Goal: Task Accomplishment & Management: Manage account settings

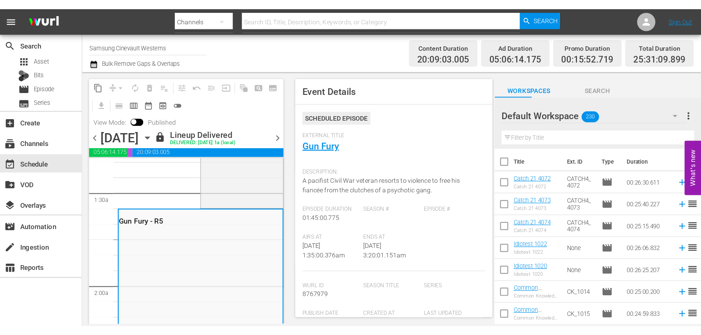
scroll to position [198, 0]
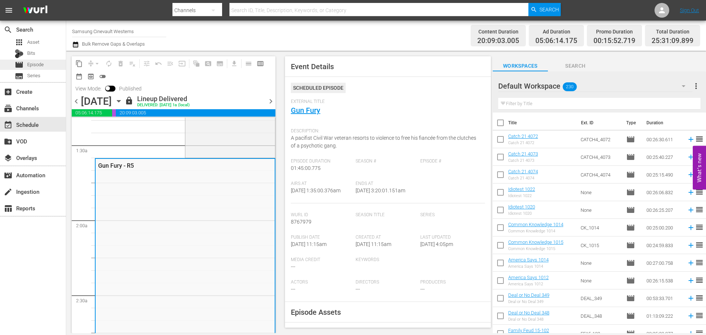
click at [28, 64] on span "Episode" at bounding box center [35, 64] width 17 height 7
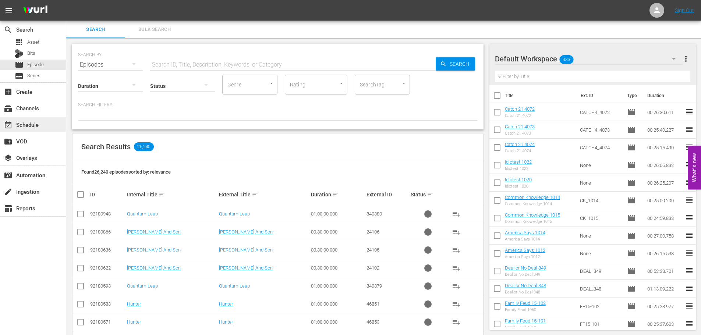
click at [53, 123] on div "event_available Schedule" at bounding box center [33, 124] width 66 height 15
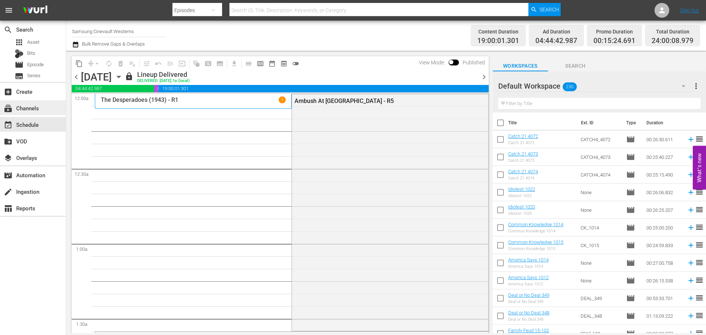
click at [37, 113] on div "subscriptions Channels" at bounding box center [33, 107] width 66 height 15
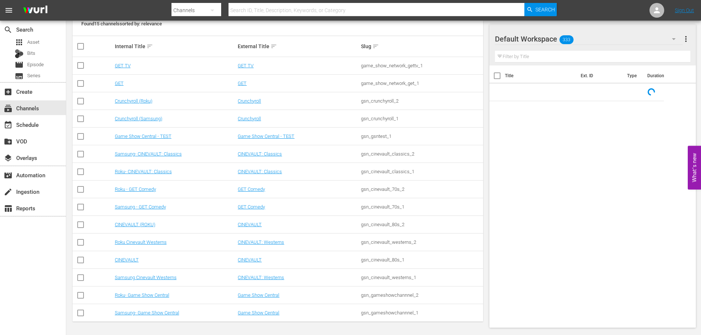
scroll to position [110, 0]
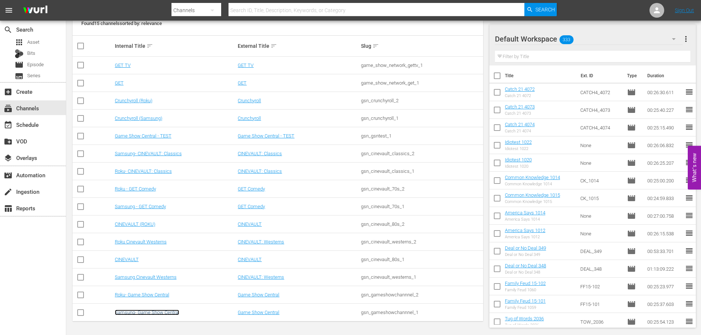
click at [150, 255] on link "Samsung- Game Show Central" at bounding box center [147, 313] width 64 height 6
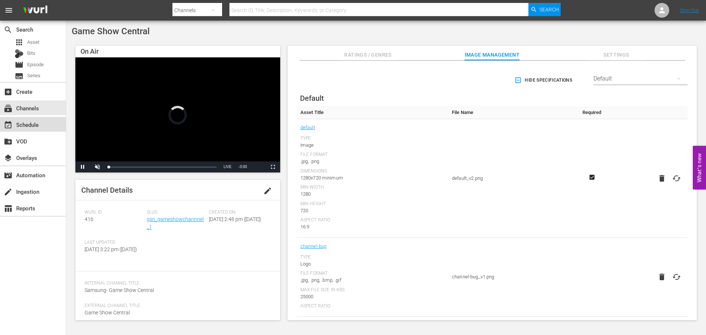
click at [18, 129] on div "event_available Schedule" at bounding box center [33, 124] width 66 height 15
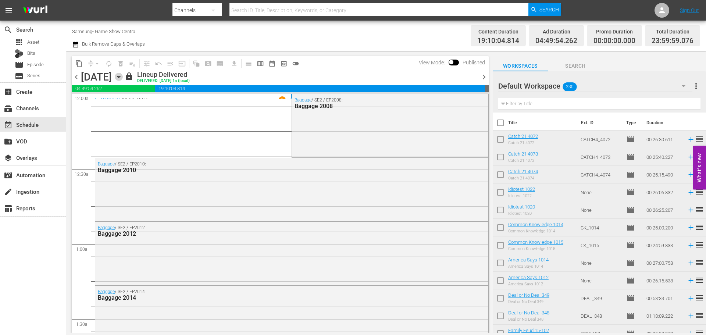
click at [123, 79] on icon "button" at bounding box center [119, 77] width 8 height 8
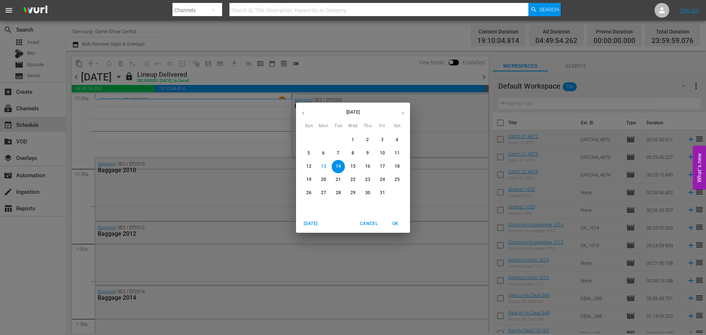
click at [354, 169] on p "15" at bounding box center [353, 166] width 5 height 6
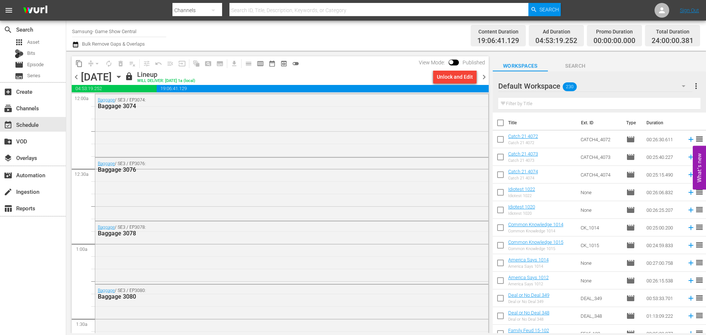
drag, startPoint x: 464, startPoint y: 64, endPoint x: 460, endPoint y: 68, distance: 5.7
click at [463, 67] on div "View Mode: Published" at bounding box center [452, 62] width 74 height 13
click at [459, 73] on div "Unlock and Edit" at bounding box center [455, 76] width 36 height 13
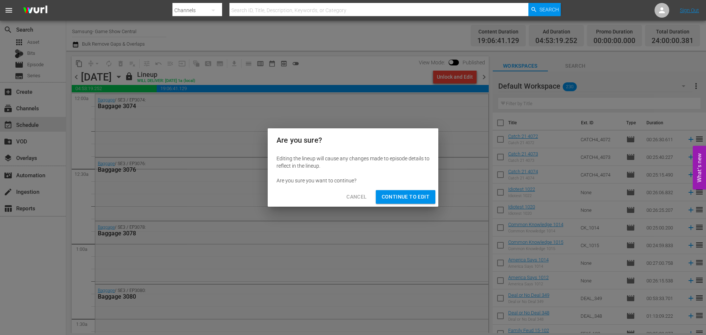
click at [406, 199] on span "Continue to Edit" at bounding box center [406, 196] width 48 height 9
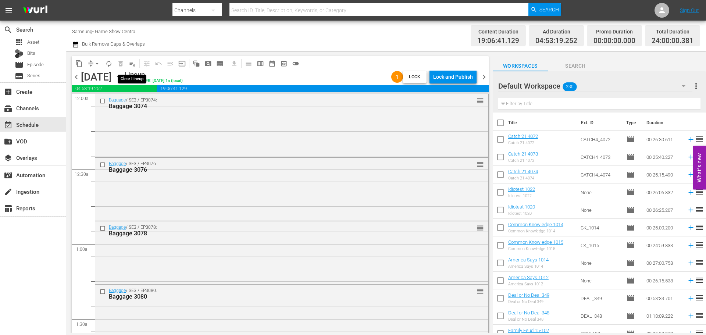
click at [136, 66] on button "playlist_remove_outlined" at bounding box center [133, 64] width 12 height 12
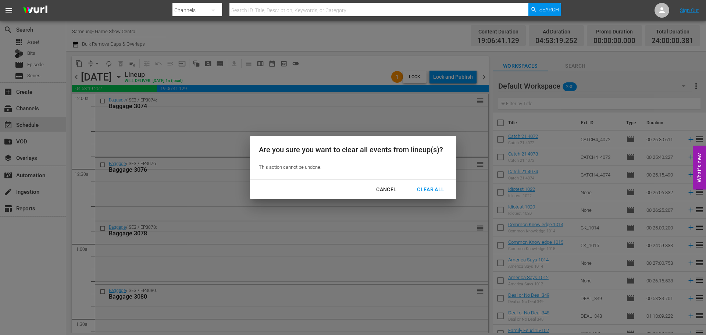
click at [440, 182] on div "Cancel Clear All" at bounding box center [353, 189] width 206 height 19
click at [442, 189] on div "Clear All" at bounding box center [430, 189] width 39 height 9
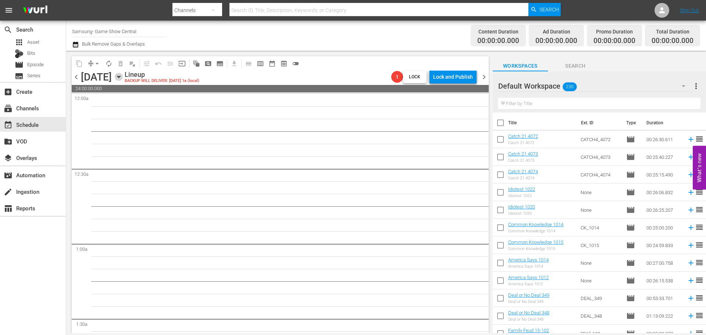
click at [123, 79] on icon "button" at bounding box center [119, 77] width 8 height 8
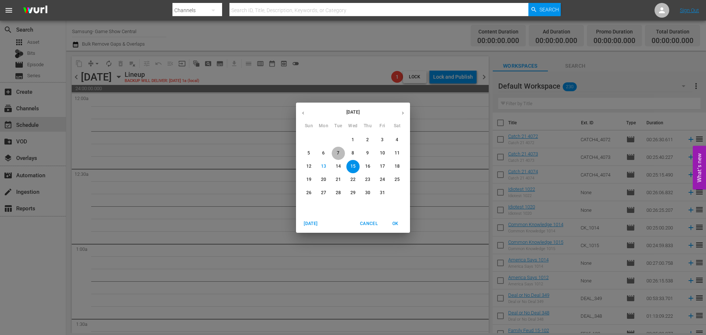
click at [341, 157] on button "7" at bounding box center [338, 153] width 13 height 13
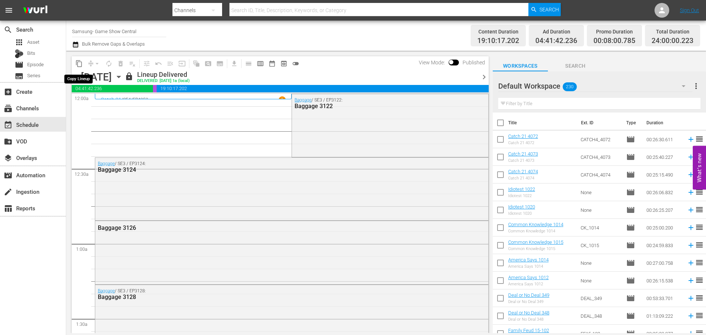
click at [76, 64] on span "content_copy" at bounding box center [78, 63] width 7 height 7
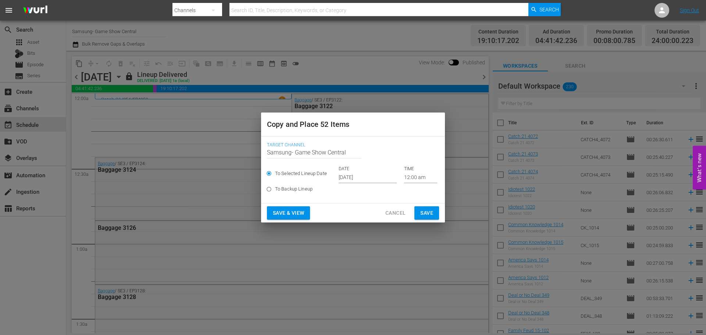
click at [365, 175] on input "[DATE]" at bounding box center [368, 177] width 58 height 11
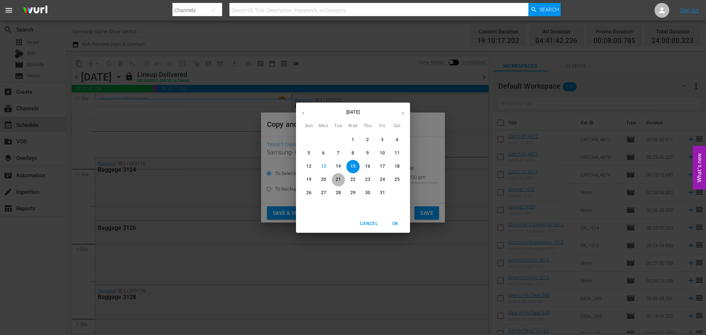
click at [341, 183] on button "21" at bounding box center [338, 179] width 13 height 13
type input "[DATE]"
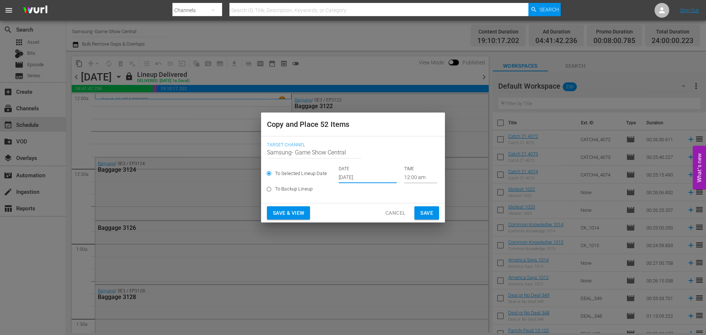
click at [436, 210] on button "Save" at bounding box center [426, 213] width 25 height 14
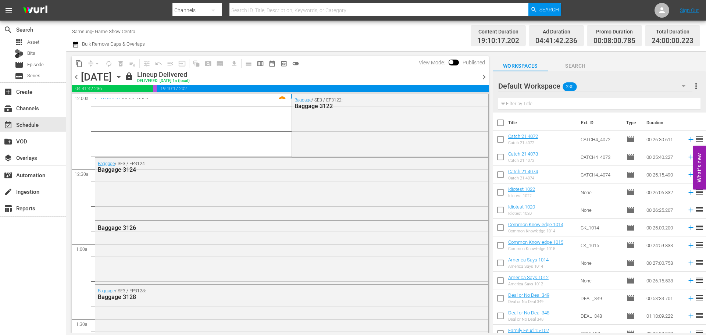
click at [123, 77] on icon "button" at bounding box center [119, 77] width 8 height 8
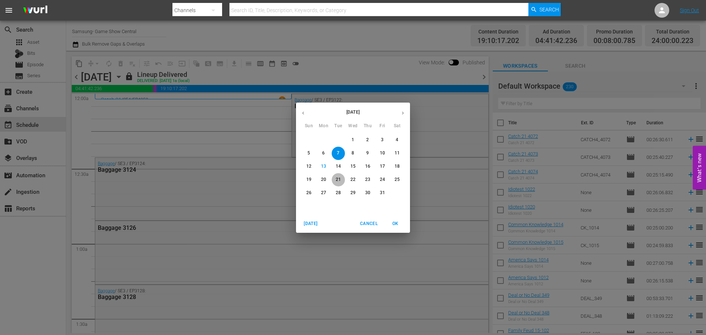
click at [340, 177] on p "21" at bounding box center [338, 180] width 5 height 6
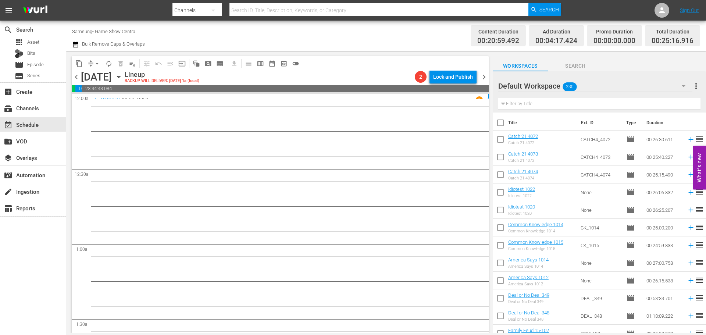
click at [123, 79] on icon "button" at bounding box center [119, 77] width 8 height 8
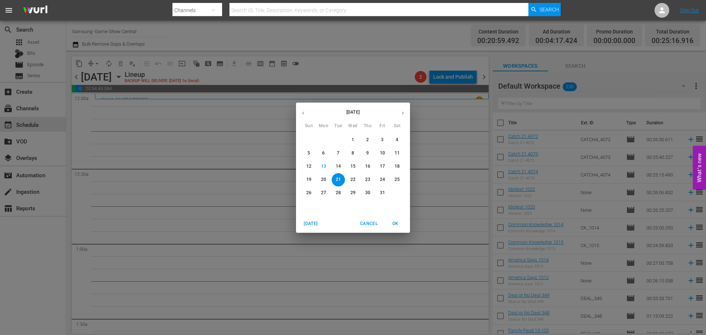
click at [258, 182] on div "[DATE] Sun Mon Tue Wed Thu Fri Sat 28 29 30 1 2 3 4 5 6 7 8 9 10 11 12 13 14 15…" at bounding box center [353, 167] width 706 height 335
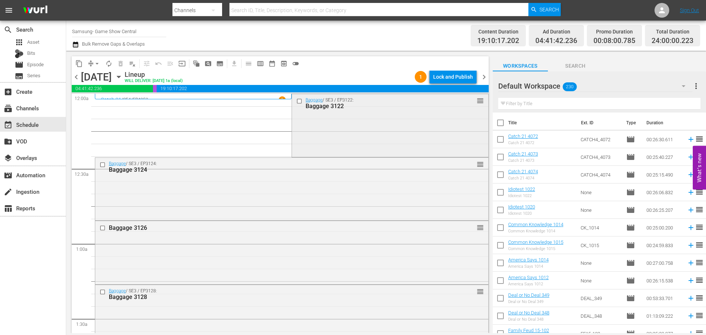
click at [295, 102] on div at bounding box center [300, 101] width 11 height 9
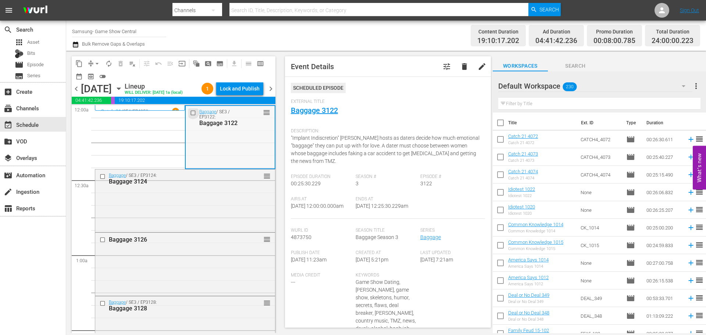
click at [190, 111] on input "checkbox" at bounding box center [194, 113] width 8 height 6
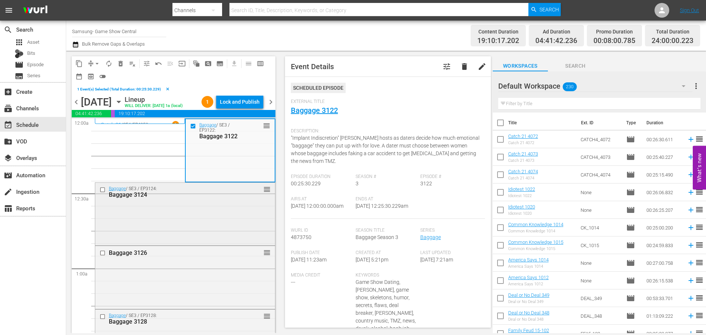
click at [100, 193] on input "checkbox" at bounding box center [104, 189] width 8 height 6
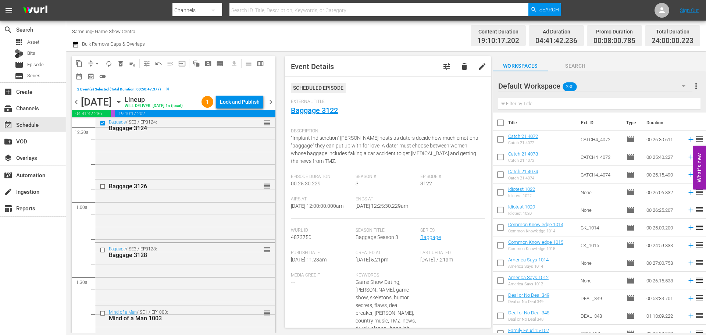
scroll to position [74, 0]
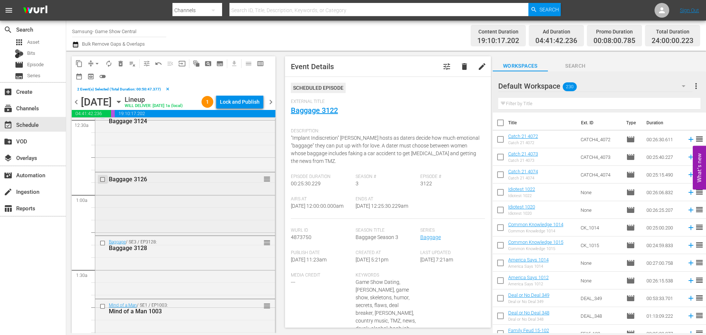
click at [105, 176] on input "checkbox" at bounding box center [104, 179] width 8 height 6
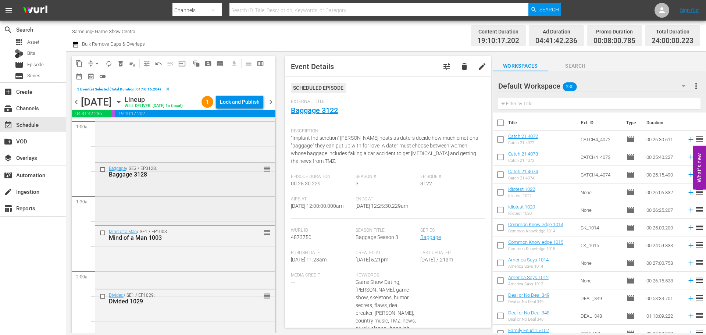
click at [103, 167] on input "checkbox" at bounding box center [104, 170] width 8 height 6
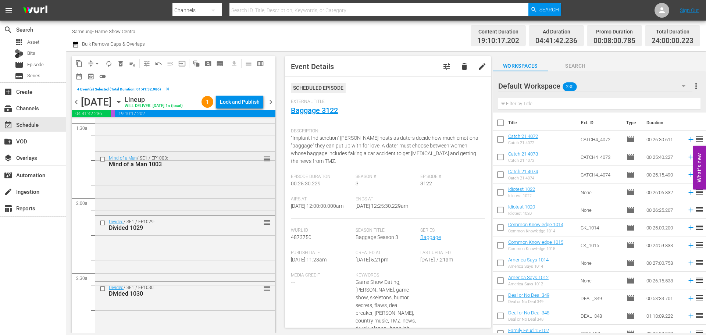
click at [103, 159] on input "checkbox" at bounding box center [104, 159] width 8 height 6
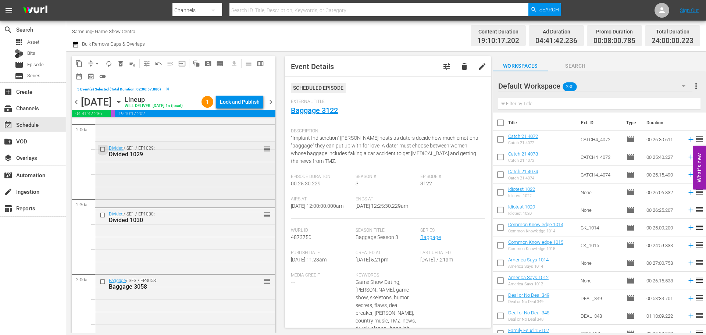
click at [103, 147] on input "checkbox" at bounding box center [104, 149] width 8 height 6
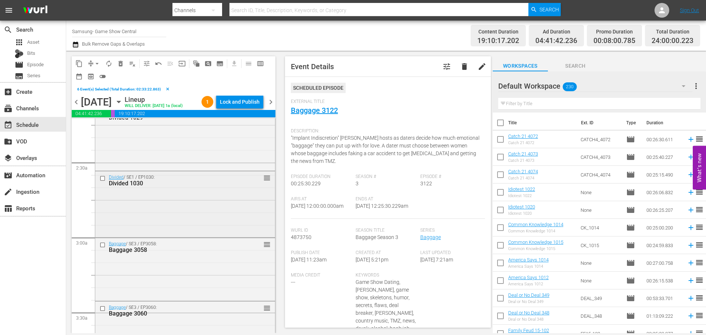
click at [104, 179] on input "checkbox" at bounding box center [104, 178] width 8 height 6
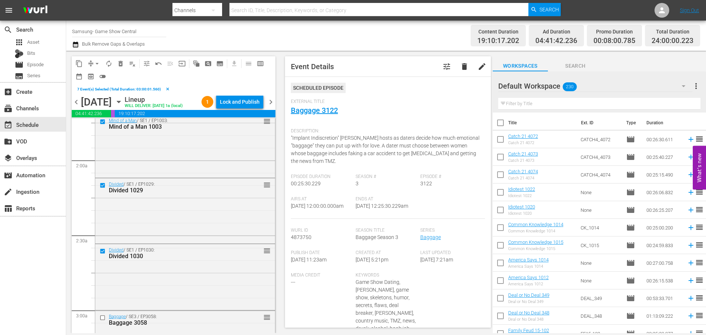
scroll to position [257, 0]
click at [79, 65] on span "content_copy" at bounding box center [78, 63] width 7 height 7
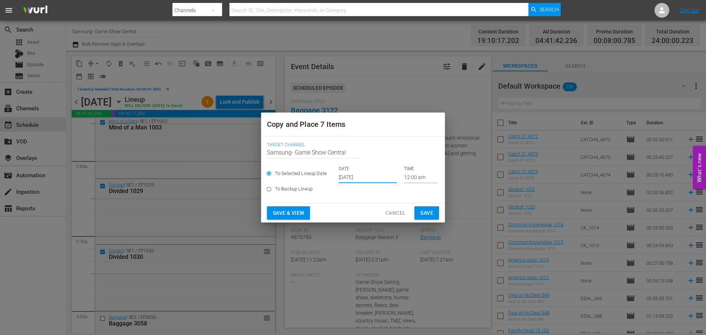
click at [368, 178] on input "[DATE]" at bounding box center [368, 177] width 58 height 11
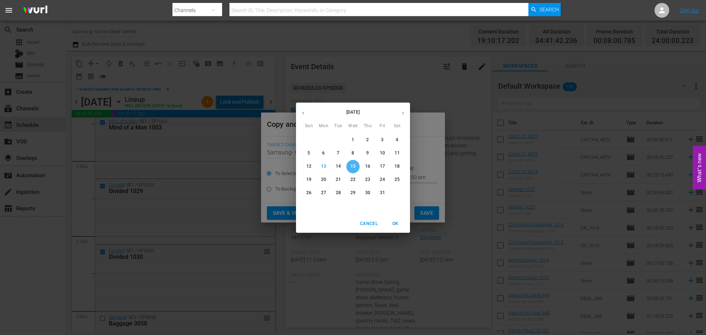
click at [355, 165] on p "15" at bounding box center [353, 166] width 5 height 6
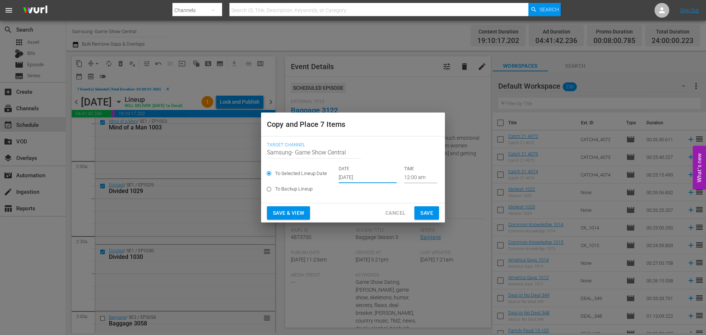
click at [417, 178] on input "12:00 am" at bounding box center [420, 177] width 33 height 11
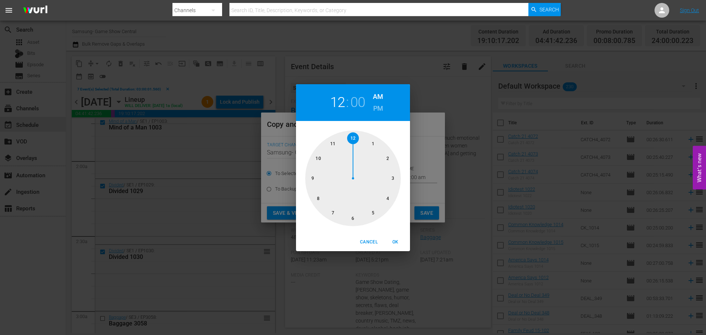
click at [391, 181] on div at bounding box center [353, 179] width 96 height 96
click at [396, 241] on span "OK" at bounding box center [396, 242] width 18 height 8
type input "03:00 am"
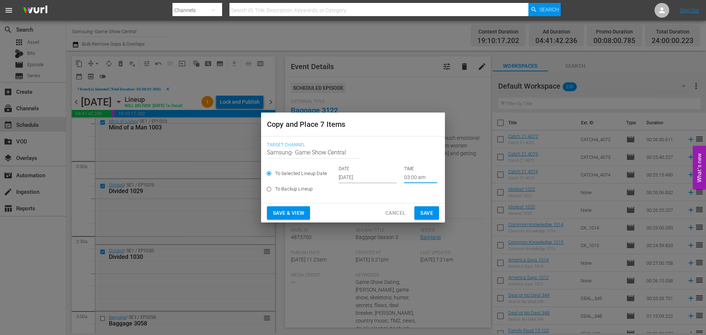
click at [424, 214] on span "Save" at bounding box center [426, 213] width 13 height 9
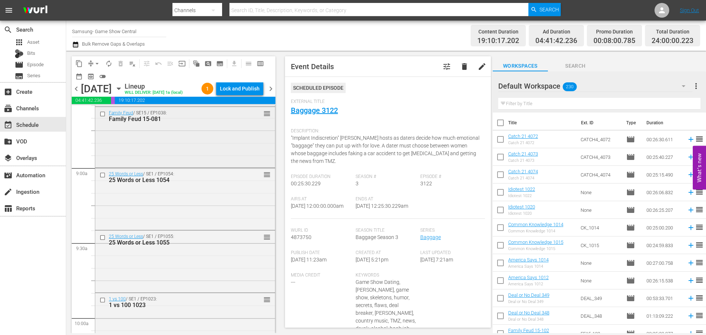
scroll to position [1287, 0]
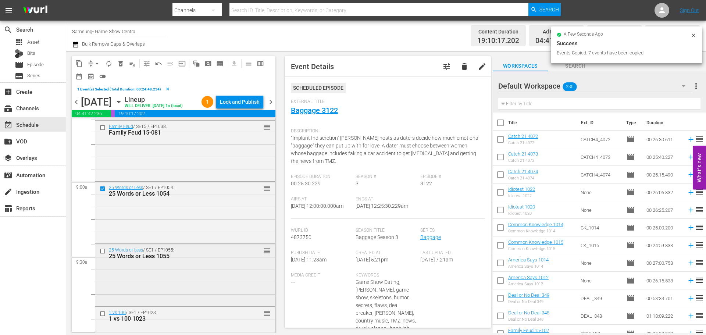
click at [102, 252] on input "checkbox" at bounding box center [104, 251] width 8 height 6
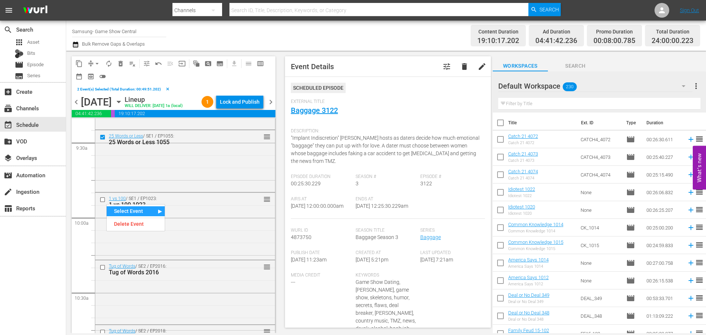
scroll to position [1398, 0]
click at [100, 202] on input "checkbox" at bounding box center [104, 203] width 8 height 6
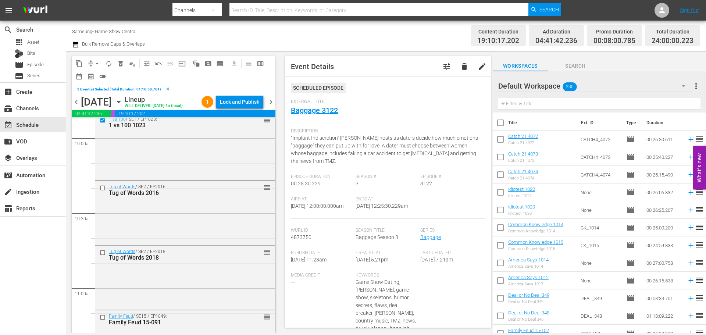
scroll to position [1508, 0]
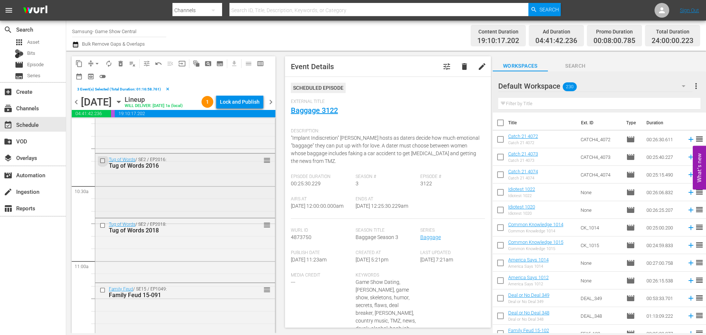
click at [100, 161] on input "checkbox" at bounding box center [104, 161] width 8 height 6
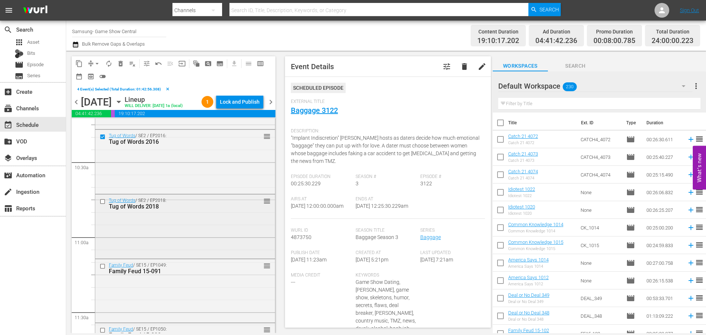
scroll to position [1545, 0]
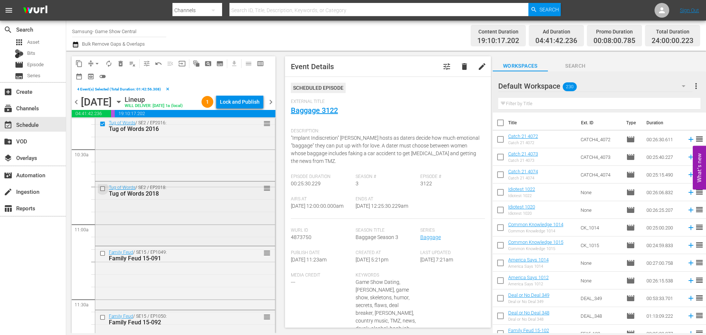
click at [102, 187] on input "checkbox" at bounding box center [104, 189] width 8 height 6
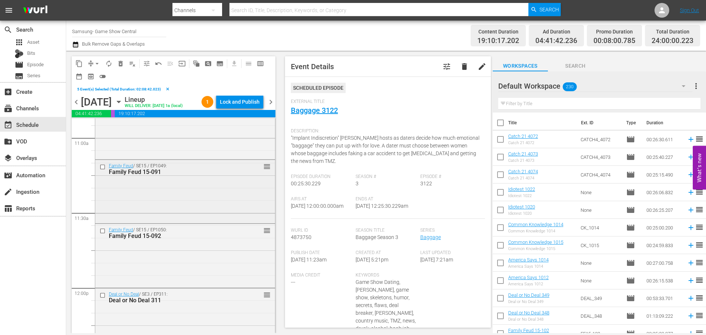
scroll to position [1655, 0]
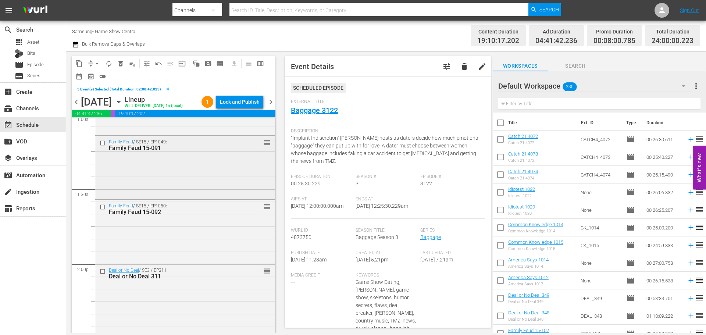
click at [101, 142] on input "checkbox" at bounding box center [104, 143] width 8 height 6
click at [100, 207] on input "checkbox" at bounding box center [104, 207] width 8 height 6
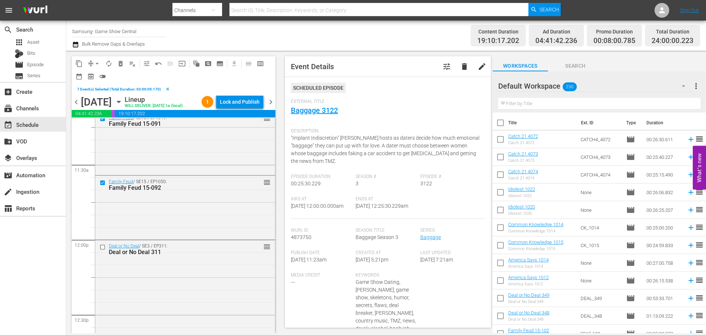
scroll to position [1692, 0]
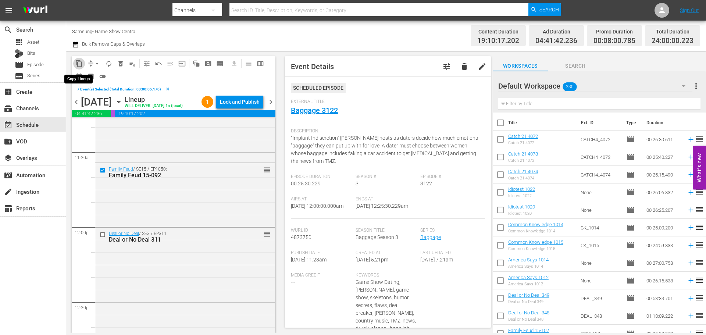
click at [79, 63] on span "content_copy" at bounding box center [78, 63] width 7 height 7
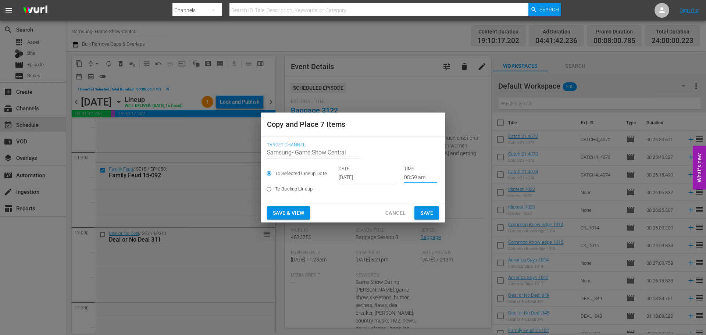
click at [415, 176] on input "08:59 am" at bounding box center [420, 177] width 33 height 11
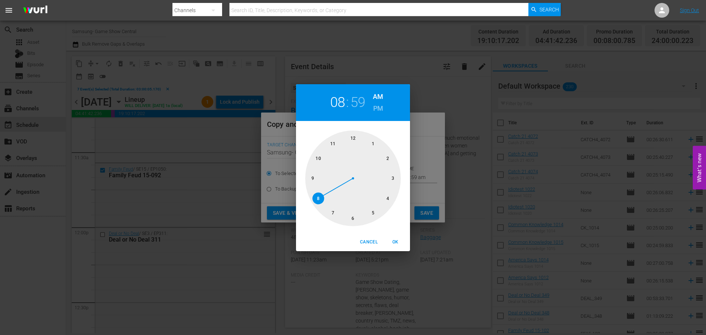
drag, startPoint x: 357, startPoint y: 218, endPoint x: 366, endPoint y: 179, distance: 40.6
click at [357, 220] on div at bounding box center [353, 179] width 96 height 96
click at [356, 151] on div at bounding box center [353, 179] width 96 height 96
click at [397, 242] on span "OK" at bounding box center [396, 242] width 18 height 8
type input "06:00 am"
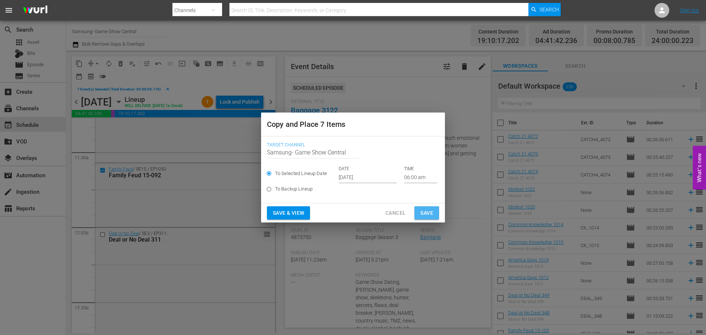
click at [426, 214] on span "Save" at bounding box center [426, 213] width 13 height 9
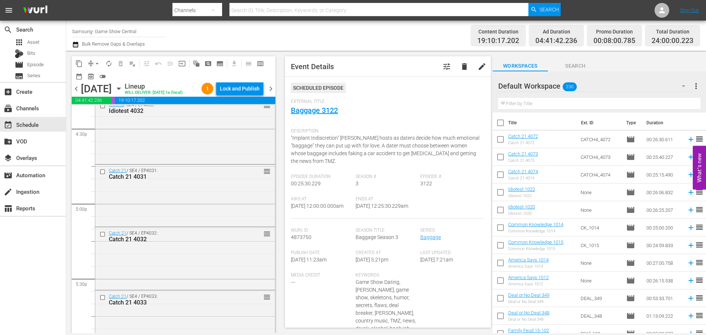
scroll to position [2575, 0]
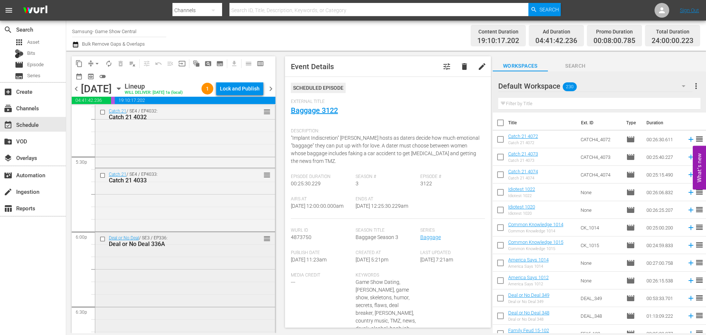
click at [100, 239] on input "checkbox" at bounding box center [104, 239] width 8 height 6
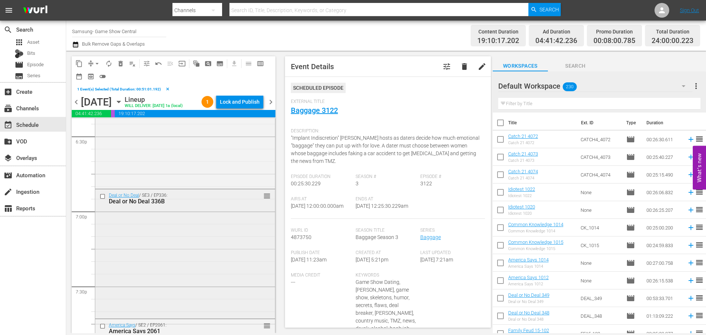
scroll to position [2758, 0]
click at [103, 193] on input "checkbox" at bounding box center [104, 196] width 8 height 6
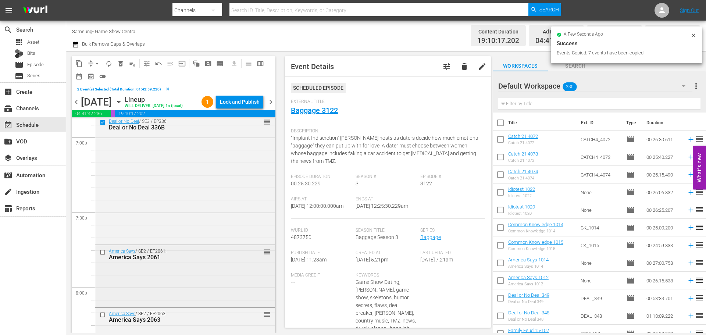
scroll to position [2906, 0]
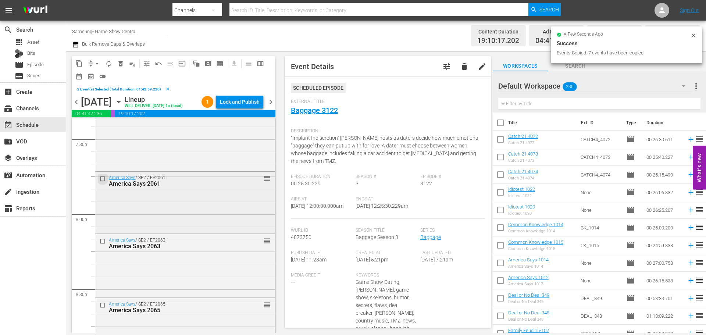
click at [103, 176] on input "checkbox" at bounding box center [104, 179] width 8 height 6
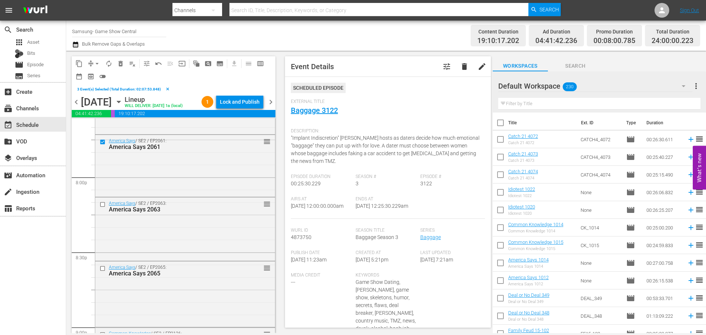
scroll to position [3016, 0]
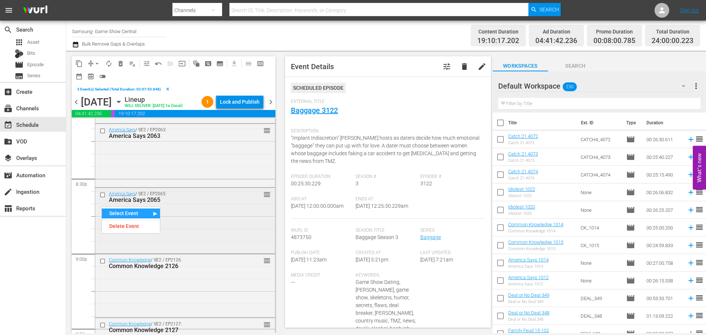
click at [102, 194] on input "checkbox" at bounding box center [104, 195] width 8 height 6
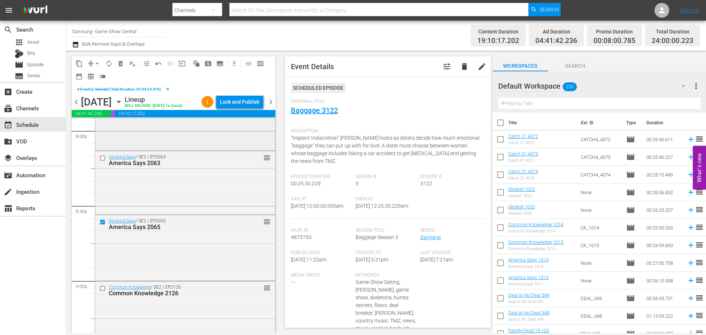
scroll to position [2942, 0]
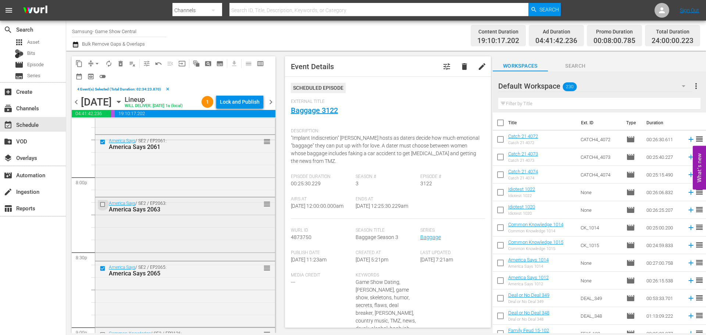
click at [104, 204] on input "checkbox" at bounding box center [104, 204] width 8 height 6
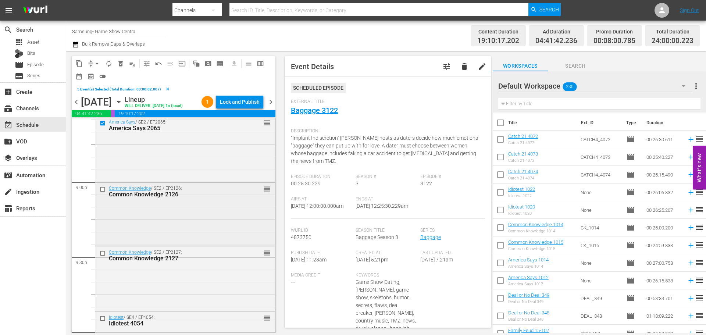
scroll to position [3089, 0]
click at [102, 185] on input "checkbox" at bounding box center [104, 188] width 8 height 6
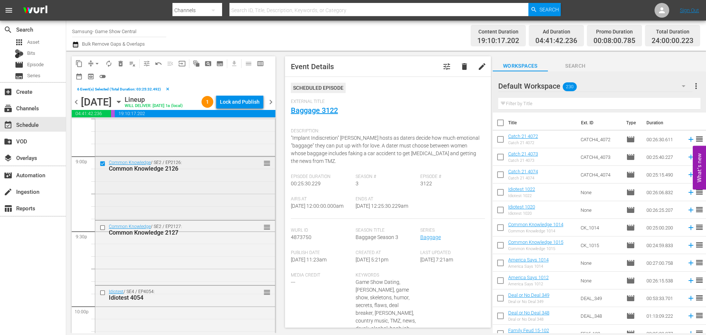
scroll to position [3126, 0]
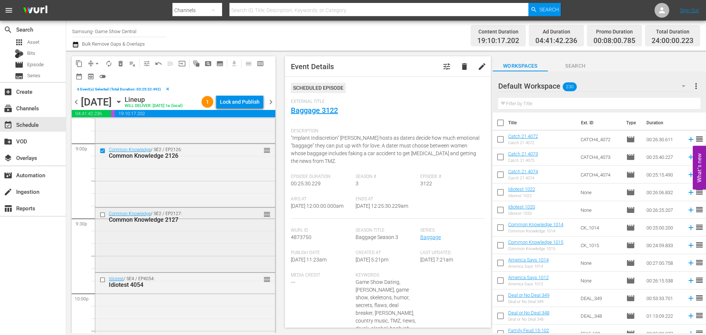
click at [101, 216] on input "checkbox" at bounding box center [104, 214] width 8 height 6
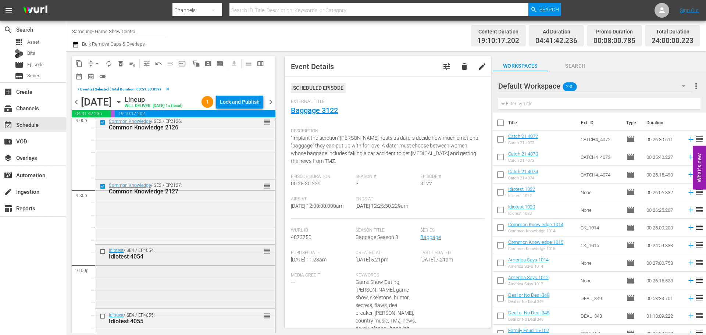
scroll to position [3200, 0]
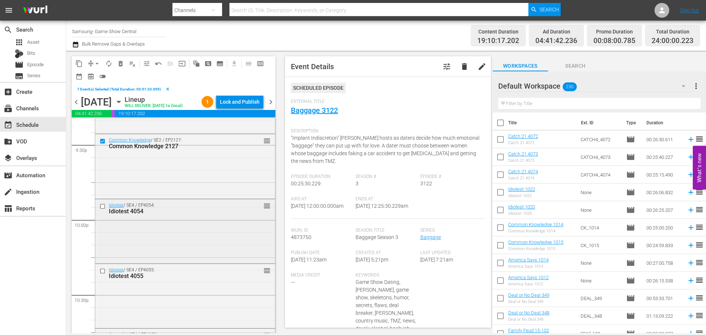
click at [103, 208] on input "checkbox" at bounding box center [104, 206] width 8 height 6
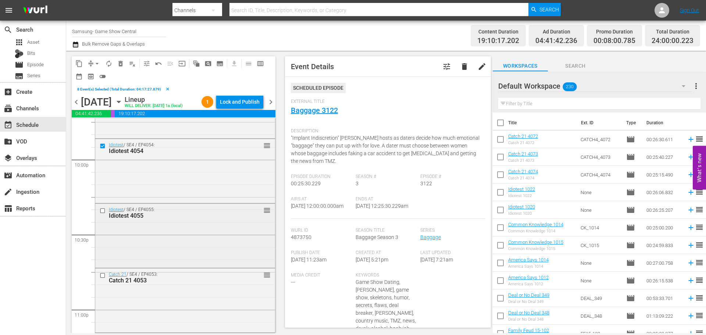
scroll to position [3273, 0]
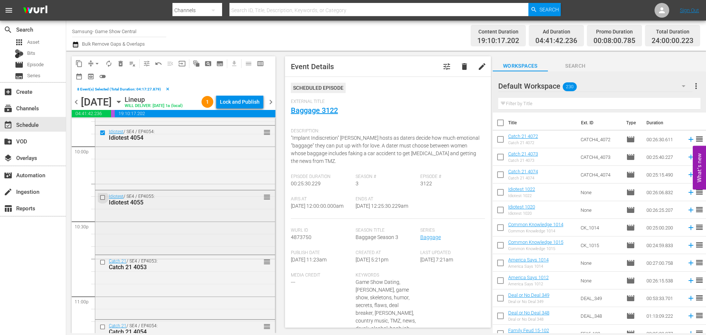
click at [102, 199] on input "checkbox" at bounding box center [104, 198] width 8 height 6
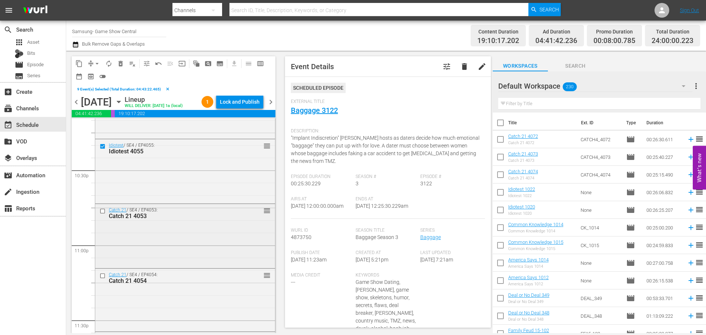
scroll to position [3347, 0]
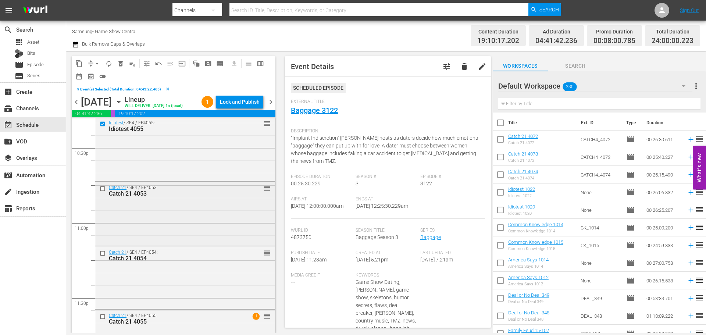
click at [103, 189] on input "checkbox" at bounding box center [104, 189] width 8 height 6
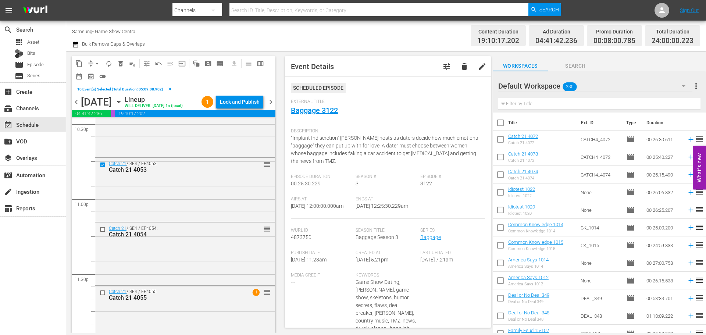
scroll to position [3384, 0]
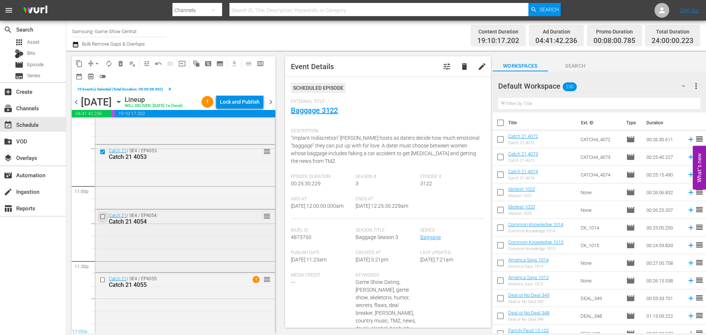
click at [100, 217] on input "checkbox" at bounding box center [104, 216] width 8 height 6
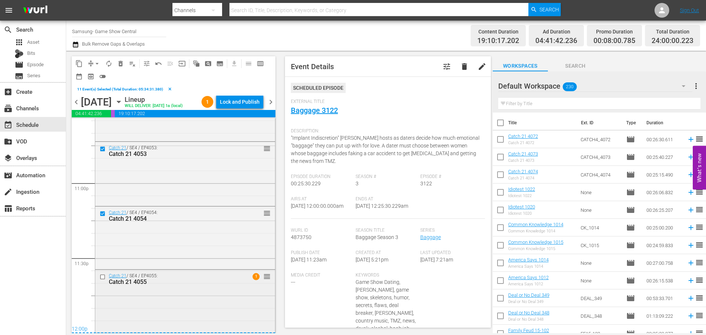
click at [102, 255] on input "checkbox" at bounding box center [104, 277] width 8 height 6
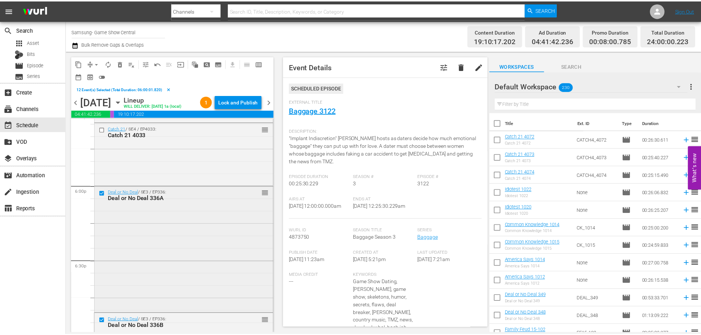
scroll to position [2651, 0]
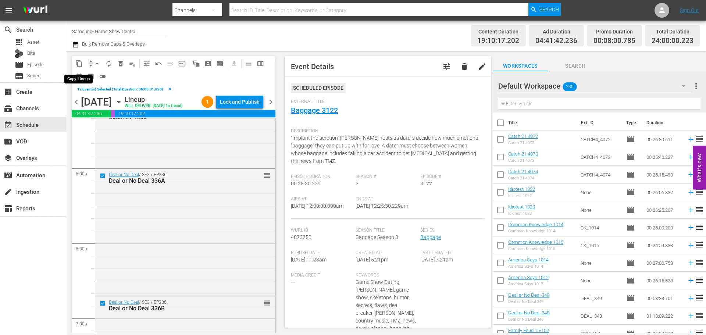
click at [75, 64] on button "content_copy" at bounding box center [79, 64] width 12 height 12
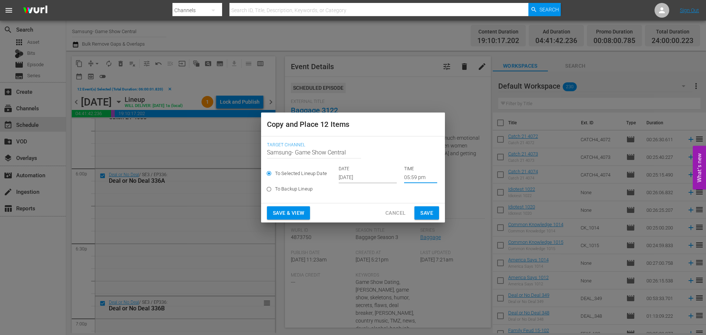
click at [410, 179] on input "05:59 pm" at bounding box center [420, 177] width 33 height 11
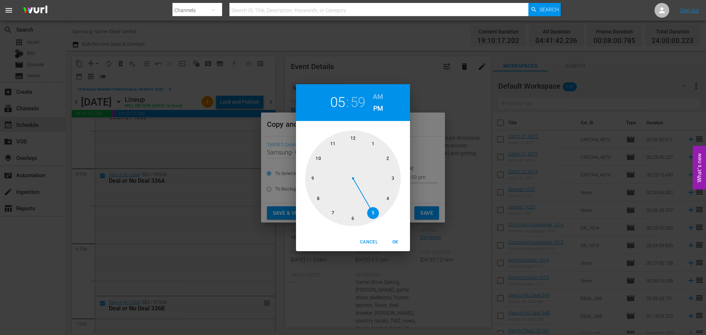
click at [353, 135] on div at bounding box center [353, 179] width 96 height 96
click at [399, 241] on span "OK" at bounding box center [396, 242] width 18 height 8
type input "12:00 pm"
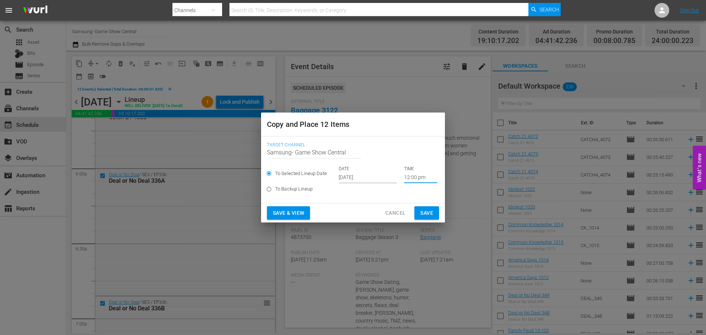
click at [422, 214] on span "Save" at bounding box center [426, 213] width 13 height 9
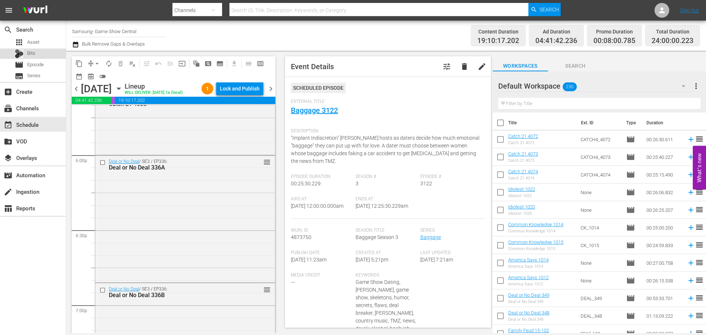
click at [41, 58] on div "Bits" at bounding box center [33, 54] width 66 height 10
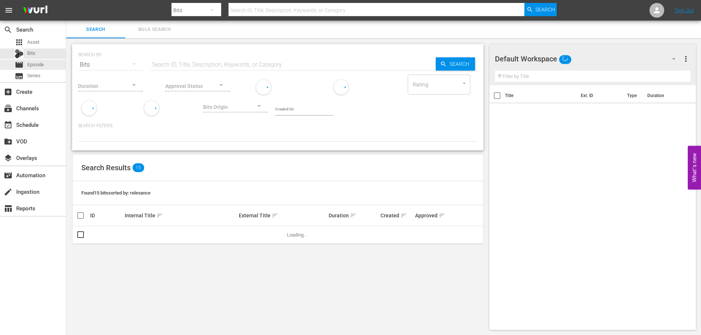
click at [42, 61] on span "Episode" at bounding box center [35, 64] width 17 height 7
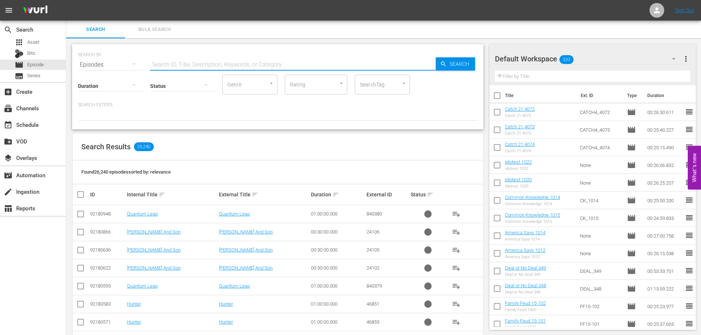
click at [245, 63] on input "text" at bounding box center [292, 65] width 285 height 18
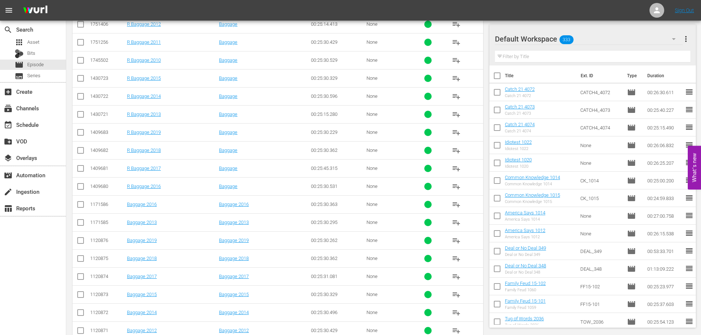
scroll to position [244, 0]
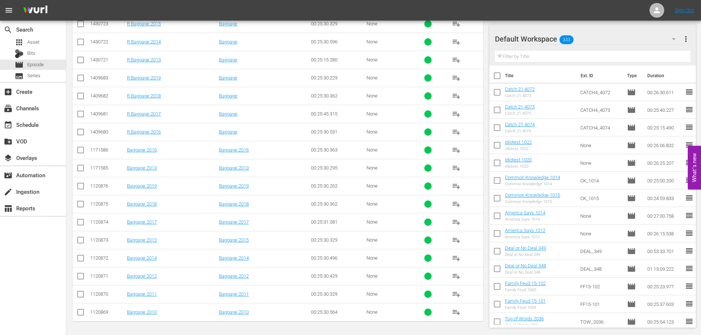
type input "bagg 201"
click at [79, 212] on td at bounding box center [80, 204] width 17 height 18
click at [79, 209] on input "checkbox" at bounding box center [80, 205] width 9 height 9
checkbox input "true"
click at [79, 150] on input "checkbox" at bounding box center [80, 151] width 9 height 9
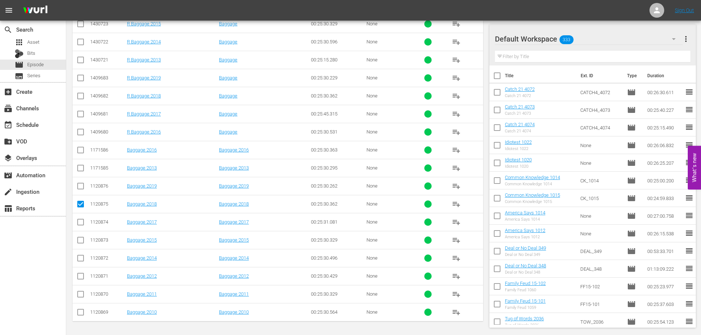
checkbox input "true"
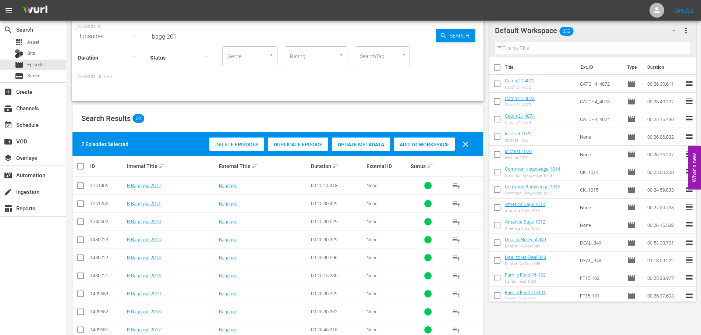
scroll to position [0, 0]
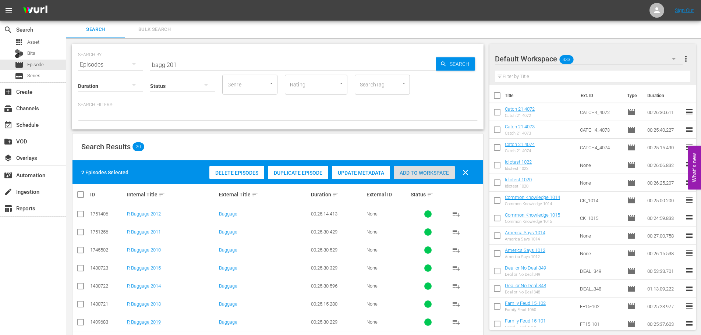
drag, startPoint x: 422, startPoint y: 172, endPoint x: 255, endPoint y: 56, distance: 203.7
click at [421, 171] on span "Add to Workspace" at bounding box center [424, 173] width 61 height 6
click at [256, 62] on input "bagg 201" at bounding box center [292, 65] width 285 height 18
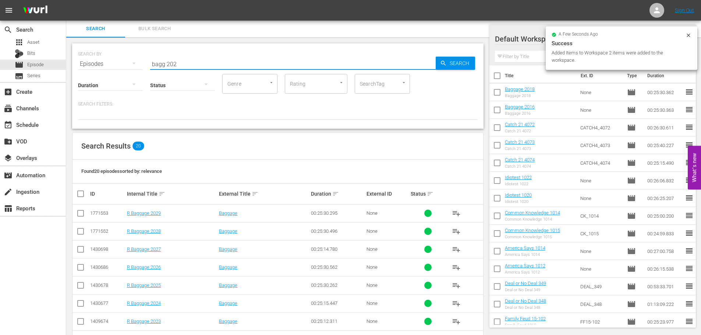
scroll to position [244, 0]
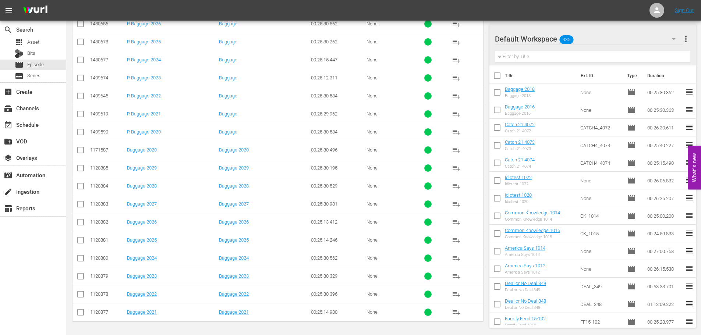
type input "bagg 202"
drag, startPoint x: 78, startPoint y: 296, endPoint x: 90, endPoint y: 258, distance: 40.0
click at [78, 255] on input "checkbox" at bounding box center [80, 295] width 9 height 9
checkbox input "true"
click at [82, 153] on input "checkbox" at bounding box center [80, 151] width 9 height 9
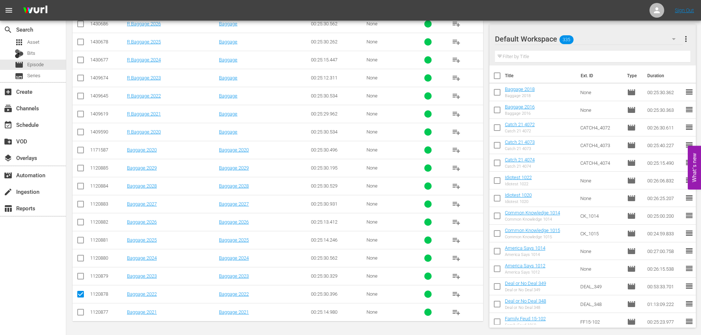
checkbox input "true"
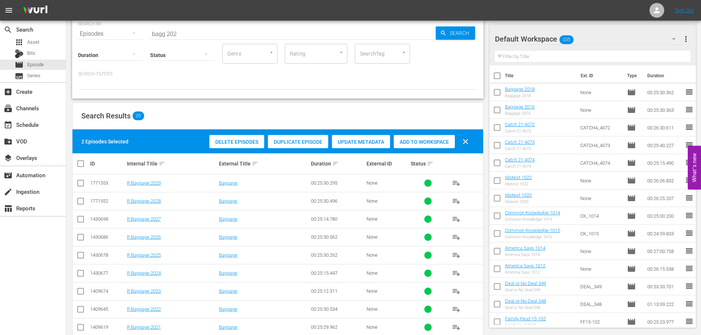
scroll to position [0, 0]
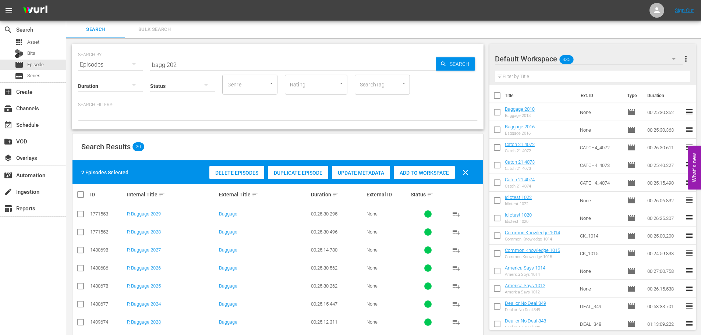
click at [418, 172] on span "Add to Workspace" at bounding box center [424, 173] width 61 height 6
click at [193, 57] on input "bagg 202" at bounding box center [292, 65] width 285 height 18
drag, startPoint x: 193, startPoint y: 57, endPoint x: 81, endPoint y: 58, distance: 112.6
click at [81, 58] on div "SEARCH BY Search By Episodes Search ID, Title, Description, Keywords, or Catego…" at bounding box center [277, 60] width 399 height 26
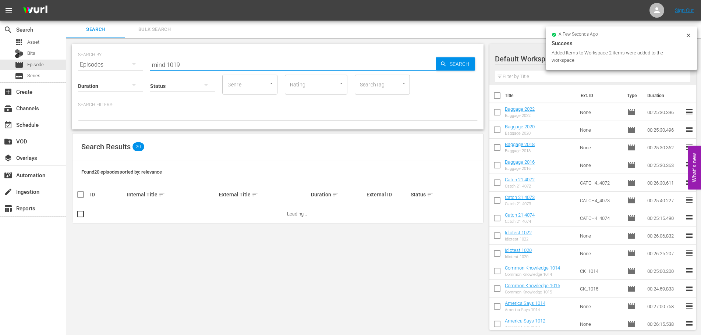
scroll to position [1, 0]
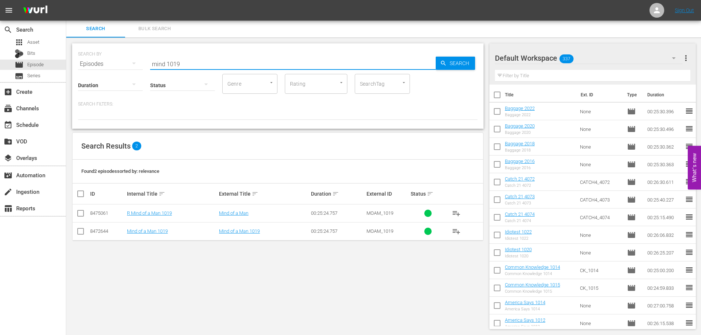
type input "mind 1019"
click at [79, 234] on input "checkbox" at bounding box center [80, 232] width 9 height 9
checkbox input "true"
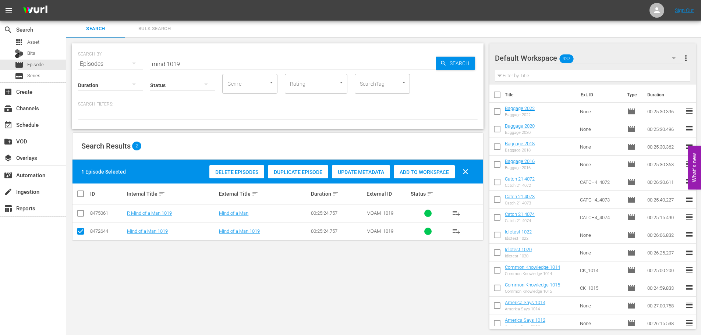
drag, startPoint x: 409, startPoint y: 168, endPoint x: 377, endPoint y: 141, distance: 42.6
click at [410, 168] on div "Add to Workspace" at bounding box center [424, 172] width 61 height 14
drag, startPoint x: 208, startPoint y: 64, endPoint x: 133, endPoint y: 65, distance: 75.4
click at [133, 65] on div "SEARCH BY Search By Episodes Search ID, Title, Description, Keywords, or Catego…" at bounding box center [277, 59] width 399 height 26
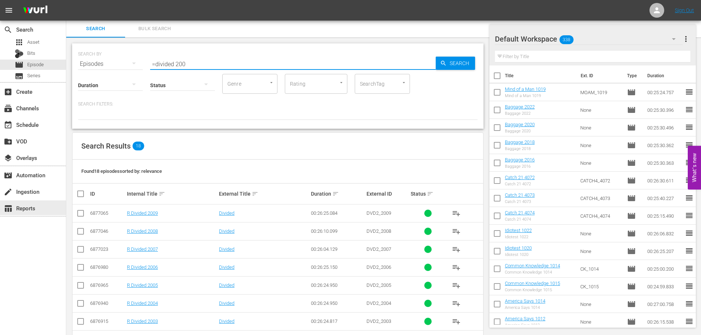
scroll to position [208, 0]
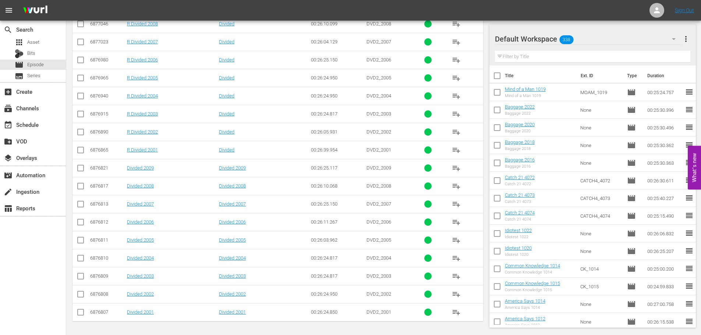
type input "=divided 200"
click at [84, 206] on input "checkbox" at bounding box center [80, 205] width 9 height 9
checkbox input "true"
click at [78, 171] on input "checkbox" at bounding box center [80, 169] width 9 height 9
checkbox input "true"
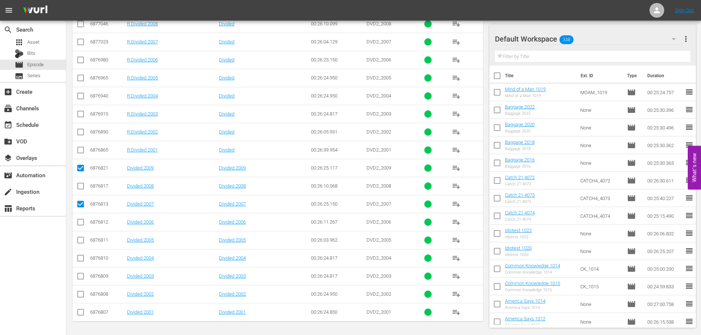
scroll to position [0, 0]
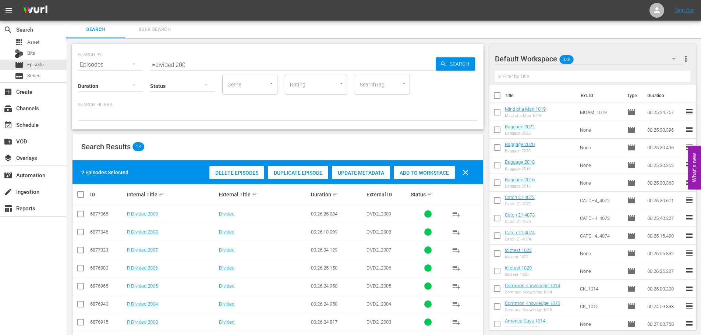
click at [421, 174] on span "Add to Workspace" at bounding box center [424, 173] width 61 height 6
drag, startPoint x: 264, startPoint y: 61, endPoint x: 0, endPoint y: 65, distance: 264.1
click at [66, 0] on div "search Search apps Asset Bits movie Episode subtitles Series add_box Create sub…" at bounding box center [383, 0] width 634 height 0
click at [416, 175] on span "Add to Workspace" at bounding box center [424, 173] width 61 height 6
click at [252, 68] on input "=divided 200" at bounding box center [292, 65] width 285 height 18
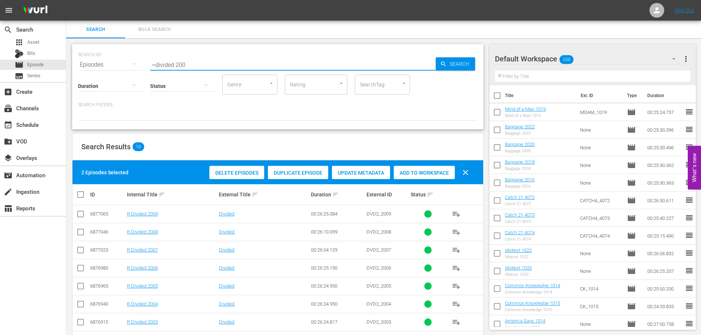
click at [207, 58] on input "=divided 200" at bounding box center [292, 65] width 285 height 18
click at [155, 66] on input "=divided 200" at bounding box center [292, 65] width 285 height 18
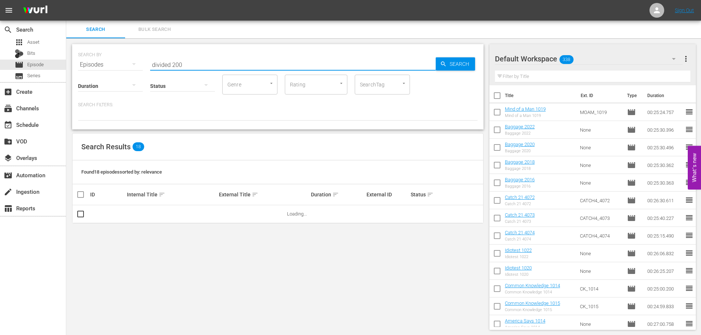
type input "divided 200"
click at [440, 166] on div "Found 18 episodes sorted by: relevance" at bounding box center [277, 172] width 410 height 24
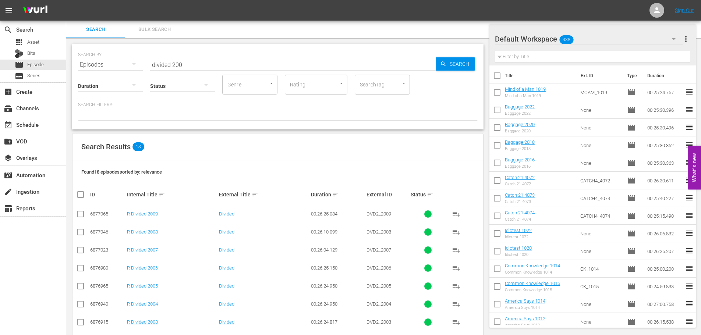
scroll to position [208, 0]
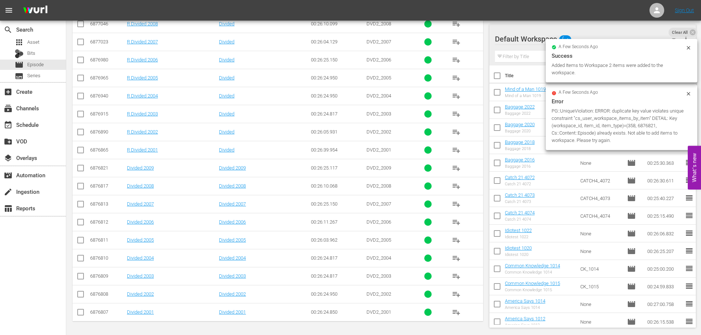
click at [84, 206] on input "checkbox" at bounding box center [80, 205] width 9 height 9
checkbox input "true"
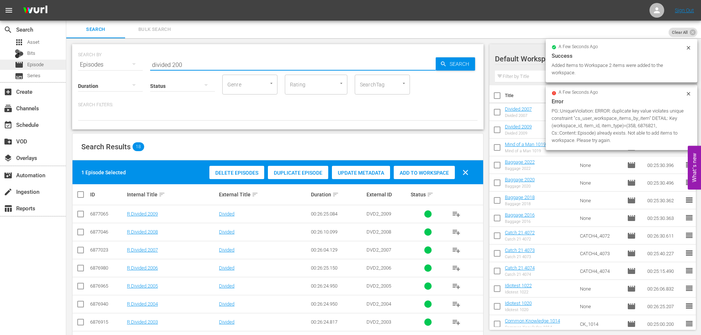
drag, startPoint x: 231, startPoint y: 59, endPoint x: 0, endPoint y: 60, distance: 231.0
click at [66, 0] on div "search Search apps Asset Bits movie Episode subtitles Series add_box Create sub…" at bounding box center [383, 0] width 634 height 0
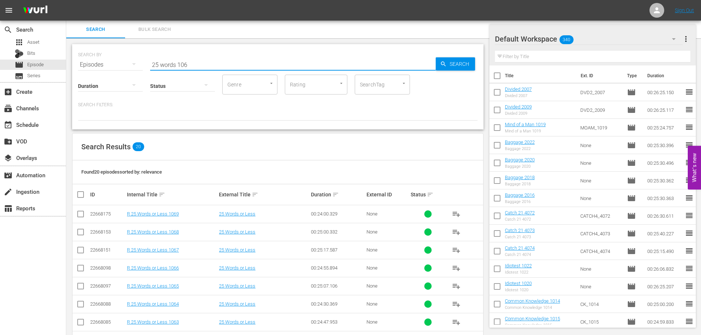
scroll to position [244, 0]
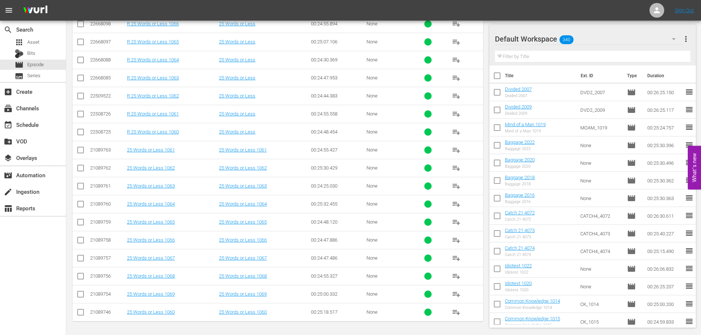
type input "25 words 106"
click at [78, 240] on input "checkbox" at bounding box center [80, 241] width 9 height 9
checkbox input "true"
click at [79, 255] on input "checkbox" at bounding box center [80, 259] width 9 height 9
checkbox input "true"
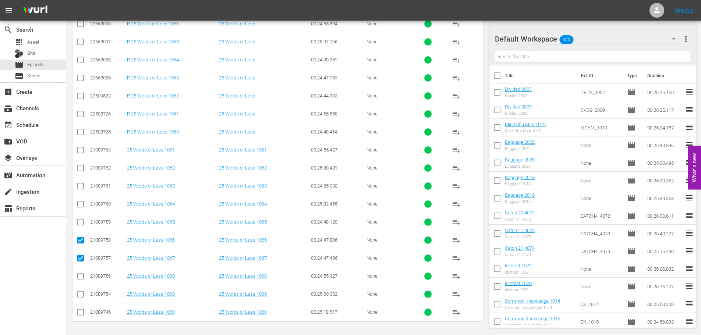
scroll to position [0, 0]
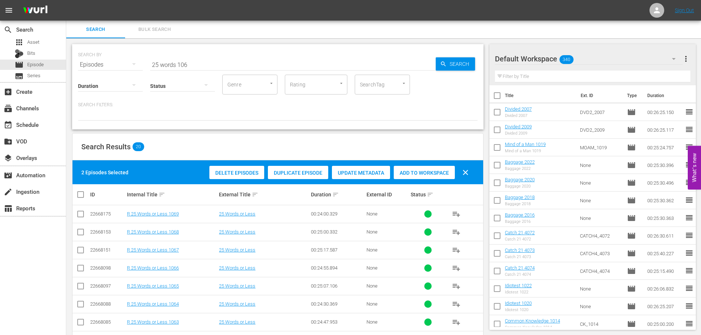
click at [435, 171] on span "Add to Workspace" at bounding box center [424, 173] width 61 height 6
drag, startPoint x: 201, startPoint y: 65, endPoint x: 53, endPoint y: 68, distance: 148.2
click at [66, 0] on div "search Search apps Asset Bits movie Episode subtitles Series add_box Create sub…" at bounding box center [383, 0] width 634 height 0
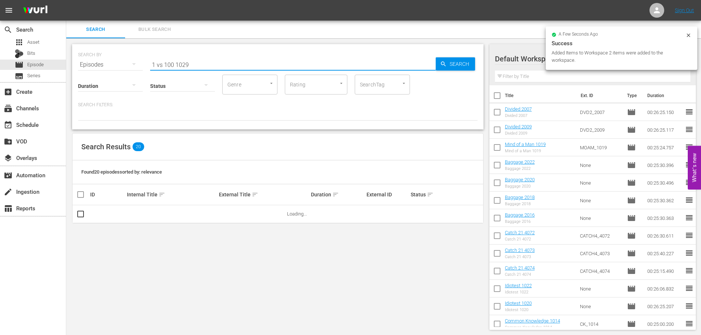
scroll to position [1, 0]
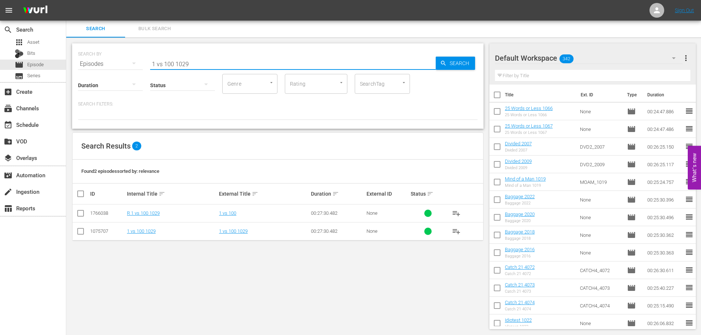
type input "1 vs 100 1029"
click at [84, 230] on input "checkbox" at bounding box center [80, 232] width 9 height 9
checkbox input "true"
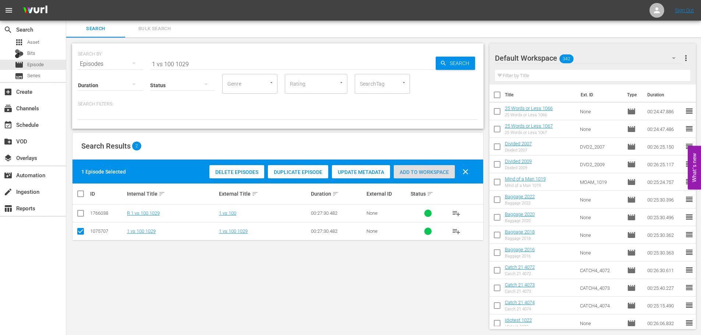
click at [444, 173] on span "Add to Workspace" at bounding box center [424, 172] width 61 height 6
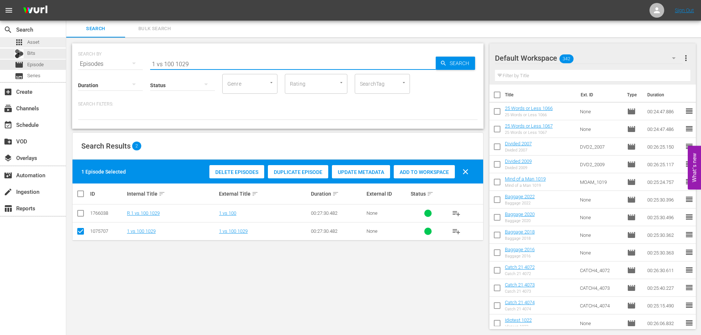
drag, startPoint x: 208, startPoint y: 61, endPoint x: 0, endPoint y: 41, distance: 208.8
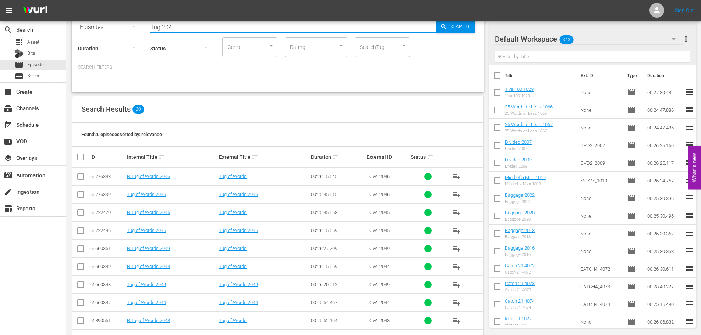
scroll to position [244, 0]
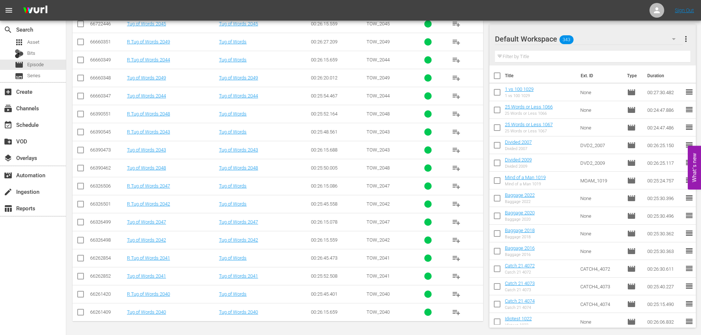
type input "tug 204"
click at [83, 202] on input "checkbox" at bounding box center [80, 205] width 9 height 9
checkbox input "true"
click at [82, 255] on input "checkbox" at bounding box center [80, 295] width 9 height 9
checkbox input "true"
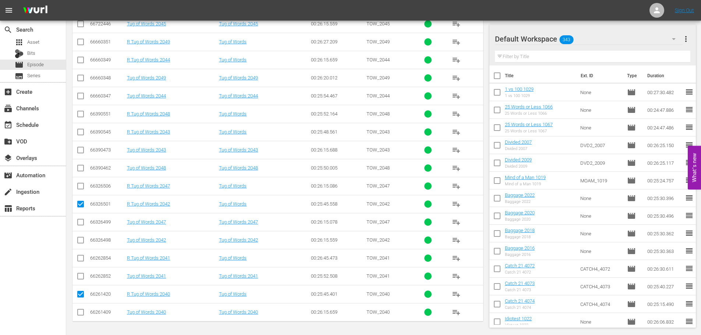
click at [83, 204] on input "checkbox" at bounding box center [80, 205] width 9 height 9
checkbox input "false"
click at [81, 255] on input "checkbox" at bounding box center [80, 295] width 9 height 9
checkbox input "false"
click at [83, 241] on input "checkbox" at bounding box center [80, 241] width 9 height 9
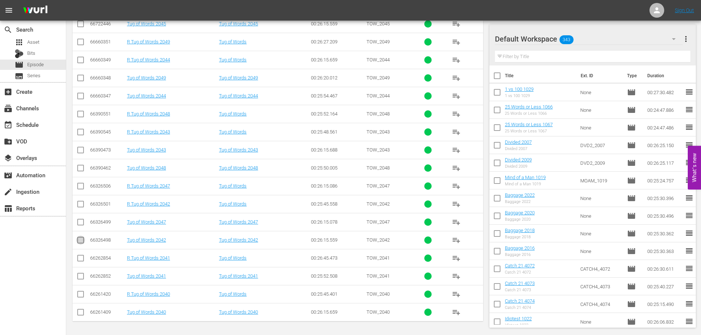
checkbox input "true"
click at [81, 255] on input "checkbox" at bounding box center [80, 313] width 9 height 9
checkbox input "true"
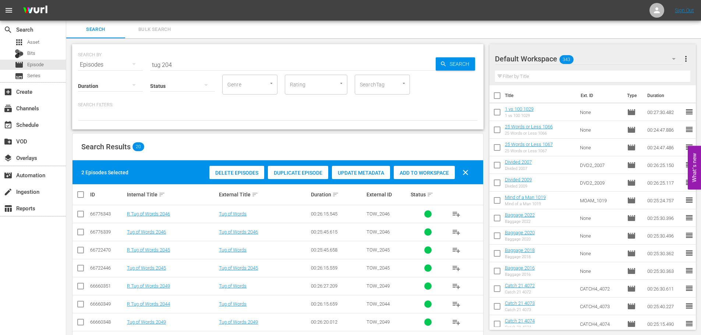
click at [411, 169] on div "Add to Workspace" at bounding box center [424, 173] width 61 height 14
drag, startPoint x: 196, startPoint y: 67, endPoint x: 168, endPoint y: 49, distance: 33.9
click at [168, 48] on div "SEARCH BY Search By Episodes Search ID, Title, Description, Keywords, or Catego…" at bounding box center [277, 60] width 399 height 26
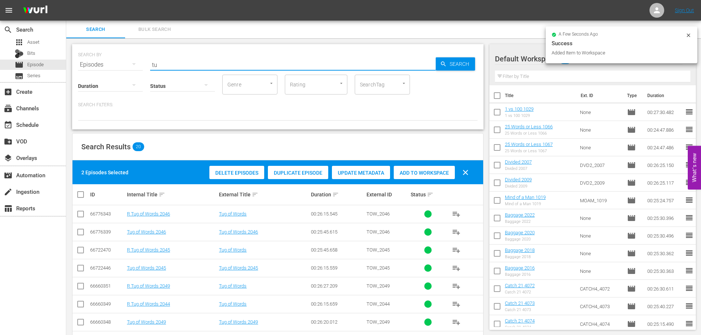
type input "t"
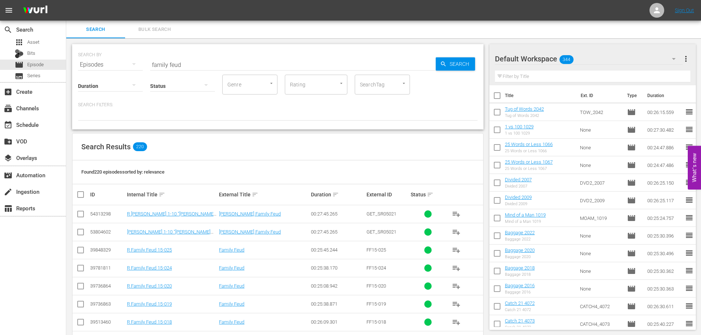
click at [201, 68] on div "Status" at bounding box center [182, 81] width 65 height 26
click at [189, 74] on div at bounding box center [182, 86] width 65 height 26
click at [192, 62] on div "Ready to Schedule Not Ready to Schedule" at bounding box center [350, 167] width 701 height 335
click at [212, 61] on div "Ready to Schedule Not Ready to Schedule" at bounding box center [350, 167] width 701 height 335
click at [217, 60] on input "family feud" at bounding box center [292, 65] width 285 height 18
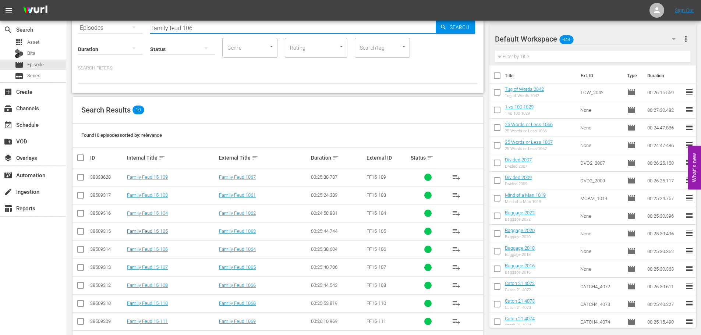
scroll to position [64, 0]
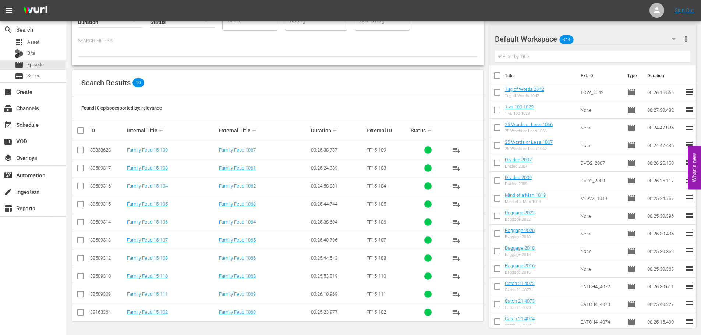
type input "family feud 106"
click at [82, 170] on input "checkbox" at bounding box center [80, 169] width 9 height 9
checkbox input "true"
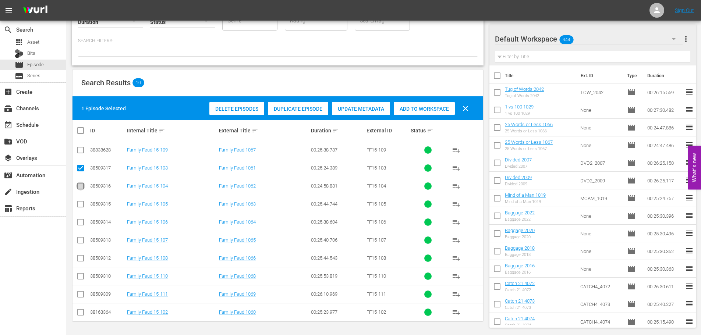
click at [81, 183] on input "checkbox" at bounding box center [80, 187] width 9 height 9
checkbox input "true"
click at [430, 110] on span "Add to Workspace" at bounding box center [424, 109] width 61 height 6
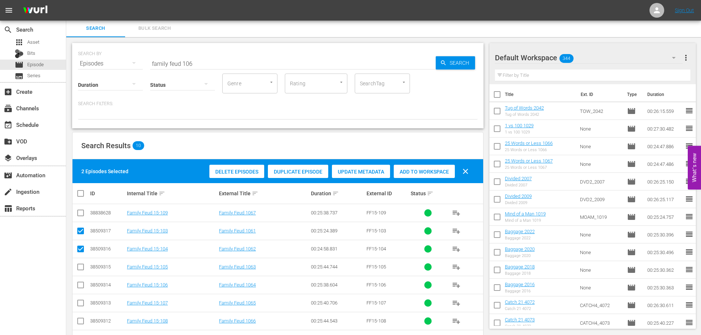
scroll to position [0, 0]
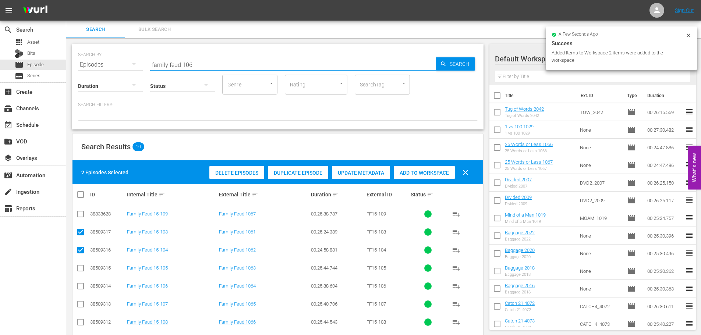
drag, startPoint x: 208, startPoint y: 65, endPoint x: 99, endPoint y: 60, distance: 109.0
click at [99, 60] on div "SEARCH BY Search By Episodes Search ID, Title, Description, Keywords, or Catego…" at bounding box center [277, 60] width 399 height 26
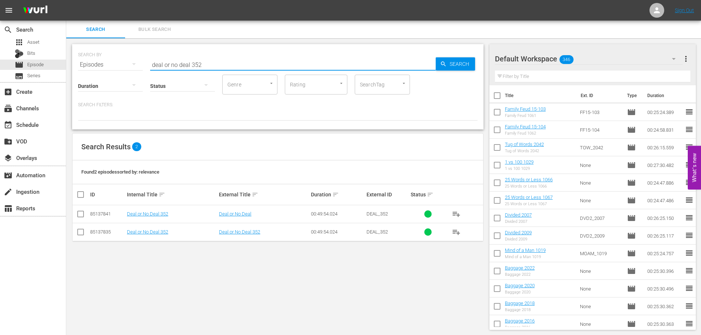
type input "deal or no deal 352"
click at [80, 235] on input "checkbox" at bounding box center [80, 233] width 9 height 9
checkbox input "true"
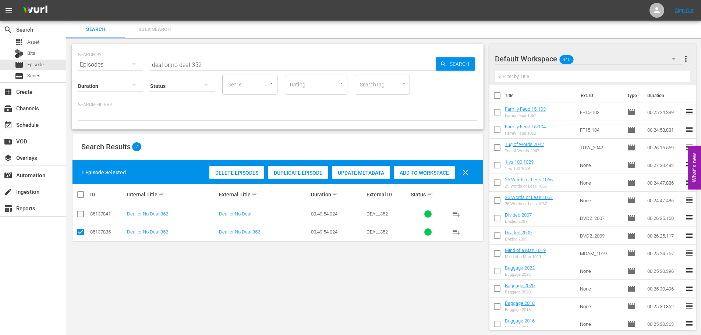
click at [415, 178] on div "Add to Workspace" at bounding box center [424, 173] width 61 height 14
click at [239, 68] on input "deal or no deal 352" at bounding box center [292, 65] width 285 height 18
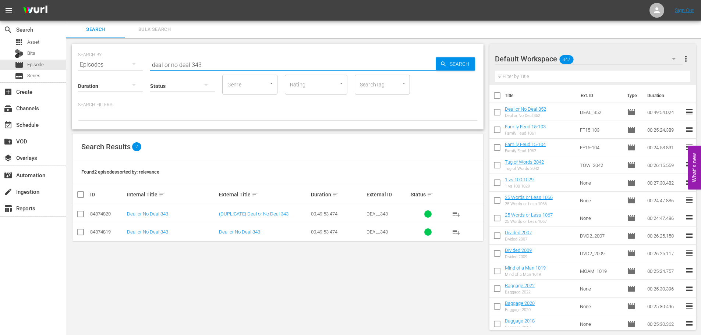
type input "deal or no deal 343"
click at [77, 236] on input "checkbox" at bounding box center [80, 233] width 9 height 9
checkbox input "true"
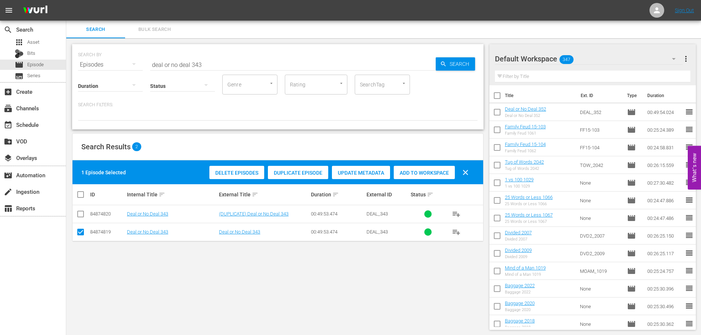
drag, startPoint x: 418, startPoint y: 176, endPoint x: 396, endPoint y: 154, distance: 30.9
click at [419, 176] on div "Add to Workspace" at bounding box center [424, 173] width 61 height 14
drag, startPoint x: 217, startPoint y: 63, endPoint x: 95, endPoint y: 57, distance: 122.2
click at [101, 64] on div "SEARCH BY Search By Episodes Search ID, Title, Description, Keywords, or Catego…" at bounding box center [277, 60] width 399 height 26
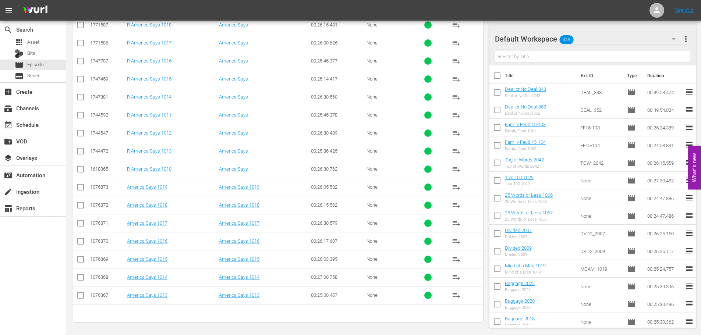
scroll to position [262, 0]
type input "america 101"
click at [85, 200] on td at bounding box center [80, 204] width 17 height 18
click at [82, 205] on input "checkbox" at bounding box center [80, 206] width 9 height 9
checkbox input "true"
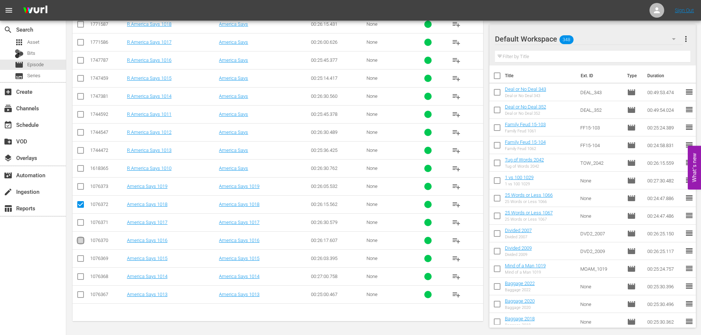
click at [83, 238] on input "checkbox" at bounding box center [80, 242] width 9 height 9
checkbox input "true"
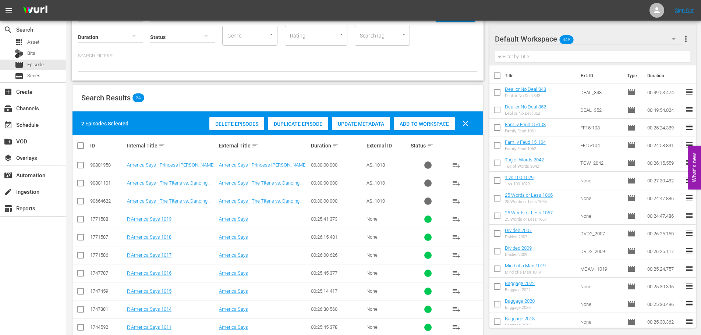
scroll to position [41, 0]
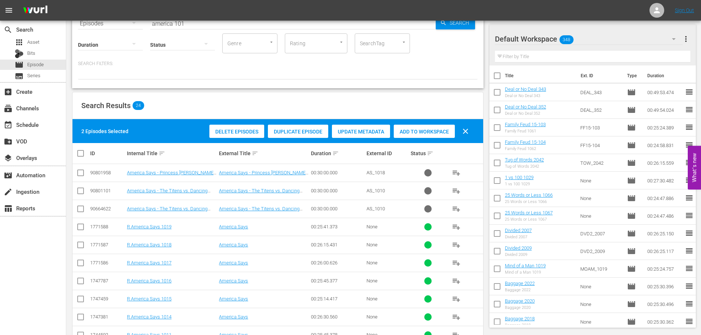
click at [433, 127] on div "Add to Workspace" at bounding box center [424, 132] width 61 height 14
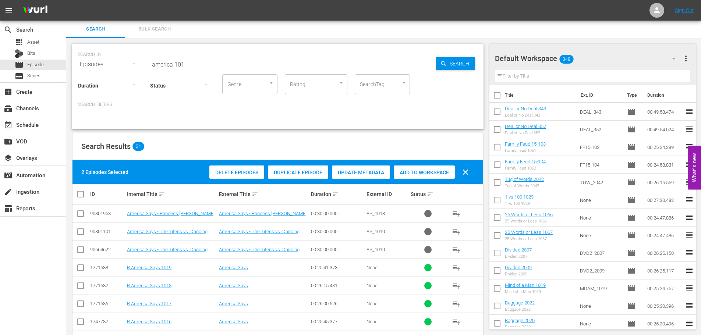
scroll to position [0, 0]
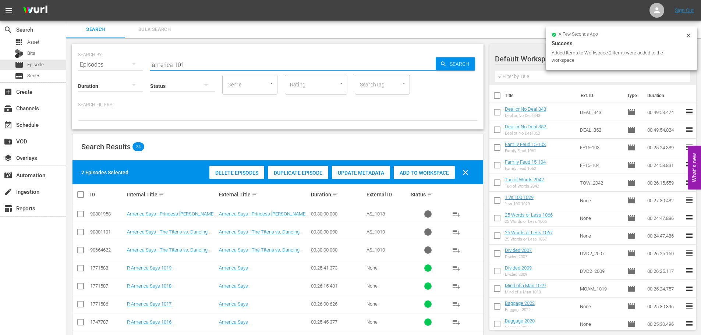
drag, startPoint x: 200, startPoint y: 64, endPoint x: 149, endPoint y: 64, distance: 51.5
click at [149, 64] on div "SEARCH BY Search By Episodes Search ID, Title, Description, Keywords, or Catego…" at bounding box center [277, 60] width 399 height 26
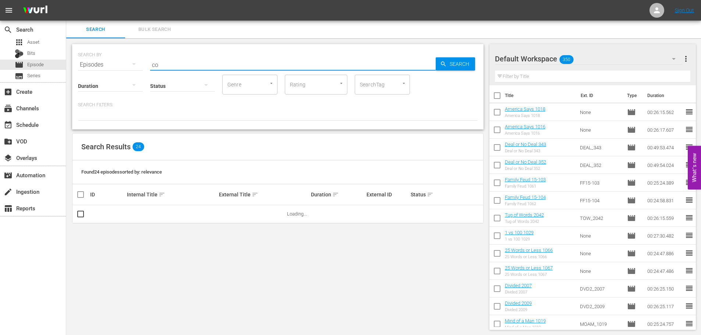
type input "c"
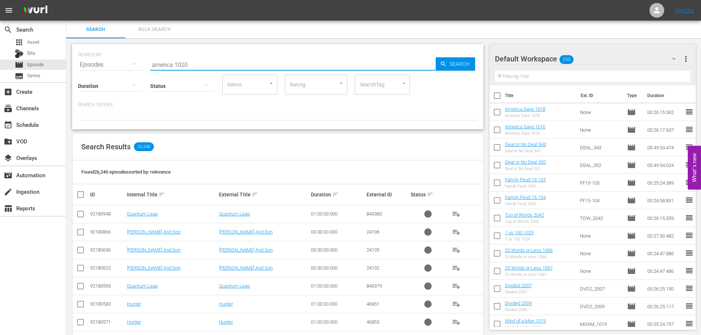
type input "america 1020"
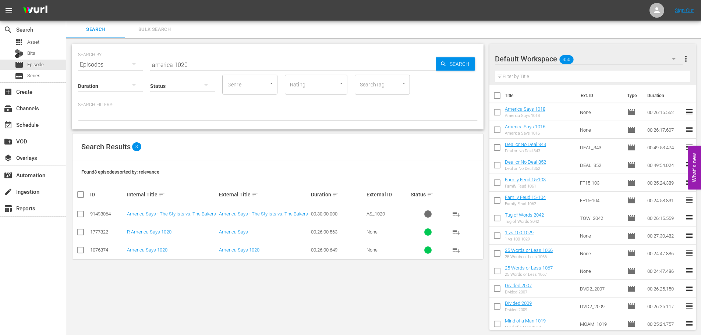
click at [79, 246] on icon at bounding box center [80, 250] width 9 height 9
click at [79, 251] on input "checkbox" at bounding box center [80, 251] width 9 height 9
checkbox input "true"
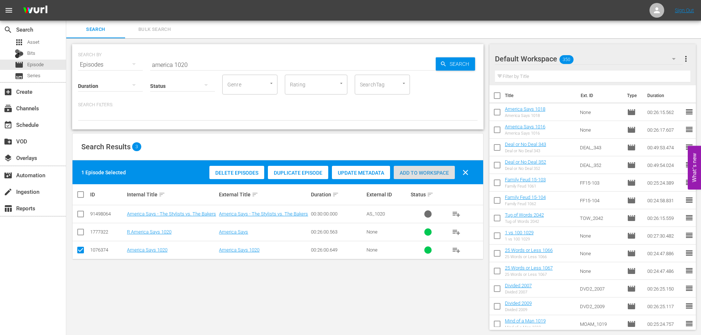
click at [441, 169] on div "Add to Workspace" at bounding box center [424, 173] width 61 height 14
drag, startPoint x: 181, startPoint y: 62, endPoint x: 20, endPoint y: 64, distance: 161.5
click at [66, 0] on div "search Search apps Asset Bits movie Episode subtitles Series add_box Create sub…" at bounding box center [383, 0] width 634 height 0
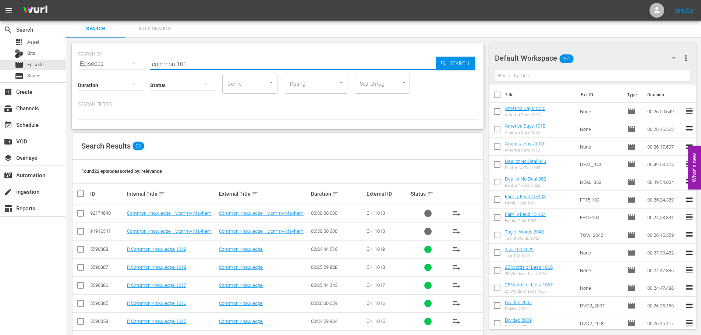
scroll to position [262, 0]
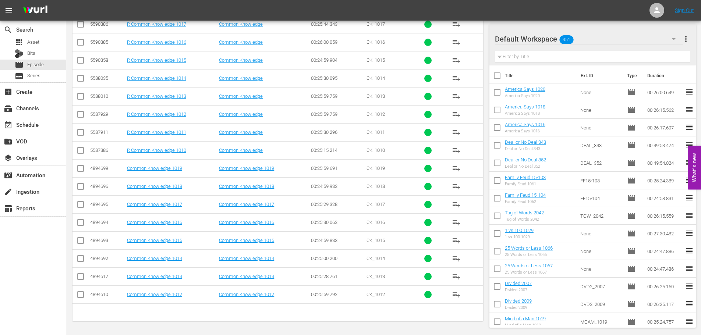
type input "common 101"
click at [75, 225] on td at bounding box center [80, 222] width 17 height 18
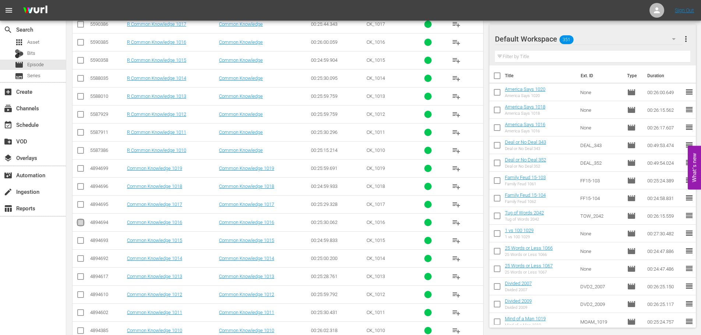
click at [81, 223] on input "checkbox" at bounding box center [80, 224] width 9 height 9
checkbox input "true"
click at [76, 202] on td at bounding box center [80, 204] width 17 height 18
click at [75, 205] on td at bounding box center [80, 204] width 17 height 18
click at [79, 204] on input "checkbox" at bounding box center [80, 206] width 9 height 9
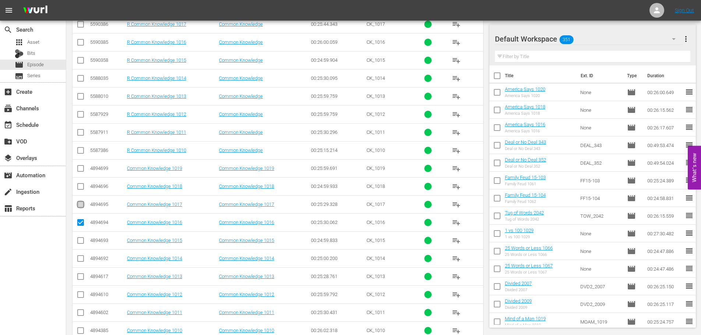
checkbox input "true"
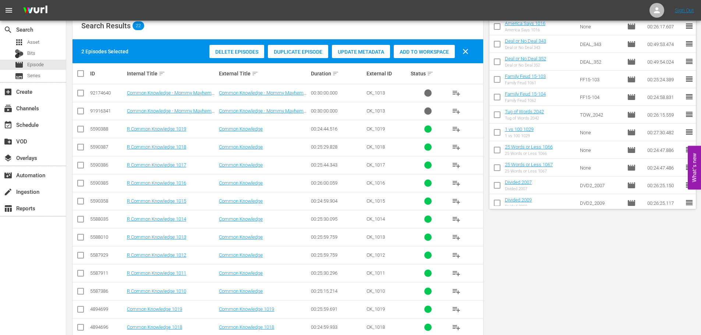
scroll to position [0, 0]
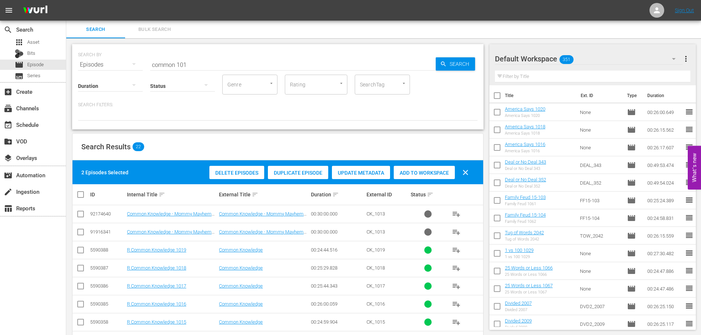
click at [424, 172] on span "Add to Workspace" at bounding box center [424, 173] width 61 height 6
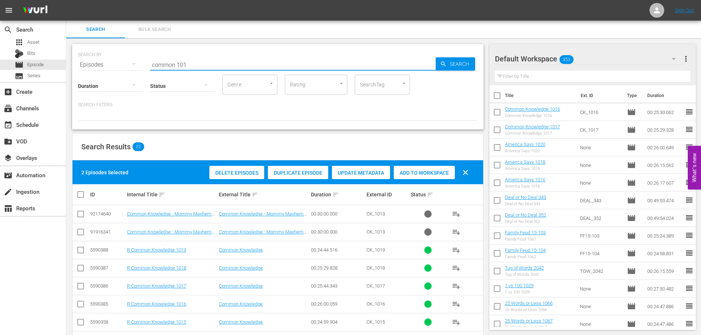
drag, startPoint x: 193, startPoint y: 62, endPoint x: 81, endPoint y: 58, distance: 112.2
click at [81, 58] on div "SEARCH BY Search By Episodes Search ID, Title, Description, Keywords, or Catego…" at bounding box center [277, 60] width 399 height 26
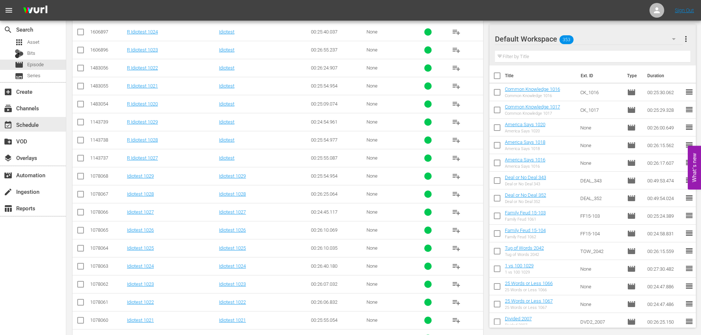
scroll to position [244, 0]
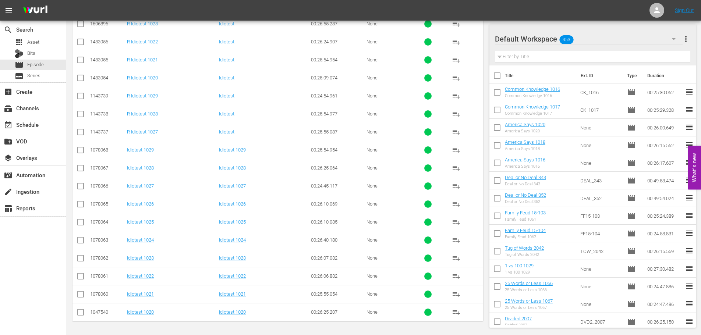
type input "idiotest 102"
click at [76, 206] on td at bounding box center [80, 204] width 17 height 18
click at [83, 206] on input "checkbox" at bounding box center [80, 205] width 9 height 9
checkbox input "true"
click at [84, 235] on td at bounding box center [80, 240] width 17 height 18
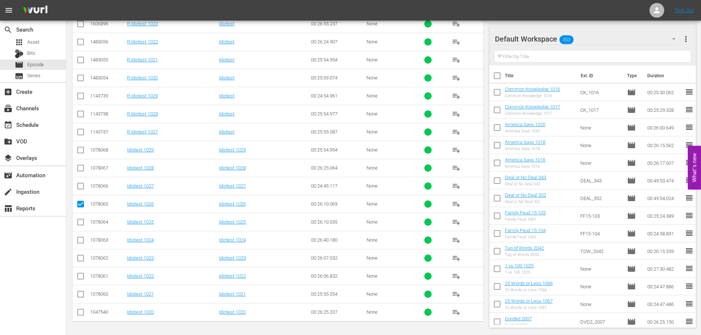
click at [82, 238] on input "checkbox" at bounding box center [80, 241] width 9 height 9
checkbox input "true"
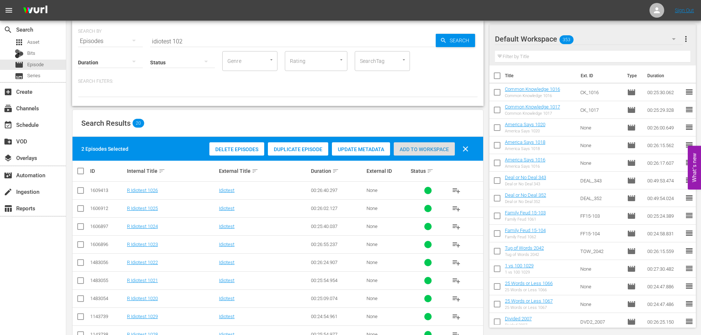
click at [417, 150] on span "Add to Workspace" at bounding box center [424, 149] width 61 height 6
drag, startPoint x: 216, startPoint y: 40, endPoint x: 86, endPoint y: 47, distance: 130.4
click at [86, 47] on div "SEARCH BY Search By Episodes Search ID, Title, Description, Keywords, or Catego…" at bounding box center [277, 63] width 411 height 85
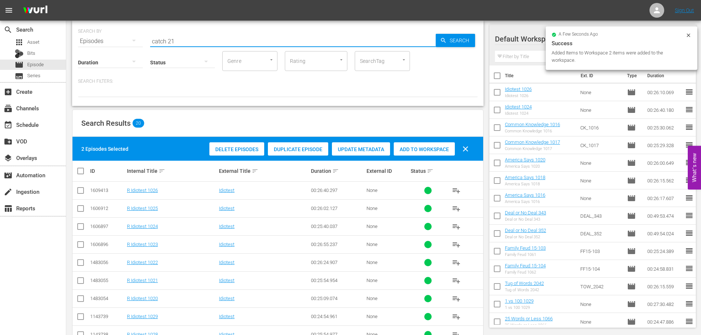
scroll to position [0, 0]
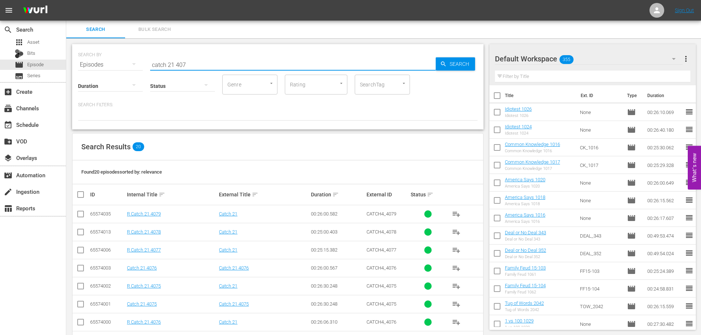
type input "catch 21 407"
drag, startPoint x: 82, startPoint y: 42, endPoint x: 94, endPoint y: 42, distance: 11.8
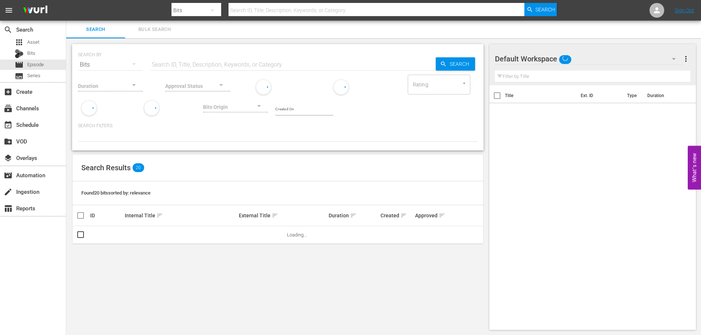
drag, startPoint x: 181, startPoint y: 70, endPoint x: 190, endPoint y: 62, distance: 11.2
click at [183, 69] on div "Approval Status" at bounding box center [197, 81] width 65 height 26
click at [50, 51] on div "Bits" at bounding box center [33, 54] width 66 height 10
click at [42, 63] on span "Episode" at bounding box center [35, 64] width 17 height 7
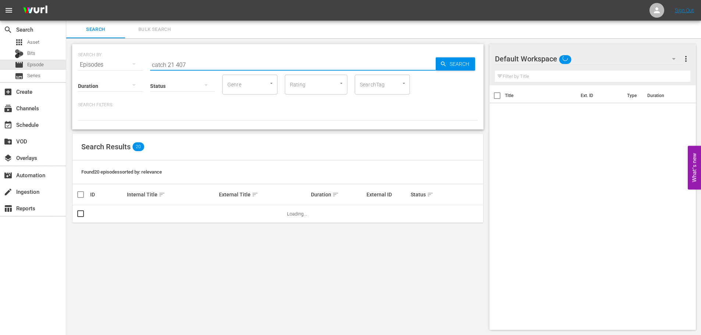
click at [189, 65] on input "catch 21 407" at bounding box center [292, 65] width 285 height 18
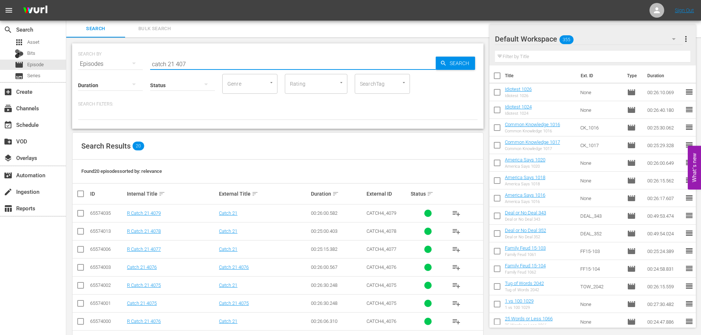
scroll to position [244, 0]
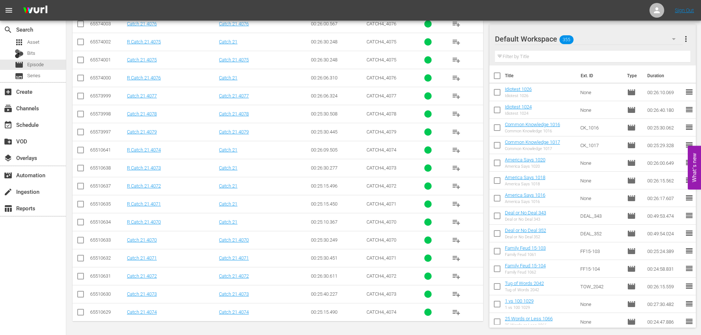
click at [82, 59] on input "checkbox" at bounding box center [80, 61] width 9 height 9
checkbox input "true"
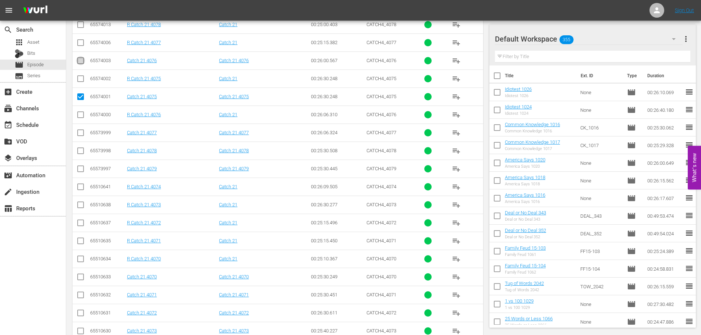
click at [82, 64] on input "checkbox" at bounding box center [80, 62] width 9 height 9
checkbox input "true"
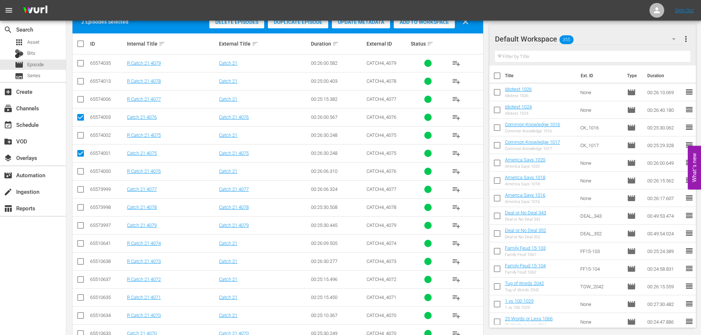
scroll to position [134, 0]
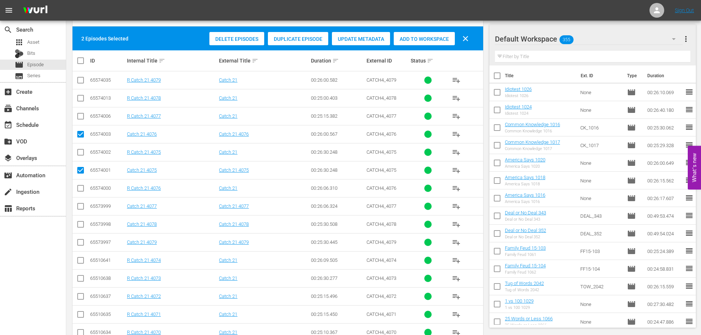
click at [82, 206] on input "checkbox" at bounding box center [80, 207] width 9 height 9
checkbox input "true"
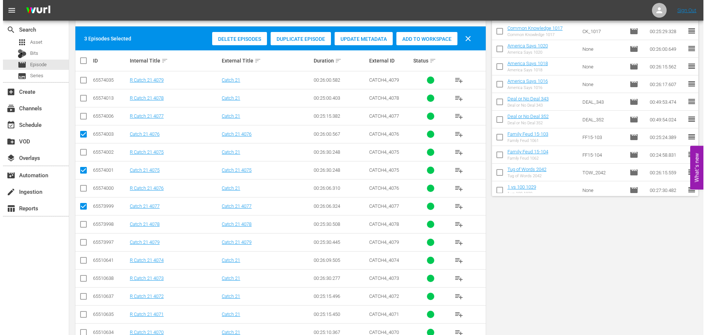
scroll to position [0, 0]
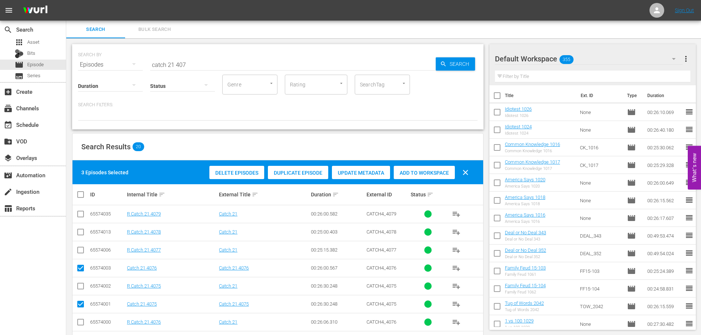
click at [405, 168] on div "Add to Workspace" at bounding box center [424, 173] width 61 height 14
drag, startPoint x: 222, startPoint y: 61, endPoint x: 71, endPoint y: 63, distance: 151.2
click at [71, 63] on div "SEARCH BY Search By Episodes Search ID, Title, Description, Keywords, or Catego…" at bounding box center [277, 308] width 423 height 541
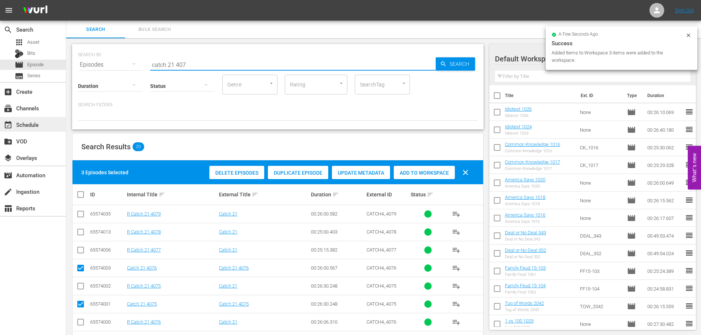
click at [37, 124] on div "event_available Schedule" at bounding box center [20, 123] width 41 height 7
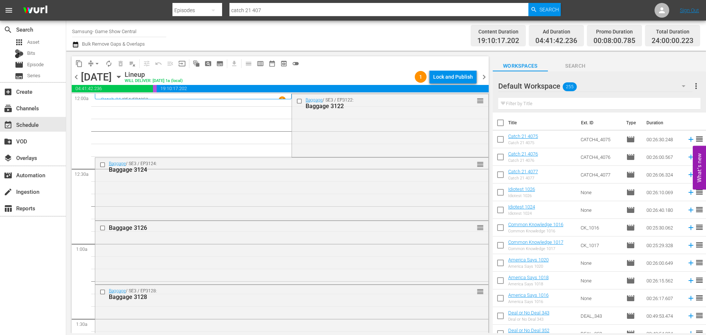
click at [123, 79] on icon "button" at bounding box center [119, 77] width 8 height 8
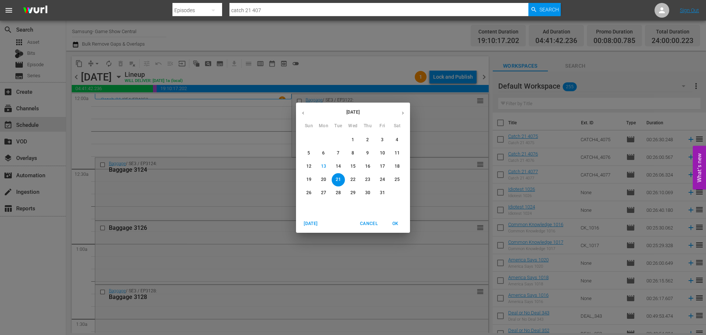
click at [355, 166] on p "15" at bounding box center [353, 166] width 5 height 6
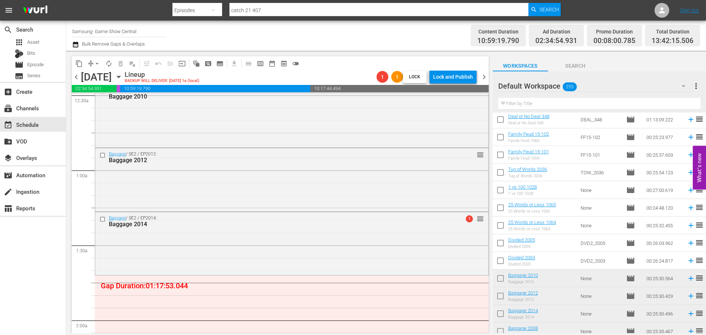
scroll to position [653, 0]
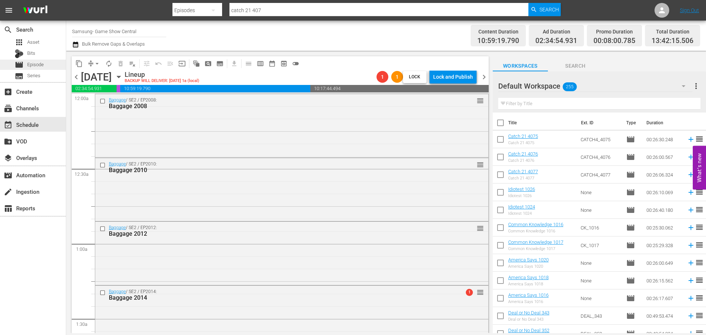
scroll to position [748, 0]
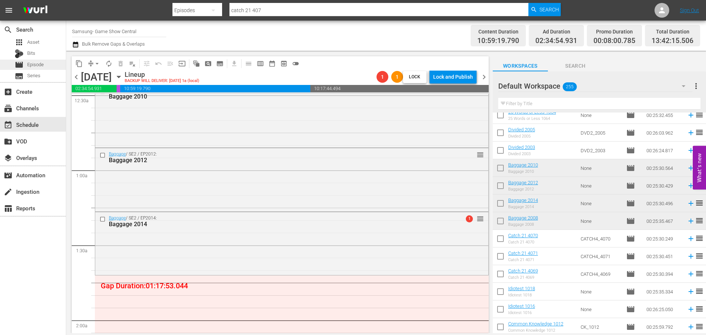
click at [41, 64] on span "Episode" at bounding box center [35, 64] width 17 height 7
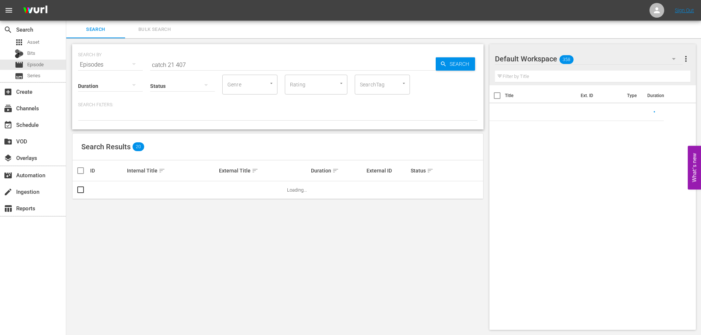
drag, startPoint x: 191, startPoint y: 53, endPoint x: 261, endPoint y: 62, distance: 71.5
click at [182, 58] on div "SEARCH BY Search By Episodes Search ID, Title, Description, Keywords, or Catego…" at bounding box center [277, 60] width 399 height 26
drag, startPoint x: 261, startPoint y: 63, endPoint x: 0, endPoint y: 53, distance: 261.3
click at [66, 0] on div "search Search apps Asset Bits movie Episode subtitles Series add_box Create sub…" at bounding box center [383, 0] width 634 height 0
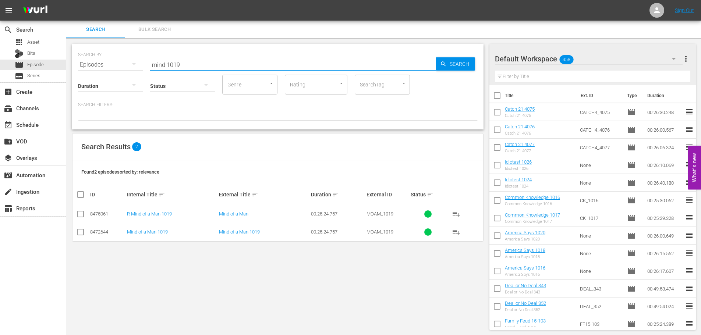
type input "mind 1019"
click at [77, 231] on input "checkbox" at bounding box center [80, 233] width 9 height 9
checkbox input "true"
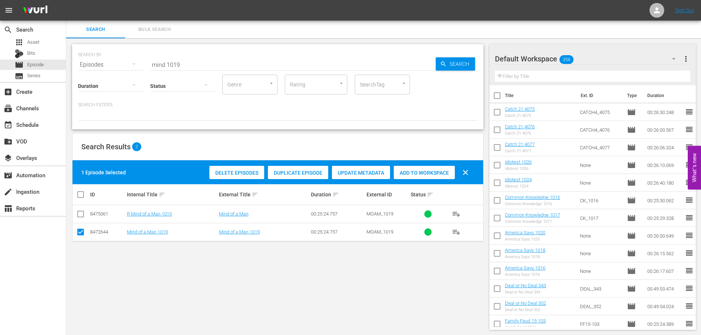
click at [428, 167] on div "Add to Workspace" at bounding box center [424, 173] width 61 height 14
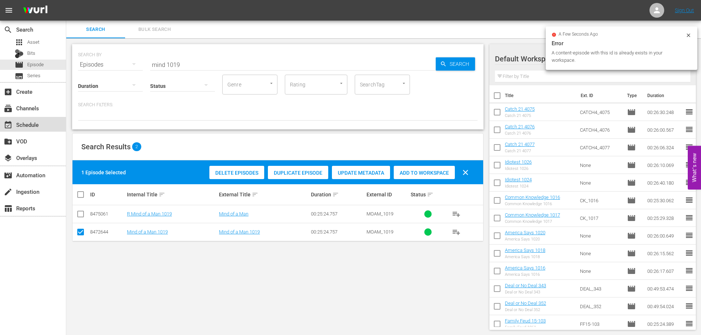
click at [31, 125] on div "event_available Schedule" at bounding box center [20, 123] width 41 height 7
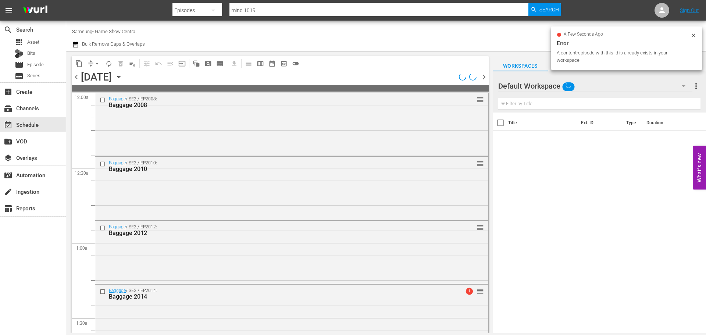
click at [609, 119] on th "Ext. ID" at bounding box center [599, 123] width 45 height 21
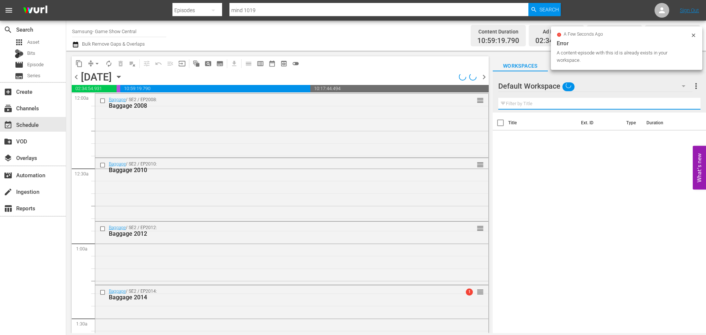
drag, startPoint x: 581, startPoint y: 102, endPoint x: 679, endPoint y: 114, distance: 98.6
click at [581, 102] on input "text" at bounding box center [599, 104] width 202 height 12
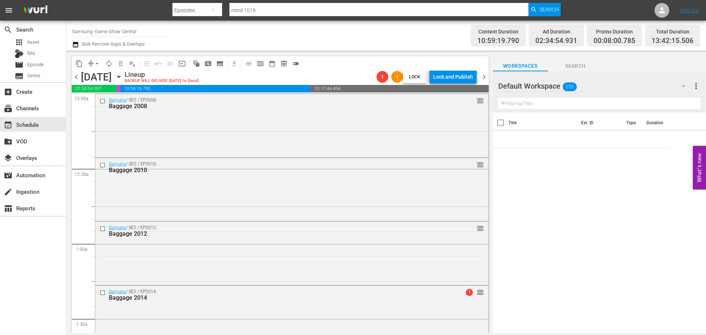
click at [559, 99] on input "text" at bounding box center [599, 104] width 202 height 12
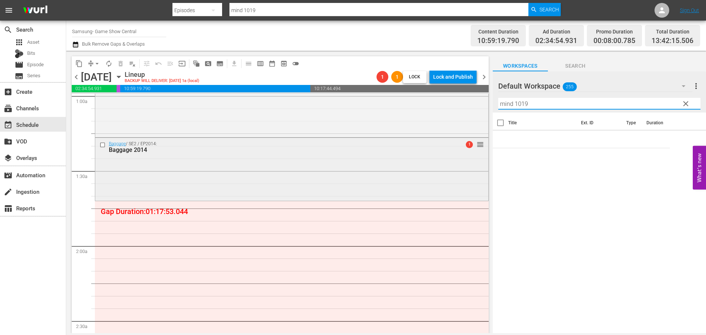
scroll to position [147, 0]
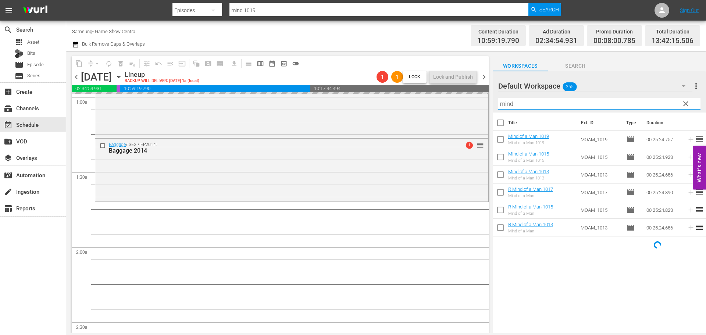
drag, startPoint x: 512, startPoint y: 107, endPoint x: 502, endPoint y: 106, distance: 9.6
click at [504, 106] on input "mind" at bounding box center [599, 104] width 202 height 12
type input "m"
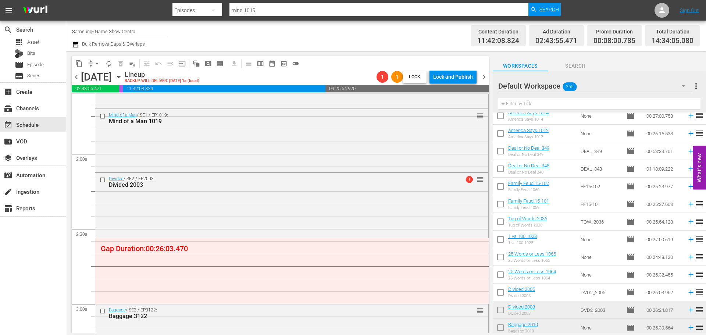
scroll to position [257, 0]
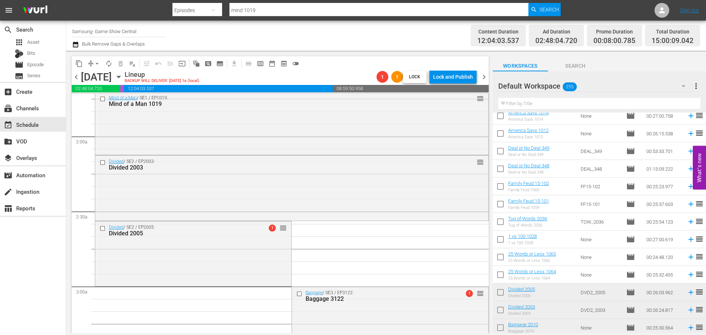
click at [243, 264] on div "Divided / SE2 / EP2005: Divided 2005 1 reorder" at bounding box center [193, 252] width 196 height 63
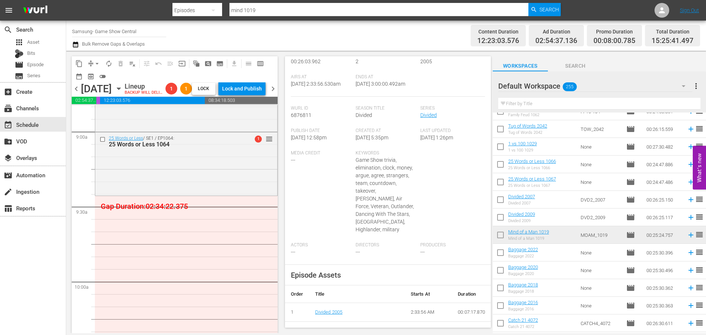
scroll to position [221, 0]
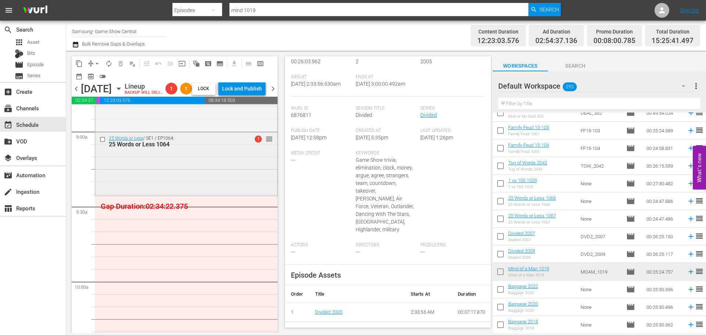
click at [266, 188] on div "25 Words or Less / SE1 / EP1064: 25 Words or Less 1064 1 reorder" at bounding box center [186, 163] width 182 height 62
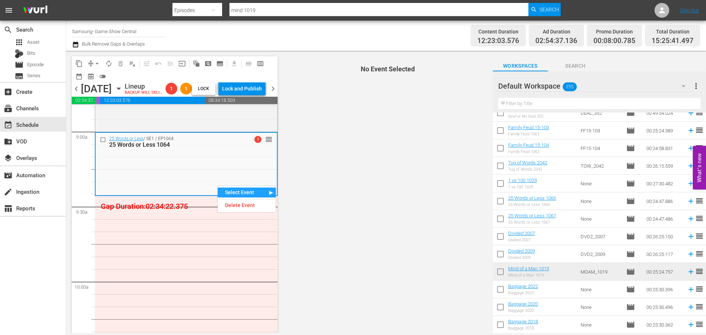
click at [227, 204] on div "Delete Event" at bounding box center [247, 205] width 58 height 10
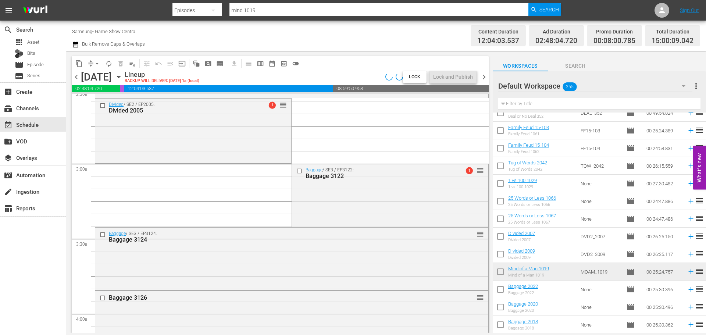
scroll to position [331, 0]
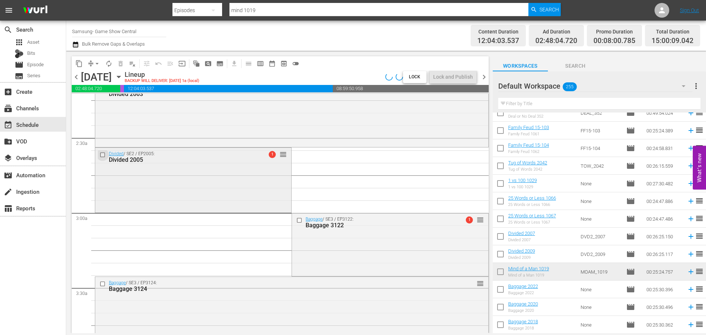
click at [101, 155] on input "checkbox" at bounding box center [104, 155] width 8 height 6
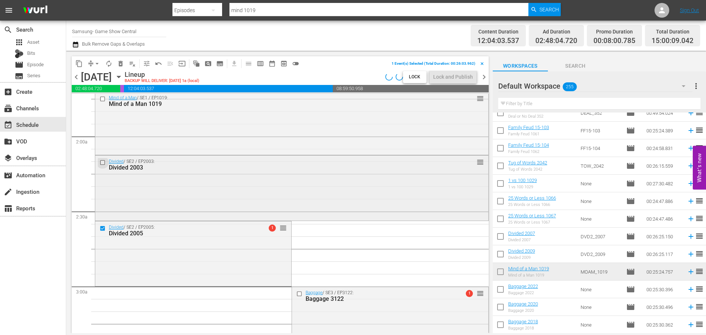
click at [102, 163] on input "checkbox" at bounding box center [104, 163] width 8 height 6
click at [125, 63] on button "delete_forever_outlined" at bounding box center [121, 64] width 12 height 12
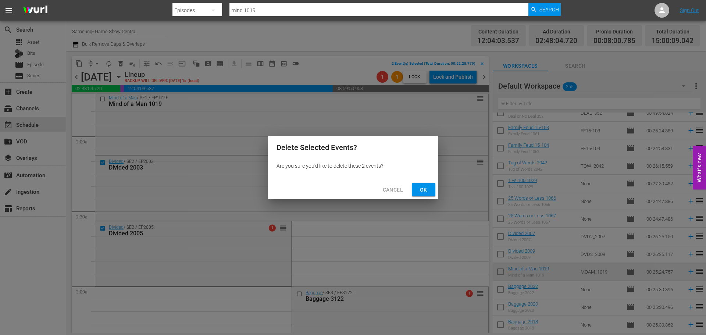
click at [421, 187] on span "Ok" at bounding box center [424, 189] width 12 height 9
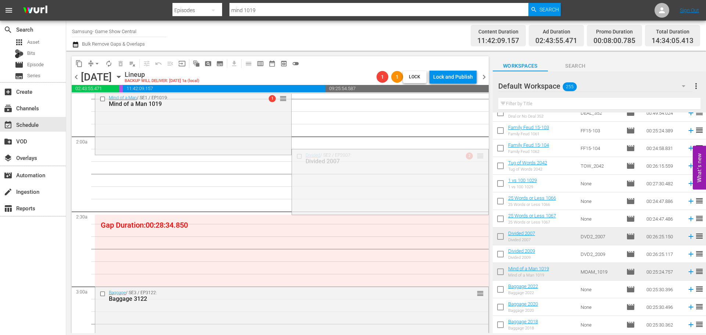
drag, startPoint x: 476, startPoint y: 153, endPoint x: 394, endPoint y: 159, distance: 81.9
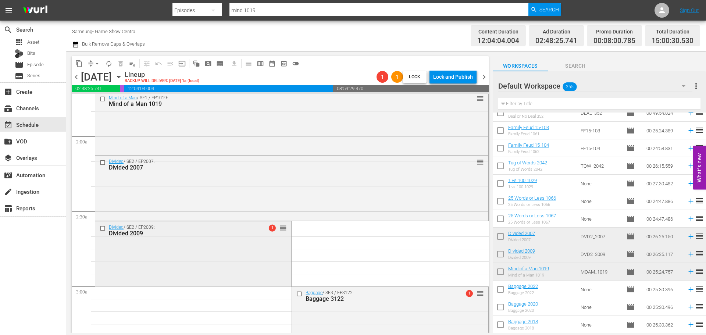
click at [230, 240] on div "Divided / SE2 / EP2009: Divided 2009 1 reorder" at bounding box center [193, 253] width 196 height 64
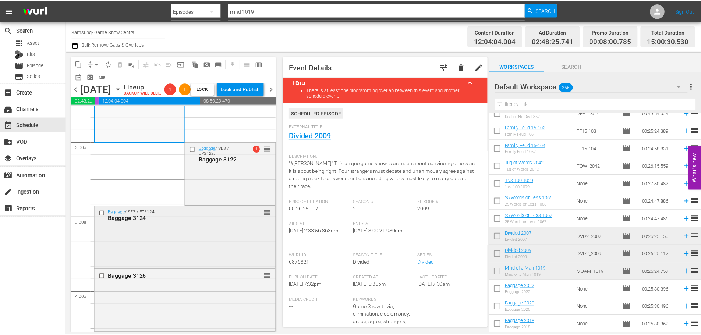
scroll to position [441, 0]
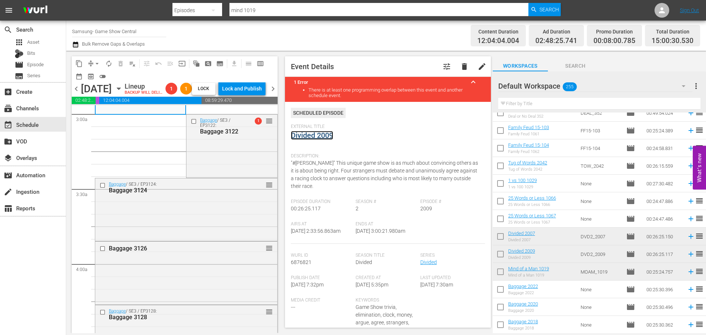
click at [318, 134] on link "Divided 2009" at bounding box center [312, 135] width 42 height 9
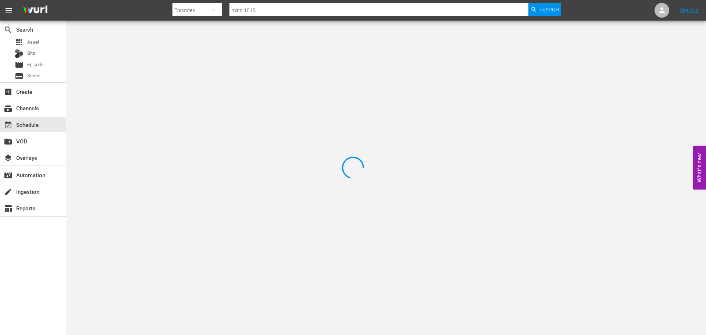
click at [149, 51] on div at bounding box center [353, 167] width 706 height 335
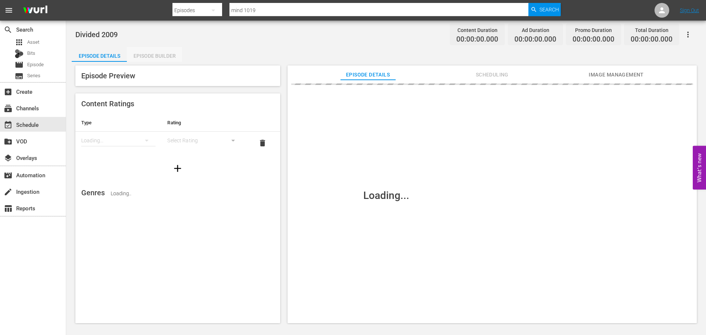
click at [151, 55] on div "Episode Builder" at bounding box center [154, 56] width 55 height 18
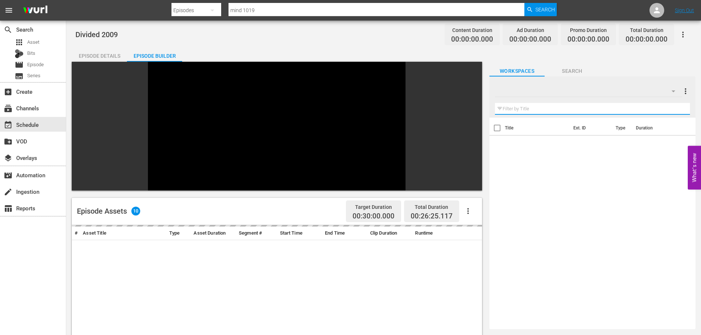
click at [536, 104] on input "text" at bounding box center [592, 109] width 195 height 12
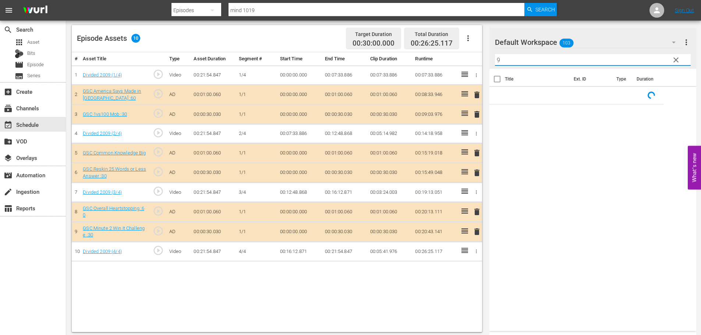
scroll to position [192, 0]
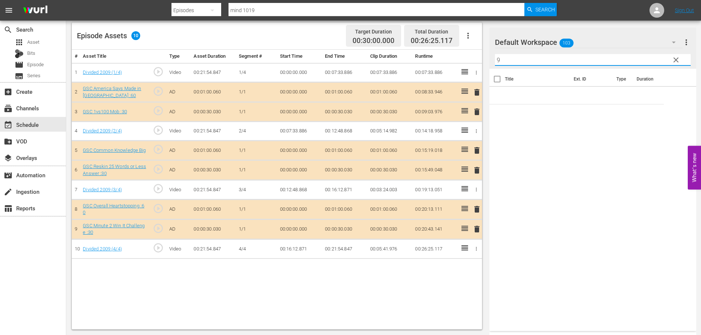
type input "9"
click at [476, 228] on span "delete" at bounding box center [476, 229] width 9 height 9
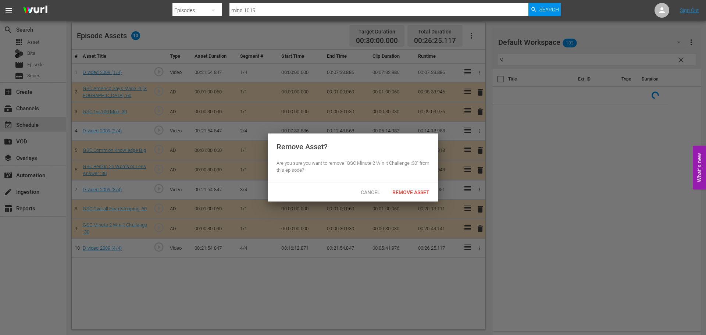
click at [413, 199] on div "Cancel Remove Asset" at bounding box center [353, 191] width 171 height 19
click at [414, 195] on div "Remove Asset" at bounding box center [411, 192] width 49 height 14
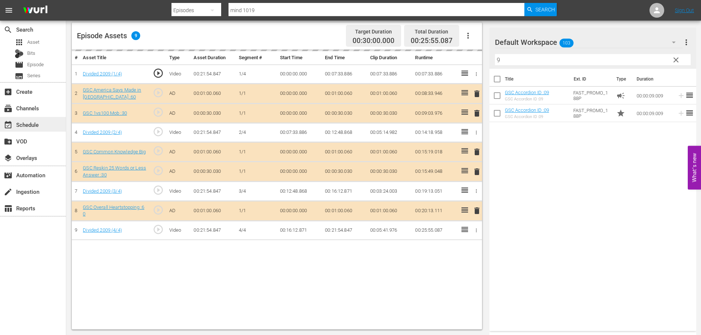
click at [39, 127] on div "event_available Schedule" at bounding box center [20, 123] width 41 height 7
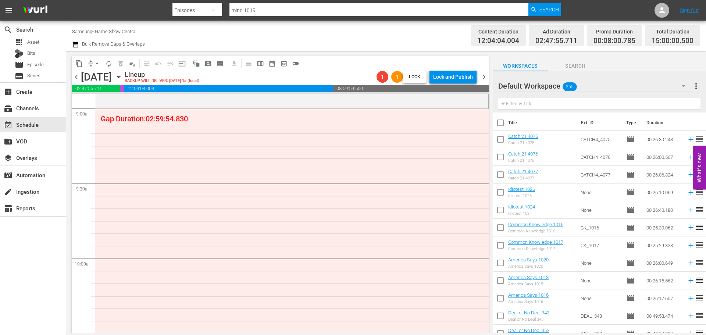
scroll to position [1250, 0]
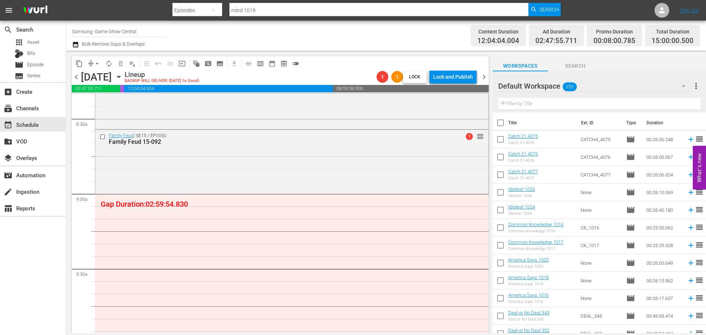
click at [345, 167] on div "Family Feud / SE15 / EP1050: Family Feud 15-092 1 reorder" at bounding box center [291, 161] width 393 height 62
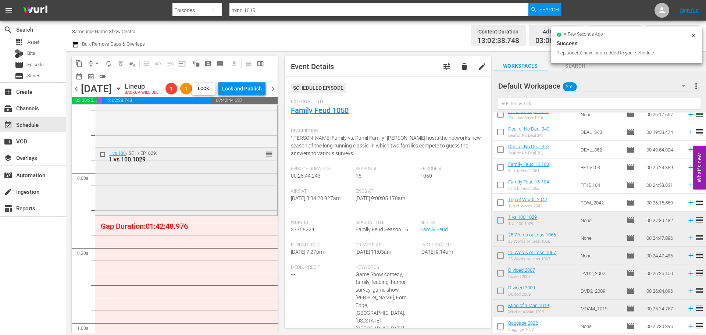
scroll to position [1434, 0]
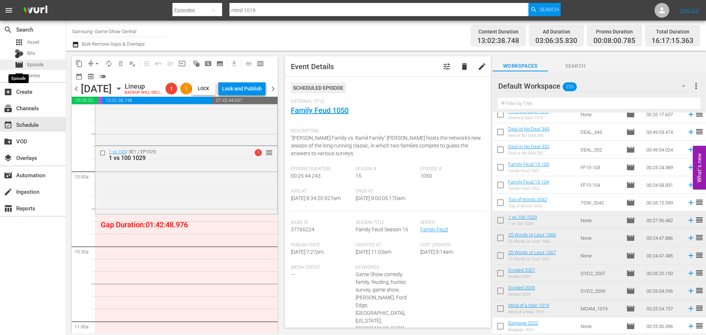
click at [23, 68] on span "movie" at bounding box center [19, 64] width 9 height 9
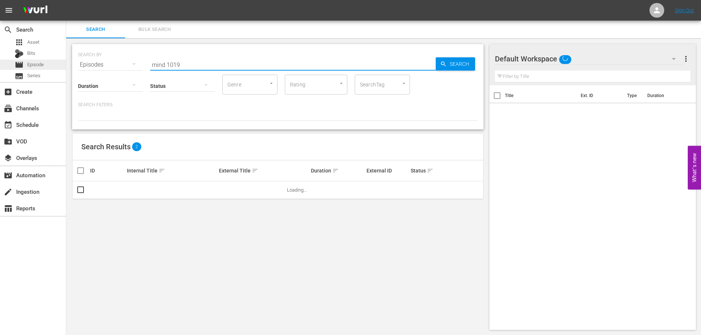
drag, startPoint x: 103, startPoint y: 70, endPoint x: 17, endPoint y: 69, distance: 86.1
click at [70, 69] on div "SEARCH BY Search By Episodes Search ID, Title, Description, Keywords, or Catego…" at bounding box center [277, 187] width 423 height 298
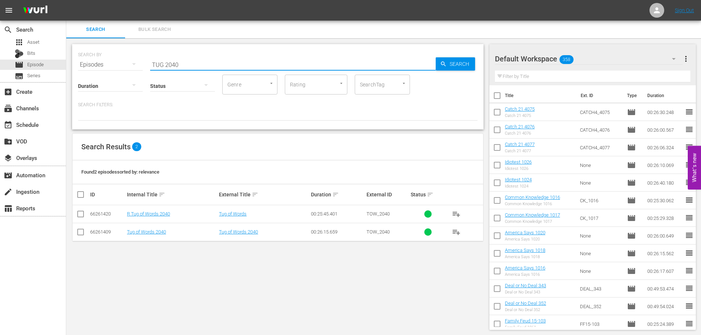
type input "TUG 2040"
click at [84, 232] on input "checkbox" at bounding box center [80, 233] width 9 height 9
checkbox input "true"
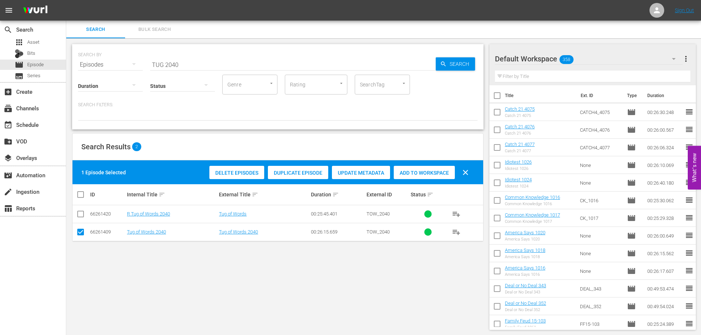
click at [426, 171] on span "Add to Workspace" at bounding box center [424, 173] width 61 height 6
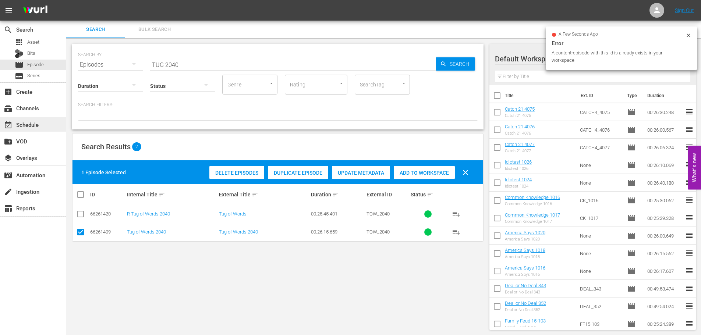
click at [26, 125] on div "event_available Schedule" at bounding box center [20, 123] width 41 height 7
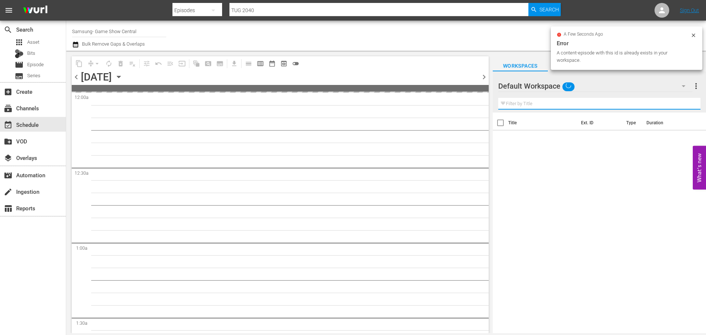
drag, startPoint x: 526, startPoint y: 107, endPoint x: 503, endPoint y: 92, distance: 28.0
click at [526, 107] on input "text" at bounding box center [599, 104] width 202 height 12
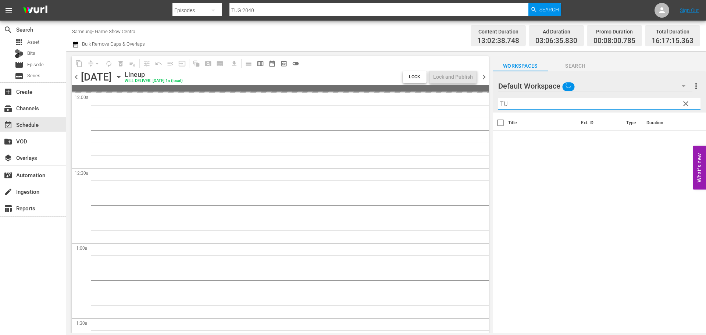
type input "T"
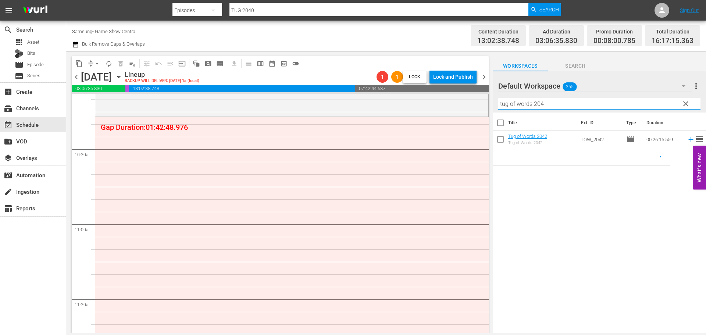
scroll to position [1508, 0]
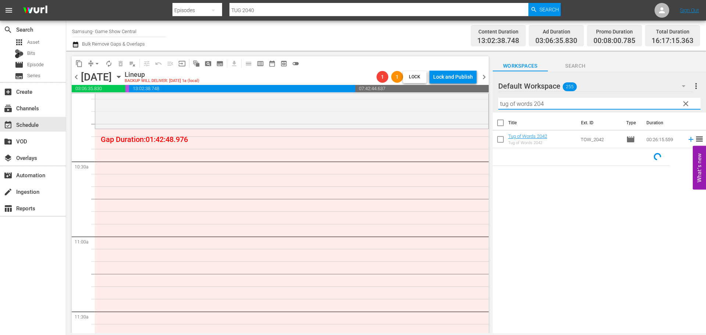
click at [556, 221] on div "Title Ext. ID Type Duration Tug of Words 2042 Tug of Words 2042 TOW_2042 movie …" at bounding box center [599, 224] width 213 height 222
click at [568, 104] on input "tug of words 204" at bounding box center [599, 104] width 202 height 12
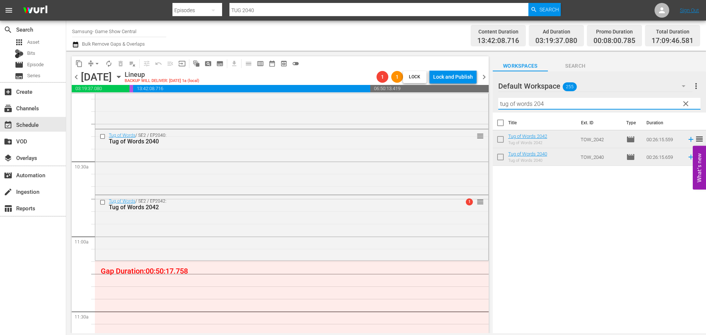
drag, startPoint x: 576, startPoint y: 107, endPoint x: 510, endPoint y: 103, distance: 65.6
click at [510, 103] on input "tug of words 204" at bounding box center [599, 104] width 202 height 12
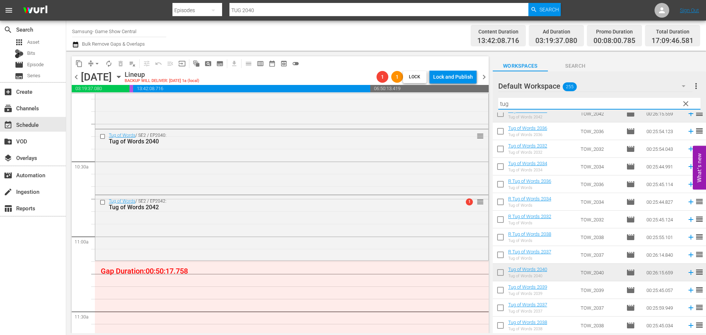
type input "tug"
drag, startPoint x: 686, startPoint y: 105, endPoint x: 705, endPoint y: 100, distance: 19.5
click at [686, 105] on span "clear" at bounding box center [686, 103] width 9 height 9
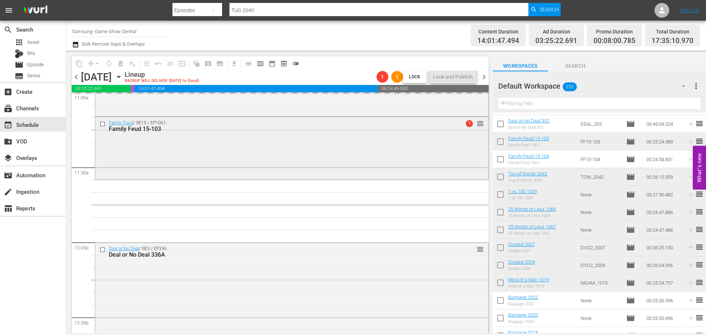
scroll to position [1655, 0]
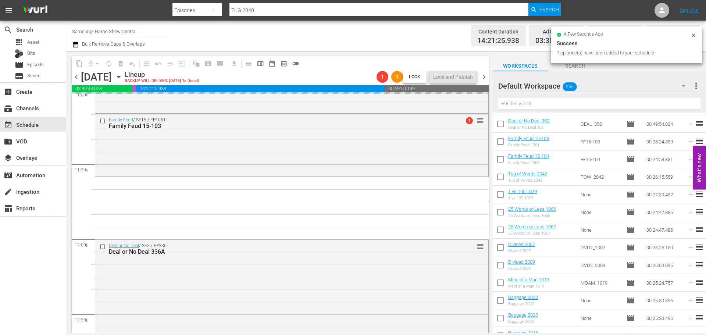
click at [253, 207] on div "Deal or No Deal / SE3 / EP336: Deal or No Deal 336B reorder Deal or No Deal / S…" at bounding box center [292, 239] width 394 height 3601
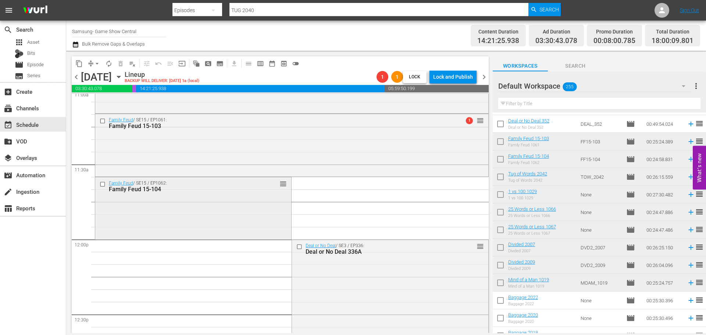
click at [251, 202] on div "Family Feud / SE15 / EP1062: Family Feud 15-104 reorder" at bounding box center [193, 207] width 196 height 60
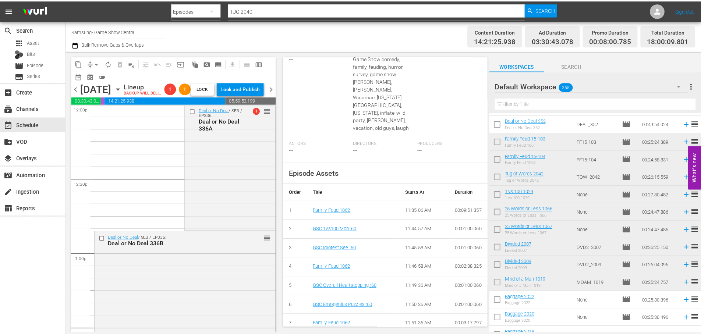
scroll to position [0, 0]
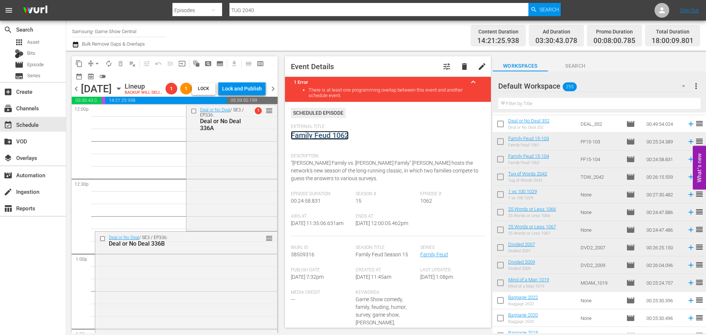
click at [339, 135] on link "Family Feud 1062" at bounding box center [320, 135] width 58 height 9
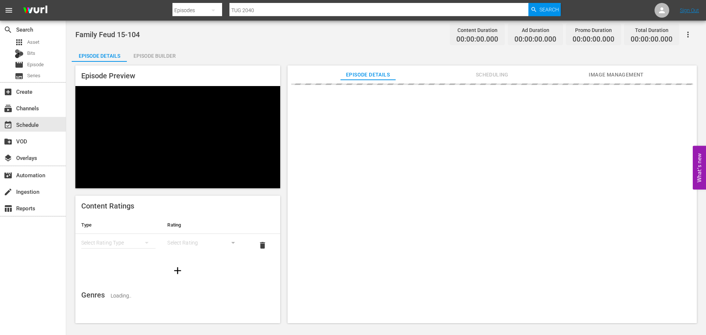
click at [165, 57] on div "Episode Builder" at bounding box center [154, 56] width 55 height 18
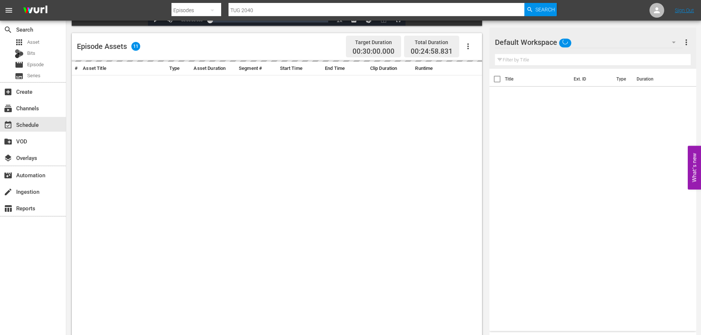
scroll to position [192, 0]
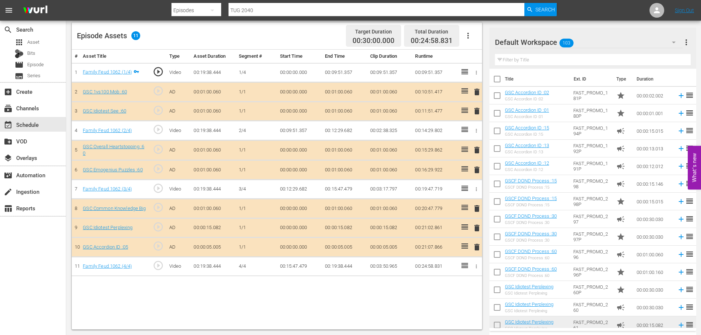
click at [475, 250] on span "delete" at bounding box center [476, 247] width 9 height 9
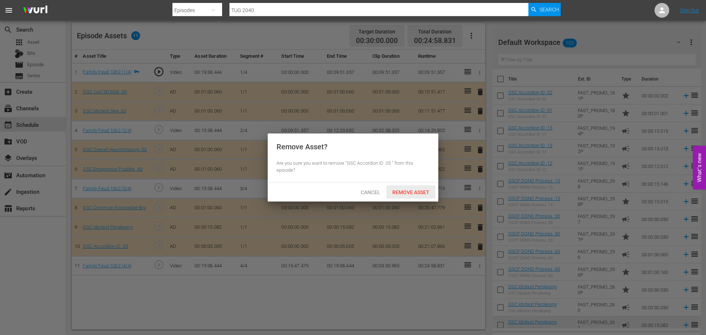
click at [427, 189] on span "Remove Asset" at bounding box center [411, 192] width 49 height 6
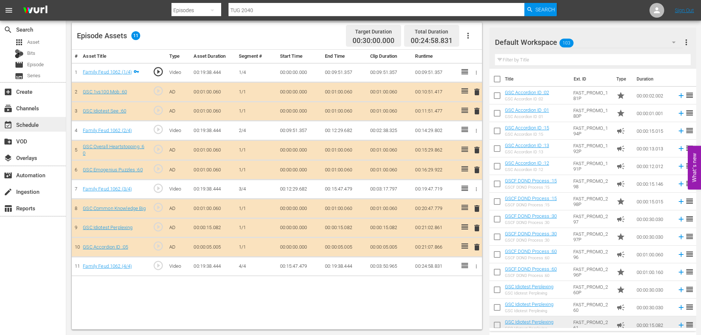
click at [28, 125] on div "event_available Schedule" at bounding box center [20, 123] width 41 height 7
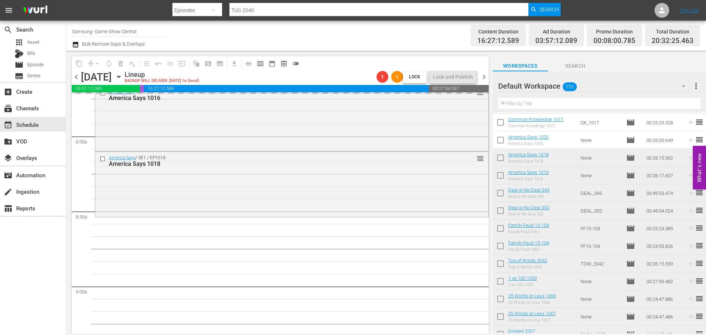
scroll to position [3007, 0]
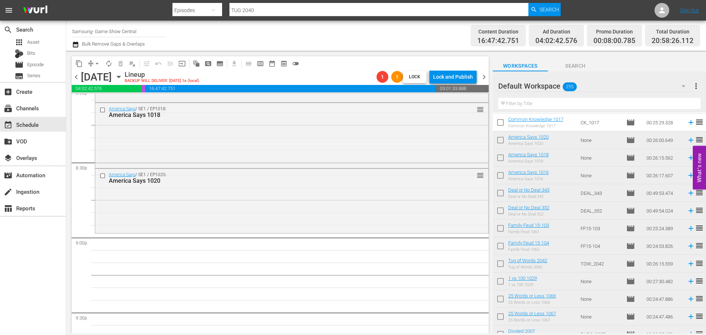
click at [281, 187] on div "America Says / SE1 / EP1020: America Says 1020 reorder" at bounding box center [291, 200] width 393 height 63
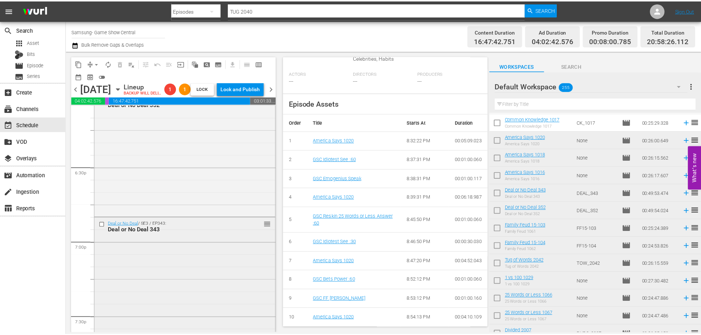
scroll to position [2713, 0]
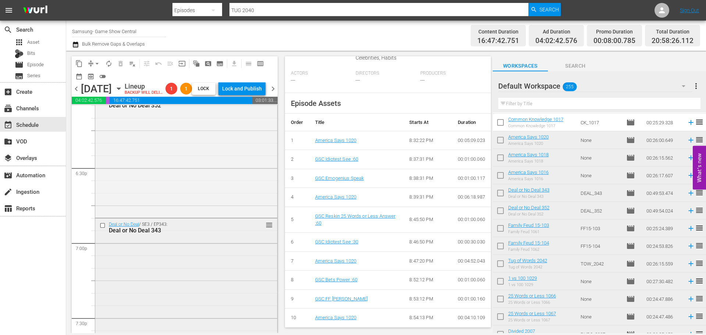
click at [190, 232] on div "Deal or No Deal / SE3 / EP343: Deal or No Deal 343 reorder" at bounding box center [186, 227] width 182 height 18
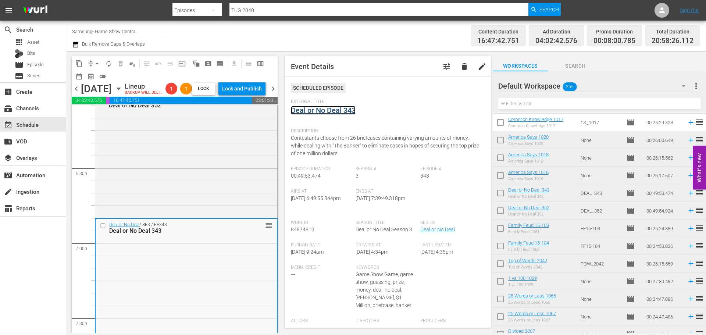
click at [319, 110] on link "Deal or No Deal 343" at bounding box center [323, 110] width 65 height 9
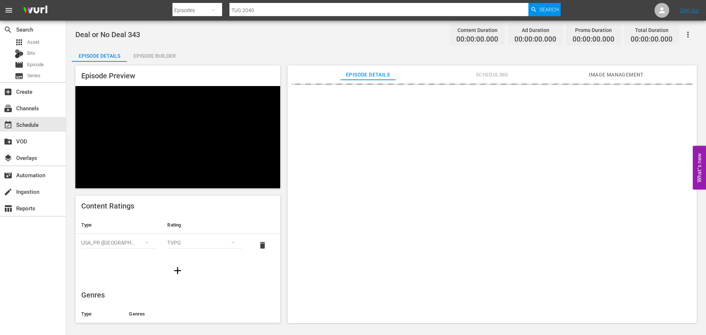
click at [165, 54] on div "Episode Builder" at bounding box center [154, 56] width 55 height 18
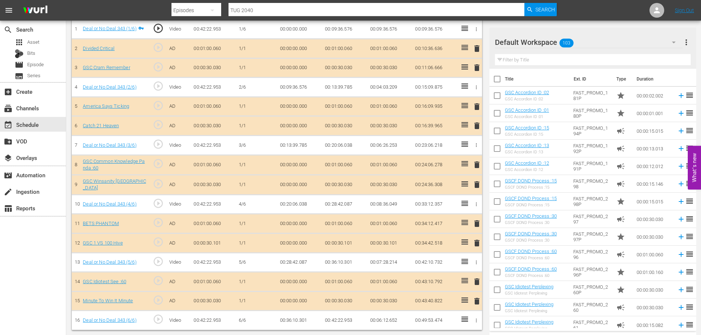
scroll to position [236, 0]
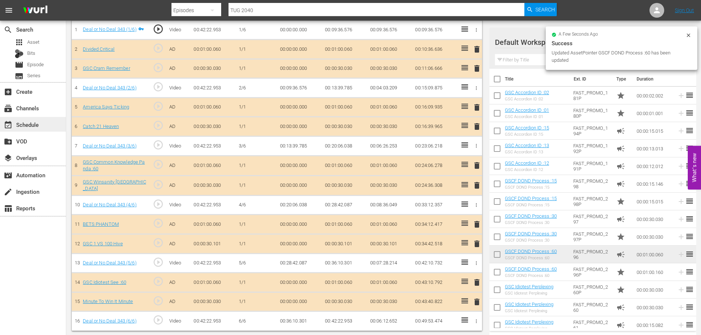
click at [32, 120] on div "event_available Schedule" at bounding box center [33, 124] width 66 height 15
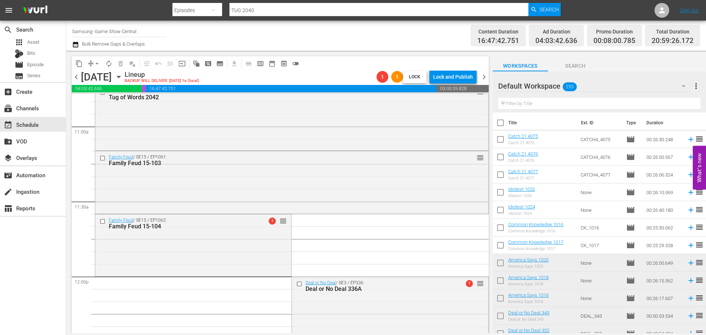
scroll to position [1729, 0]
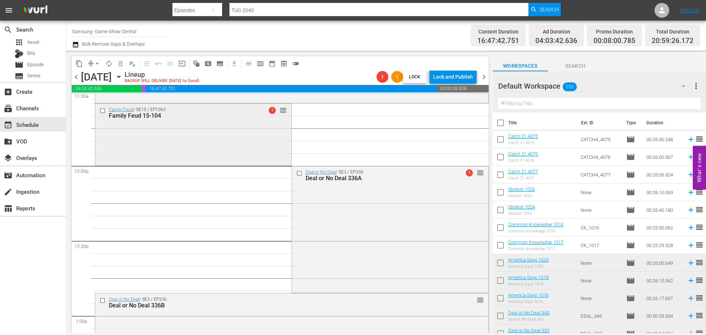
click at [184, 125] on div "Family Feud / SE15 / EP1062: Family Feud 15-104 1 reorder" at bounding box center [193, 134] width 196 height 60
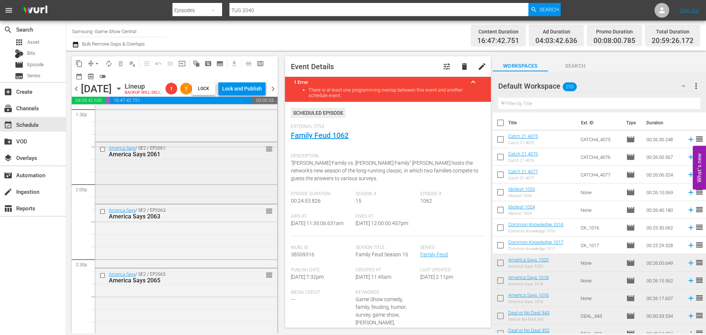
scroll to position [2023, 0]
click at [100, 67] on button "arrow_drop_down" at bounding box center [97, 64] width 12 height 12
click at [70, 262] on div "content_copy compress arrow_drop_down autorenew_outlined delete_forever_outline…" at bounding box center [172, 192] width 213 height 282
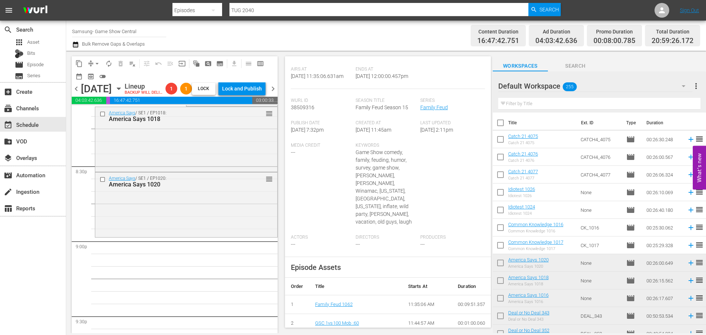
scroll to position [2979, 0]
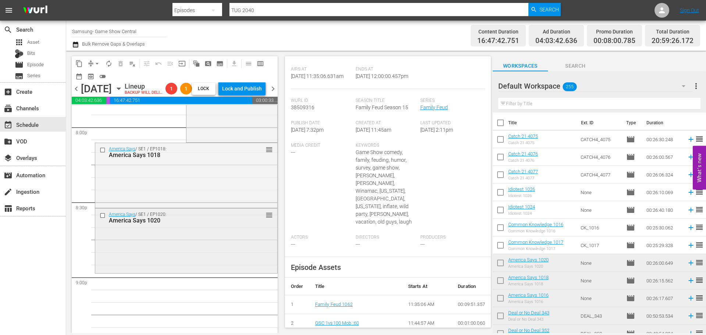
click at [195, 271] on div "America Says / SE1 / EP1020: America Says 1020 reorder" at bounding box center [186, 240] width 182 height 63
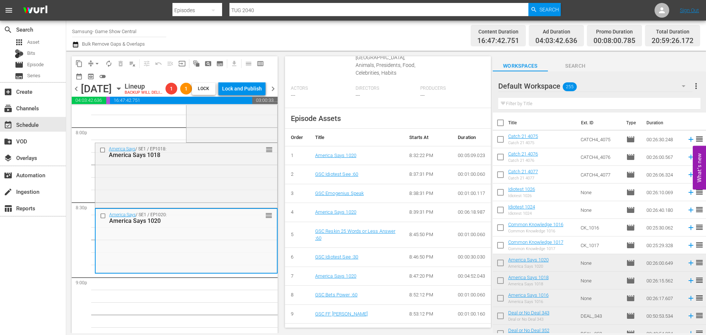
scroll to position [279, 0]
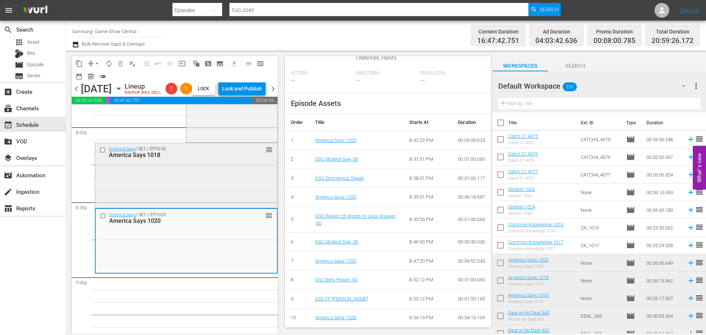
click at [188, 206] on div "America Says / SE1 / EP1018: America Says 1018 reorder" at bounding box center [186, 175] width 182 height 64
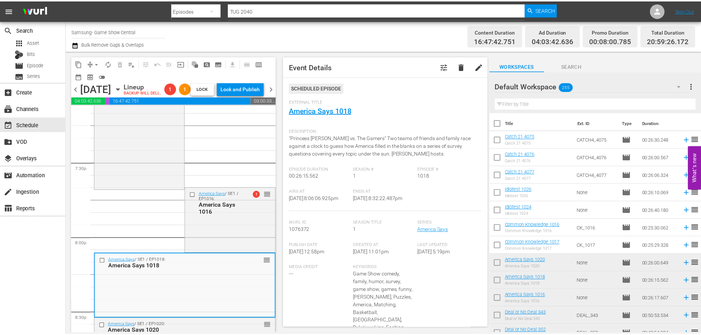
scroll to position [2832, 0]
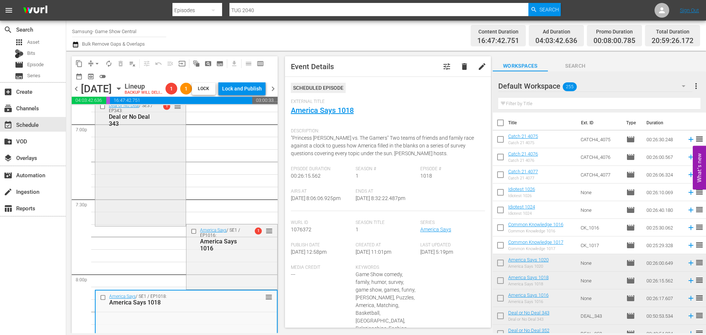
click at [164, 189] on div "Deal or No Deal / SE3 / EP343: Deal or No Deal 343 1 reorder" at bounding box center [140, 162] width 90 height 125
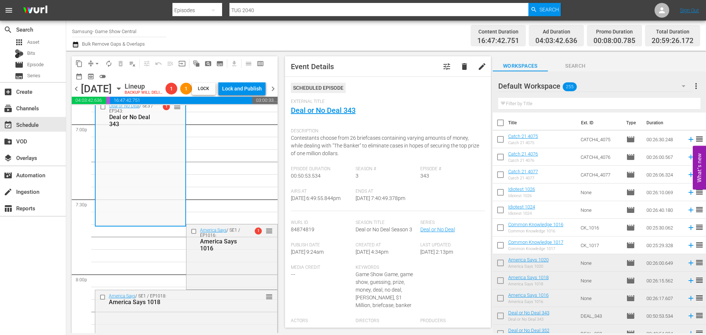
click at [357, 116] on div "External Title Deal or No Deal 343" at bounding box center [388, 112] width 194 height 26
click at [342, 113] on link "Deal or No Deal 343" at bounding box center [323, 110] width 65 height 9
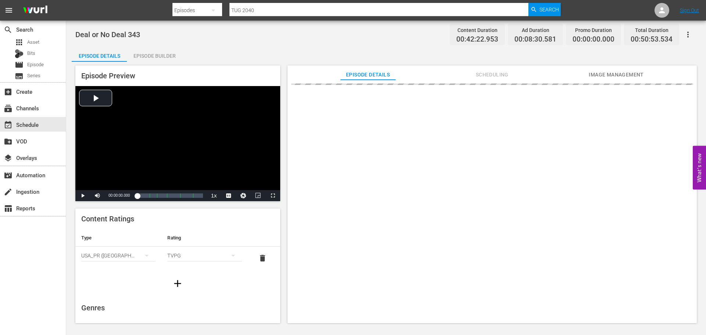
click at [135, 57] on div "Episode Builder" at bounding box center [154, 56] width 55 height 18
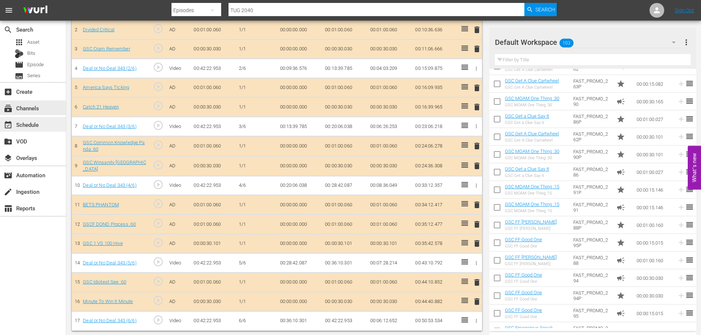
scroll to position [257, 0]
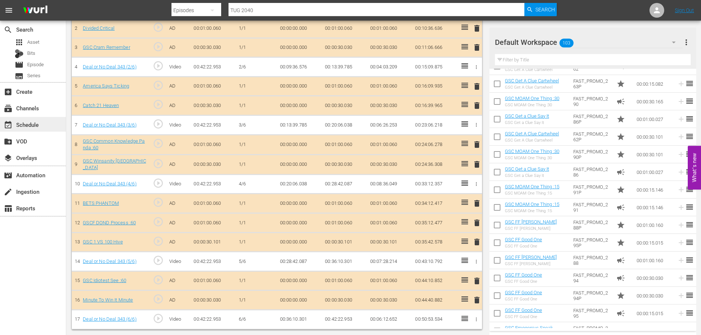
click at [36, 126] on div "event_available Schedule" at bounding box center [20, 123] width 41 height 7
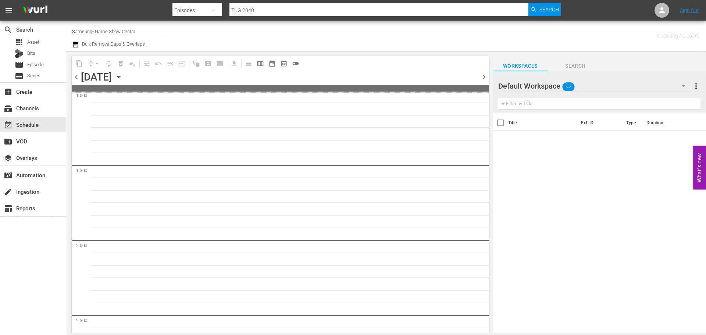
scroll to position [331, 0]
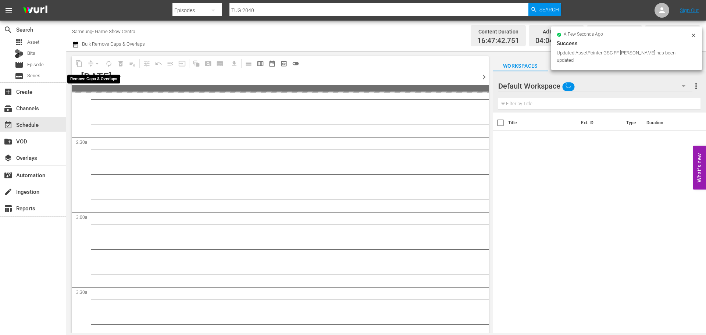
click at [90, 67] on span "compress arrow_drop_down" at bounding box center [94, 64] width 18 height 12
click at [95, 61] on div "arrow_drop_down" at bounding box center [97, 64] width 12 height 12
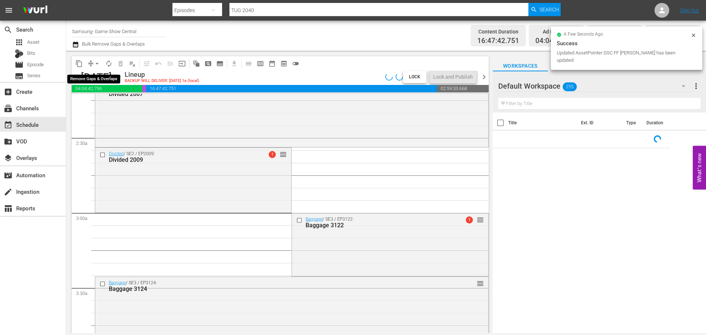
scroll to position [293, 0]
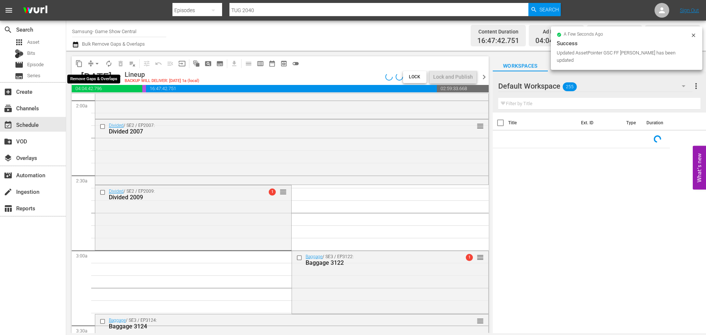
click at [95, 61] on span "arrow_drop_down" at bounding box center [96, 63] width 7 height 7
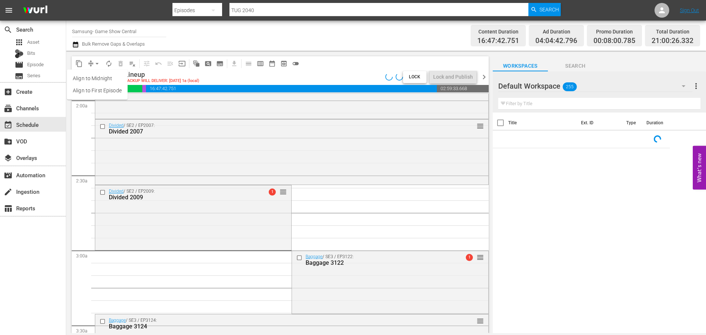
click at [103, 76] on li "Align to Midnight" at bounding box center [97, 78] width 61 height 12
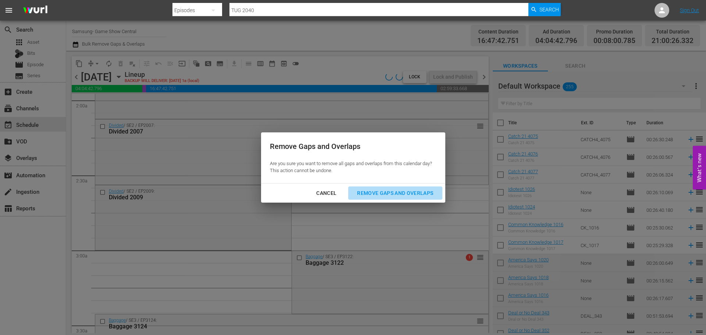
click at [377, 192] on div "Remove Gaps and Overlaps" at bounding box center [395, 193] width 88 height 9
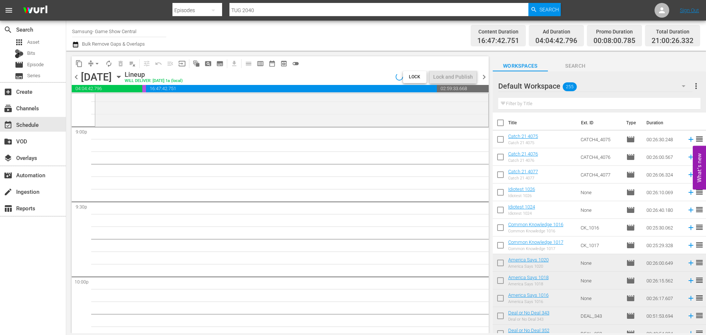
scroll to position [3015, 0]
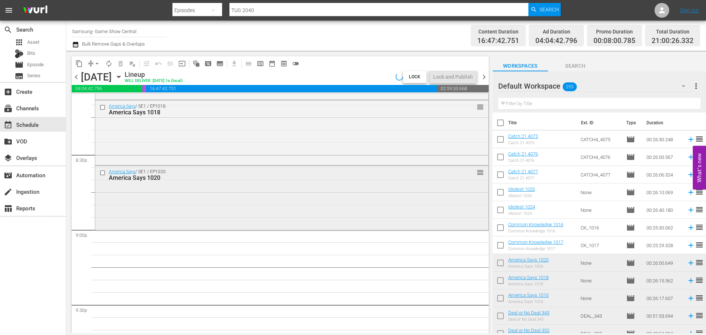
click at [278, 207] on div "America Says / SE1 / EP1020: America Says 1020 reorder" at bounding box center [291, 197] width 393 height 63
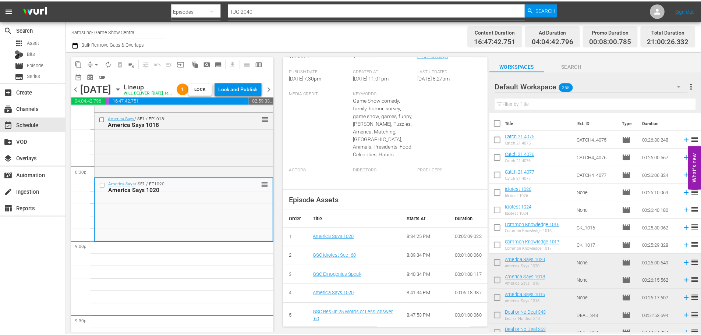
scroll to position [0, 0]
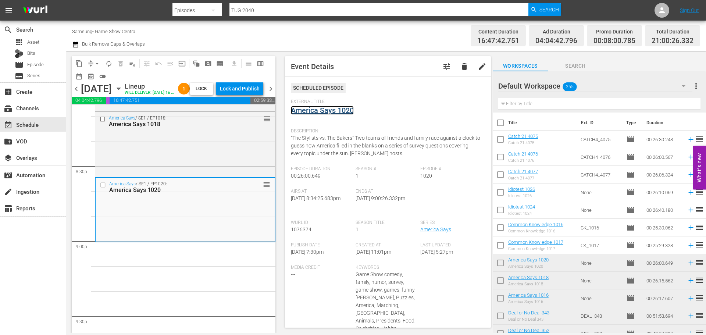
click at [332, 109] on link "America Says 1020" at bounding box center [322, 110] width 63 height 9
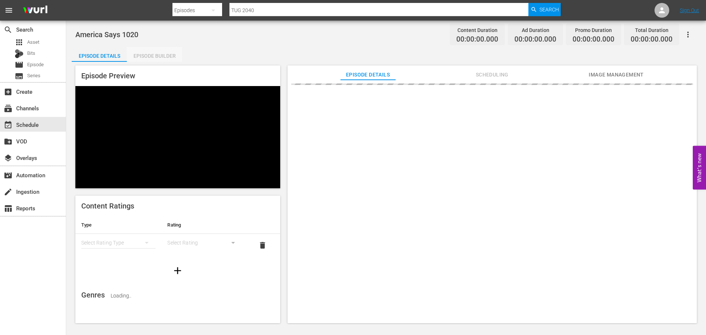
click at [174, 51] on div "Episode Builder" at bounding box center [154, 56] width 55 height 18
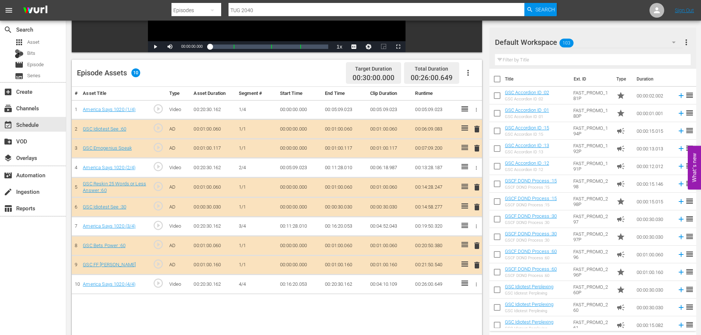
scroll to position [192, 0]
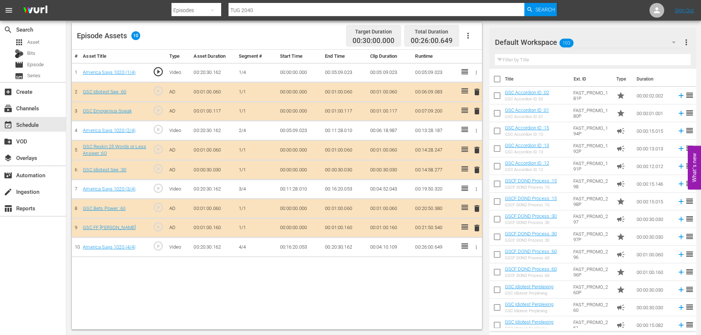
click at [477, 230] on span "delete" at bounding box center [476, 228] width 9 height 9
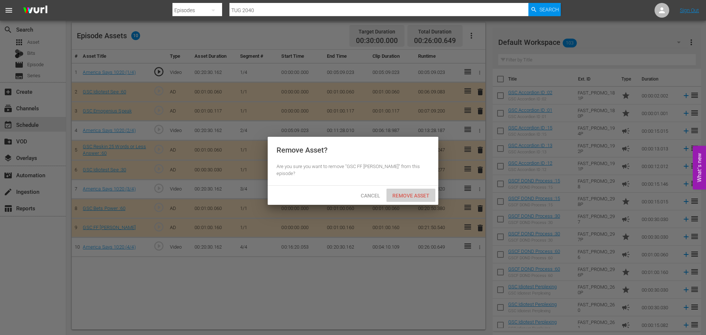
click at [411, 189] on div "Remove Asset" at bounding box center [411, 196] width 49 height 14
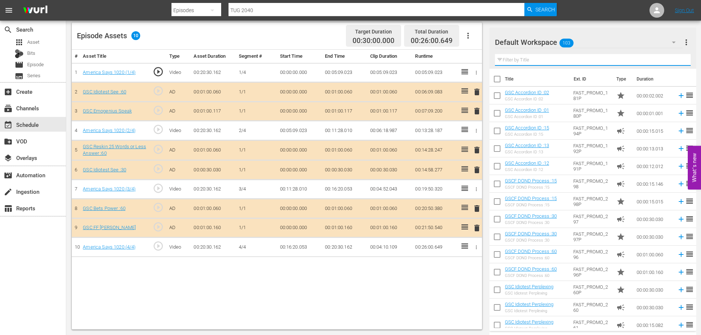
click at [523, 58] on input "text" at bounding box center [593, 60] width 196 height 12
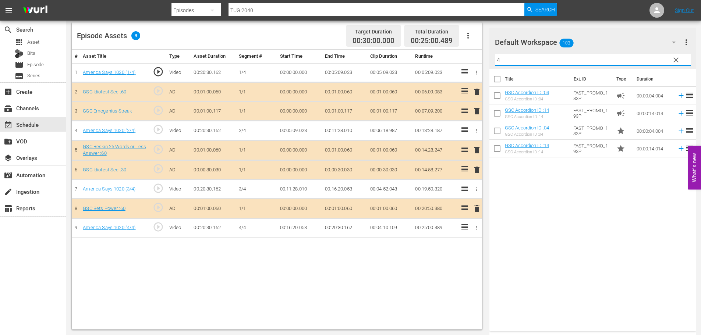
type input "4"
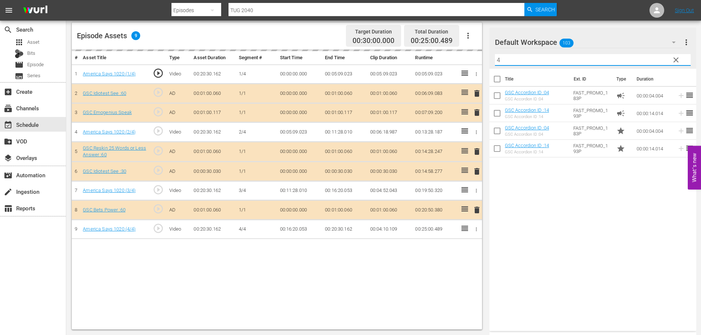
drag, startPoint x: 515, startPoint y: 61, endPoint x: 504, endPoint y: 51, distance: 14.8
click at [514, 61] on input "4" at bounding box center [593, 60] width 196 height 12
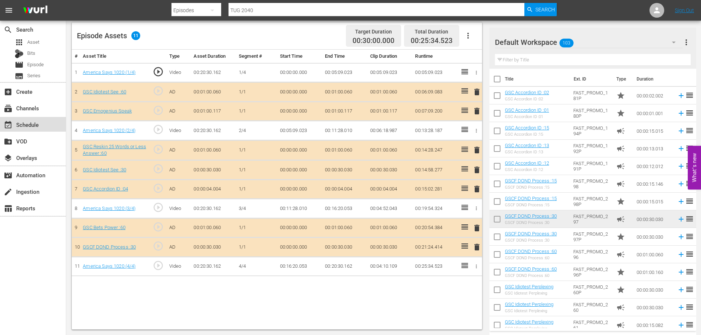
click at [25, 118] on div "event_available Schedule" at bounding box center [33, 124] width 66 height 15
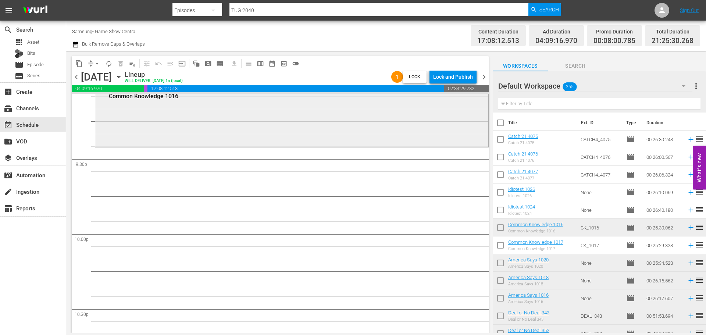
scroll to position [3178, 0]
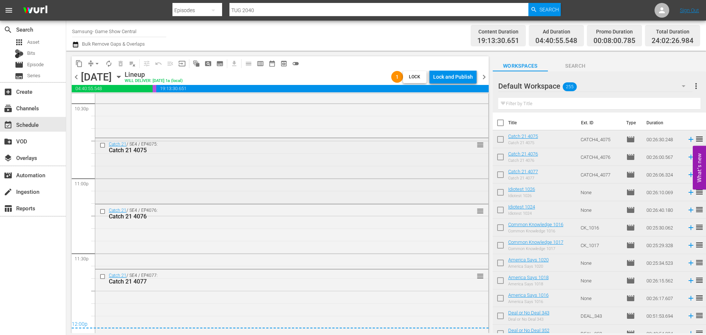
scroll to position [3368, 0]
click at [332, 308] on div "Catch 21 / SE4 / EP4077: Catch 21 4077 reorder" at bounding box center [291, 299] width 393 height 63
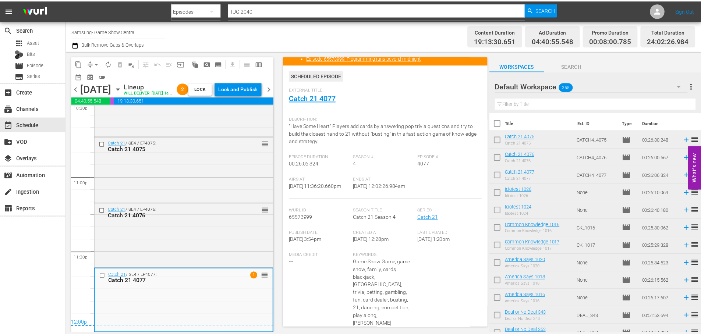
scroll to position [16, 0]
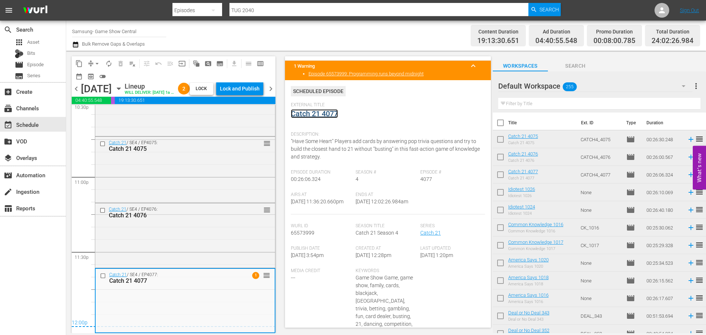
click at [323, 115] on link "Catch 21 4077" at bounding box center [314, 113] width 47 height 9
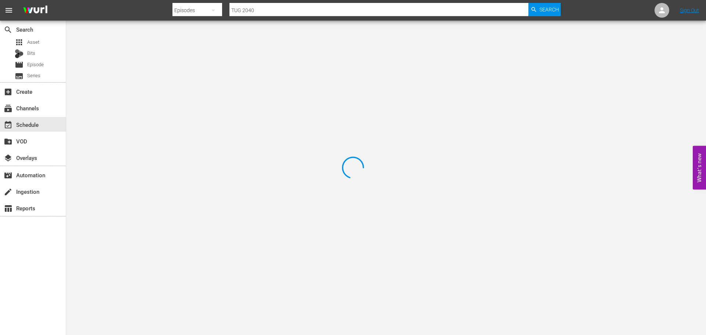
click at [217, 59] on div at bounding box center [353, 167] width 706 height 335
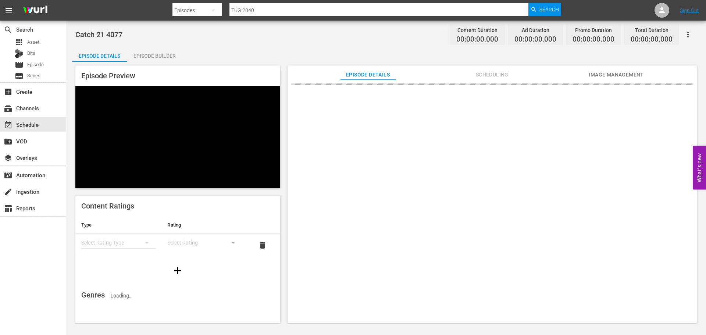
click at [170, 56] on div "Episode Builder" at bounding box center [154, 56] width 55 height 18
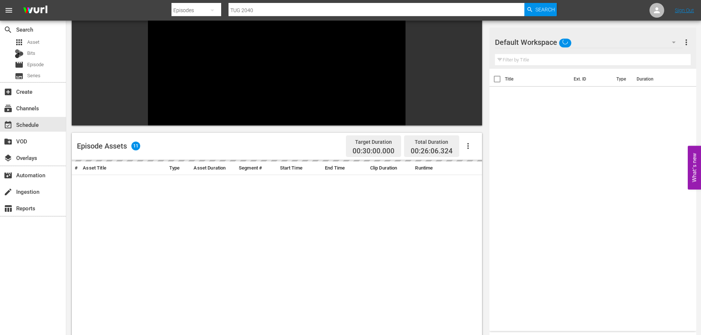
scroll to position [102, 0]
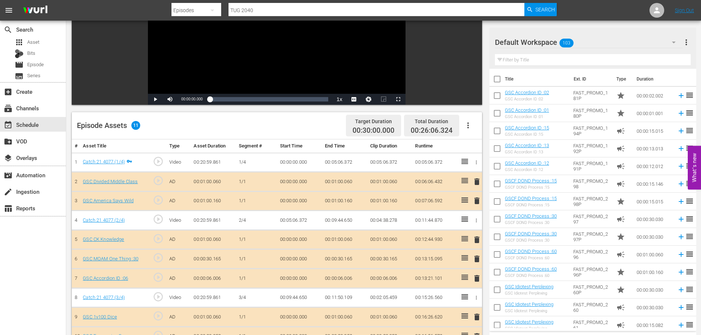
drag, startPoint x: 475, startPoint y: 278, endPoint x: 462, endPoint y: 252, distance: 29.8
click at [476, 278] on span "delete" at bounding box center [476, 278] width 9 height 9
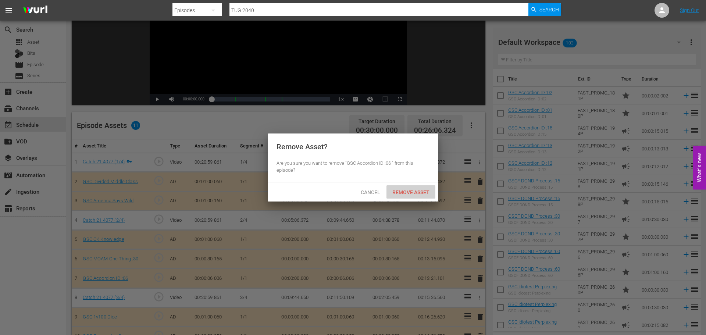
click at [419, 195] on div "Remove Asset" at bounding box center [411, 192] width 49 height 14
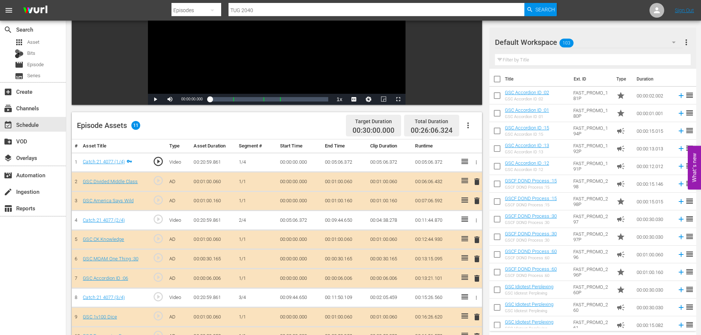
click at [476, 202] on span "delete" at bounding box center [476, 200] width 9 height 9
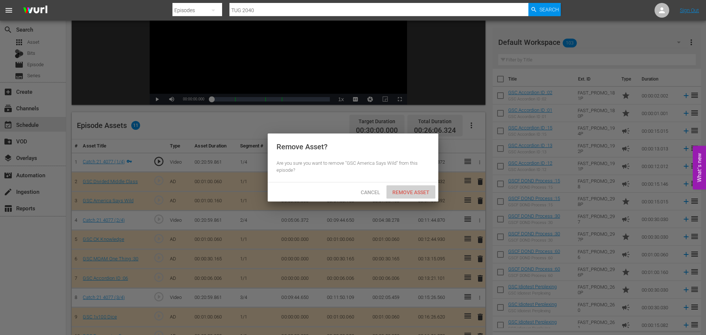
click at [421, 191] on span "Remove Asset" at bounding box center [411, 192] width 49 height 6
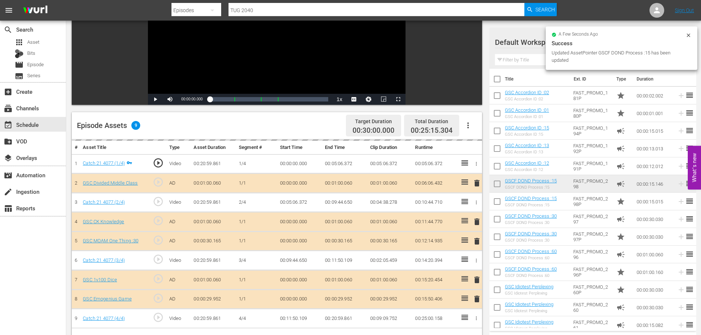
click at [46, 116] on div "event_available Schedule" at bounding box center [33, 124] width 66 height 17
click at [45, 120] on div "event_available Schedule" at bounding box center [33, 124] width 66 height 15
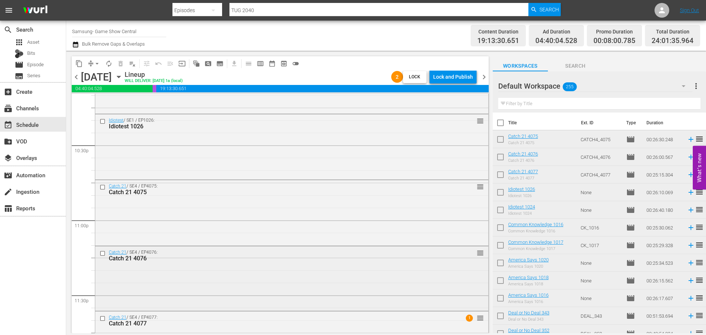
scroll to position [3366, 0]
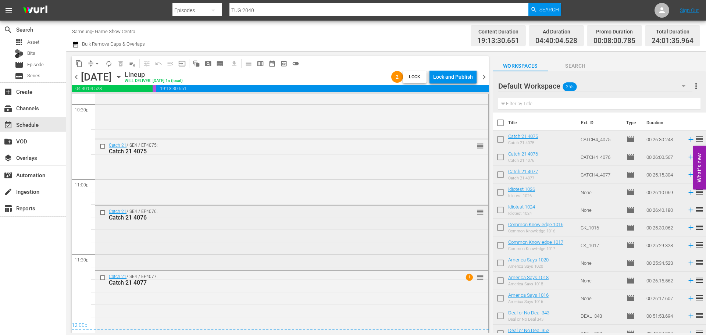
click at [310, 241] on div "Catch 21 / SE4 / EP4076: Catch 21 4076 reorder" at bounding box center [291, 237] width 393 height 63
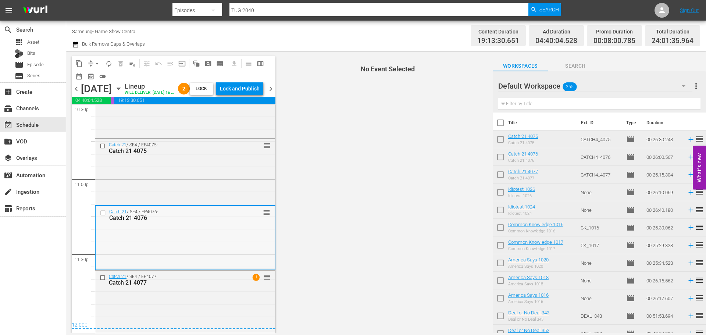
scroll to position [3390, 0]
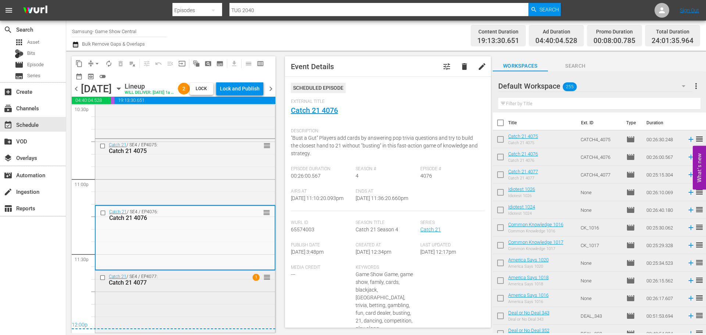
click at [232, 304] on div "Catch 21 / SE4 / EP4077: Catch 21 4077 1 reorder" at bounding box center [185, 301] width 180 height 61
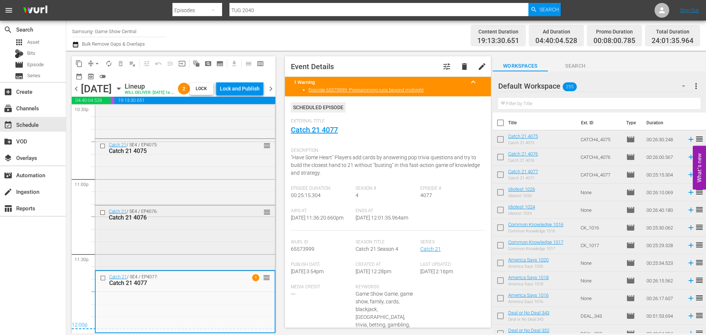
click at [149, 242] on div "Catch 21 / SE4 / EP4076: Catch 21 4076 reorder" at bounding box center [185, 237] width 180 height 63
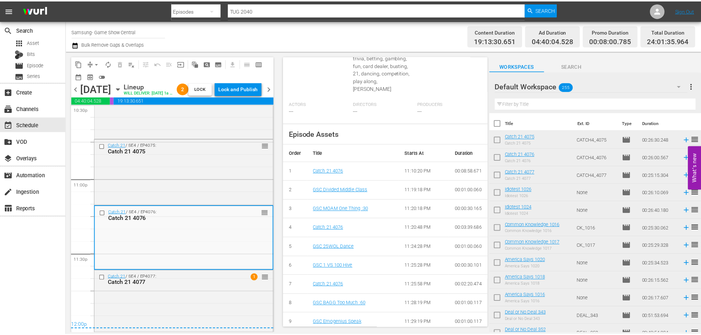
scroll to position [0, 0]
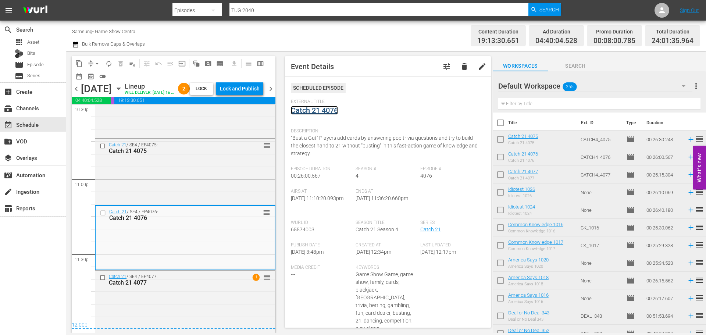
click at [322, 114] on link "Catch 21 4076" at bounding box center [314, 110] width 47 height 9
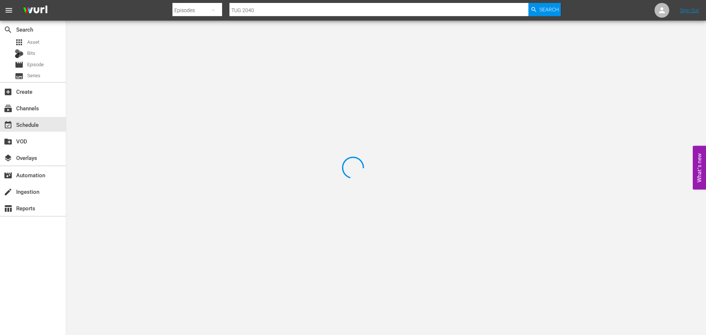
click at [114, 39] on div at bounding box center [353, 167] width 706 height 335
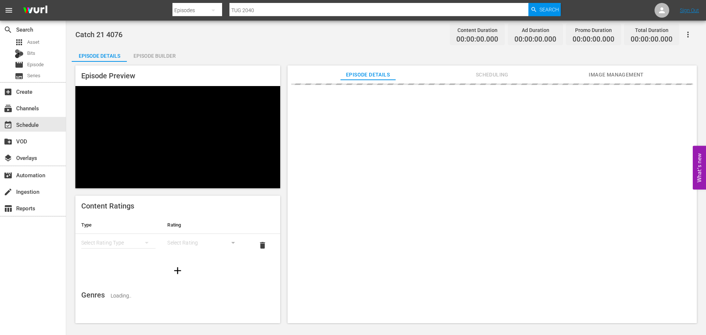
click at [134, 59] on div "Episode Builder" at bounding box center [154, 56] width 55 height 18
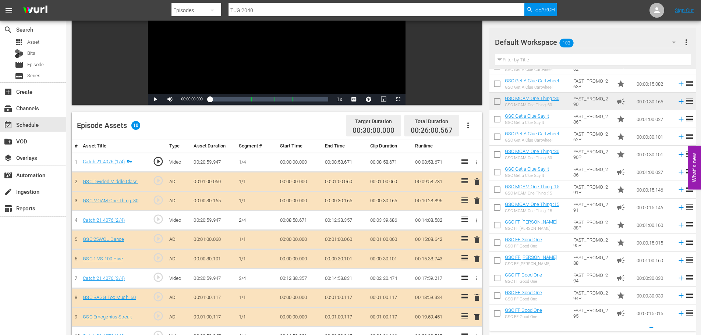
scroll to position [192, 0]
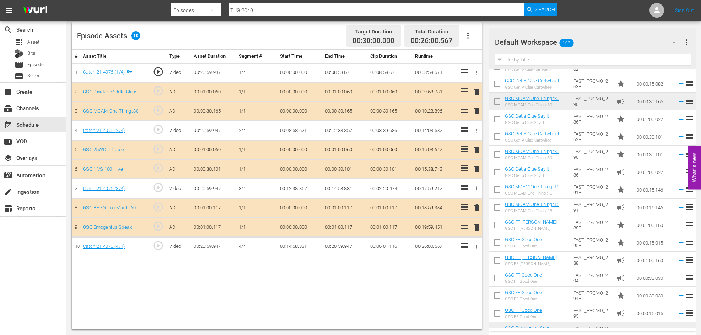
click at [477, 229] on span "delete" at bounding box center [476, 227] width 9 height 9
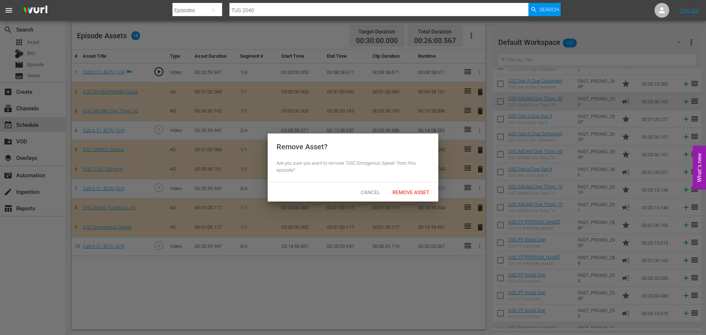
click at [395, 183] on div "Cancel Remove Asset" at bounding box center [353, 191] width 171 height 19
drag, startPoint x: 398, startPoint y: 191, endPoint x: 410, endPoint y: 186, distance: 12.8
click at [401, 191] on span "Remove Asset" at bounding box center [411, 192] width 49 height 6
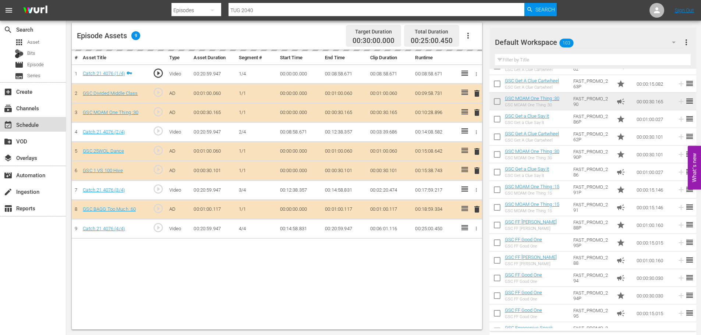
click at [40, 126] on div "event_available Schedule" at bounding box center [20, 123] width 41 height 7
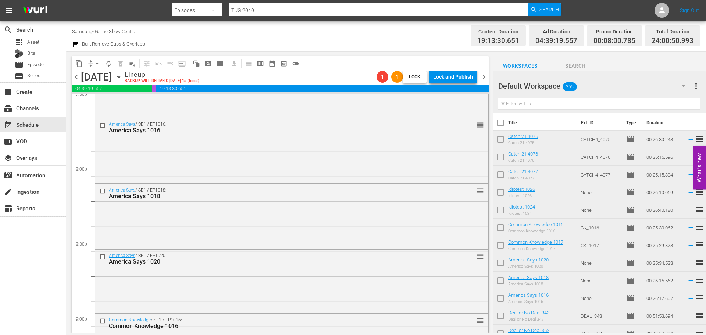
scroll to position [3366, 0]
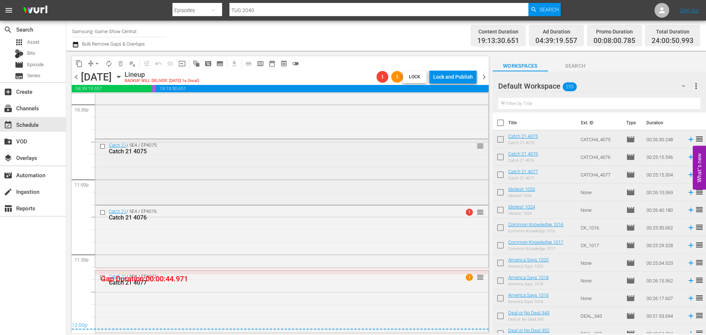
click at [320, 183] on div "Catch 21 / SE4 / EP4075: Catch 21 4075 reorder" at bounding box center [291, 171] width 393 height 64
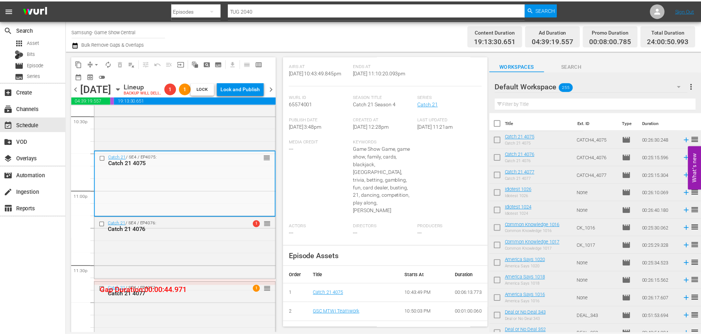
scroll to position [0, 0]
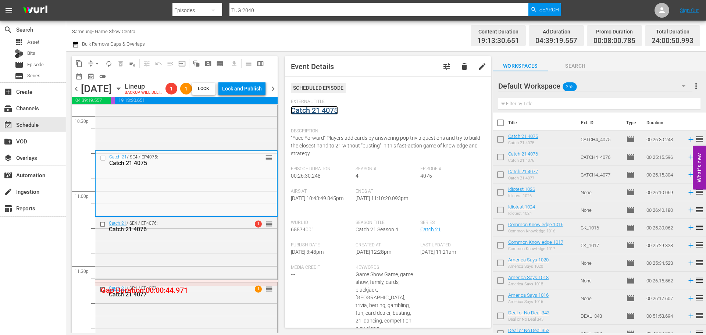
click at [331, 114] on link "Catch 21 4075" at bounding box center [314, 110] width 47 height 9
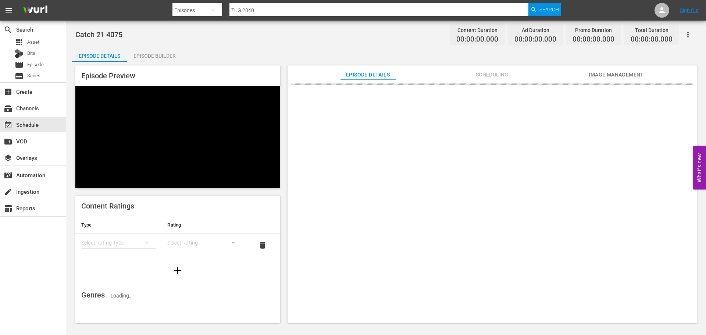
click at [165, 41] on div "Catch 21 4075 Content Duration 00:00:00.000 Ad Duration 00:00:00.000 Promo Dura…" at bounding box center [386, 34] width 622 height 17
click at [156, 57] on div "Episode Builder" at bounding box center [154, 56] width 55 height 18
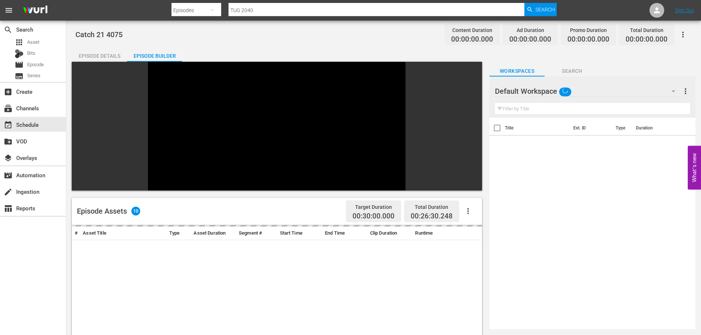
click at [540, 110] on input "text" at bounding box center [592, 109] width 195 height 12
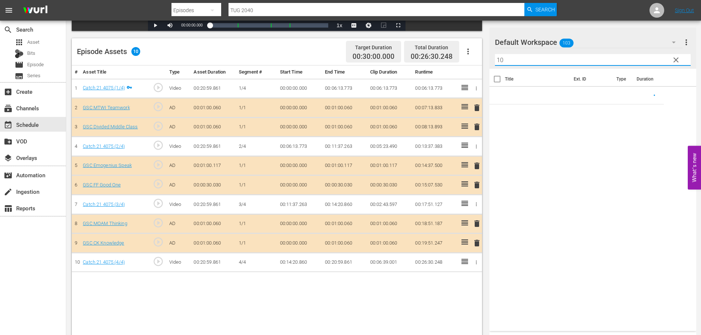
scroll to position [192, 0]
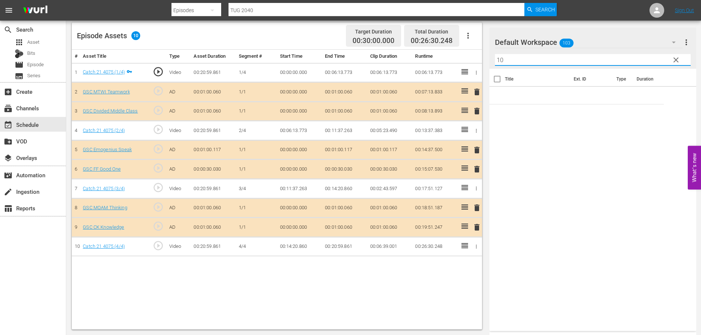
type input "10"
click at [475, 227] on span "delete" at bounding box center [476, 227] width 9 height 9
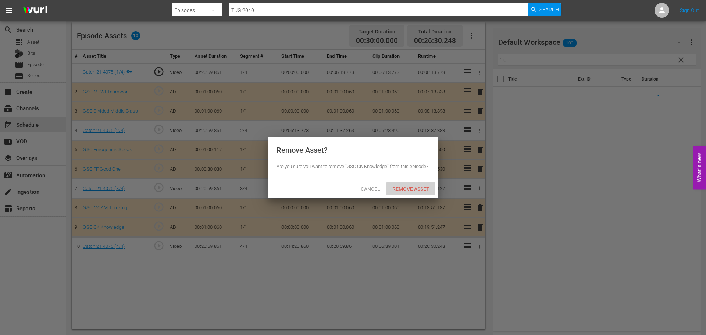
click at [421, 188] on span "Remove Asset" at bounding box center [411, 189] width 49 height 6
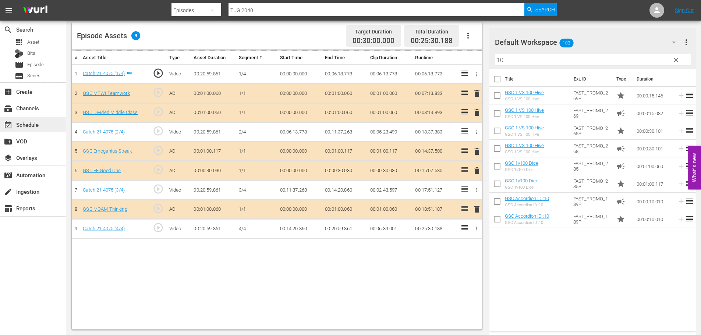
click at [39, 121] on div "event_available Schedule" at bounding box center [20, 123] width 41 height 7
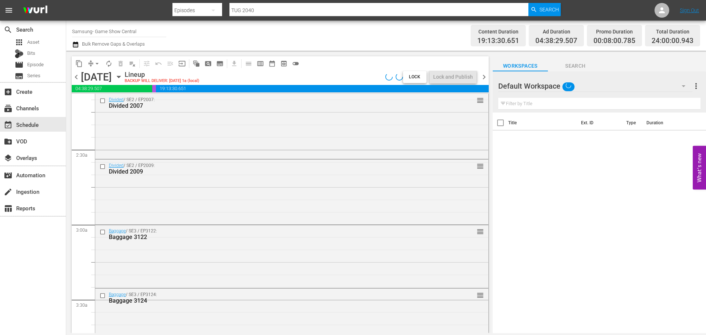
scroll to position [441, 0]
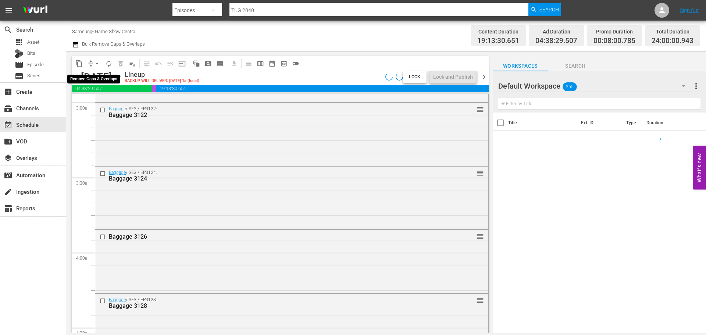
click at [93, 67] on span "arrow_drop_down" at bounding box center [96, 63] width 7 height 7
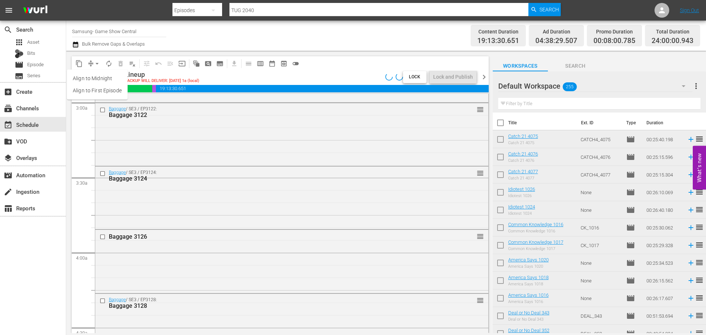
click at [105, 82] on li "Align to Midnight" at bounding box center [97, 78] width 61 height 12
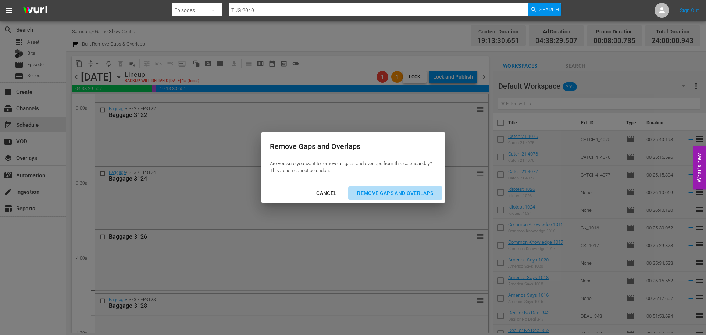
click at [391, 191] on div "Remove Gaps and Overlaps" at bounding box center [395, 193] width 88 height 9
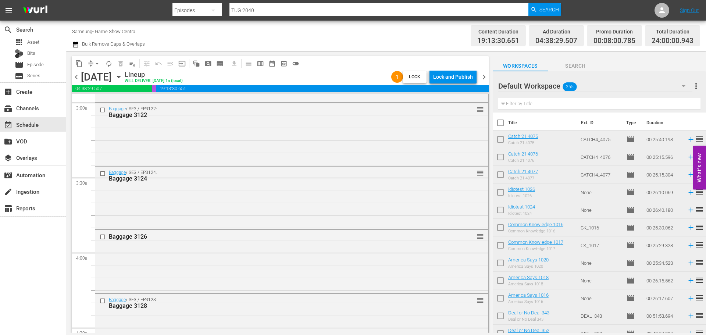
click at [448, 79] on div "Lock and Publish" at bounding box center [453, 76] width 40 height 13
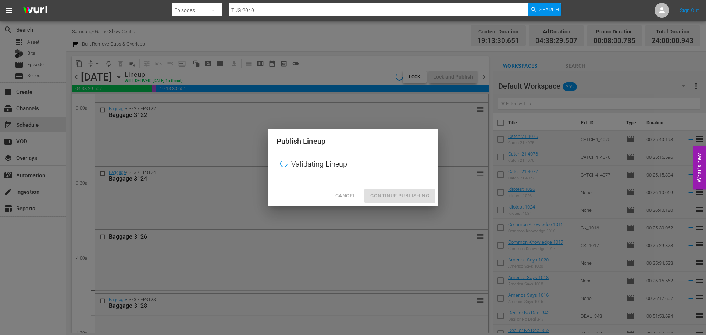
click at [428, 199] on div "Cancel Continue Publishing" at bounding box center [353, 195] width 171 height 19
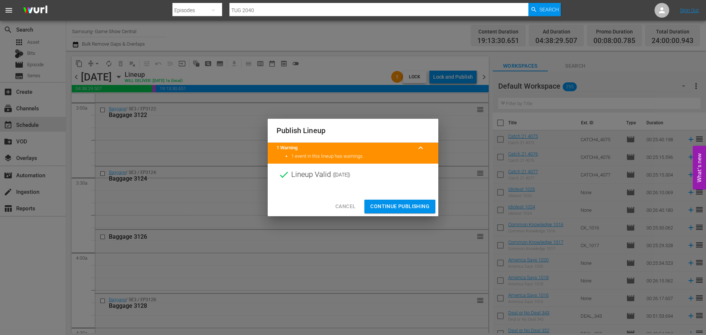
click at [403, 204] on span "Continue Publishing" at bounding box center [399, 206] width 59 height 9
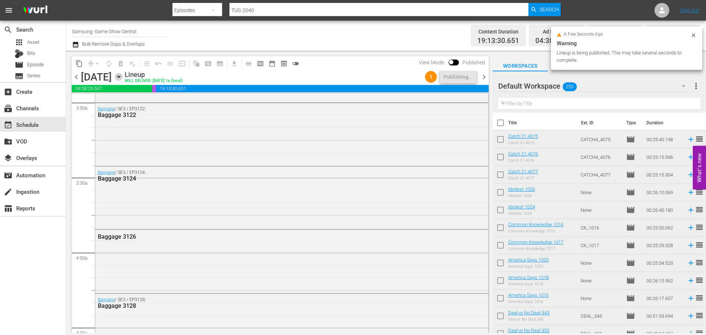
click at [123, 78] on icon "button" at bounding box center [119, 77] width 8 height 8
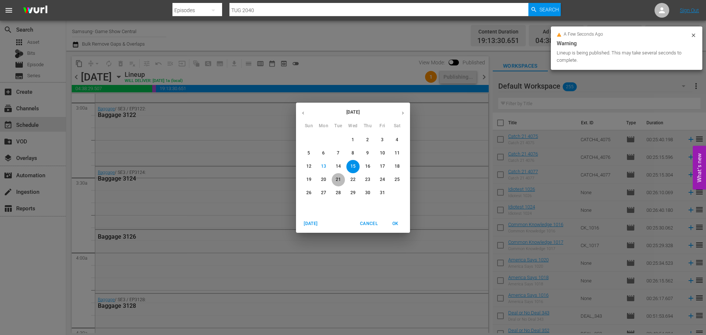
click at [342, 183] on button "21" at bounding box center [338, 179] width 13 height 13
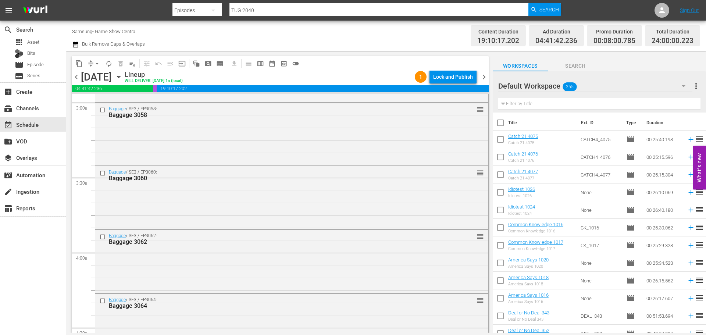
click at [442, 69] on div "content_copy compress arrow_drop_down autorenew_outlined delete_forever_outline…" at bounding box center [280, 63] width 417 height 14
click at [446, 78] on div "Lock and Publish" at bounding box center [453, 76] width 40 height 13
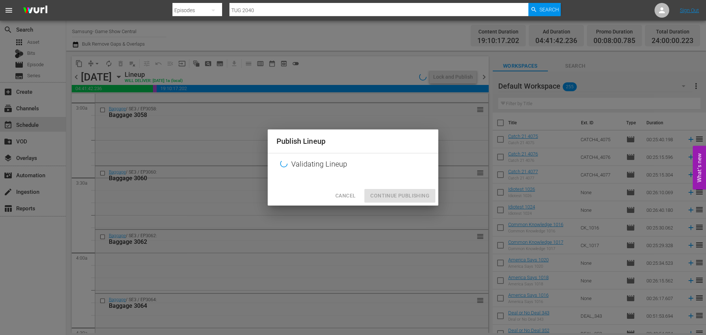
click at [419, 189] on div "Cancel Continue Publishing" at bounding box center [353, 195] width 171 height 19
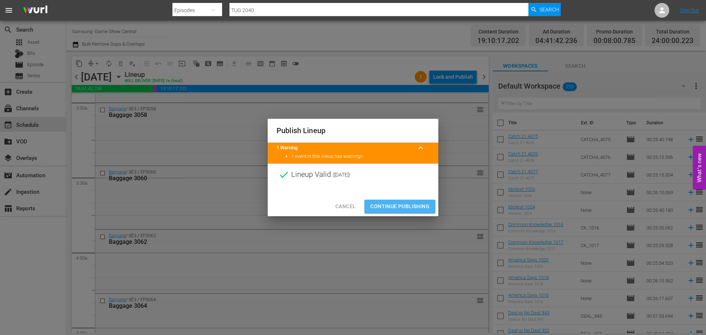
click at [417, 201] on button "Continue Publishing" at bounding box center [399, 207] width 71 height 14
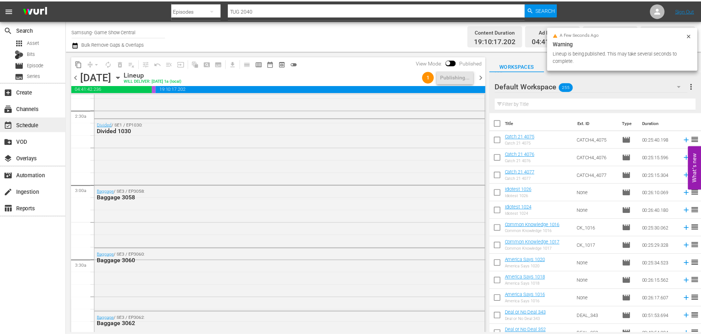
scroll to position [257, 0]
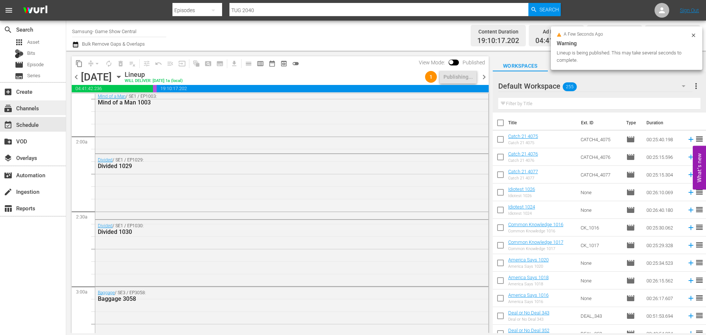
click at [61, 106] on div "subscriptions Channels" at bounding box center [33, 107] width 66 height 15
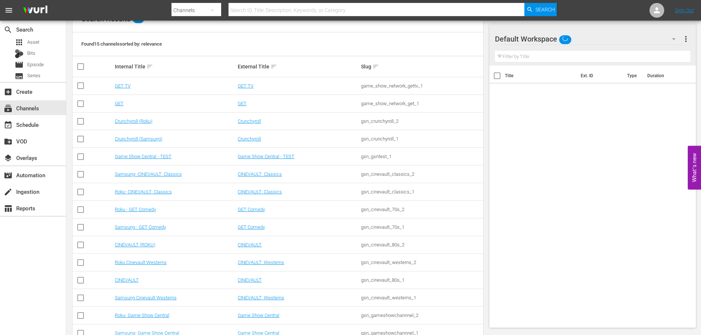
scroll to position [110, 0]
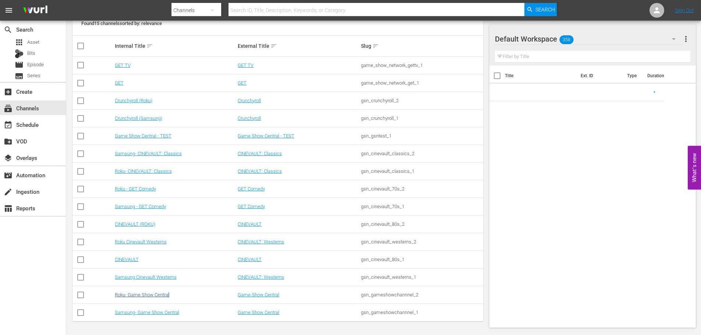
drag, startPoint x: 173, startPoint y: 293, endPoint x: 164, endPoint y: 296, distance: 9.0
click at [164, 296] on div "Roku- Game Show Central" at bounding box center [175, 295] width 121 height 6
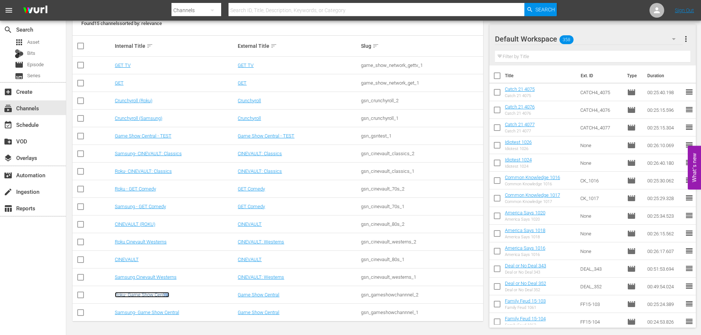
click at [164, 296] on link "Roku- Game Show Central" at bounding box center [142, 295] width 54 height 6
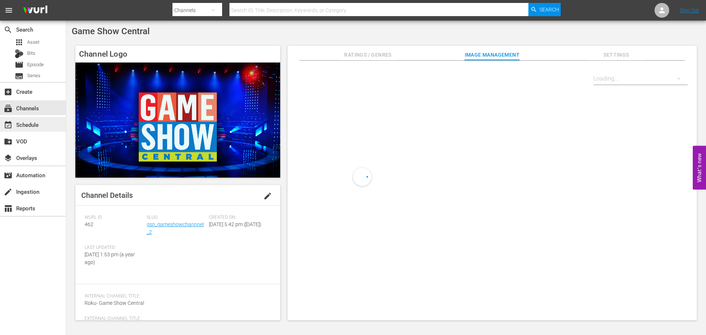
click at [17, 123] on div "event_available Schedule" at bounding box center [20, 123] width 41 height 7
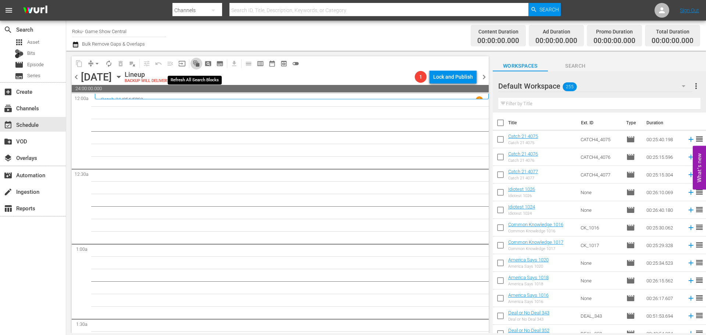
drag, startPoint x: 199, startPoint y: 68, endPoint x: 196, endPoint y: 73, distance: 6.1
click at [197, 72] on div "content_copy compress arrow_drop_down autorenew_outlined delete_forever_outline…" at bounding box center [280, 70] width 417 height 29
click at [123, 78] on icon "button" at bounding box center [119, 77] width 8 height 8
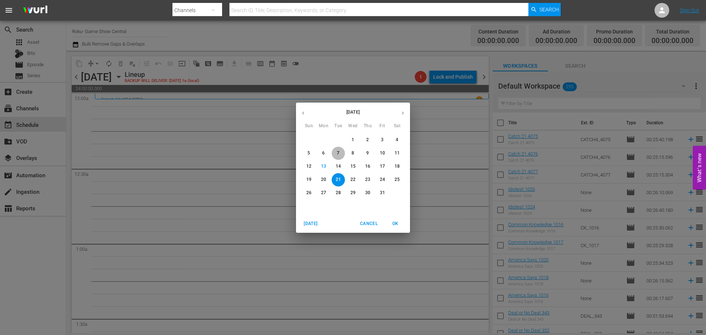
click at [338, 158] on button "7" at bounding box center [338, 153] width 13 height 13
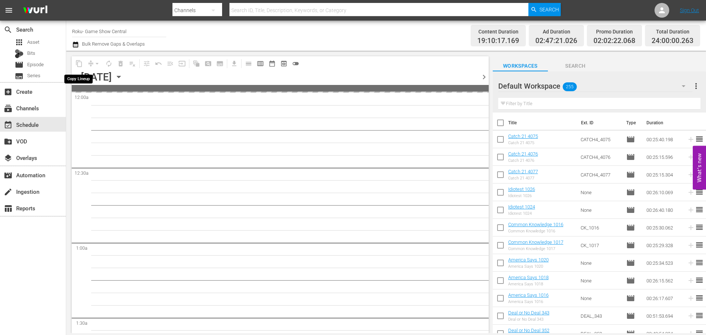
click at [74, 63] on span "content_copy" at bounding box center [79, 64] width 12 height 12
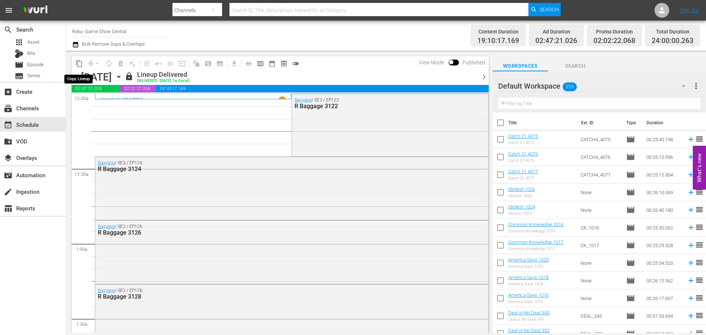
click at [78, 65] on span "content_copy" at bounding box center [78, 63] width 7 height 7
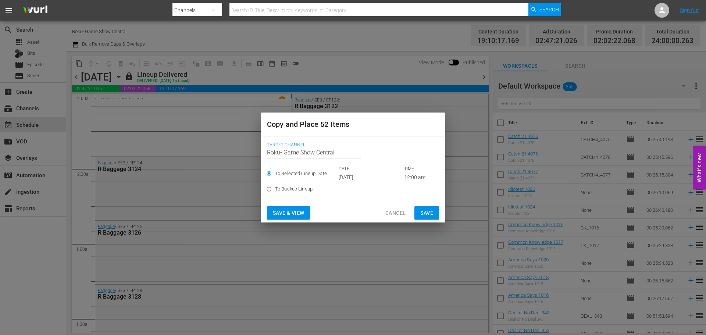
click at [352, 178] on input "[DATE]" at bounding box center [368, 177] width 58 height 11
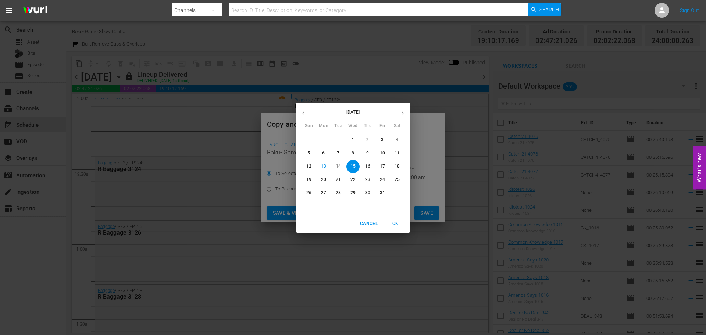
click at [341, 180] on p "21" at bounding box center [338, 180] width 5 height 6
type input "[DATE]"
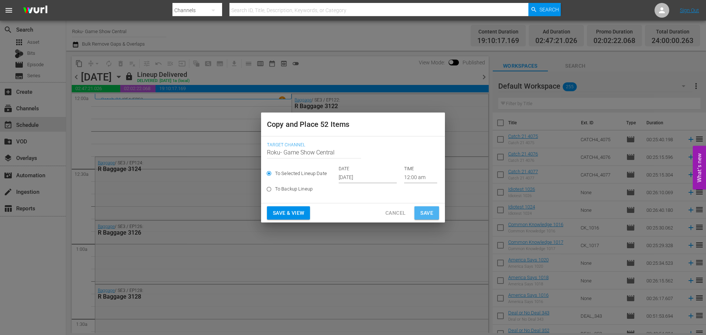
click at [420, 213] on button "Save" at bounding box center [426, 213] width 25 height 14
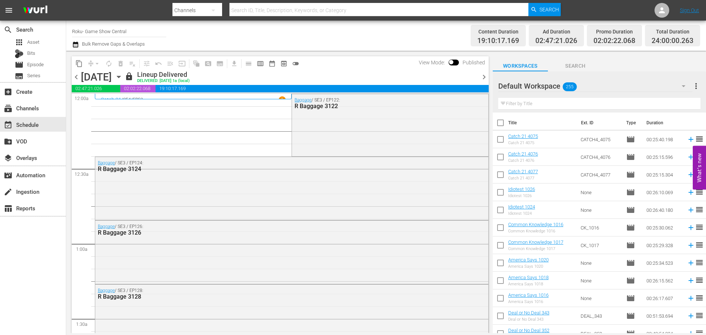
click at [123, 78] on icon "button" at bounding box center [119, 77] width 8 height 8
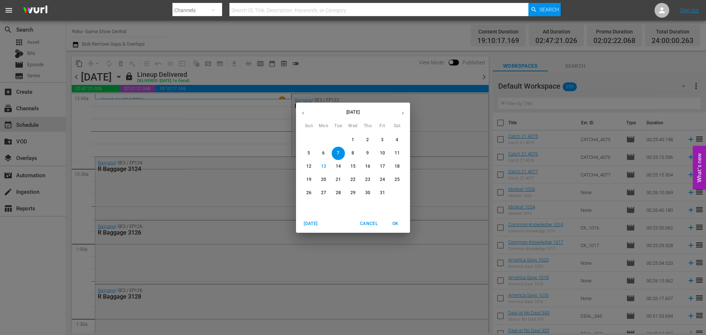
click at [354, 168] on p "15" at bounding box center [353, 166] width 5 height 6
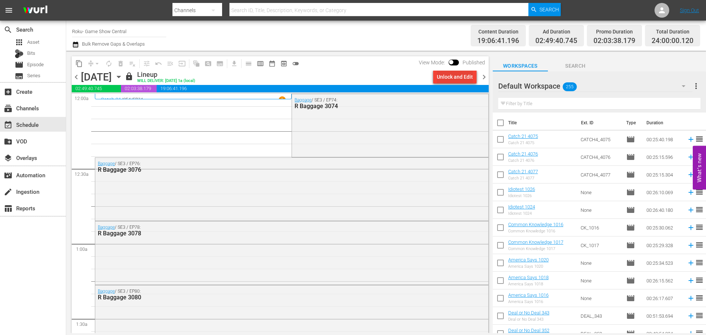
click at [453, 74] on div "Unlock and Edit" at bounding box center [455, 76] width 36 height 13
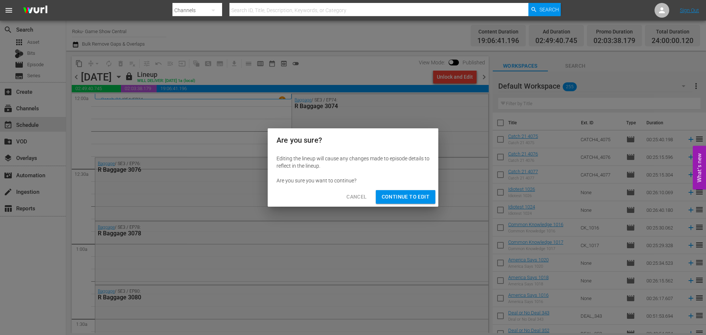
click at [410, 193] on span "Continue to Edit" at bounding box center [406, 196] width 48 height 9
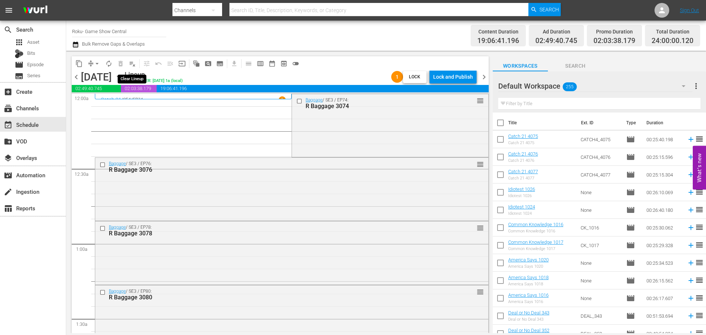
click at [127, 64] on button "playlist_remove_outlined" at bounding box center [133, 64] width 12 height 12
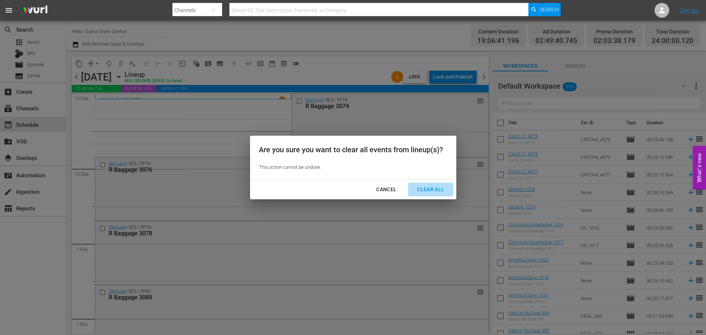
click at [439, 186] on div "Clear All" at bounding box center [430, 189] width 39 height 9
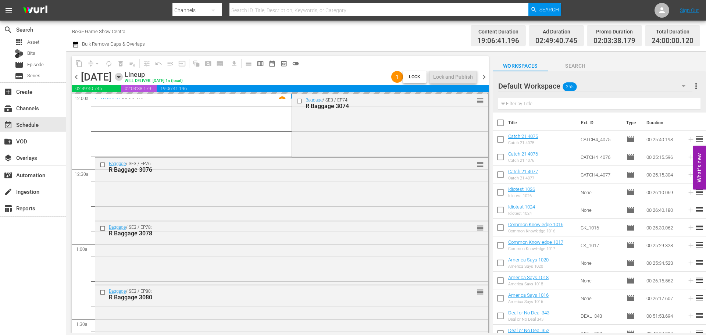
click at [123, 76] on icon "button" at bounding box center [119, 77] width 8 height 8
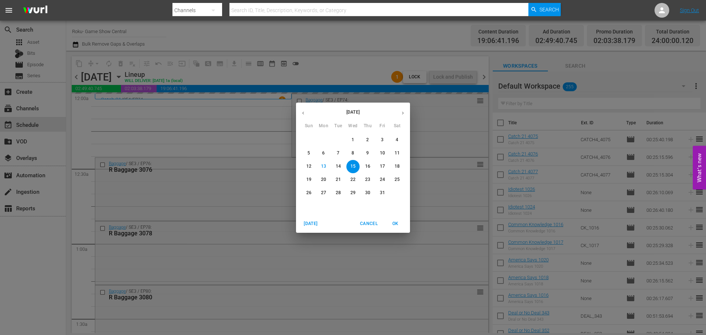
click at [341, 184] on button "21" at bounding box center [338, 179] width 13 height 13
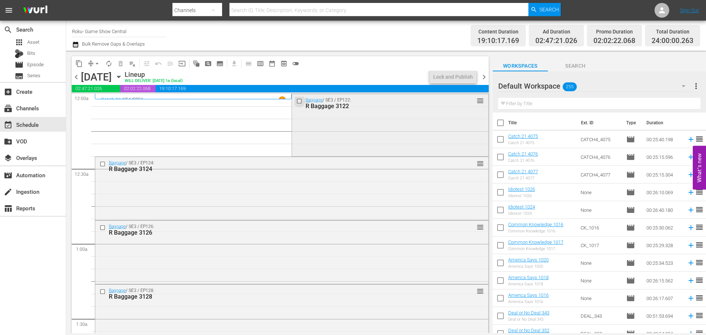
click at [296, 102] on input "checkbox" at bounding box center [300, 101] width 8 height 6
click at [102, 165] on input "checkbox" at bounding box center [104, 164] width 8 height 6
click at [101, 229] on input "checkbox" at bounding box center [104, 228] width 8 height 6
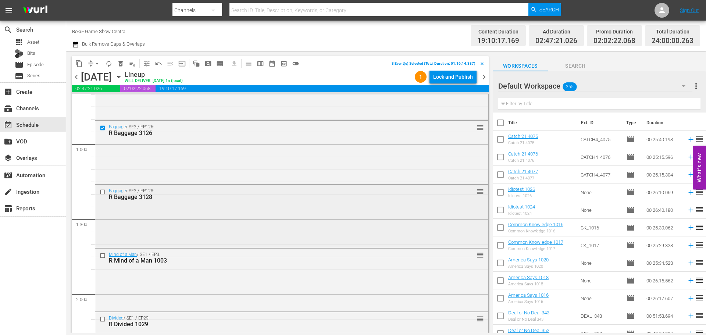
scroll to position [110, 0]
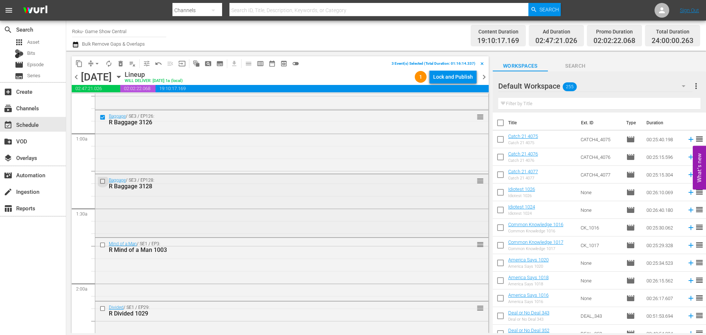
click at [101, 182] on input "checkbox" at bounding box center [104, 181] width 8 height 6
click at [102, 245] on input "checkbox" at bounding box center [104, 245] width 8 height 6
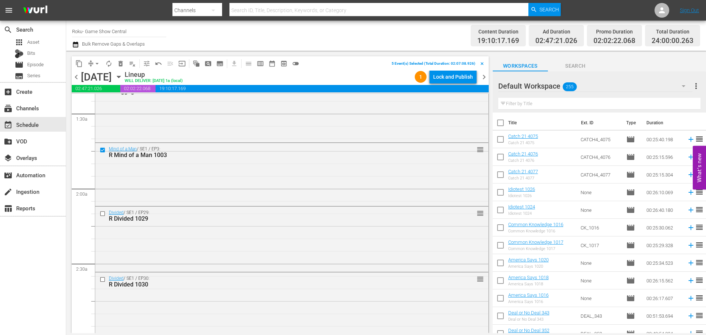
scroll to position [221, 0]
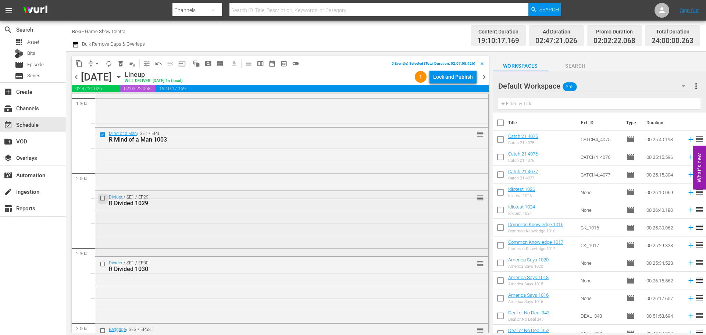
click at [103, 198] on input "checkbox" at bounding box center [104, 198] width 8 height 6
click at [103, 264] on input "checkbox" at bounding box center [104, 264] width 8 height 6
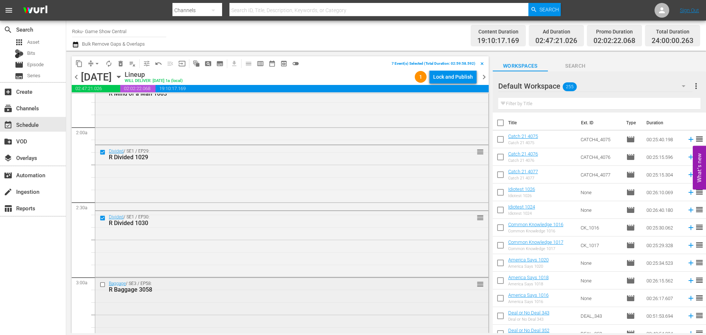
scroll to position [331, 0]
click at [83, 60] on button "content_copy" at bounding box center [79, 64] width 12 height 12
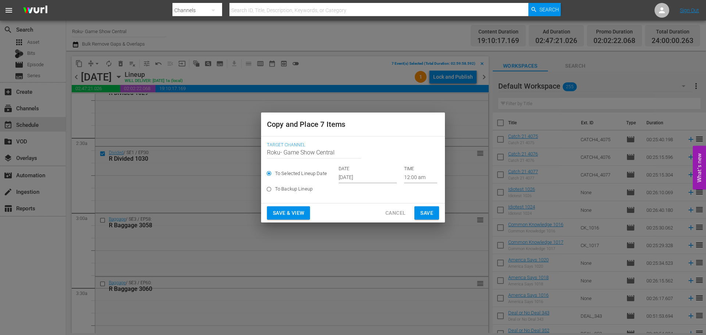
click at [417, 175] on input "12:00 am" at bounding box center [420, 177] width 33 height 11
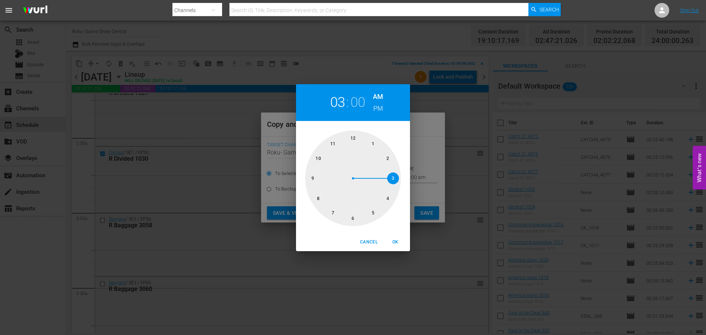
drag, startPoint x: 388, startPoint y: 188, endPoint x: 390, endPoint y: 193, distance: 5.5
click at [390, 189] on div at bounding box center [353, 179] width 96 height 96
click at [337, 105] on h2 "04" at bounding box center [337, 102] width 15 height 17
drag, startPoint x: 388, startPoint y: 177, endPoint x: 396, endPoint y: 218, distance: 41.2
click at [390, 185] on div at bounding box center [353, 179] width 96 height 96
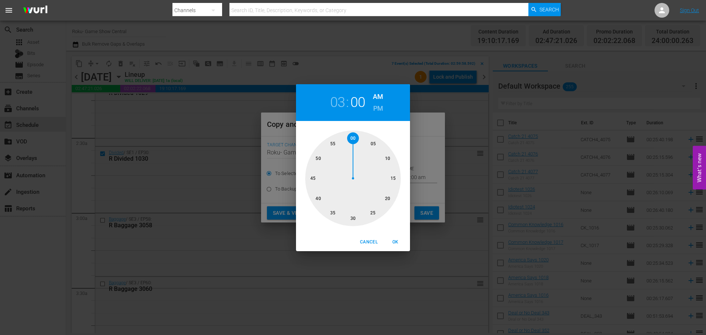
click at [397, 243] on span "OK" at bounding box center [396, 242] width 18 height 8
type input "03:00 am"
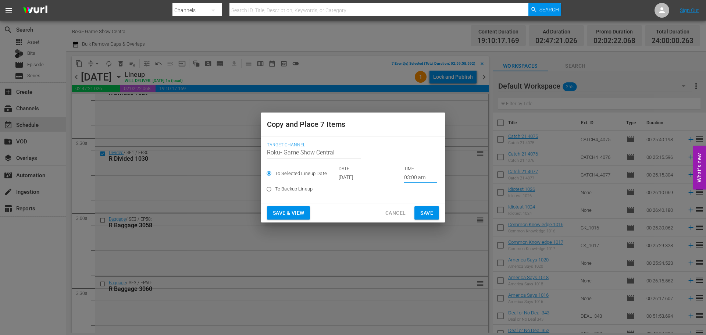
click at [383, 184] on label "To Backup Lineup" at bounding box center [348, 189] width 170 height 12
click at [275, 185] on input "To Backup Lineup" at bounding box center [269, 191] width 12 height 12
radio input "true"
click at [380, 174] on div "To Selected Lineup Date DATE [DATE] TIME 03:00 am" at bounding box center [353, 174] width 172 height 17
click at [303, 177] on span "To Selected Lineup Date" at bounding box center [301, 173] width 52 height 7
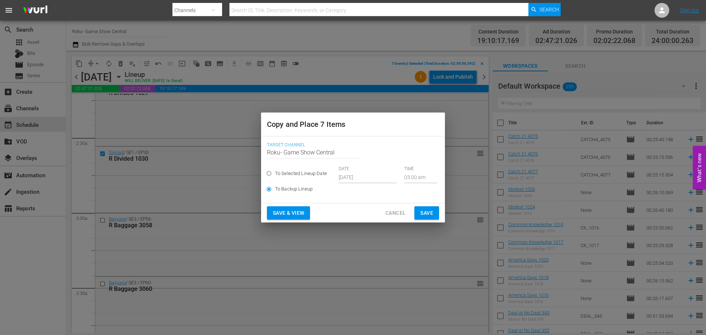
click at [275, 177] on input "To Selected Lineup Date" at bounding box center [269, 175] width 12 height 12
radio input "true"
click at [357, 179] on input "[DATE]" at bounding box center [368, 177] width 58 height 11
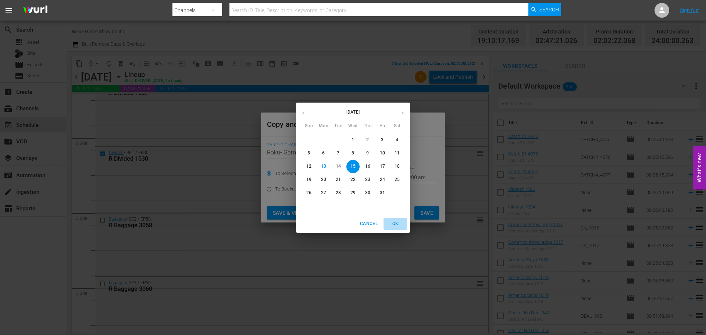
drag, startPoint x: 401, startPoint y: 222, endPoint x: 410, endPoint y: 210, distance: 16.0
click at [399, 222] on span "OK" at bounding box center [396, 224] width 18 height 8
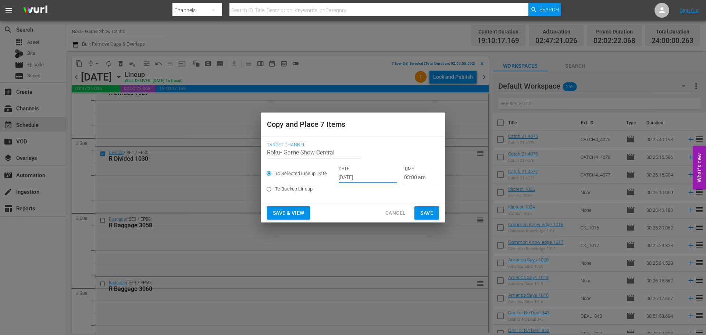
click at [430, 210] on span "Save" at bounding box center [426, 213] width 13 height 9
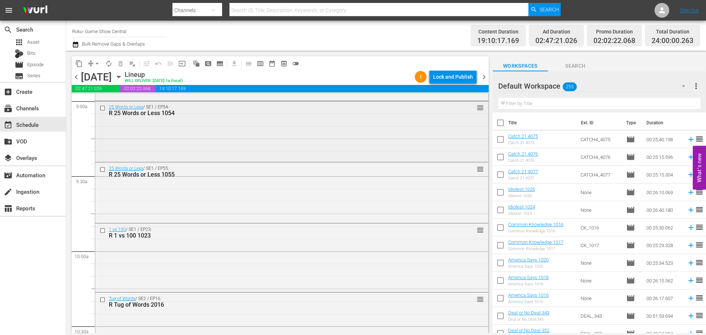
scroll to position [1324, 0]
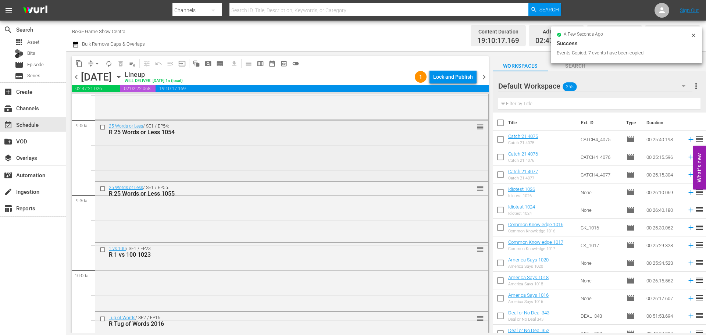
click at [103, 127] on input "checkbox" at bounding box center [104, 127] width 8 height 6
click at [99, 188] on div at bounding box center [103, 188] width 11 height 9
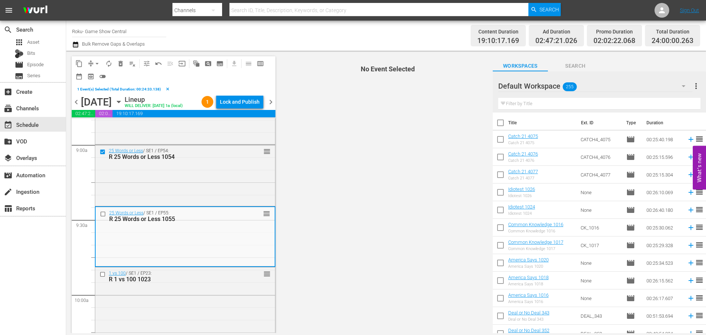
click at [102, 215] on input "checkbox" at bounding box center [104, 214] width 8 height 6
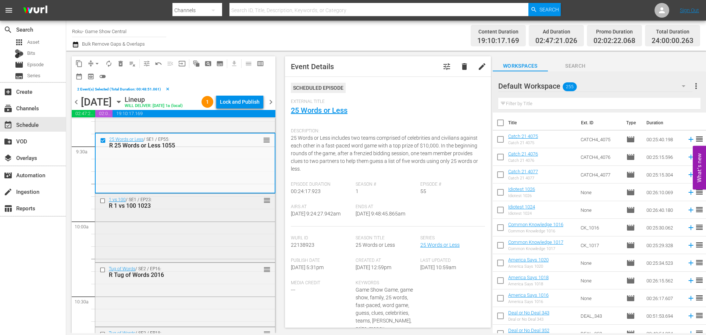
click at [102, 200] on input "checkbox" at bounding box center [104, 201] width 8 height 6
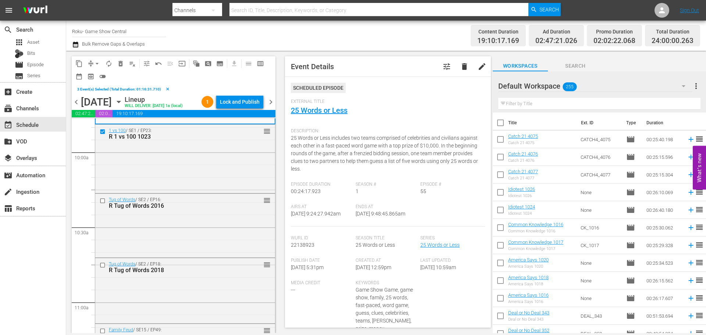
scroll to position [1471, 0]
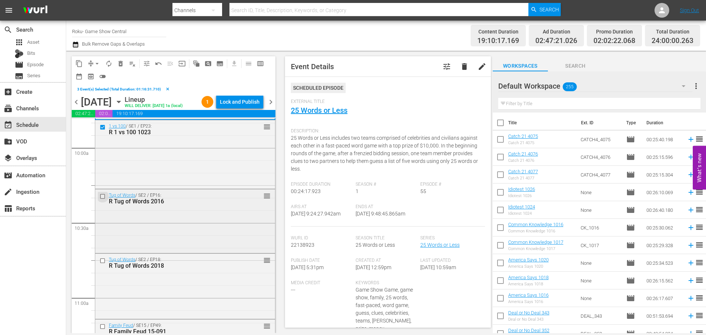
click at [104, 196] on input "checkbox" at bounding box center [104, 196] width 8 height 6
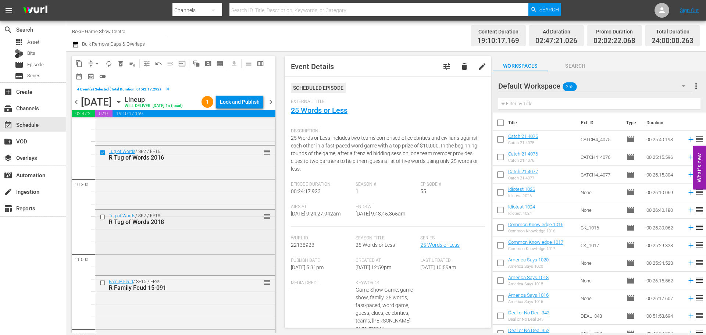
scroll to position [1545, 0]
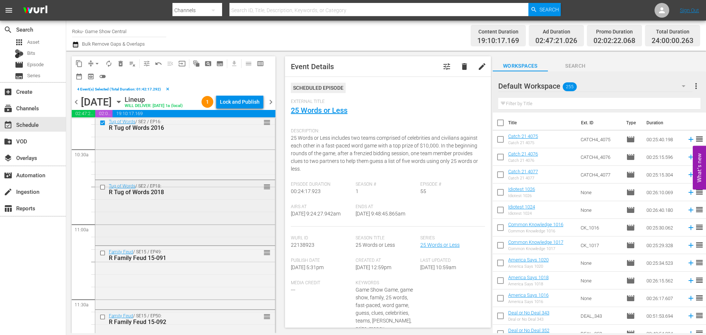
click at [101, 189] on input "checkbox" at bounding box center [104, 187] width 8 height 6
click at [101, 251] on input "checkbox" at bounding box center [104, 253] width 8 height 6
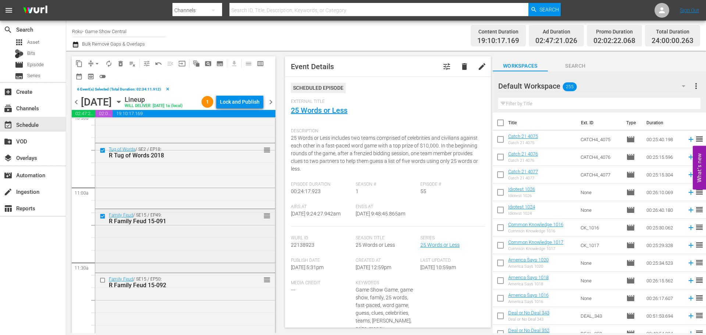
scroll to position [1618, 0]
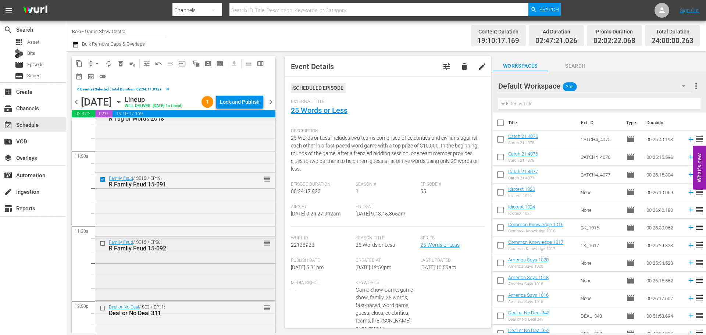
click at [105, 244] on input "checkbox" at bounding box center [104, 244] width 8 height 6
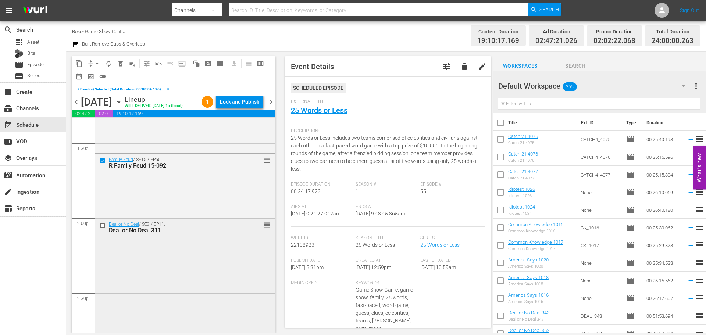
scroll to position [1729, 0]
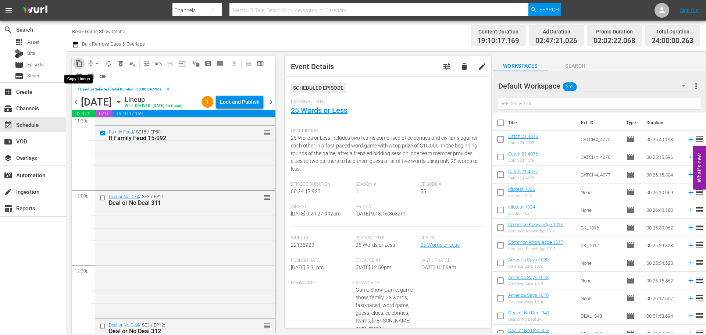
click at [81, 65] on span "content_copy" at bounding box center [78, 63] width 7 height 7
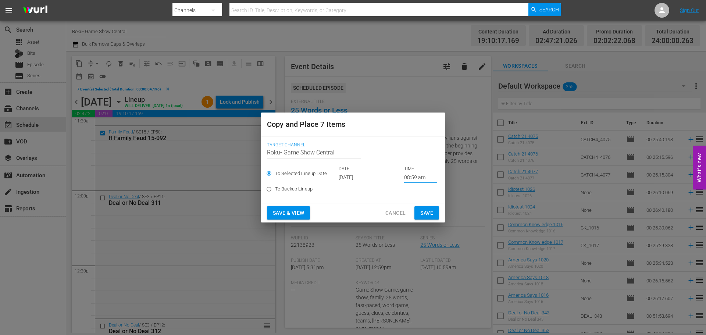
click at [422, 177] on input "08:59 am" at bounding box center [420, 177] width 33 height 11
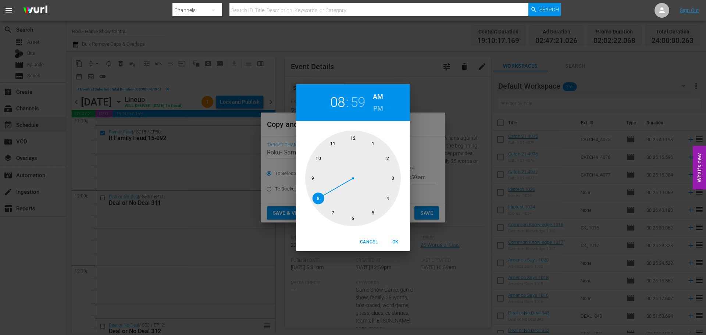
drag, startPoint x: 354, startPoint y: 218, endPoint x: 354, endPoint y: 167, distance: 50.8
click at [354, 218] on div at bounding box center [353, 179] width 96 height 96
click at [354, 134] on div at bounding box center [353, 179] width 96 height 96
click at [405, 239] on button "OK" at bounding box center [396, 242] width 24 height 12
type input "06:00 am"
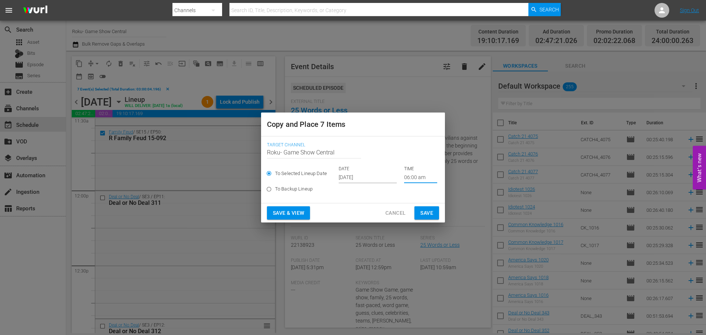
click at [422, 214] on span "Save" at bounding box center [426, 213] width 13 height 9
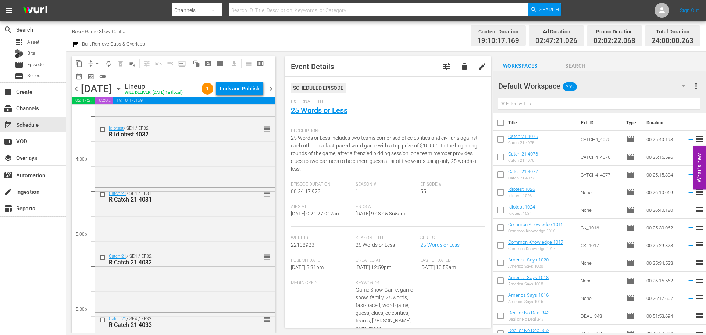
scroll to position [2611, 0]
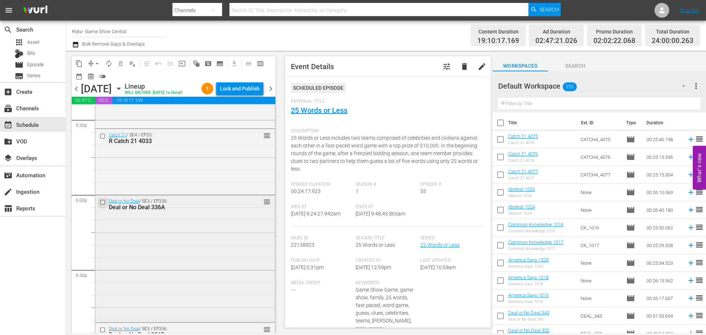
click at [102, 202] on input "checkbox" at bounding box center [104, 202] width 8 height 6
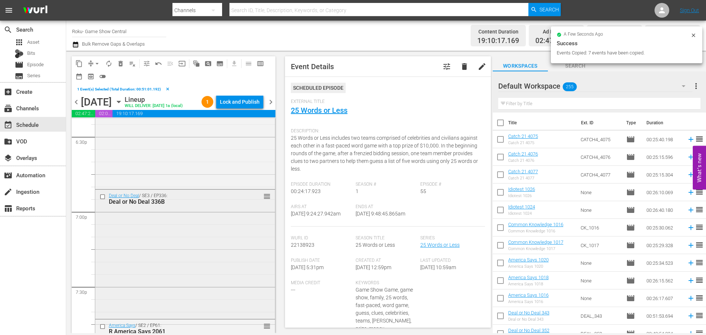
scroll to position [2758, 0]
click at [102, 196] on input "checkbox" at bounding box center [104, 196] width 8 height 6
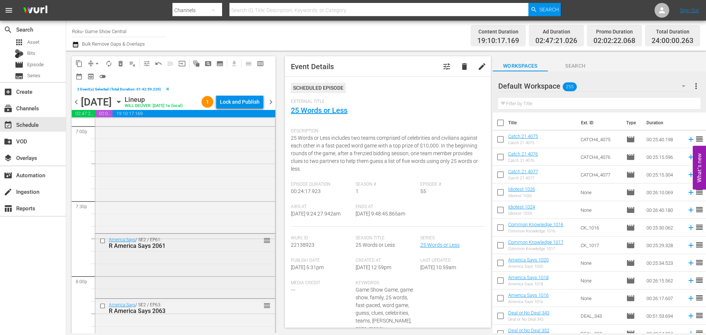
scroll to position [2869, 0]
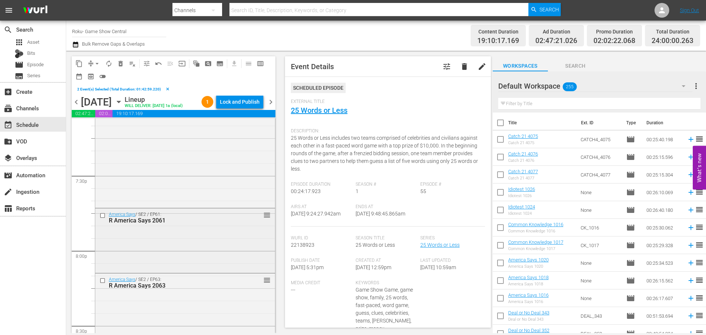
click at [102, 214] on input "checkbox" at bounding box center [104, 216] width 8 height 6
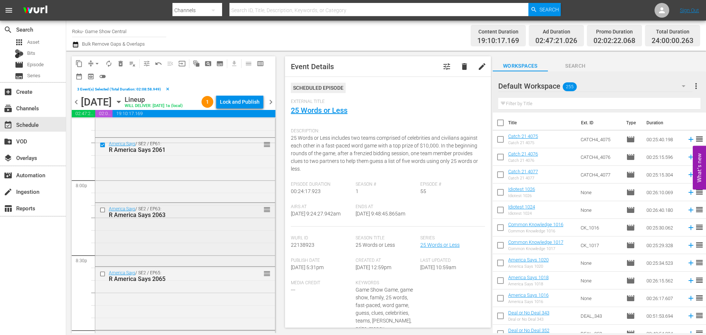
scroll to position [2942, 0]
click at [104, 204] on input "checkbox" at bounding box center [104, 207] width 8 height 6
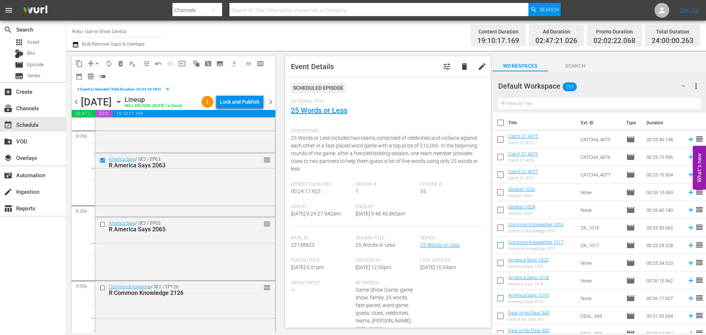
scroll to position [3016, 0]
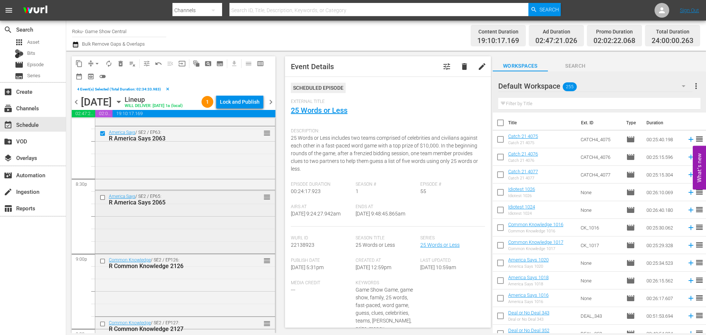
click at [101, 196] on input "checkbox" at bounding box center [104, 197] width 8 height 6
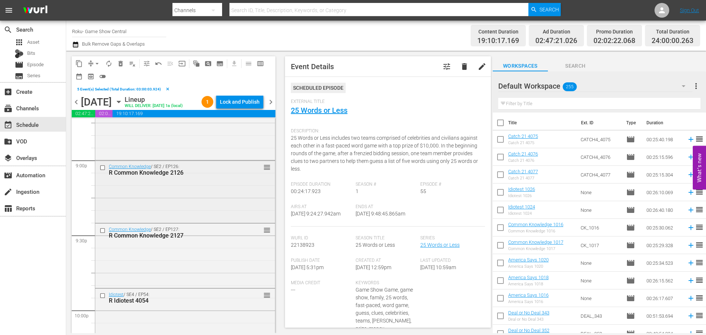
scroll to position [3126, 0]
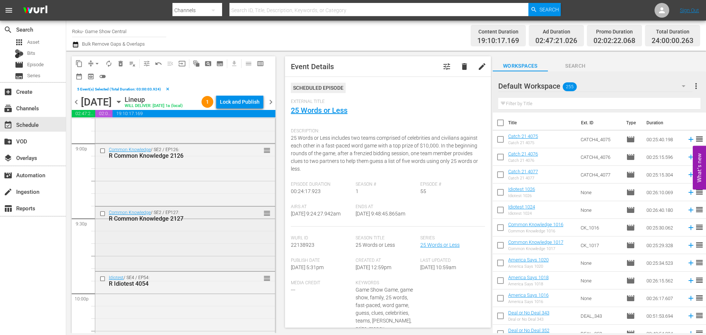
click at [103, 214] on input "checkbox" at bounding box center [104, 213] width 8 height 6
click at [103, 152] on input "checkbox" at bounding box center [104, 151] width 8 height 6
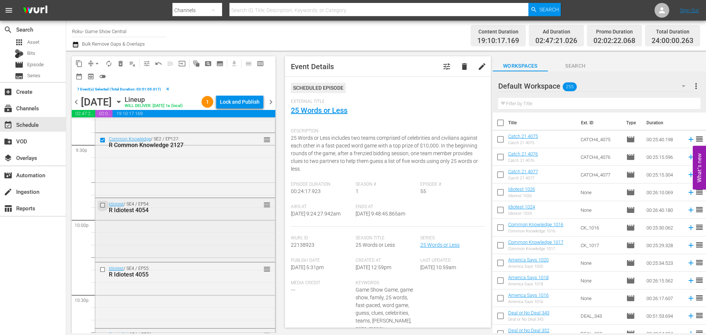
click at [105, 204] on input "checkbox" at bounding box center [104, 205] width 8 height 6
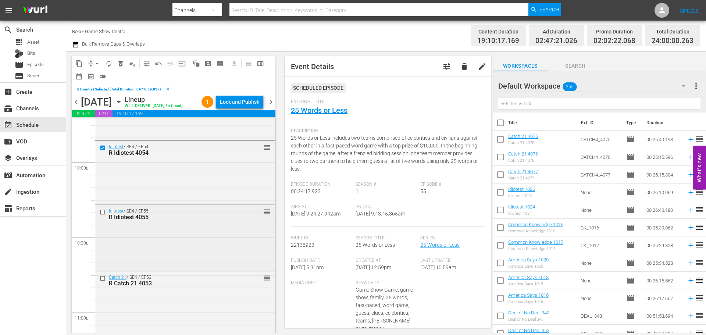
scroll to position [3310, 0]
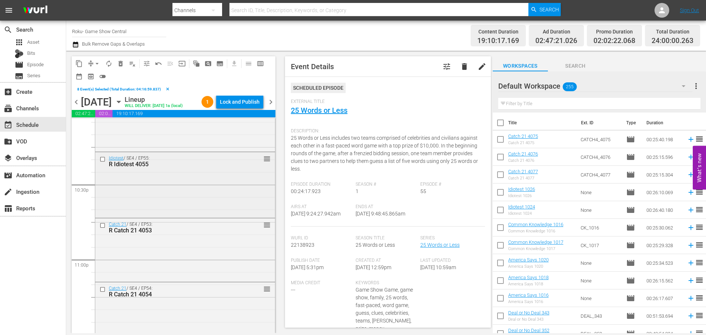
click at [102, 160] on input "checkbox" at bounding box center [104, 159] width 8 height 6
click at [104, 226] on input "checkbox" at bounding box center [104, 226] width 8 height 6
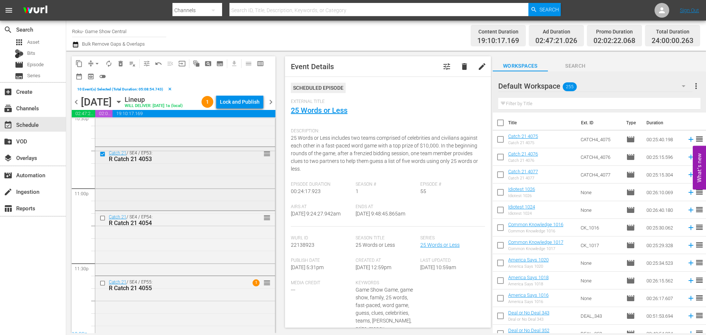
scroll to position [3384, 0]
click at [103, 213] on input "checkbox" at bounding box center [104, 216] width 8 height 6
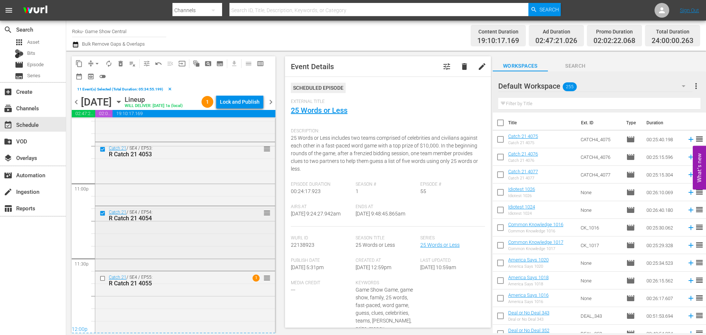
scroll to position [3387, 0]
click at [103, 275] on input "checkbox" at bounding box center [104, 278] width 8 height 6
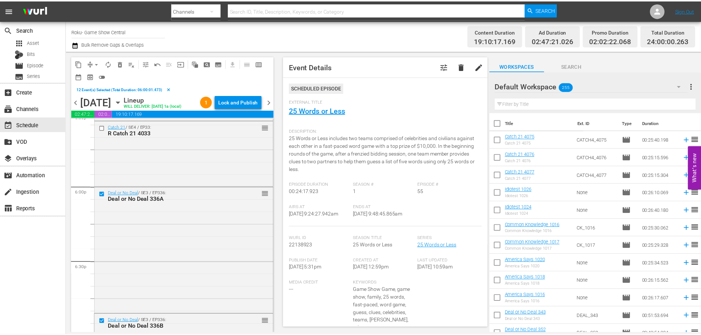
scroll to position [2577, 0]
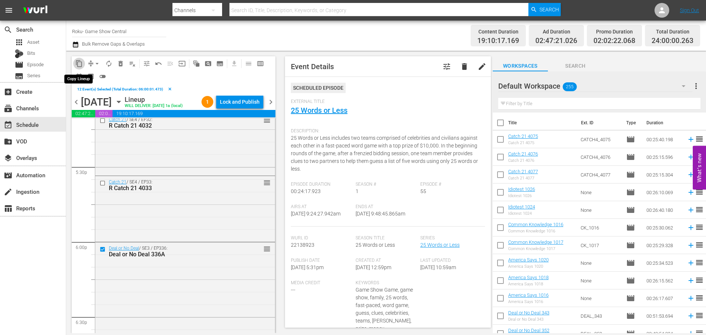
click at [78, 60] on span "content_copy" at bounding box center [78, 63] width 7 height 7
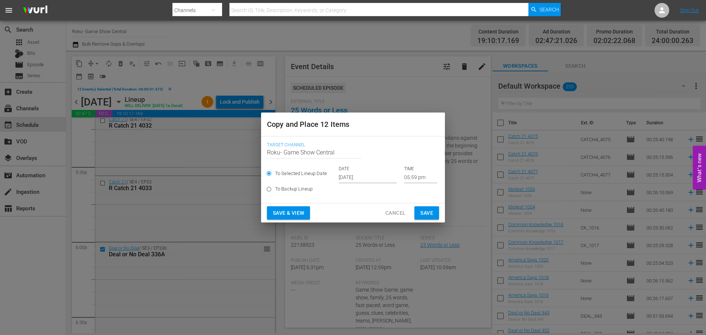
click at [406, 174] on input "05:59 pm" at bounding box center [420, 177] width 33 height 11
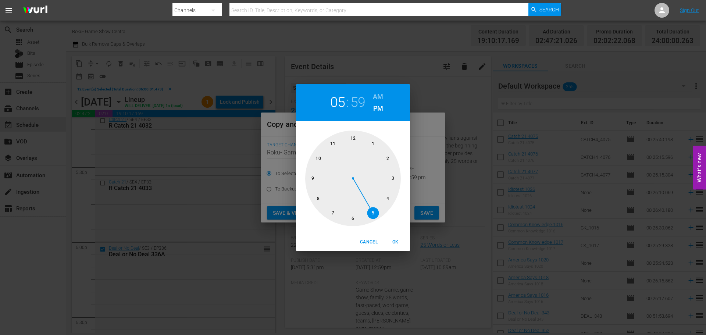
click at [350, 140] on div at bounding box center [353, 179] width 96 height 96
click at [349, 139] on div at bounding box center [353, 179] width 96 height 96
click at [404, 243] on button "OK" at bounding box center [396, 242] width 24 height 12
type input "12:00 pm"
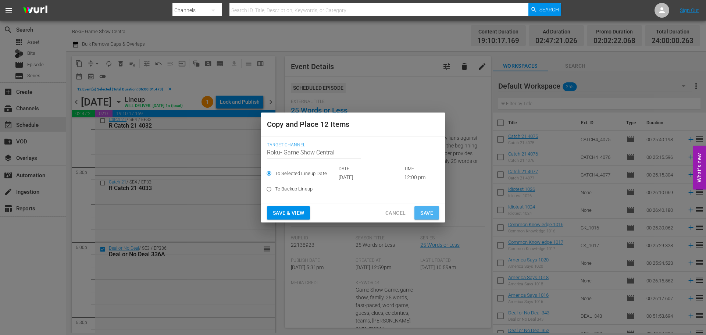
click at [425, 212] on span "Save" at bounding box center [426, 213] width 13 height 9
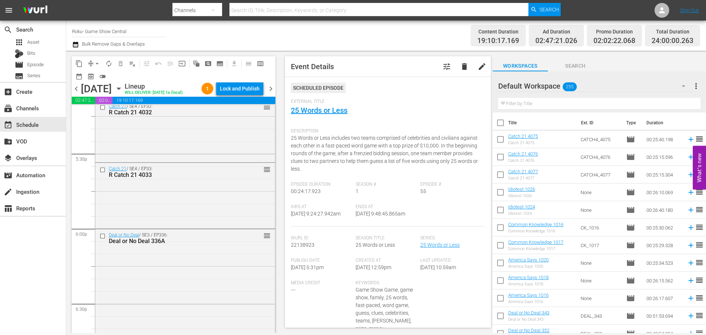
click at [123, 89] on div "[DATE] [DATE]" at bounding box center [102, 89] width 42 height 12
click at [120, 88] on icon "button" at bounding box center [118, 89] width 3 height 2
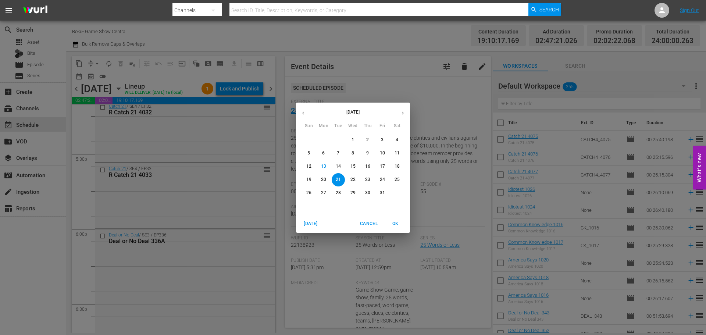
click at [30, 63] on div "[DATE] Sun Mon Tue Wed Thu Fri Sat 28 29 30 1 2 3 4 5 6 7 8 9 10 11 12 13 14 15…" at bounding box center [353, 167] width 706 height 335
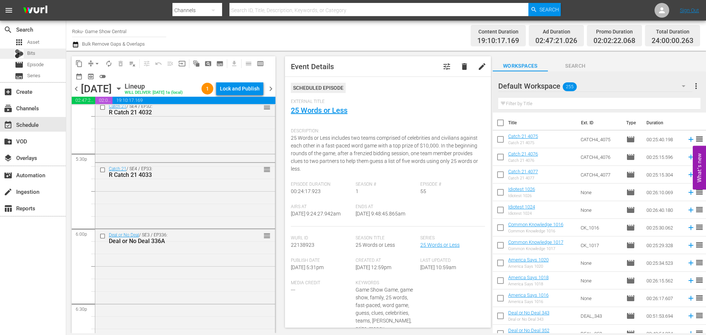
click at [45, 58] on div "Bits" at bounding box center [33, 54] width 66 height 10
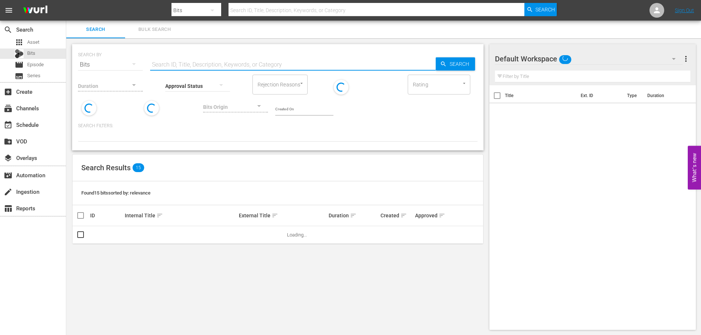
click at [200, 58] on input "text" at bounding box center [292, 65] width 285 height 18
type input "b"
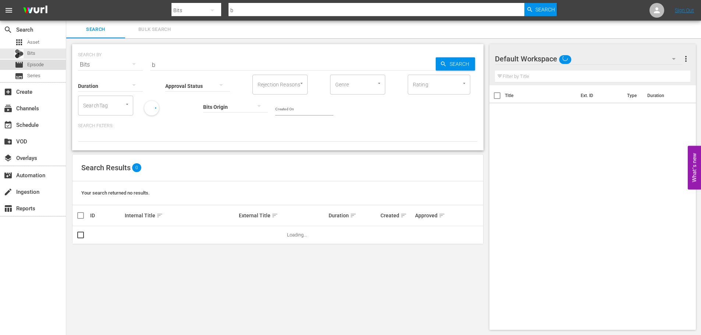
drag, startPoint x: 62, startPoint y: 65, endPoint x: 58, endPoint y: 68, distance: 4.9
click at [58, 68] on div "movie Episode" at bounding box center [33, 65] width 66 height 10
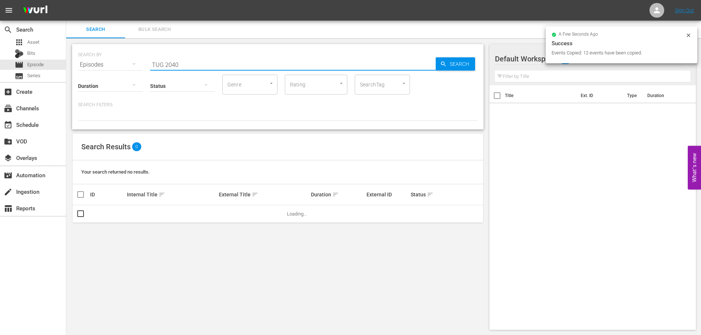
drag, startPoint x: 214, startPoint y: 65, endPoint x: 20, endPoint y: 83, distance: 194.7
click at [66, 0] on div "search Search apps Asset Bits movie Episode subtitles Series add_box Create sub…" at bounding box center [383, 0] width 634 height 0
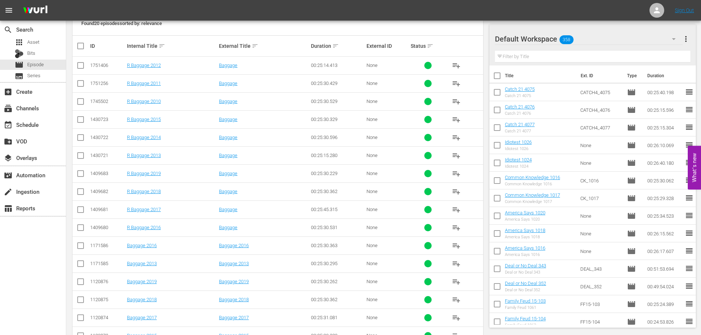
scroll to position [244, 0]
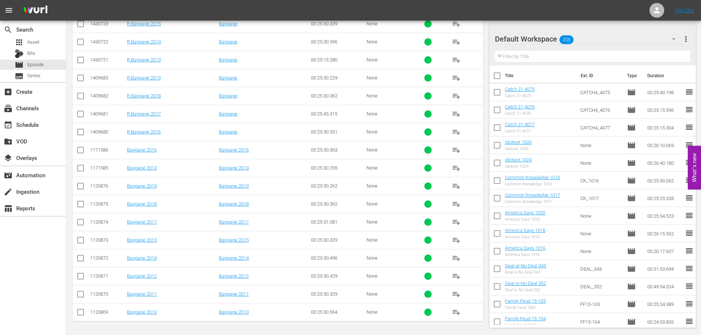
type input "bagg 201"
click at [82, 96] on input "checkbox" at bounding box center [80, 97] width 9 height 9
checkbox input "true"
click at [83, 135] on input "checkbox" at bounding box center [80, 133] width 9 height 9
checkbox input "true"
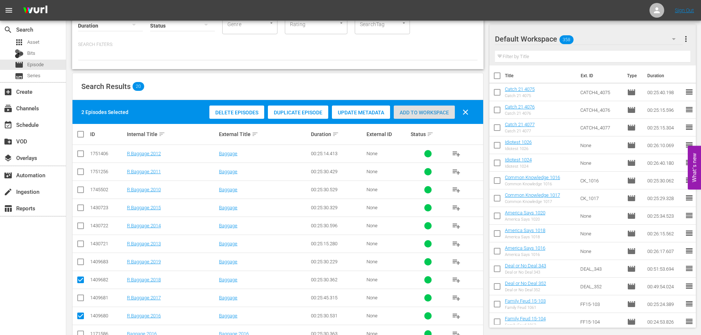
click at [426, 114] on span "Add to Workspace" at bounding box center [424, 113] width 61 height 6
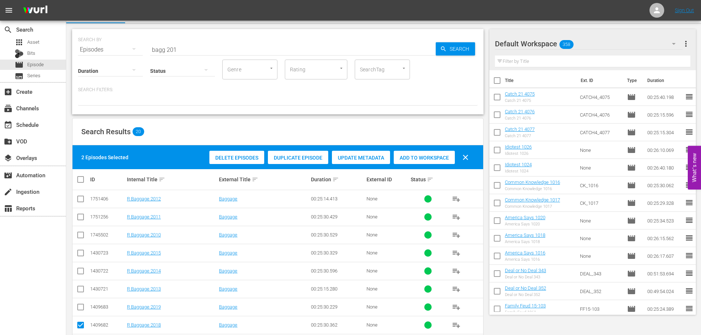
scroll to position [0, 0]
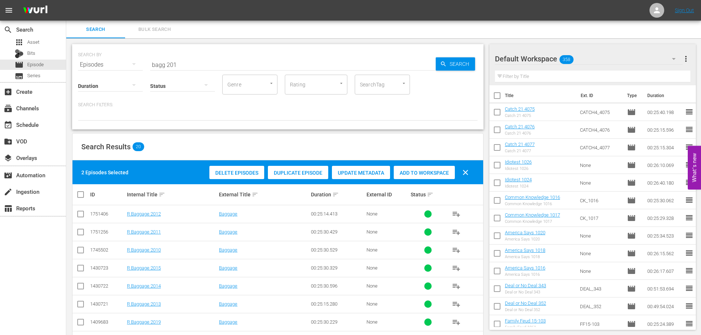
click at [262, 66] on input "bagg 201" at bounding box center [292, 65] width 285 height 18
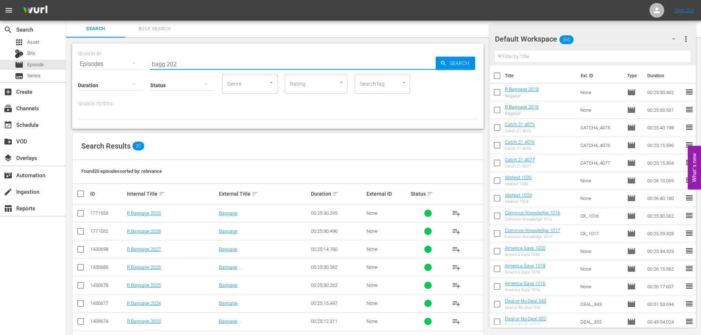
scroll to position [244, 0]
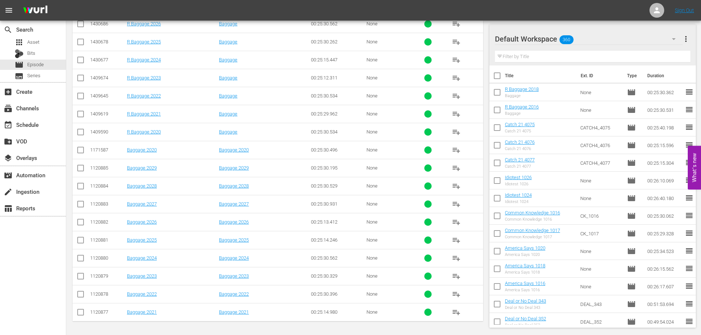
type input "bagg 202"
click at [78, 153] on input "checkbox" at bounding box center [80, 151] width 9 height 9
drag, startPoint x: 78, startPoint y: 153, endPoint x: 78, endPoint y: 128, distance: 24.3
click at [78, 152] on input "checkbox" at bounding box center [80, 151] width 9 height 9
checkbox input "false"
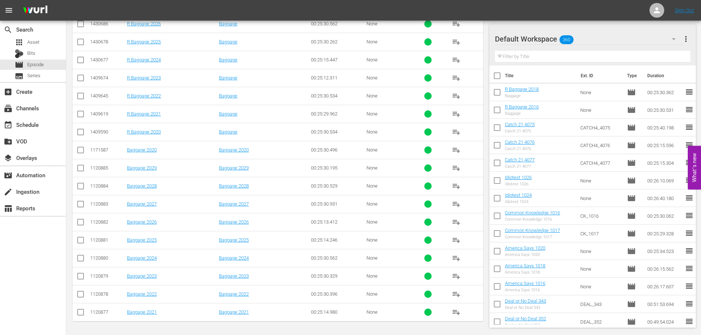
click at [75, 136] on td at bounding box center [80, 132] width 17 height 18
click at [81, 134] on input "checkbox" at bounding box center [80, 133] width 9 height 9
checkbox input "true"
click at [82, 99] on input "checkbox" at bounding box center [80, 97] width 9 height 9
checkbox input "true"
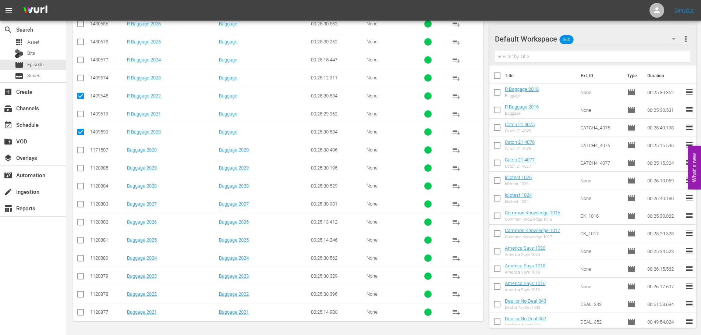
scroll to position [0, 0]
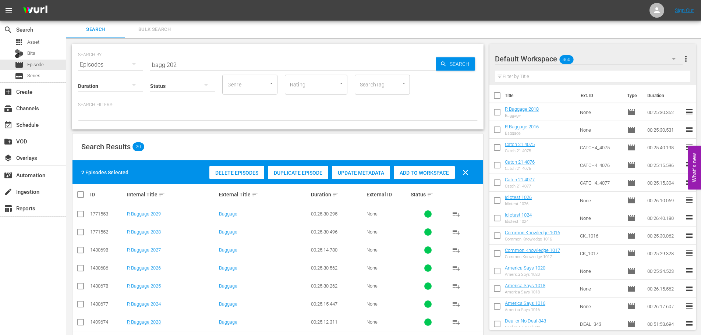
click at [422, 170] on span "Add to Workspace" at bounding box center [424, 173] width 61 height 6
drag, startPoint x: 216, startPoint y: 58, endPoint x: 0, endPoint y: 49, distance: 215.7
click at [66, 0] on div "search Search apps Asset Bits movie Episode subtitles Series add_box Create sub…" at bounding box center [383, 0] width 634 height 0
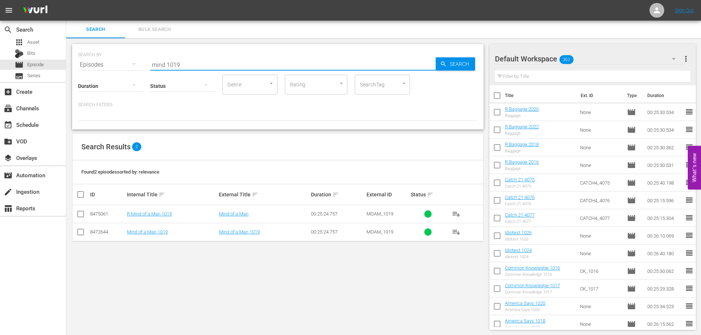
type input "mind 1019"
drag, startPoint x: 84, startPoint y: 213, endPoint x: 208, endPoint y: 195, distance: 125.4
click at [85, 213] on input "checkbox" at bounding box center [80, 215] width 9 height 9
checkbox input "true"
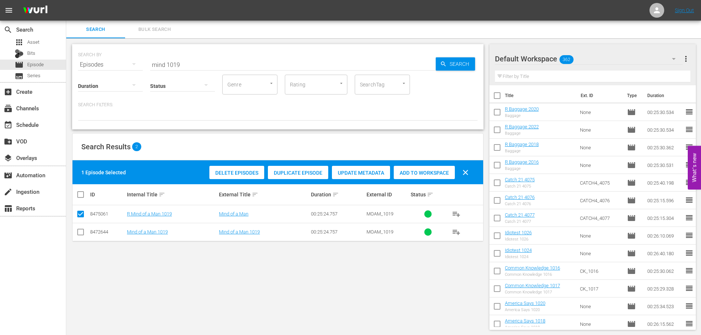
click at [406, 168] on div "Add to Workspace" at bounding box center [424, 173] width 61 height 14
click at [124, 61] on div "SEARCH BY Search By Episodes Search ID, Title, Description, Keywords, or Catego…" at bounding box center [277, 86] width 411 height 85
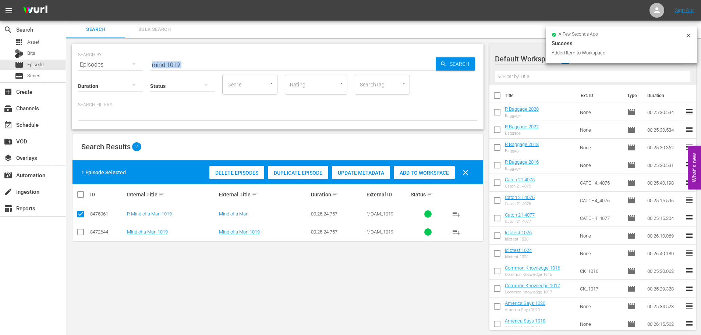
click at [198, 63] on input "mind 1019" at bounding box center [292, 65] width 285 height 18
drag, startPoint x: 198, startPoint y: 63, endPoint x: 25, endPoint y: 71, distance: 172.3
click at [66, 0] on div "search Search apps Asset Bits movie Episode subtitles Series add_box Create sub…" at bounding box center [383, 0] width 634 height 0
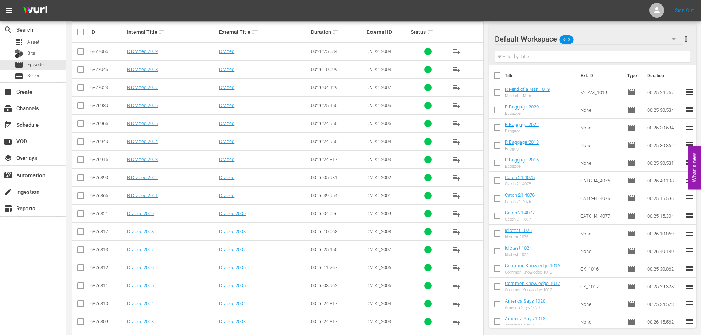
scroll to position [135, 0]
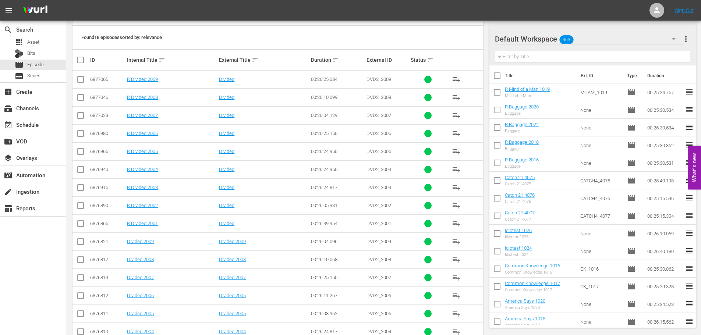
type input "divided 200"
click at [77, 121] on td at bounding box center [80, 115] width 17 height 18
click at [80, 113] on input "checkbox" at bounding box center [80, 117] width 9 height 9
checkbox input "true"
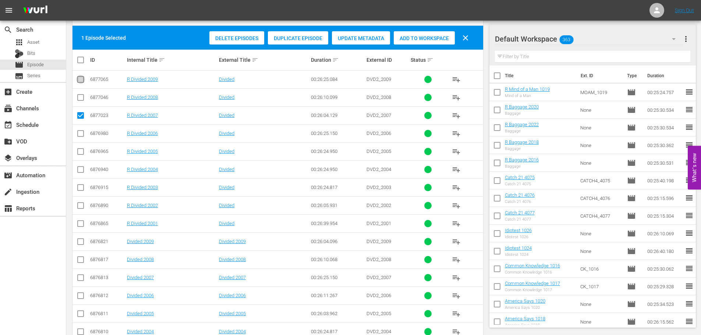
click at [82, 77] on input "checkbox" at bounding box center [80, 81] width 9 height 9
checkbox input "true"
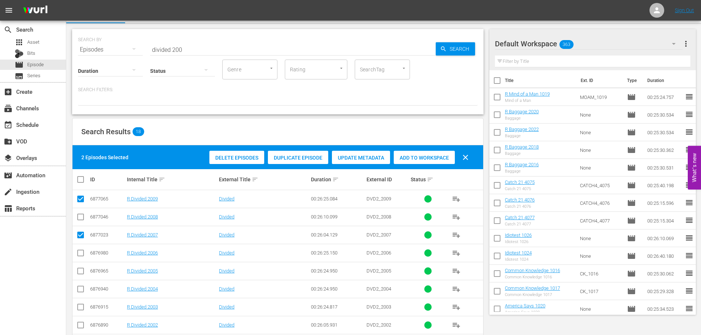
scroll to position [0, 0]
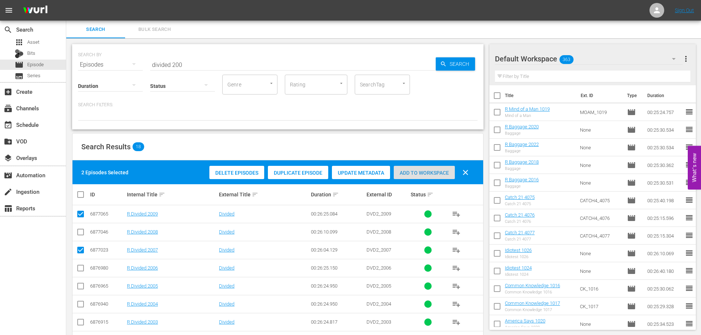
click at [408, 171] on span "Add to Workspace" at bounding box center [424, 173] width 61 height 6
drag, startPoint x: 288, startPoint y: 62, endPoint x: 0, endPoint y: 9, distance: 292.4
click at [82, 58] on div "SEARCH BY Search By Episodes Search ID, Title, Description, Keywords, or Catego…" at bounding box center [277, 60] width 399 height 26
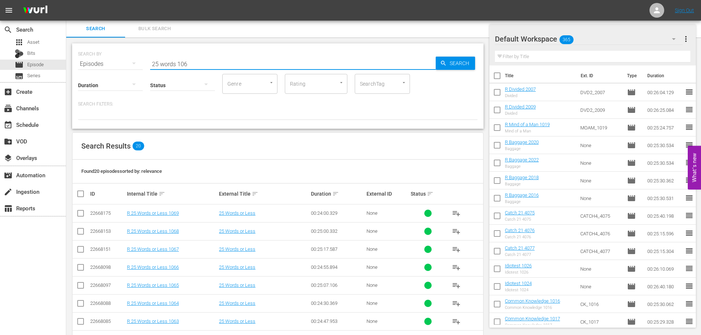
scroll to position [221, 0]
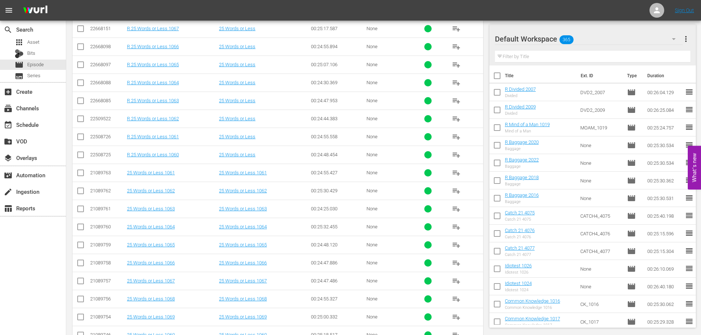
type input "25 words 106"
click at [81, 47] on input "checkbox" at bounding box center [80, 48] width 9 height 9
checkbox input "true"
click at [78, 37] on td at bounding box center [80, 28] width 17 height 18
click at [79, 33] on input "checkbox" at bounding box center [80, 30] width 9 height 9
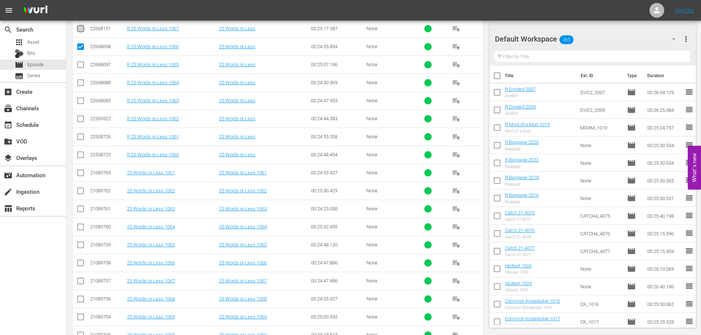
checkbox input "true"
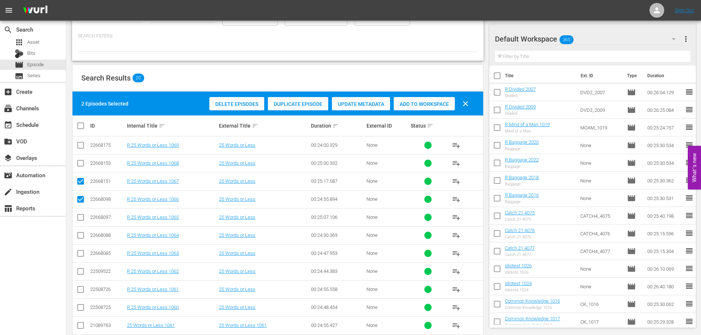
scroll to position [0, 0]
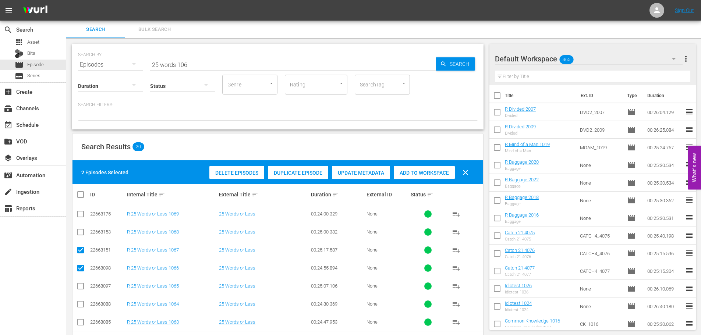
click at [432, 166] on div "Add to Workspace" at bounding box center [424, 173] width 61 height 14
drag, startPoint x: 212, startPoint y: 62, endPoint x: 0, endPoint y: 45, distance: 212.9
click at [66, 0] on div "search Search apps Asset Bits movie Episode subtitles Series add_box Create sub…" at bounding box center [383, 0] width 634 height 0
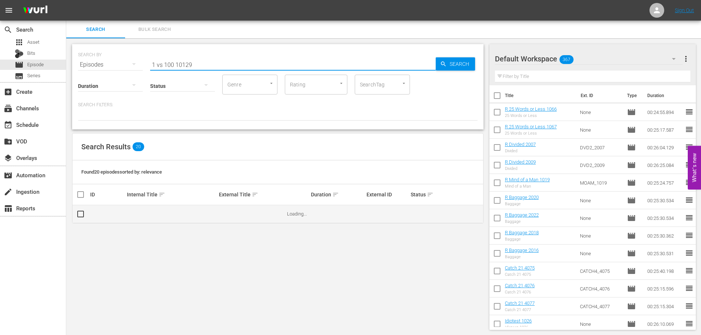
scroll to position [1, 0]
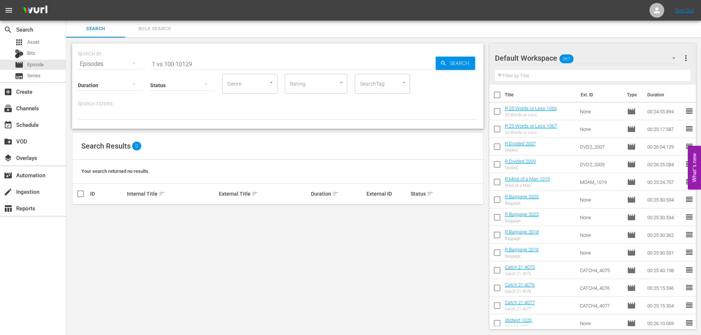
click at [81, 216] on div "SEARCH BY Search By Episodes Search ID, Title, Description, Keywords, or Catego…" at bounding box center [277, 187] width 423 height 298
drag, startPoint x: 186, startPoint y: 65, endPoint x: 186, endPoint y: 46, distance: 19.1
click at [186, 63] on input "1 vs 100 10129" at bounding box center [292, 64] width 285 height 18
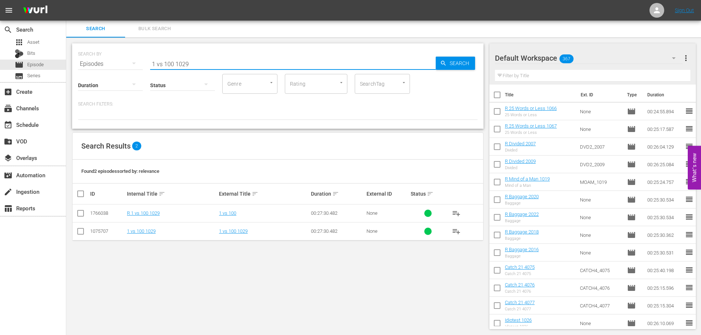
type input "1 vs 100 1029"
click at [80, 217] on input "checkbox" at bounding box center [80, 214] width 9 height 9
checkbox input "true"
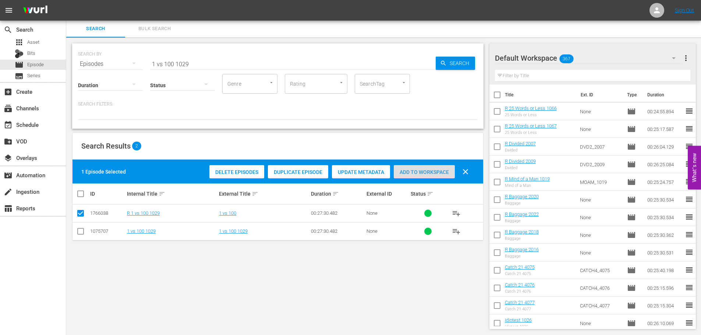
drag, startPoint x: 440, startPoint y: 170, endPoint x: 296, endPoint y: 124, distance: 150.7
click at [437, 170] on span "Add to Workspace" at bounding box center [424, 172] width 61 height 6
drag, startPoint x: 230, startPoint y: 65, endPoint x: 82, endPoint y: 67, distance: 147.5
click at [82, 67] on div "SEARCH BY Search By Episodes Search ID, Title, Description, Keywords, or Catego…" at bounding box center [277, 59] width 399 height 26
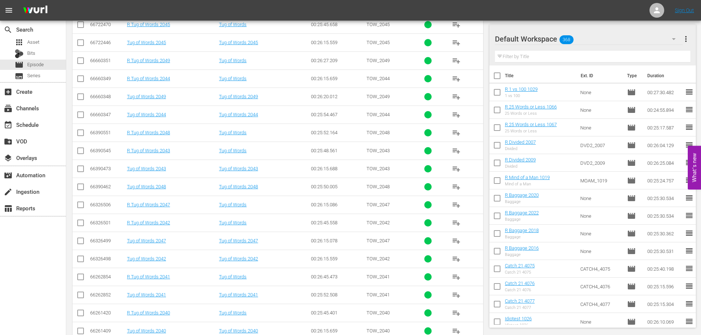
scroll to position [244, 0]
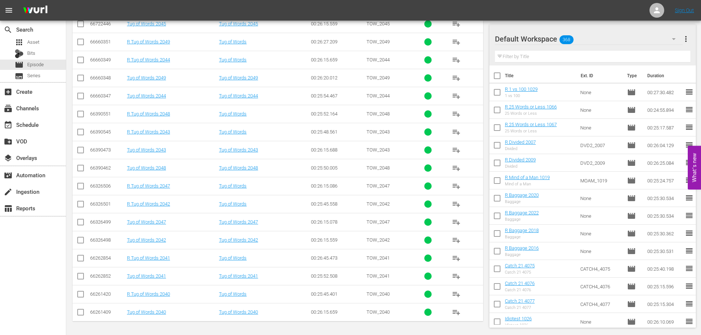
type input "tug 204"
click at [83, 205] on input "checkbox" at bounding box center [80, 205] width 9 height 9
checkbox input "true"
click at [85, 293] on input "checkbox" at bounding box center [80, 295] width 9 height 9
checkbox input "true"
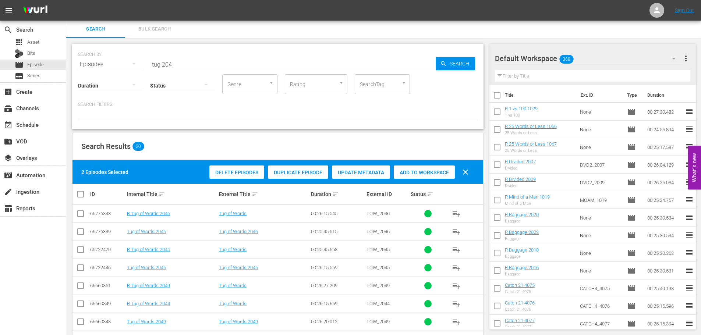
scroll to position [0, 0]
click at [433, 173] on span "Add to Workspace" at bounding box center [424, 173] width 61 height 6
drag, startPoint x: 198, startPoint y: 67, endPoint x: 55, endPoint y: 38, distance: 146.2
click at [66, 0] on div "search Search apps Asset Bits movie Episode subtitles Series add_box Create sub…" at bounding box center [383, 0] width 634 height 0
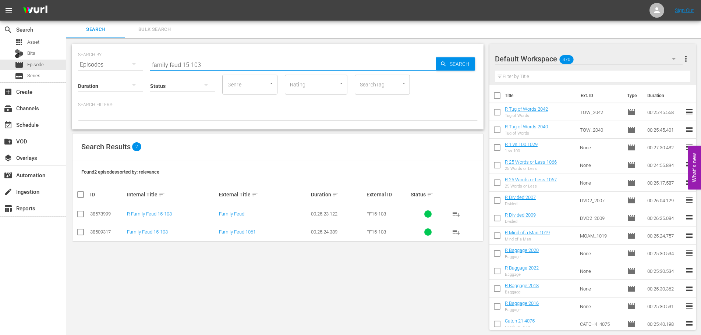
type input "family feud 15-103"
click at [79, 217] on input "checkbox" at bounding box center [80, 215] width 9 height 9
checkbox input "true"
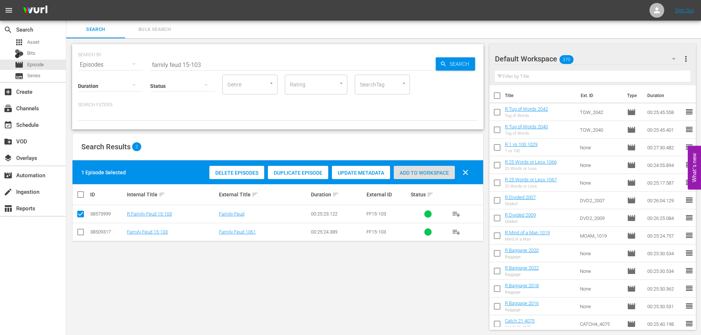
click at [399, 173] on span "Add to Workspace" at bounding box center [424, 173] width 61 height 6
drag, startPoint x: 245, startPoint y: 58, endPoint x: 231, endPoint y: 35, distance: 27.3
click at [231, 35] on div "Search Bulk Search SEARCH BY Search By Episodes Search ID, Title, Description, …" at bounding box center [383, 178] width 634 height 315
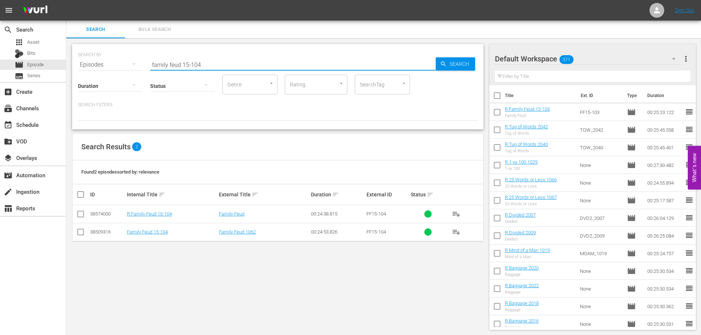
type input "family feud 15-104"
drag, startPoint x: 84, startPoint y: 208, endPoint x: 80, endPoint y: 211, distance: 5.2
click at [81, 214] on td at bounding box center [80, 214] width 17 height 18
click at [78, 218] on input "checkbox" at bounding box center [80, 215] width 9 height 9
checkbox input "true"
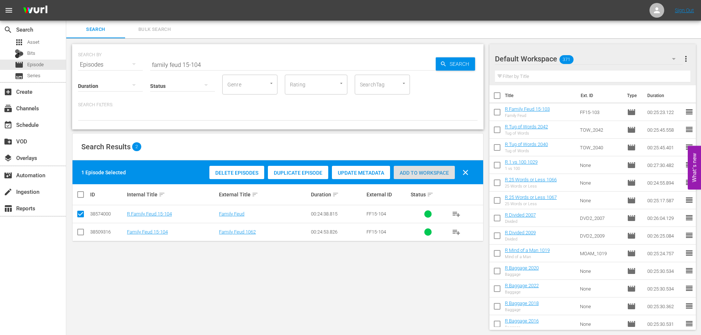
click at [434, 174] on span "Add to Workspace" at bounding box center [424, 173] width 61 height 6
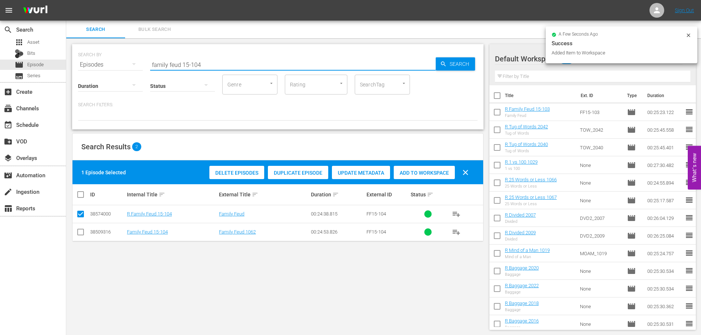
drag, startPoint x: 219, startPoint y: 59, endPoint x: 70, endPoint y: 56, distance: 149.0
click at [70, 56] on div "SEARCH BY Search By Episodes Search ID, Title, Description, Keywords, or Catego…" at bounding box center [277, 187] width 423 height 298
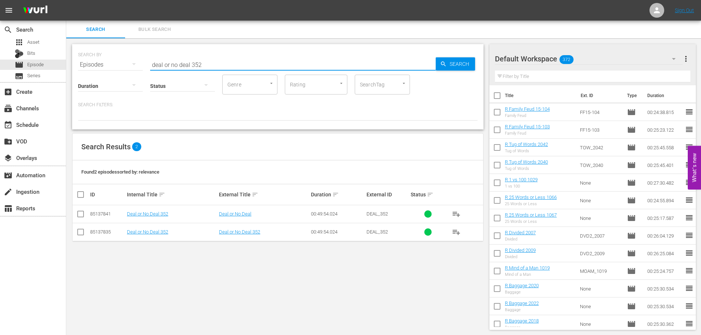
type input "deal or no deal 352"
click at [79, 216] on input "checkbox" at bounding box center [80, 215] width 9 height 9
checkbox input "true"
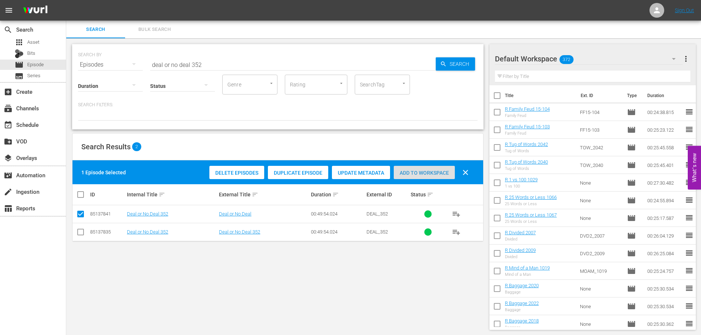
click at [428, 179] on div "Delete Episodes Duplicate Episode Update Metadata Add to Workspace clear" at bounding box center [340, 173] width 267 height 18
drag, startPoint x: 255, startPoint y: 68, endPoint x: 251, endPoint y: 63, distance: 6.6
click at [255, 68] on input "deal or no deal 352" at bounding box center [292, 65] width 285 height 18
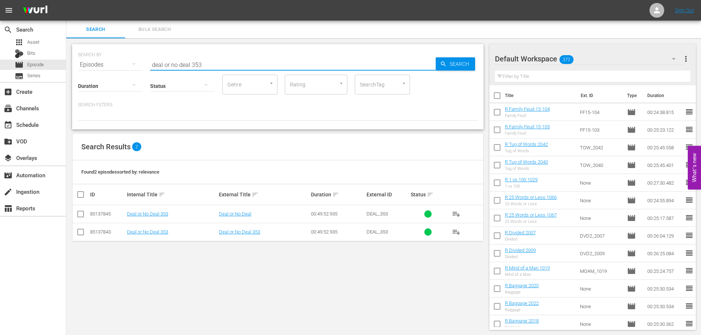
type input "deal or no deal 353"
click at [87, 210] on td at bounding box center [80, 214] width 17 height 18
click at [80, 217] on input "checkbox" at bounding box center [80, 215] width 9 height 9
checkbox input "true"
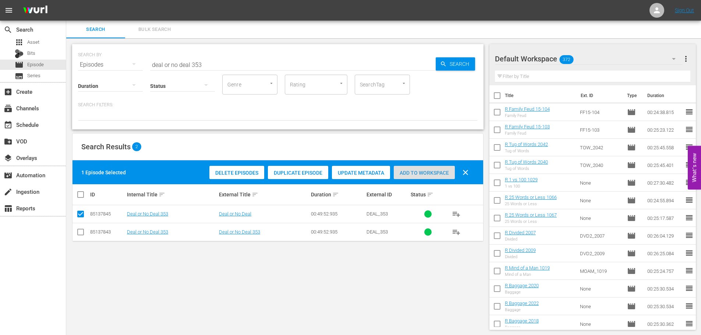
drag, startPoint x: 416, startPoint y: 169, endPoint x: 397, endPoint y: 135, distance: 39.2
click at [421, 168] on div "Add to Workspace" at bounding box center [424, 173] width 61 height 14
drag, startPoint x: 243, startPoint y: 64, endPoint x: 127, endPoint y: 60, distance: 116.3
click at [127, 60] on div "SEARCH BY Search By Episodes Search ID, Title, Description, Keywords, or Catego…" at bounding box center [277, 60] width 399 height 26
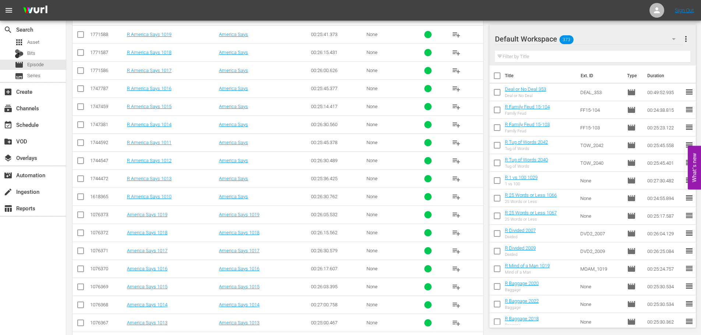
scroll to position [225, 0]
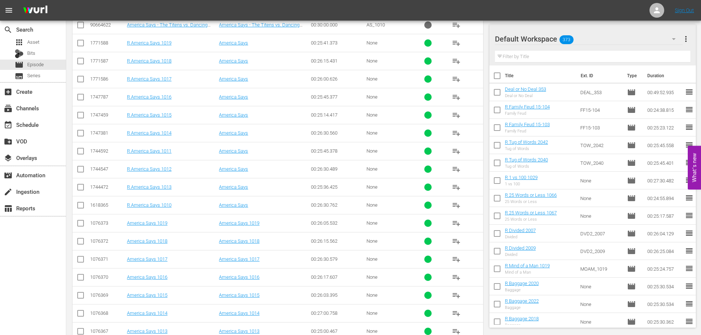
type input "america 101"
click at [79, 63] on input "checkbox" at bounding box center [80, 62] width 9 height 9
checkbox input "true"
click at [77, 101] on input "checkbox" at bounding box center [80, 98] width 9 height 9
checkbox input "true"
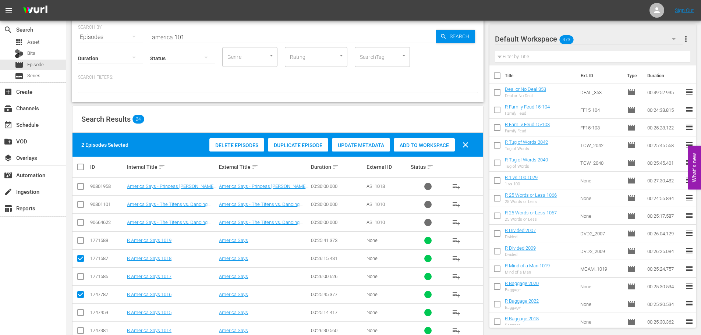
scroll to position [0, 0]
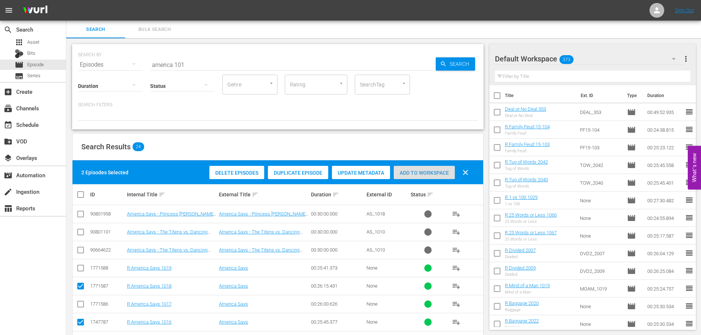
click at [416, 178] on div "Add to Workspace" at bounding box center [424, 173] width 61 height 14
drag, startPoint x: 204, startPoint y: 59, endPoint x: 129, endPoint y: 56, distance: 74.4
click at [129, 56] on div "SEARCH BY Search By Episodes Search ID, Title, Description, Keywords, or Catego…" at bounding box center [277, 60] width 399 height 26
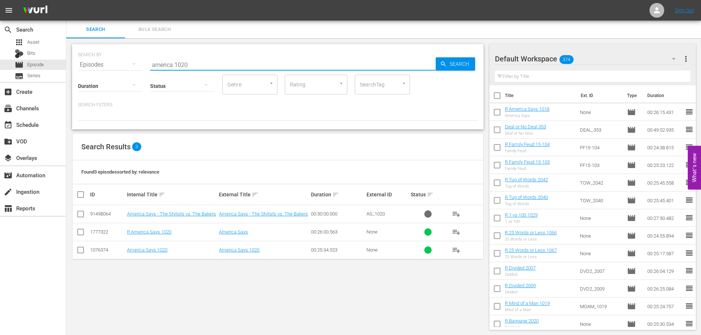
type input "america 1020"
click at [85, 233] on td at bounding box center [80, 232] width 17 height 18
click at [83, 233] on input "checkbox" at bounding box center [80, 233] width 9 height 9
checkbox input "true"
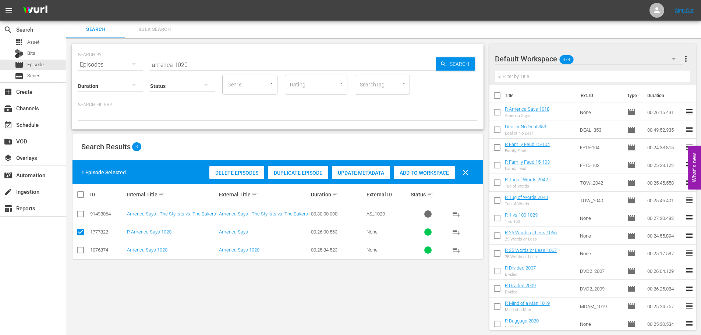
click at [417, 173] on span "Add to Workspace" at bounding box center [424, 173] width 61 height 6
drag, startPoint x: 224, startPoint y: 64, endPoint x: 79, endPoint y: 51, distance: 145.5
click at [79, 51] on div "SEARCH BY Search By Episodes Search ID, Title, Description, Keywords, or Catego…" at bounding box center [277, 60] width 399 height 26
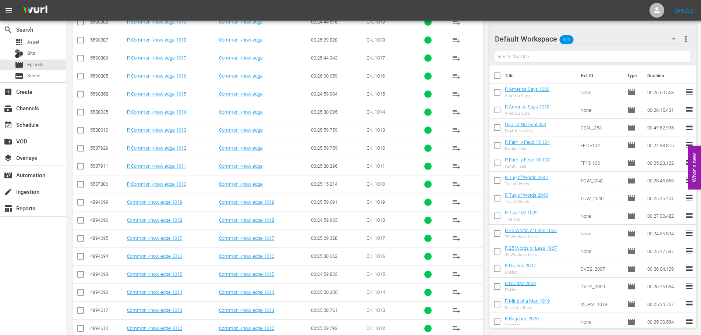
scroll to position [262, 0]
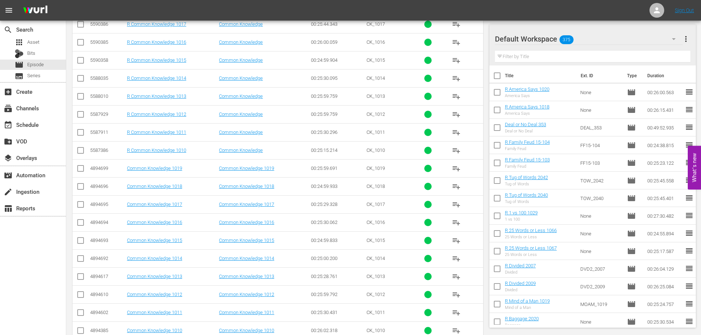
type input "common 101"
click at [85, 221] on td at bounding box center [80, 222] width 17 height 18
click at [79, 223] on input "checkbox" at bounding box center [80, 224] width 9 height 9
checkbox input "true"
click at [82, 199] on td at bounding box center [80, 204] width 17 height 18
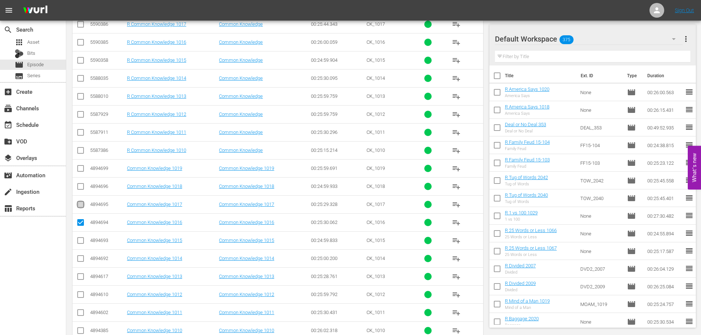
click at [83, 203] on input "checkbox" at bounding box center [80, 206] width 9 height 9
checkbox input "true"
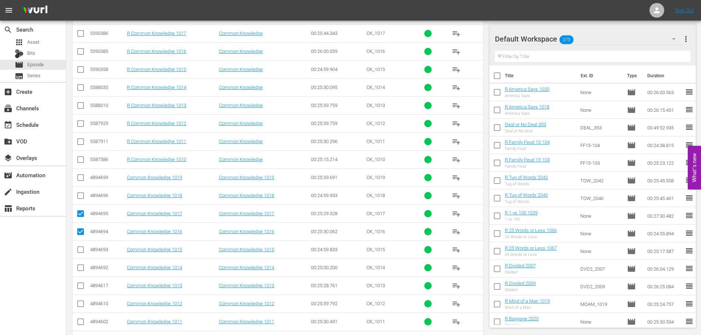
scroll to position [4, 0]
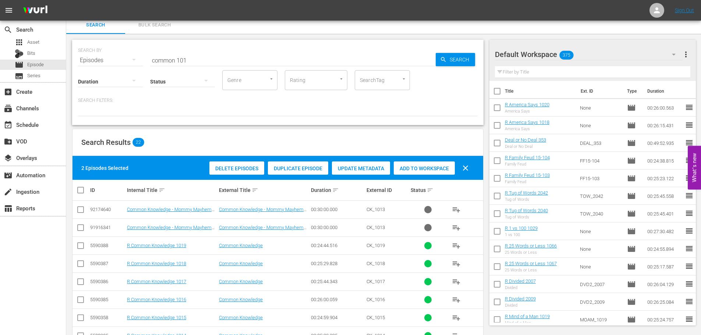
click at [441, 169] on span "Add to Workspace" at bounding box center [424, 169] width 61 height 6
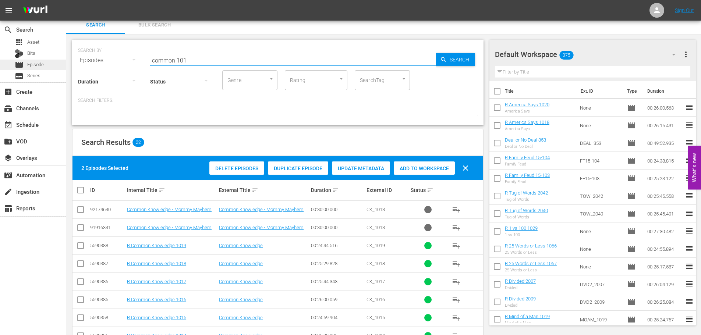
drag, startPoint x: 212, startPoint y: 57, endPoint x: 18, endPoint y: 63, distance: 193.5
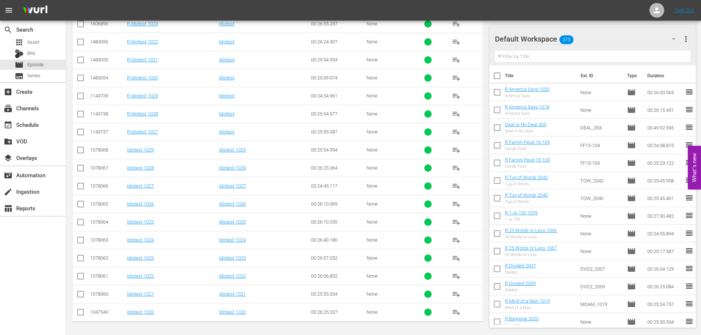
scroll to position [171, 0]
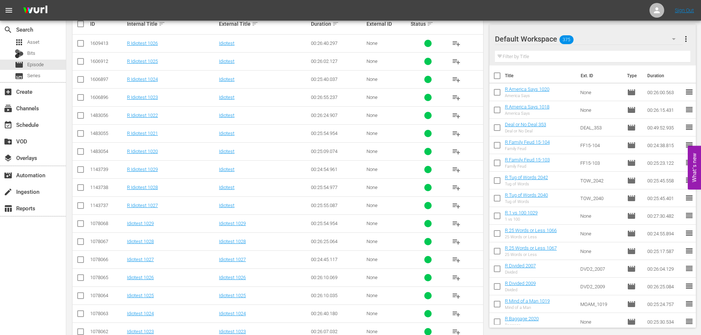
type input "idiotest 102"
click at [83, 80] on input "checkbox" at bounding box center [80, 81] width 9 height 9
checkbox input "true"
click at [84, 45] on input "checkbox" at bounding box center [80, 44] width 9 height 9
checkbox input "true"
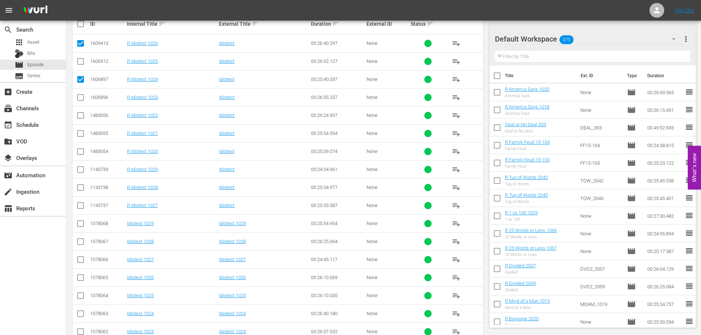
scroll to position [0, 0]
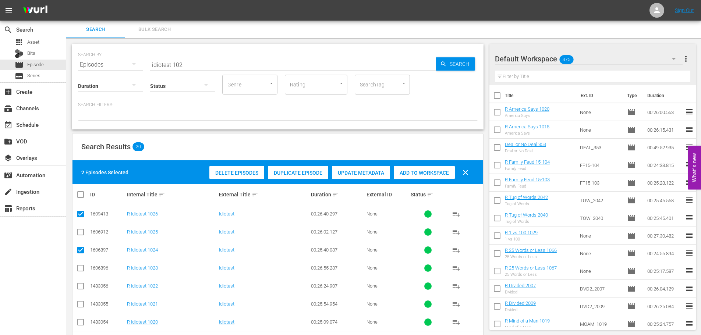
click at [413, 164] on div "Delete Episodes Duplicate Episode Update Metadata Add to Workspace clear" at bounding box center [340, 173] width 267 height 18
drag, startPoint x: 417, startPoint y: 172, endPoint x: 404, endPoint y: 167, distance: 14.7
click at [417, 172] on span "Add to Workspace" at bounding box center [424, 173] width 61 height 6
drag, startPoint x: 255, startPoint y: 62, endPoint x: 28, endPoint y: 68, distance: 227.0
click at [66, 0] on div "search Search apps Asset Bits movie Episode subtitles Series add_box Create sub…" at bounding box center [383, 0] width 634 height 0
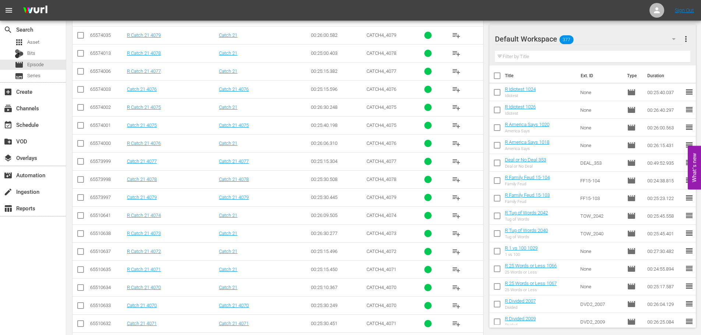
scroll to position [184, 0]
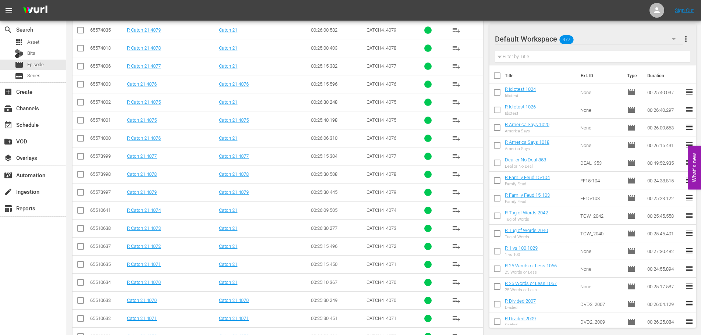
type input "catch 21 407"
click at [78, 103] on input "checkbox" at bounding box center [80, 103] width 9 height 9
checkbox input "true"
click at [82, 141] on input "checkbox" at bounding box center [80, 139] width 9 height 9
checkbox input "true"
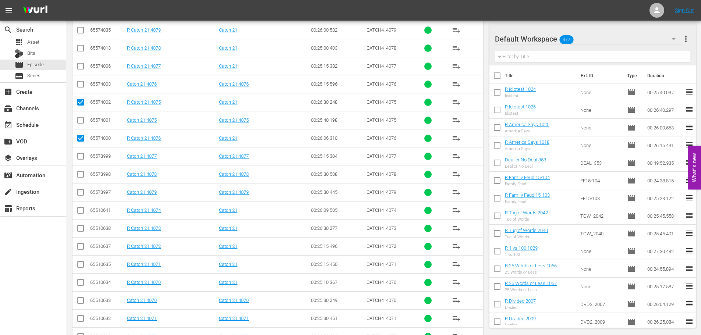
click at [77, 70] on input "checkbox" at bounding box center [80, 67] width 9 height 9
checkbox input "true"
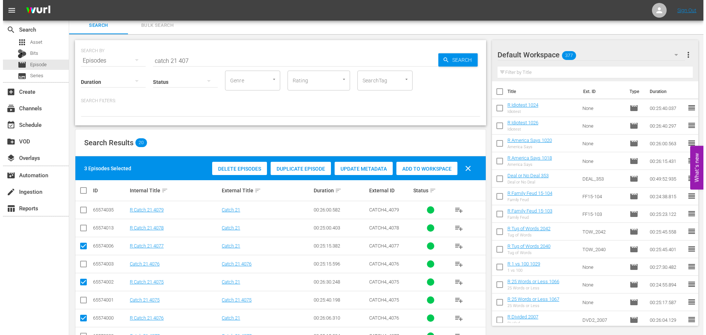
scroll to position [0, 0]
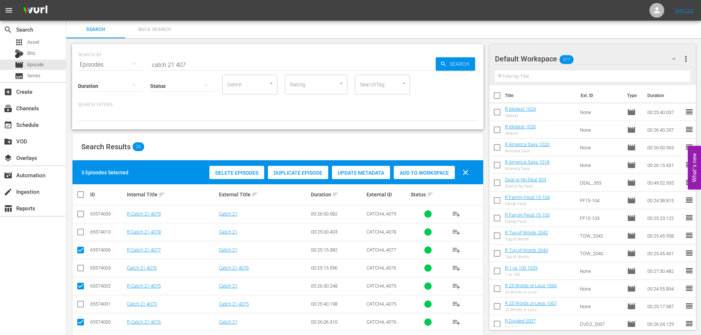
drag, startPoint x: 407, startPoint y: 171, endPoint x: 385, endPoint y: 166, distance: 22.9
click at [408, 171] on span "Add to Workspace" at bounding box center [424, 173] width 61 height 6
click at [39, 127] on div "event_available Schedule" at bounding box center [20, 123] width 41 height 7
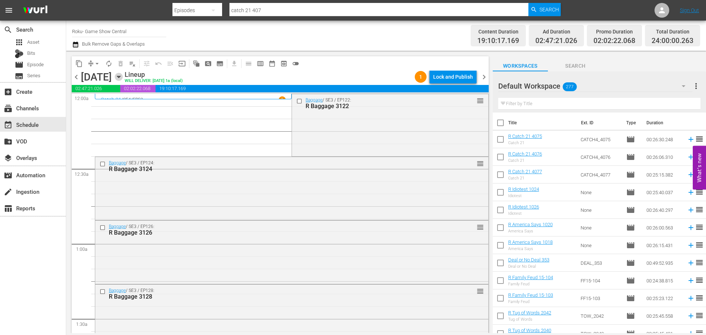
click at [123, 74] on icon "button" at bounding box center [119, 77] width 8 height 8
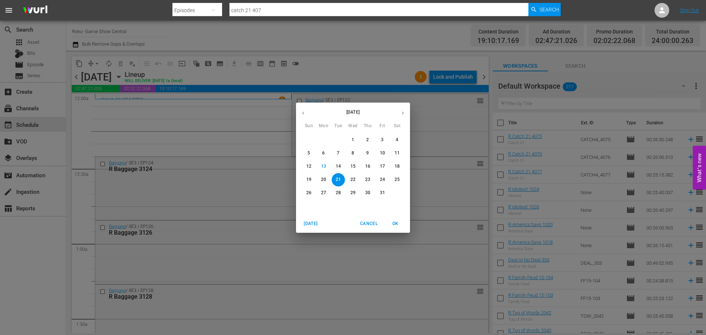
drag, startPoint x: 257, startPoint y: 120, endPoint x: 259, endPoint y: 126, distance: 5.7
click at [259, 126] on div "[DATE] Sun Mon Tue Wed Thu Fri Sat 28 29 30 1 2 3 4 5 6 7 8 9 10 11 12 13 14 15…" at bounding box center [353, 167] width 706 height 335
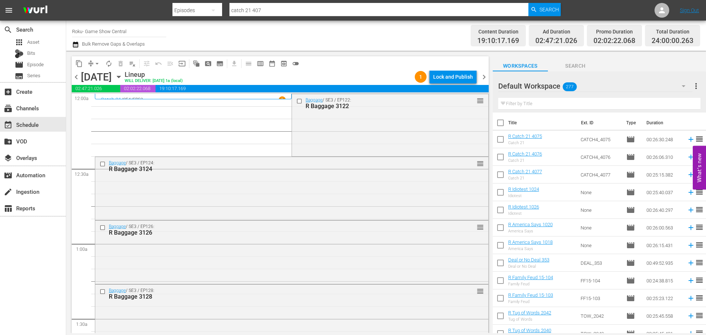
click at [455, 70] on div "content_copy compress arrow_drop_down autorenew_outlined delete_forever_outline…" at bounding box center [280, 63] width 417 height 14
click at [455, 71] on div "Lock and Publish" at bounding box center [453, 76] width 40 height 13
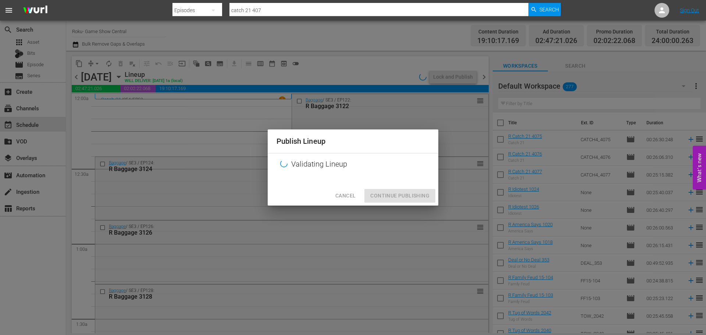
click at [387, 190] on div "Cancel Continue Publishing" at bounding box center [353, 195] width 171 height 19
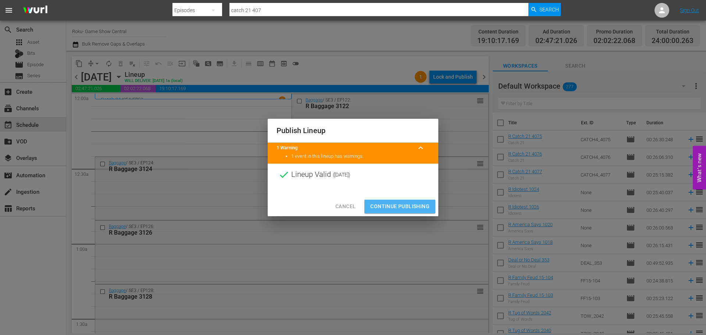
click at [415, 204] on span "Continue Publishing" at bounding box center [399, 206] width 59 height 9
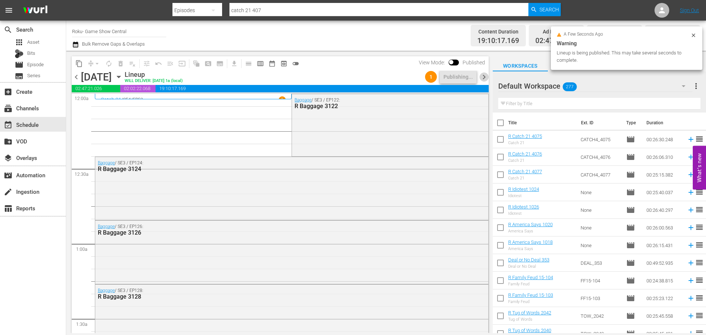
click at [482, 77] on span "chevron_right" at bounding box center [484, 76] width 9 height 9
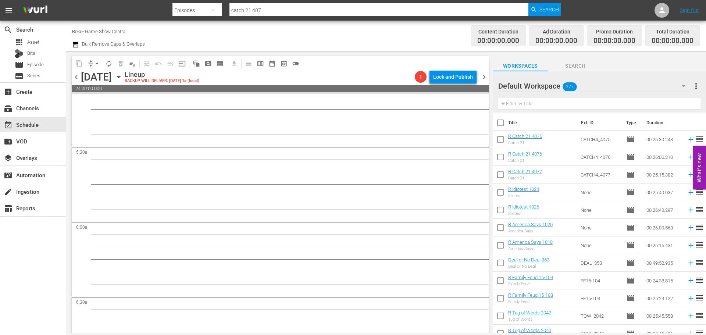
scroll to position [919, 0]
click at [123, 79] on icon "button" at bounding box center [119, 77] width 8 height 8
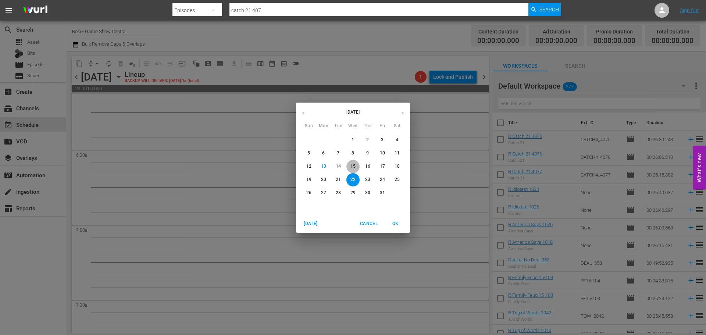
click at [357, 167] on span "15" at bounding box center [352, 166] width 13 height 6
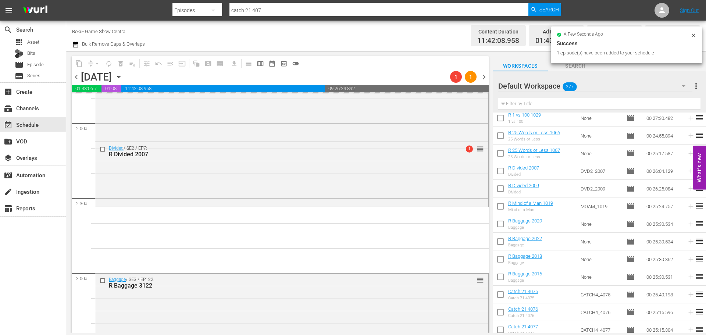
scroll to position [294, 0]
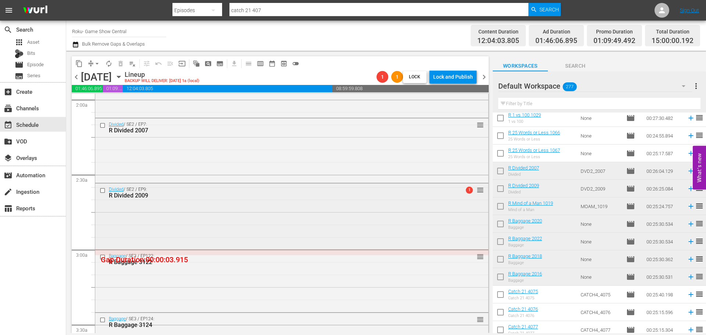
click at [196, 219] on div "Divided / SE2 / EP9: R Divided 2009 1 reorder" at bounding box center [291, 216] width 393 height 64
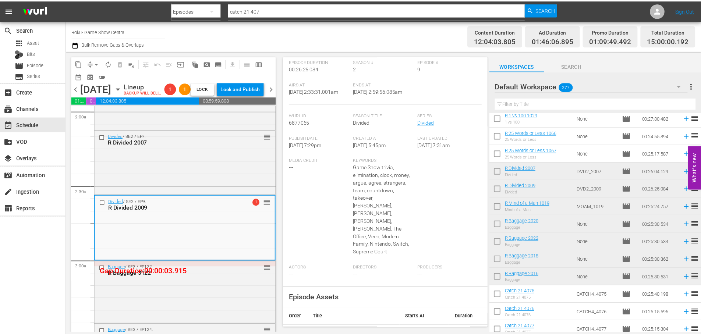
scroll to position [41, 0]
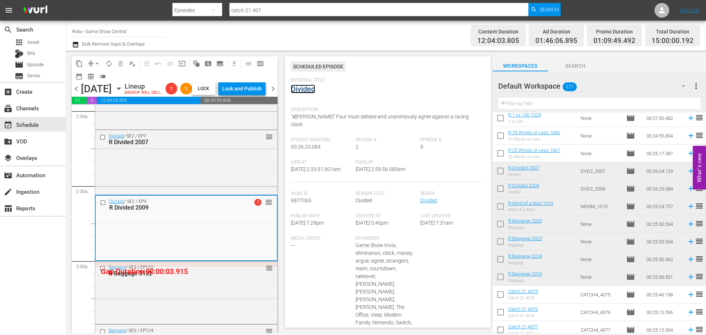
click at [312, 85] on link "Divided" at bounding box center [303, 89] width 24 height 9
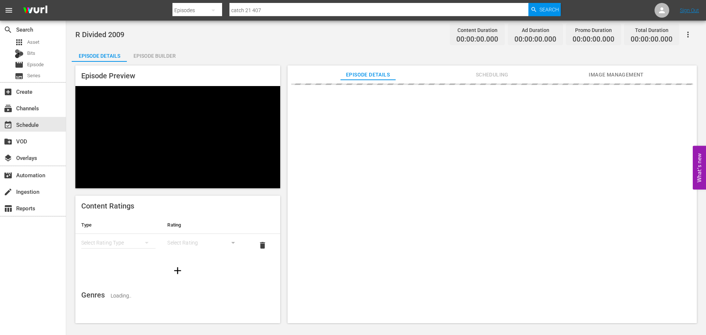
drag, startPoint x: 162, startPoint y: 48, endPoint x: 156, endPoint y: 53, distance: 7.7
click at [156, 53] on div "Episode Builder" at bounding box center [154, 56] width 55 height 18
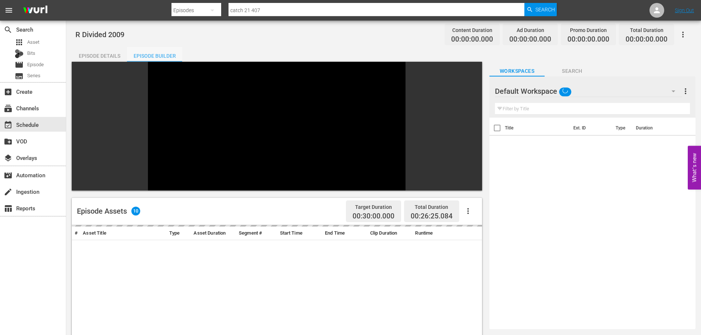
click at [155, 60] on div "Episode Builder" at bounding box center [154, 56] width 55 height 18
click at [551, 112] on input "text" at bounding box center [592, 109] width 195 height 12
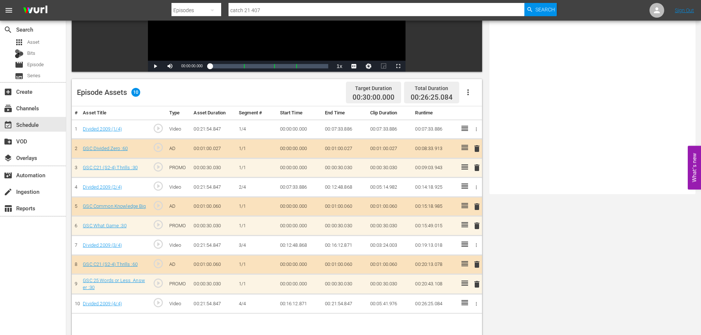
scroll to position [192, 0]
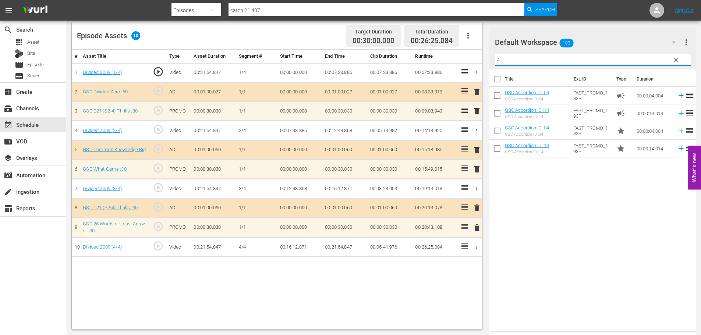
type input "4"
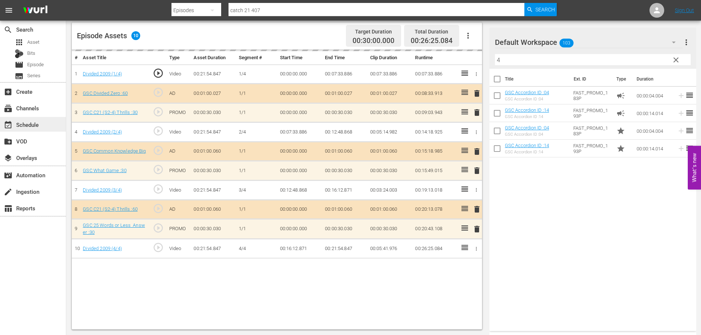
click at [48, 126] on div "event_available Schedule" at bounding box center [33, 124] width 66 height 15
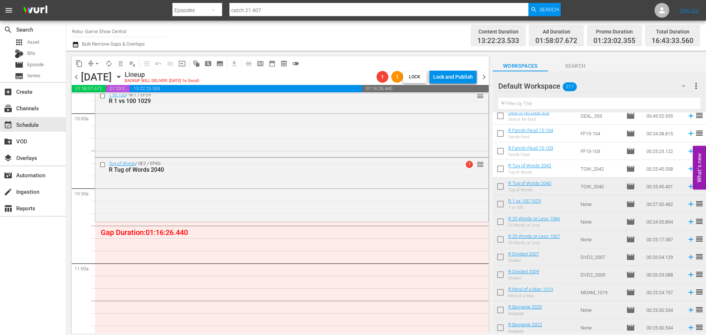
scroll to position [1495, 0]
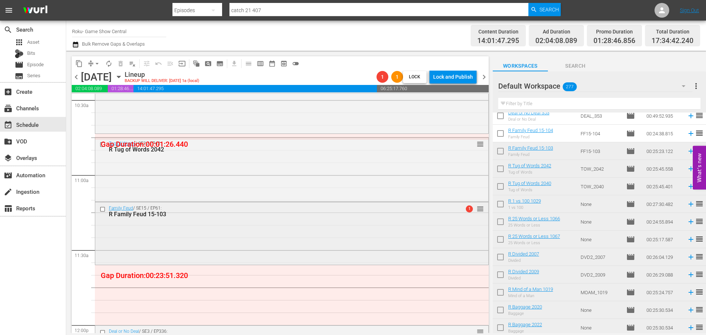
scroll to position [1605, 0]
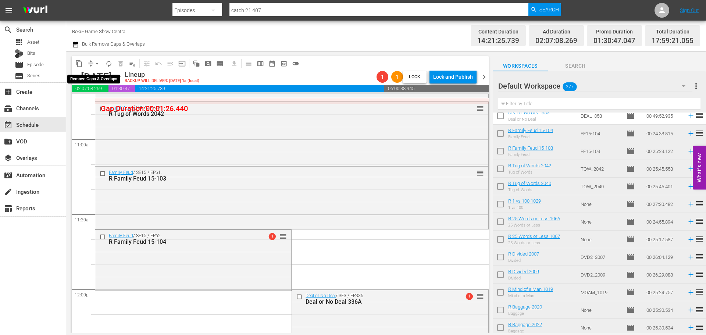
click at [96, 61] on span "arrow_drop_down" at bounding box center [96, 63] width 7 height 7
click at [92, 76] on li "Align to Midnight" at bounding box center [97, 78] width 77 height 12
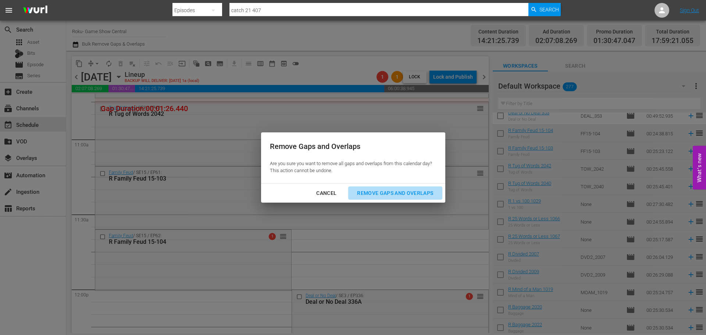
click at [424, 191] on div "Remove Gaps and Overlaps" at bounding box center [395, 193] width 88 height 9
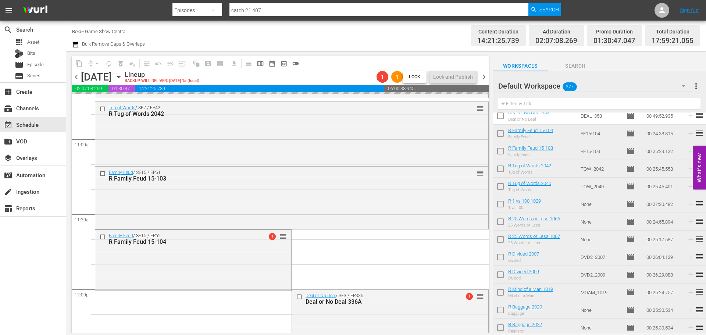
click at [193, 259] on div "Family Feud / SE15 / EP62: R Family Feud 15-104 1 reorder" at bounding box center [193, 260] width 196 height 60
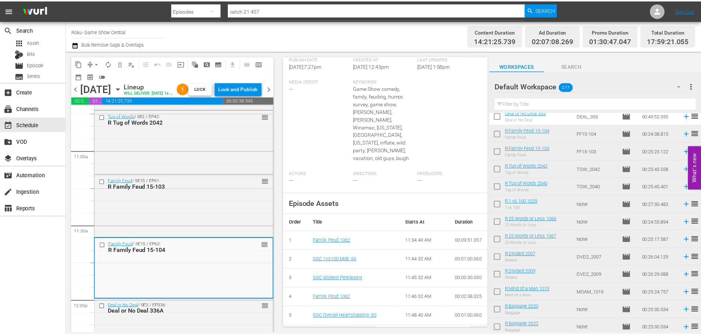
scroll to position [0, 0]
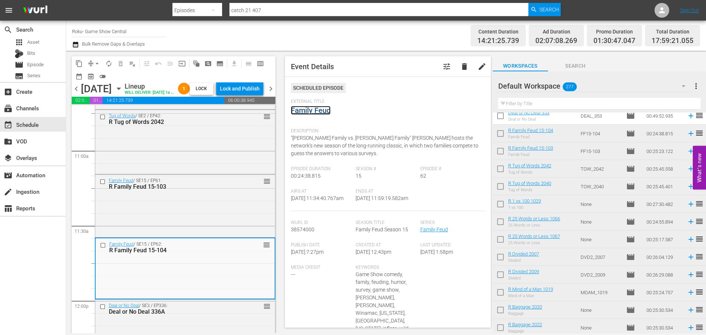
click at [318, 111] on link "Family Feud" at bounding box center [311, 110] width 40 height 9
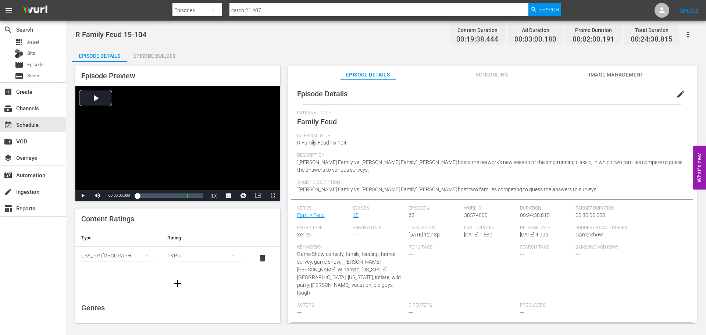
click at [153, 48] on div "Episode Builder" at bounding box center [154, 56] width 55 height 18
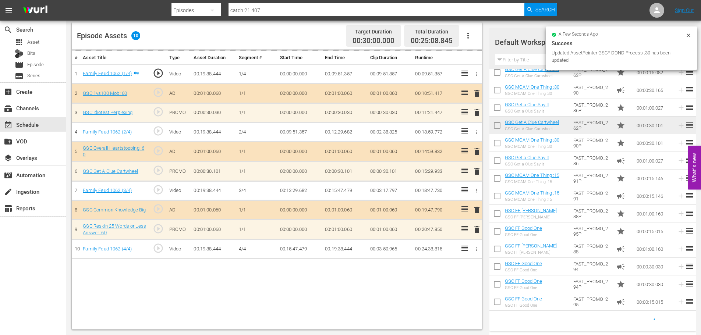
scroll to position [306, 0]
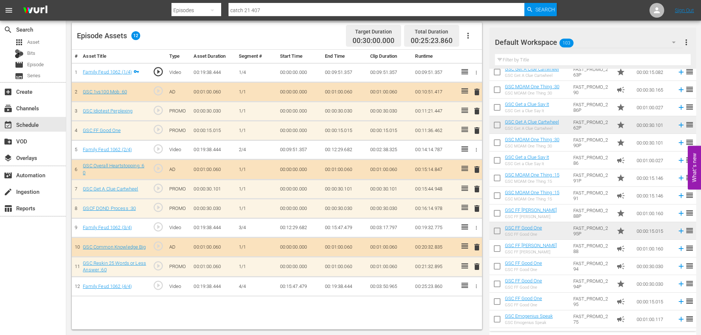
click at [510, 62] on input "text" at bounding box center [593, 60] width 196 height 12
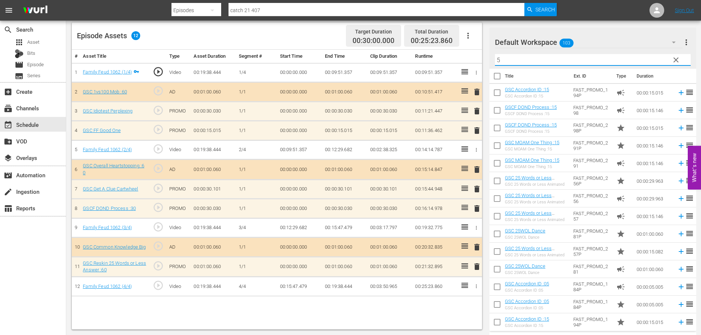
scroll to position [6, 0]
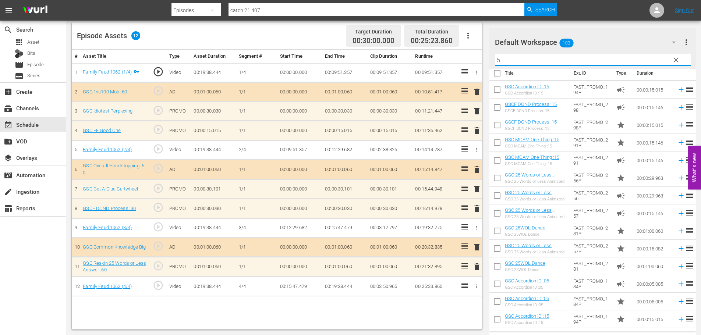
type input "5"
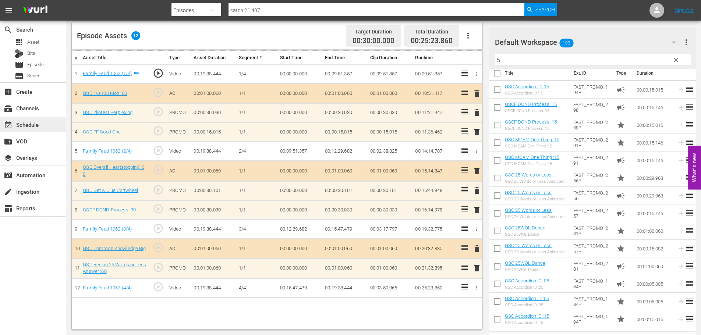
click at [40, 118] on div "event_available Schedule" at bounding box center [33, 124] width 66 height 15
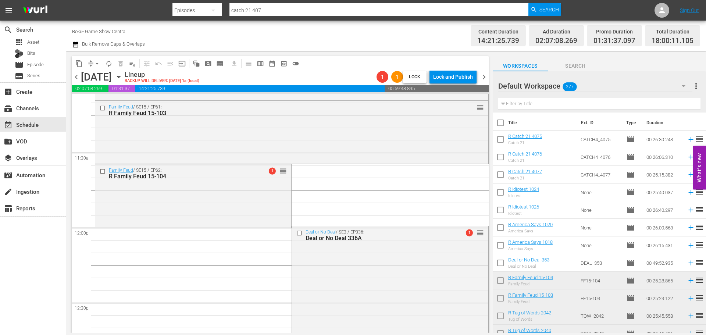
scroll to position [1655, 0]
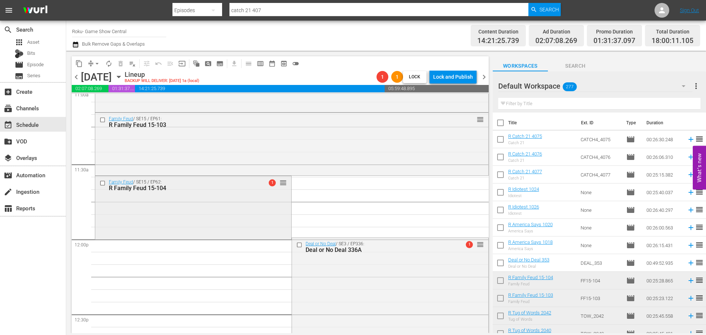
click at [232, 188] on div "R Family Feud 15-104" at bounding box center [181, 188] width 145 height 7
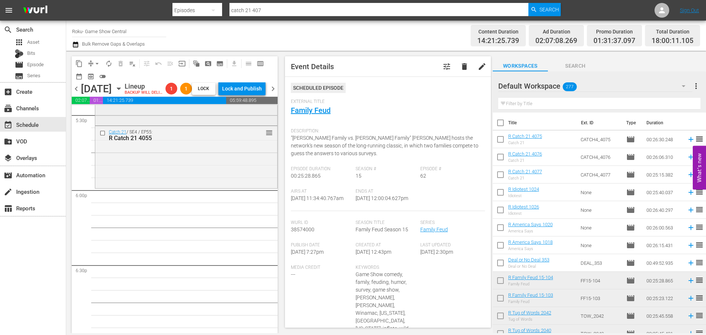
scroll to position [2611, 0]
click at [37, 63] on span "Episode" at bounding box center [35, 64] width 17 height 7
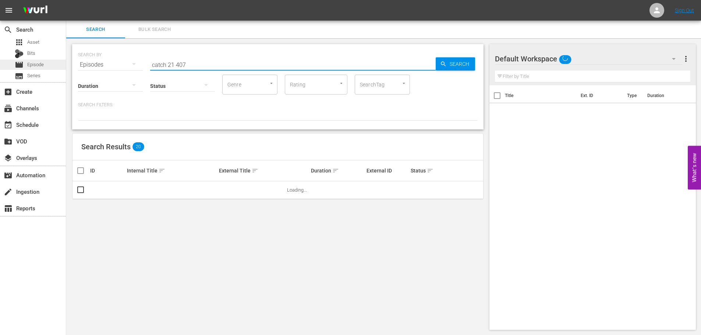
drag, startPoint x: 216, startPoint y: 61, endPoint x: 8, endPoint y: 63, distance: 207.1
click at [66, 0] on div "search Search apps Asset Bits movie Episode subtitles Series add_box Create sub…" at bounding box center [383, 0] width 634 height 0
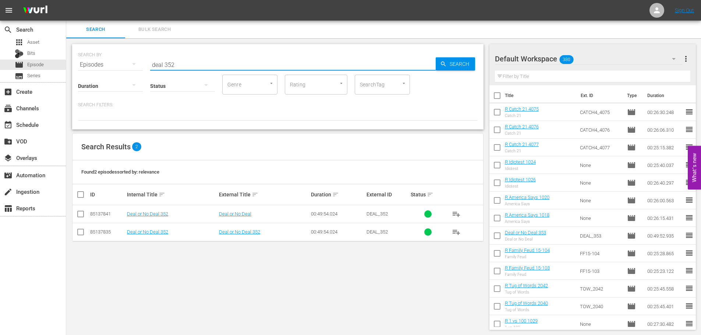
type input "deal 352"
click at [85, 214] on input "checkbox" at bounding box center [80, 215] width 9 height 9
checkbox input "true"
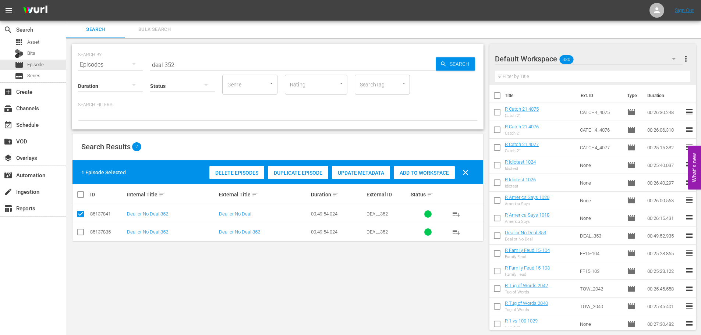
click at [416, 175] on span "Add to Workspace" at bounding box center [424, 173] width 61 height 6
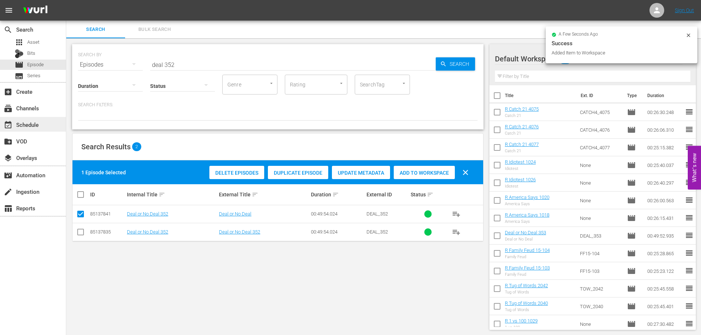
click at [19, 121] on div "event_available Schedule" at bounding box center [20, 123] width 41 height 7
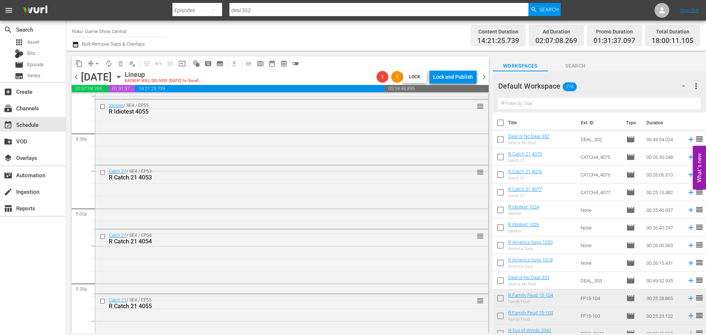
scroll to position [2694, 0]
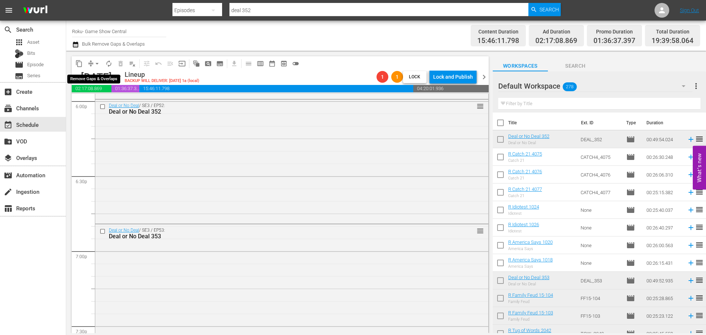
click at [93, 61] on span "arrow_drop_down" at bounding box center [96, 63] width 7 height 7
click at [99, 77] on li "Align to Midnight" at bounding box center [97, 78] width 77 height 12
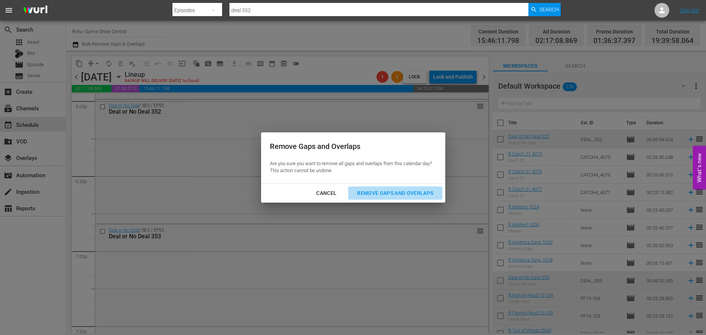
click at [390, 194] on div "Remove Gaps and Overlaps" at bounding box center [395, 193] width 88 height 9
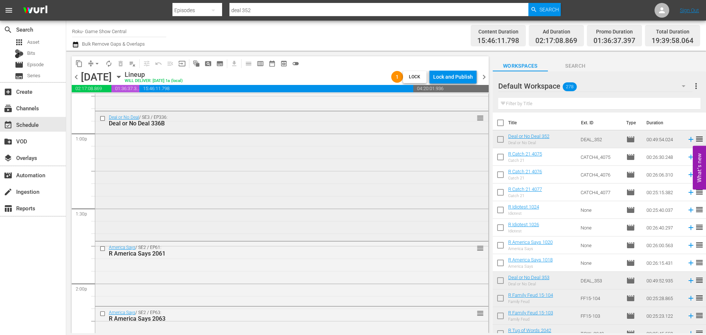
scroll to position [1811, 0]
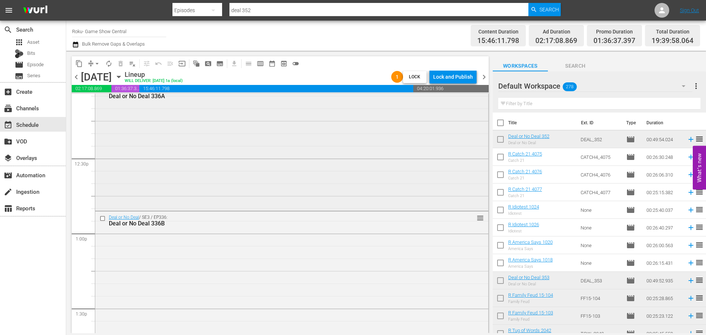
click at [189, 178] on div "Deal or No Deal / SE3 / EP336: Deal or No Deal 336A reorder" at bounding box center [291, 146] width 393 height 125
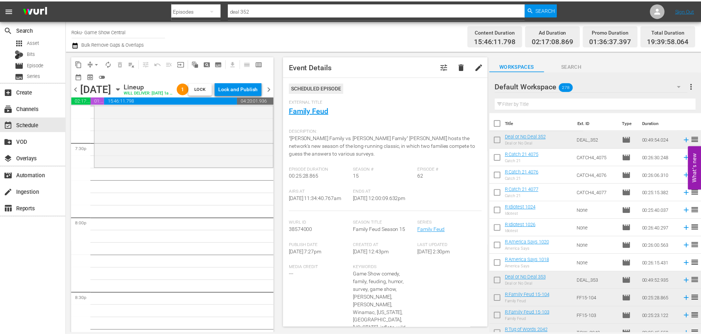
scroll to position [2878, 0]
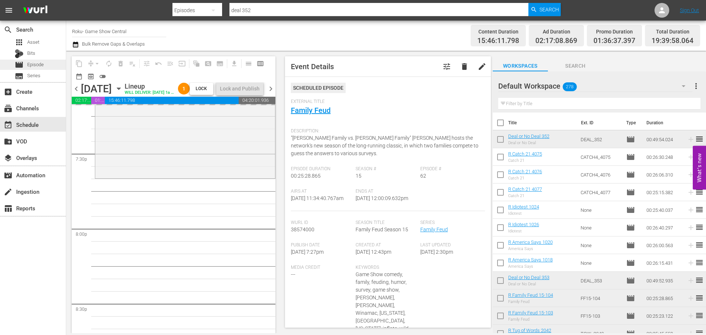
click at [18, 64] on span "movie" at bounding box center [19, 64] width 9 height 9
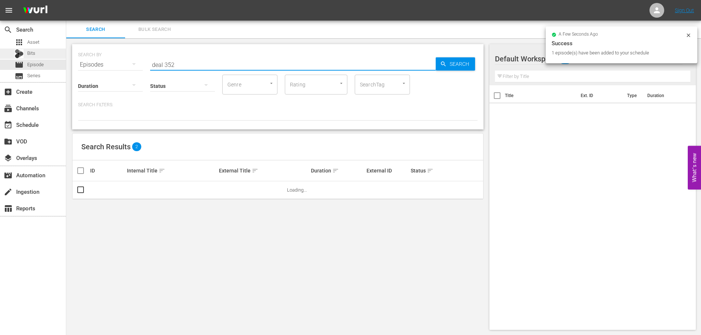
drag, startPoint x: 218, startPoint y: 59, endPoint x: 63, endPoint y: 58, distance: 154.8
click at [66, 0] on div "search Search apps Asset Bits movie Episode subtitles Series add_box Create sub…" at bounding box center [383, 0] width 634 height 0
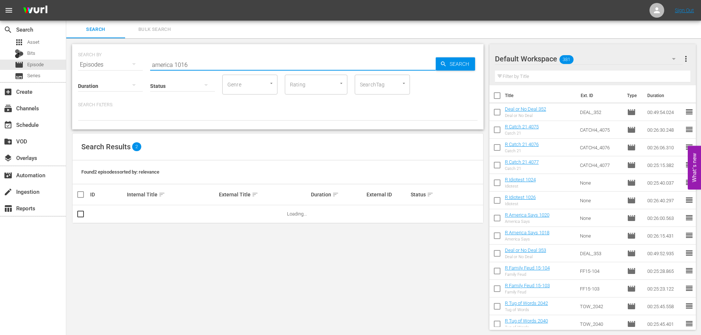
scroll to position [1, 0]
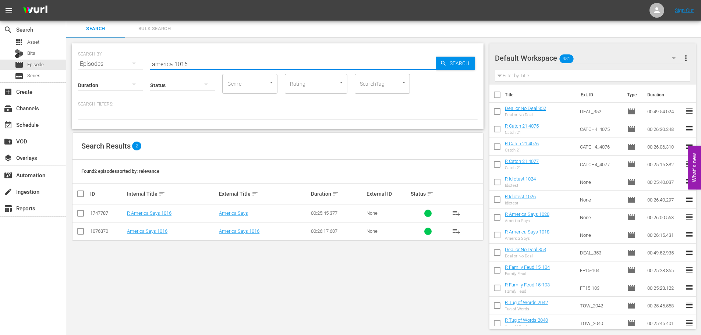
type input "america 1016"
click at [83, 215] on input "checkbox" at bounding box center [80, 214] width 9 height 9
checkbox input "true"
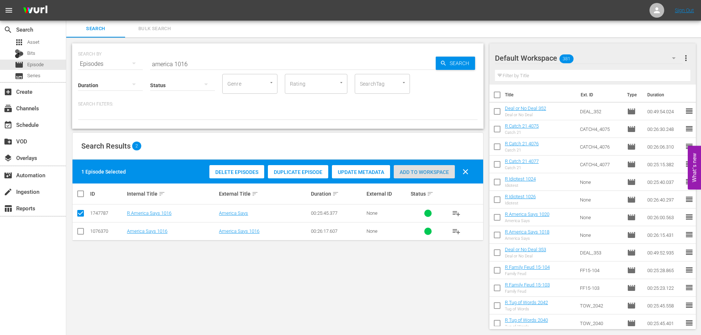
click at [426, 171] on span "Add to Workspace" at bounding box center [424, 172] width 61 height 6
click at [39, 124] on div "event_available Schedule" at bounding box center [20, 123] width 41 height 7
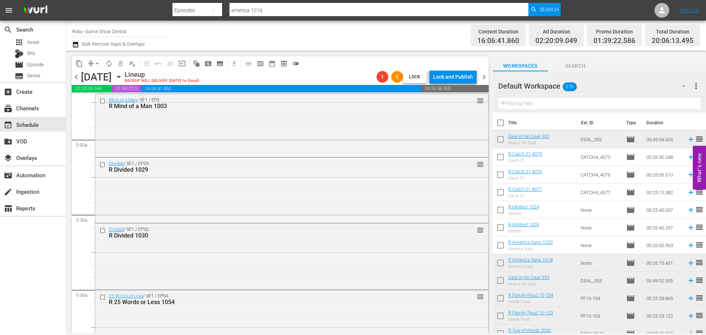
scroll to position [772, 0]
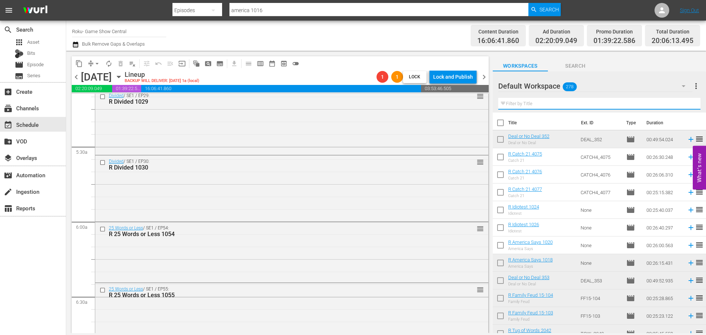
click at [581, 106] on input "text" at bounding box center [599, 104] width 202 height 12
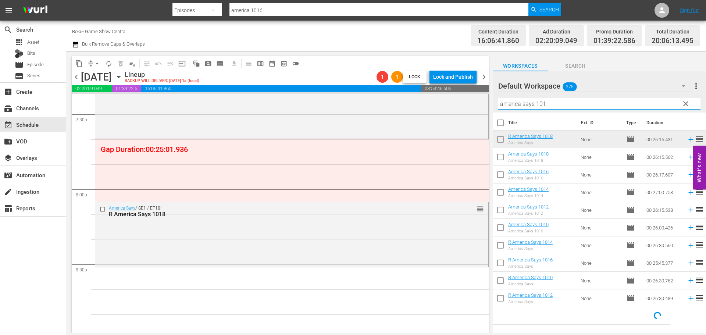
scroll to position [0, 0]
type input "america says 101"
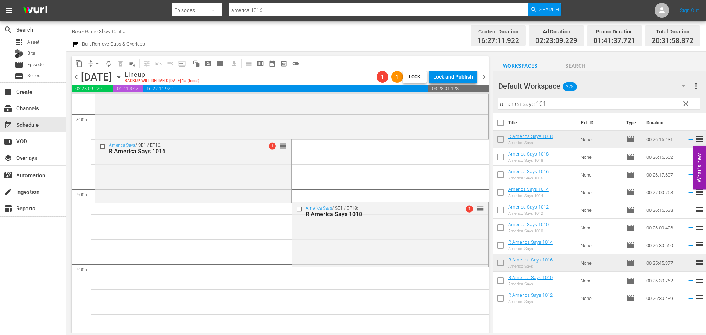
click at [689, 102] on span "clear" at bounding box center [686, 103] width 9 height 9
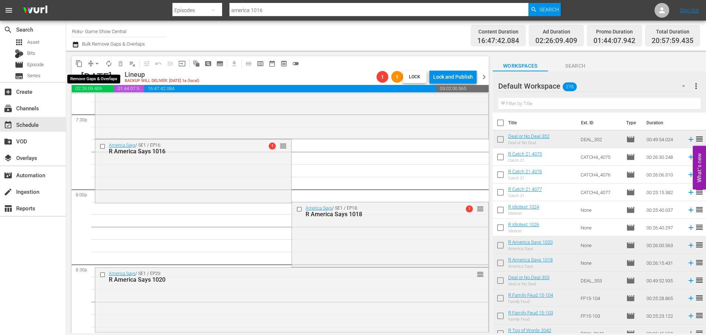
click at [95, 67] on span "arrow_drop_down" at bounding box center [96, 63] width 7 height 7
click at [97, 76] on li "Align to Midnight" at bounding box center [97, 78] width 77 height 12
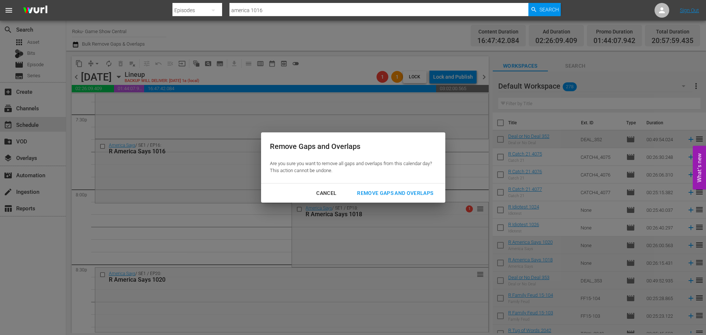
click at [370, 188] on button "Remove Gaps and Overlaps" at bounding box center [395, 193] width 94 height 14
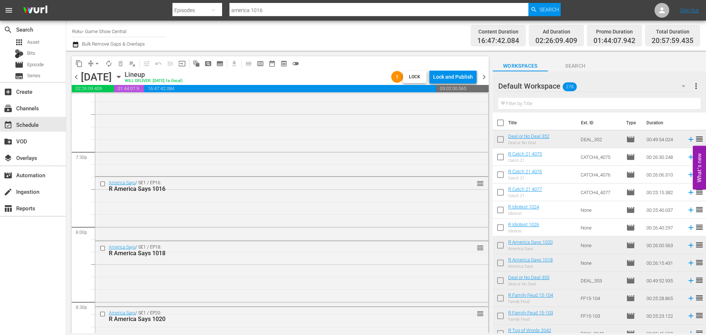
scroll to position [3016, 0]
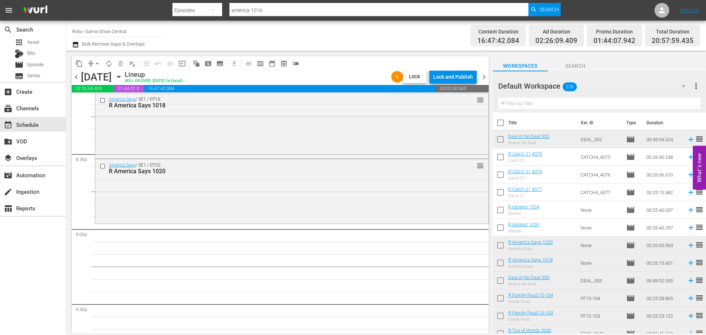
drag, startPoint x: 319, startPoint y: 209, endPoint x: 272, endPoint y: 198, distance: 47.9
click at [319, 209] on div "America Says / SE1 / EP20: R America Says 1020 reorder" at bounding box center [291, 190] width 393 height 63
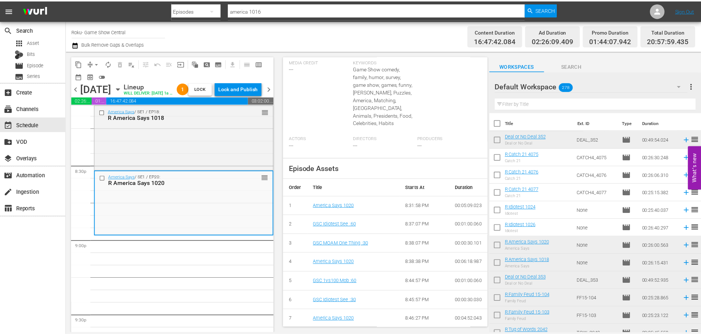
scroll to position [0, 0]
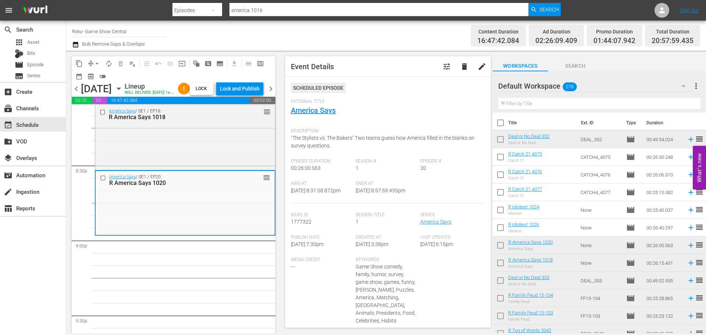
click at [313, 116] on div "External Title America Says" at bounding box center [388, 112] width 194 height 26
click at [312, 112] on link "America Says" at bounding box center [313, 110] width 45 height 9
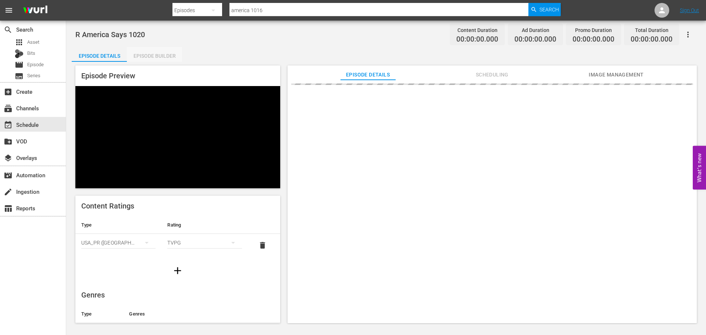
click at [159, 56] on div "Episode Builder" at bounding box center [154, 56] width 55 height 18
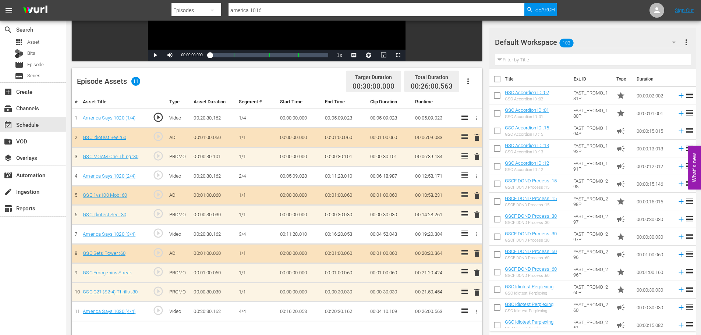
scroll to position [192, 0]
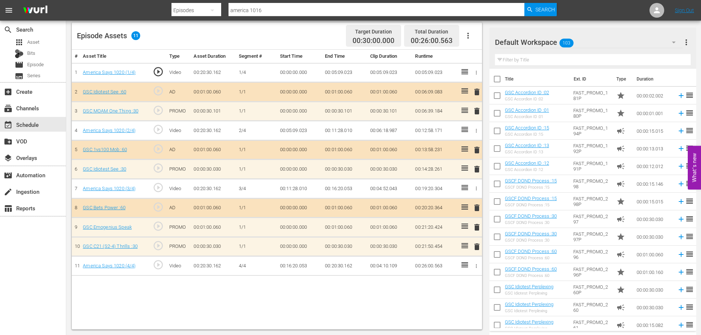
click at [620, 254] on td "campaign" at bounding box center [623, 255] width 20 height 18
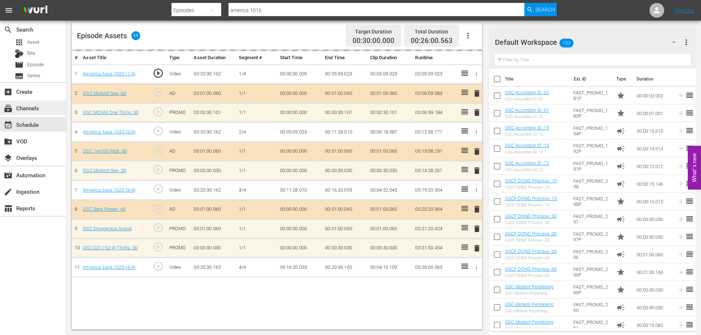
click at [36, 114] on div "search Search apps Asset Bits movie Episode subtitles Series add_box Create sub…" at bounding box center [33, 188] width 66 height 335
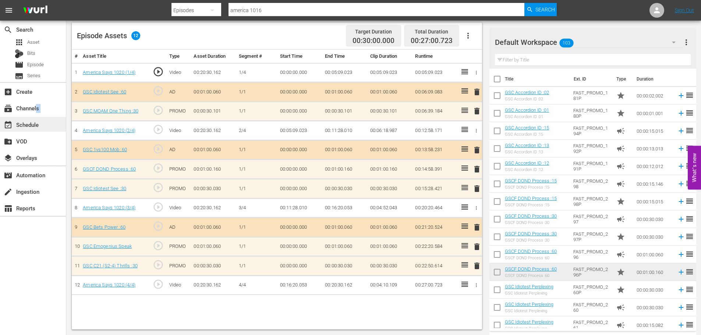
click at [51, 124] on div "event_available Schedule" at bounding box center [33, 124] width 66 height 15
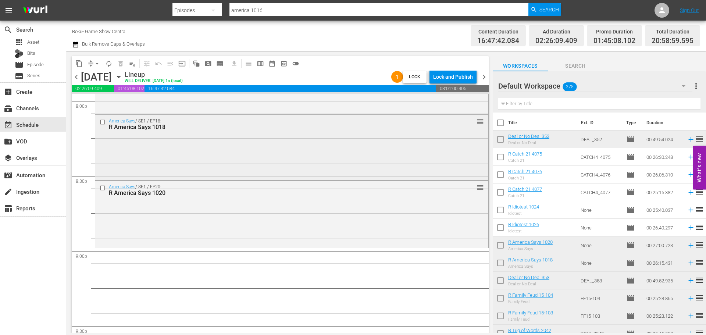
scroll to position [2957, 0]
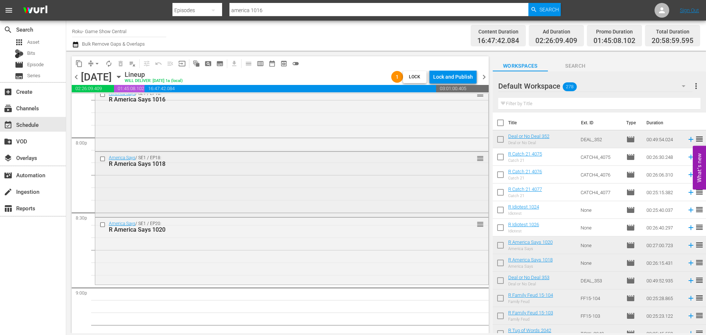
click at [274, 192] on div "America Says / SE1 / EP18: R America Says 1018 reorder" at bounding box center [291, 184] width 393 height 64
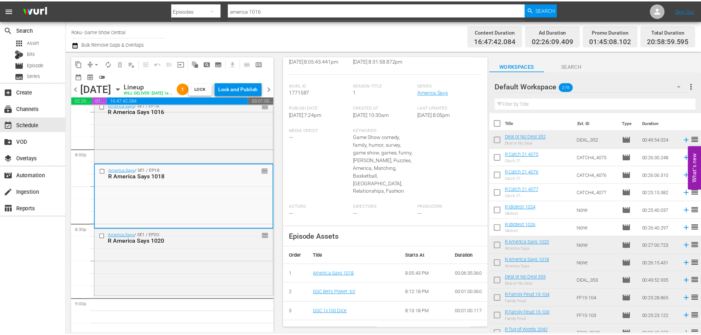
scroll to position [0, 0]
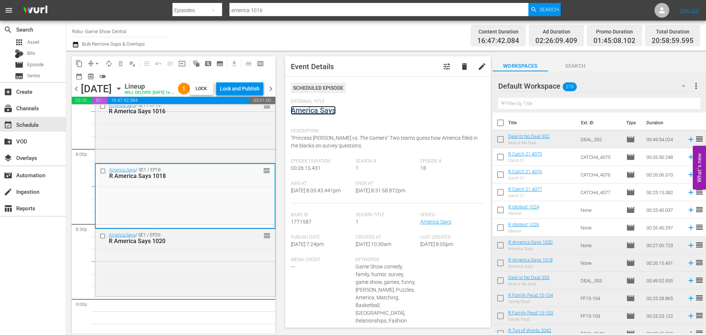
click at [322, 109] on link "America Says" at bounding box center [313, 110] width 45 height 9
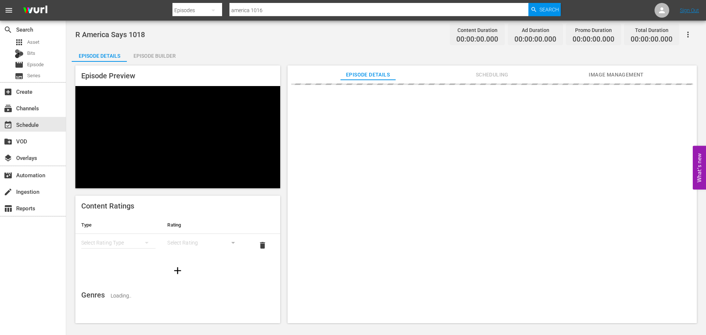
click at [174, 51] on div "Episode Builder" at bounding box center [154, 56] width 55 height 18
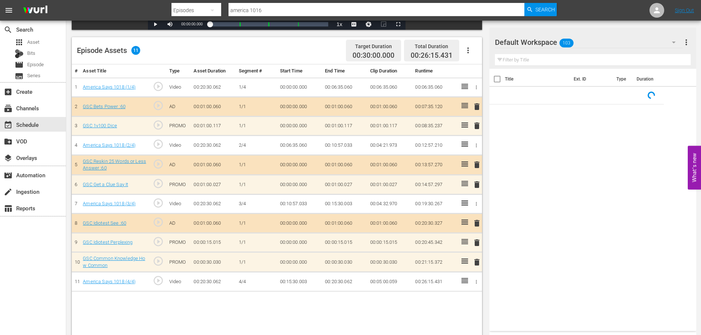
scroll to position [192, 0]
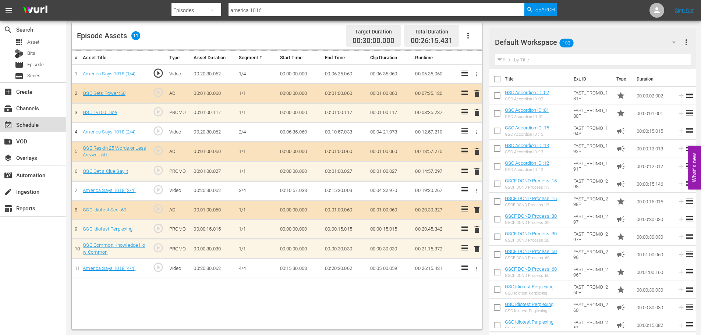
click at [44, 122] on div "event_available Schedule" at bounding box center [33, 124] width 66 height 15
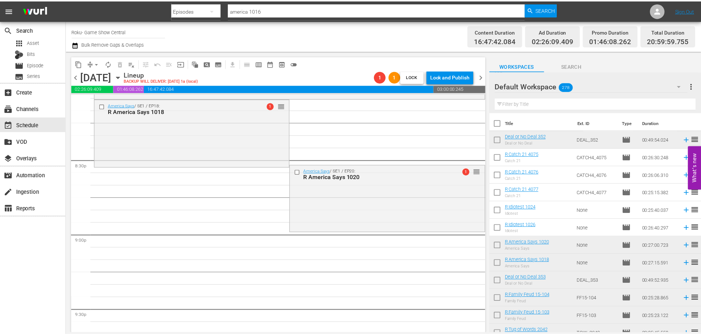
scroll to position [3000, 0]
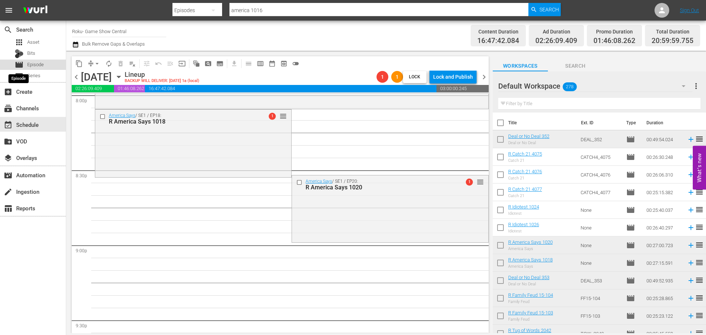
click at [22, 62] on span "movie" at bounding box center [19, 64] width 9 height 9
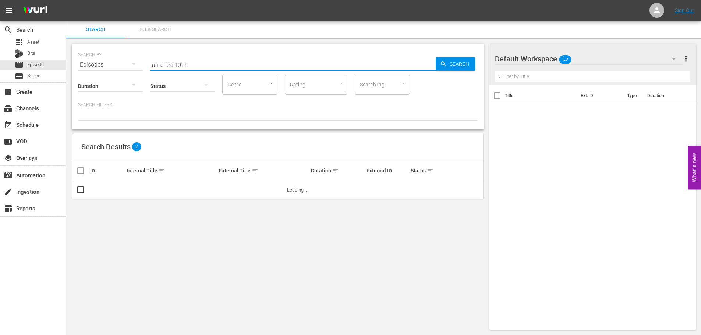
drag, startPoint x: 213, startPoint y: 65, endPoint x: 3, endPoint y: 8, distance: 218.0
click at [66, 0] on div "search Search apps Asset Bits movie Episode subtitles Series add_box Create sub…" at bounding box center [383, 0] width 634 height 0
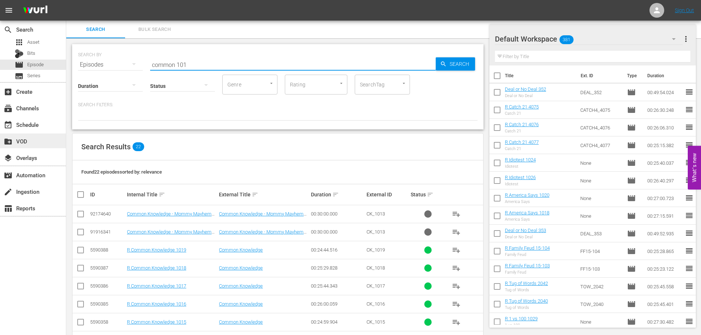
scroll to position [262, 0]
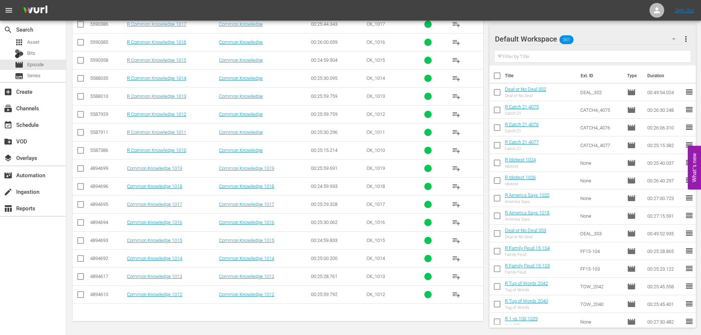
type input "common 101"
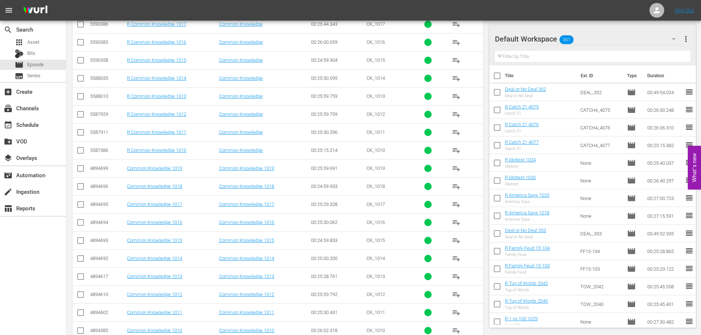
click at [83, 49] on td at bounding box center [80, 42] width 17 height 18
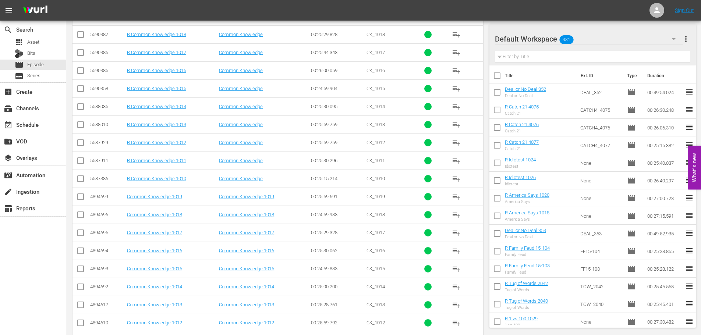
scroll to position [225, 0]
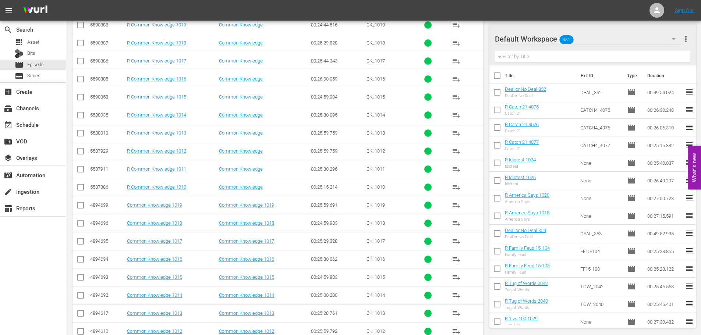
click at [74, 82] on td at bounding box center [80, 79] width 17 height 18
click at [83, 82] on input "checkbox" at bounding box center [80, 80] width 9 height 9
checkbox input "true"
click at [79, 58] on input "checkbox" at bounding box center [80, 62] width 9 height 9
checkbox input "true"
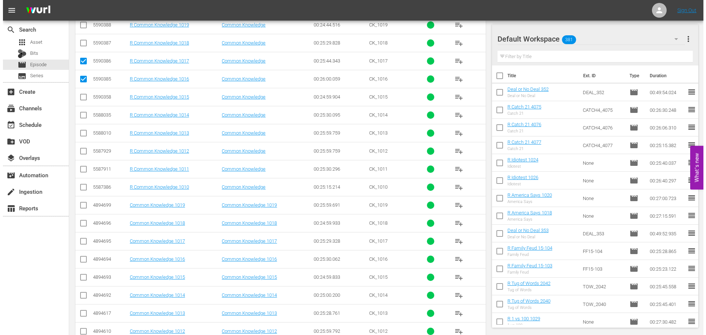
scroll to position [0, 0]
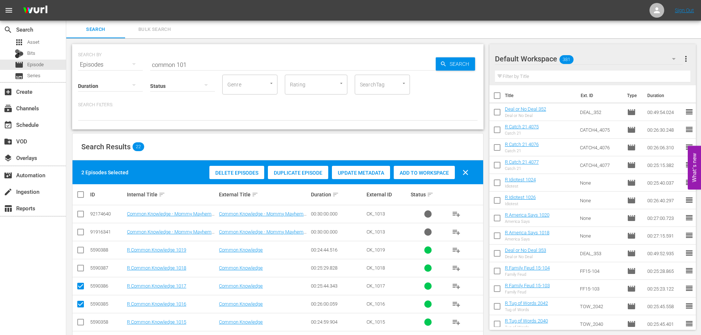
drag, startPoint x: 442, startPoint y: 168, endPoint x: 382, endPoint y: 128, distance: 72.3
click at [442, 168] on div "Add to Workspace" at bounding box center [424, 173] width 61 height 14
drag, startPoint x: 242, startPoint y: 62, endPoint x: 121, endPoint y: 69, distance: 121.6
click at [121, 69] on div "SEARCH BY Search By Episodes Search ID, Title, Description, Keywords, or Catego…" at bounding box center [277, 86] width 411 height 85
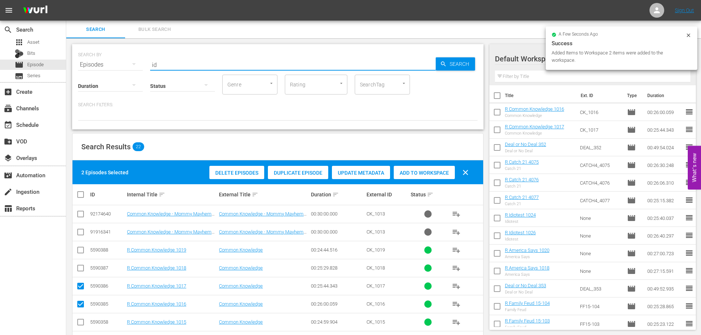
type input "i"
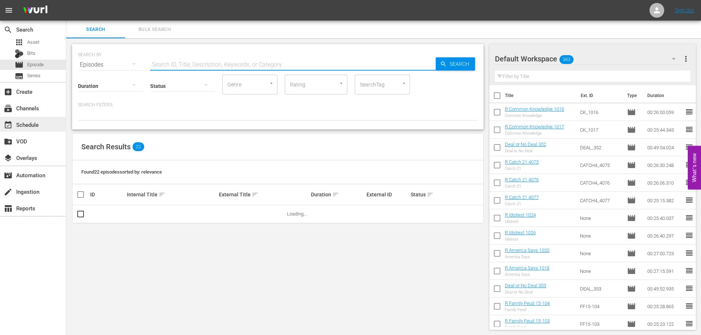
click at [45, 123] on div "event_available Schedule" at bounding box center [33, 124] width 66 height 15
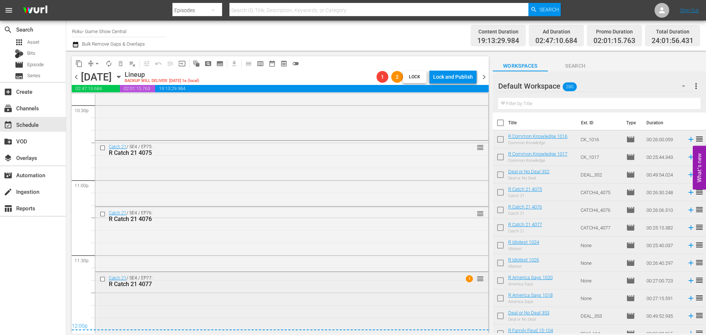
scroll to position [3366, 0]
click at [325, 293] on div "Catch 21 / SE4 / EP77: R Catch 21 4077 1 reorder" at bounding box center [291, 301] width 393 height 61
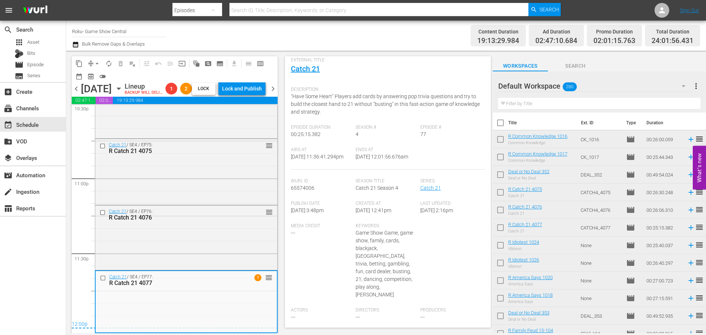
scroll to position [291, 0]
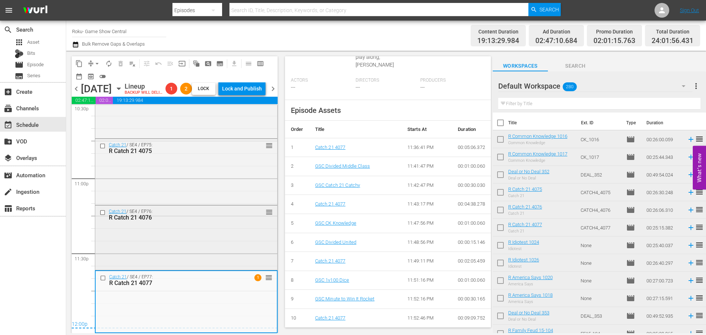
click at [154, 227] on div "Catch 21 / SE4 / EP76: R Catch 21 4076 reorder" at bounding box center [186, 237] width 182 height 63
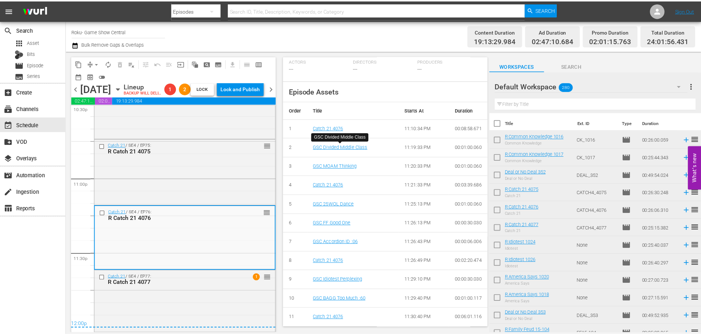
scroll to position [0, 0]
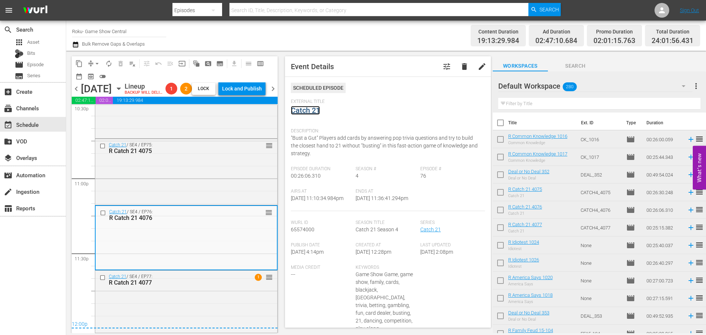
click at [305, 107] on link "Catch 21" at bounding box center [305, 110] width 29 height 9
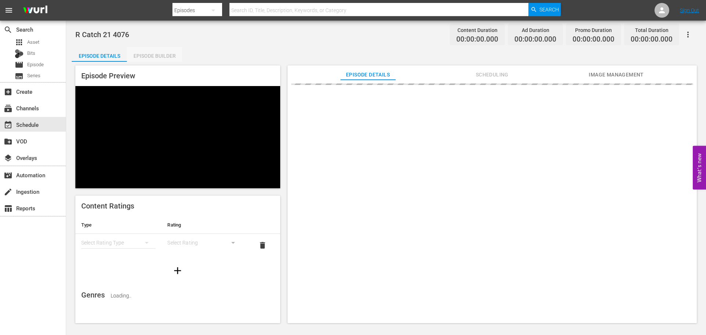
drag, startPoint x: 155, startPoint y: 53, endPoint x: 149, endPoint y: 54, distance: 5.6
click at [149, 54] on div "Episode Builder" at bounding box center [154, 56] width 55 height 18
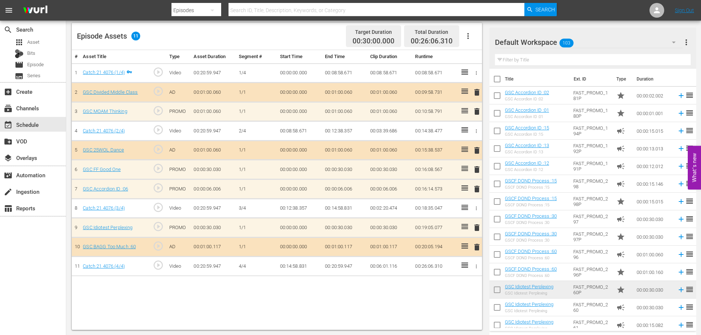
scroll to position [192, 0]
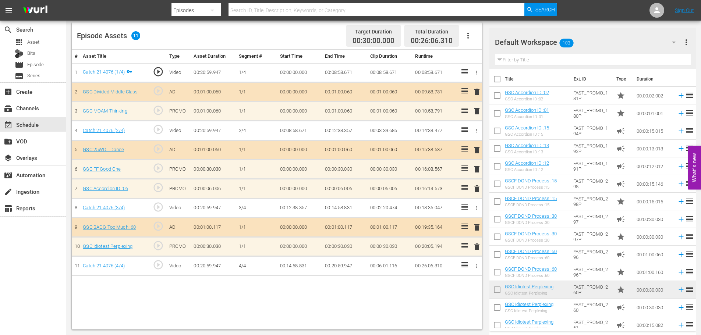
click at [476, 188] on span "delete" at bounding box center [476, 188] width 9 height 9
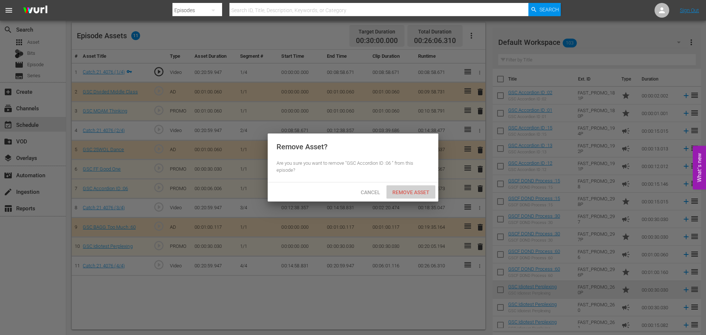
click at [417, 196] on div "Remove Asset" at bounding box center [411, 192] width 49 height 14
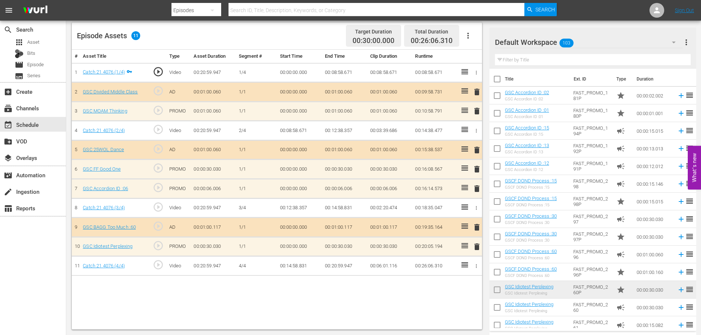
click at [480, 112] on div "Video Player is loading. Play Video Play Mute Current Time 00:00:00.000 / Durat…" at bounding box center [279, 99] width 414 height 459
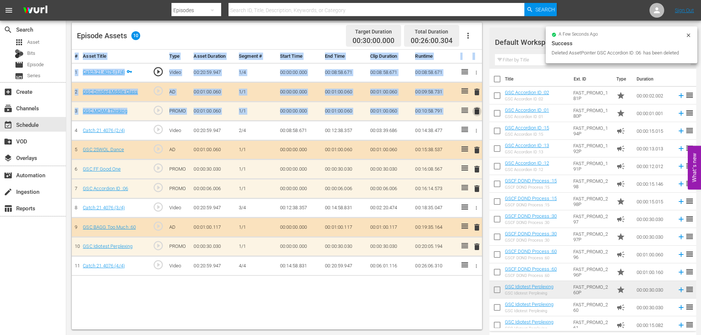
click at [477, 112] on span "delete" at bounding box center [476, 111] width 9 height 9
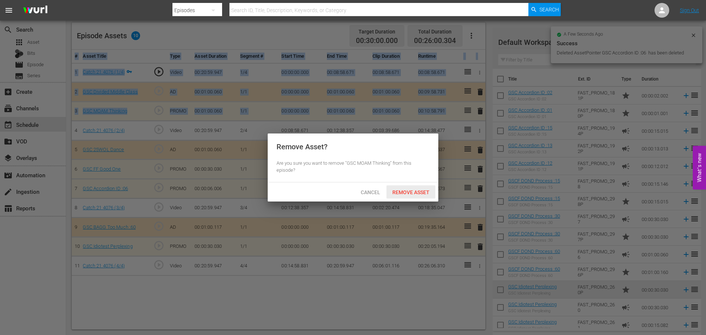
click at [422, 189] on span "Remove Asset" at bounding box center [411, 192] width 49 height 6
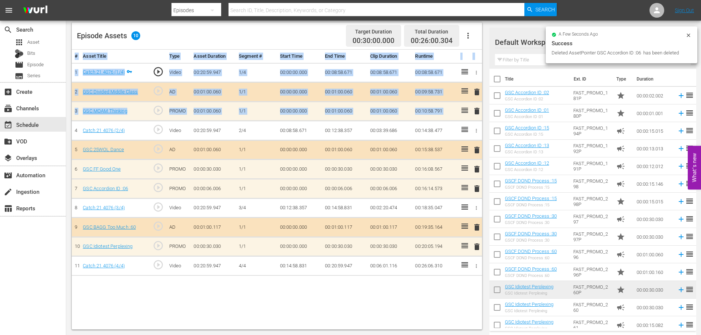
click at [353, 289] on div "# Asset Title Type Asset Duration Segment # Start Time End Time Clip Duration R…" at bounding box center [277, 190] width 410 height 280
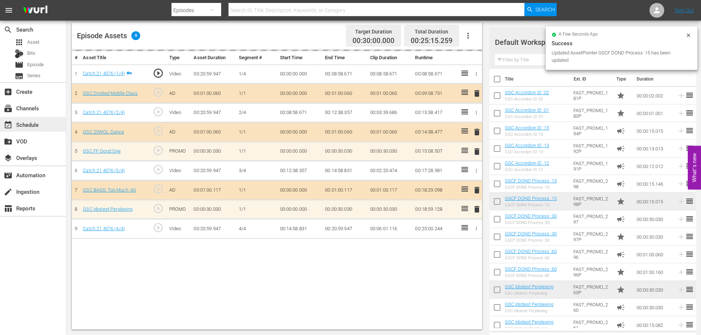
click at [46, 124] on div "event_available Schedule" at bounding box center [33, 124] width 66 height 15
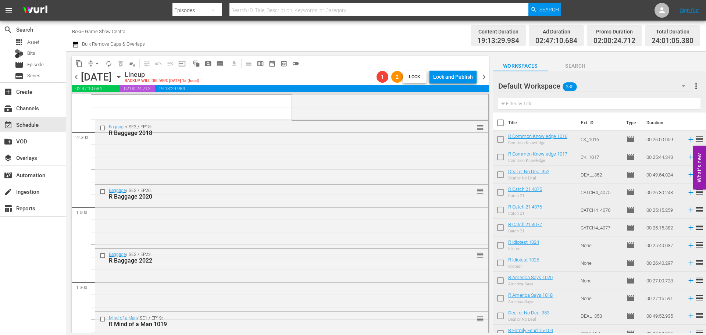
scroll to position [3366, 0]
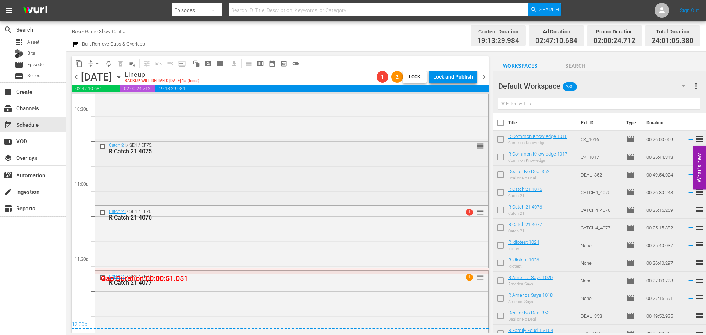
click at [307, 177] on div "Catch 21 / SE4 / EP75: R Catch 21 4075 reorder" at bounding box center [291, 171] width 393 height 64
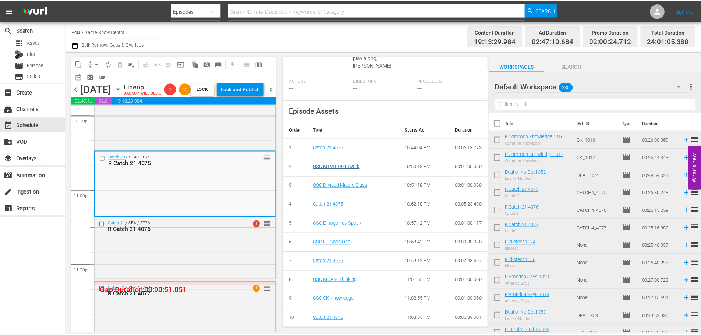
scroll to position [0, 0]
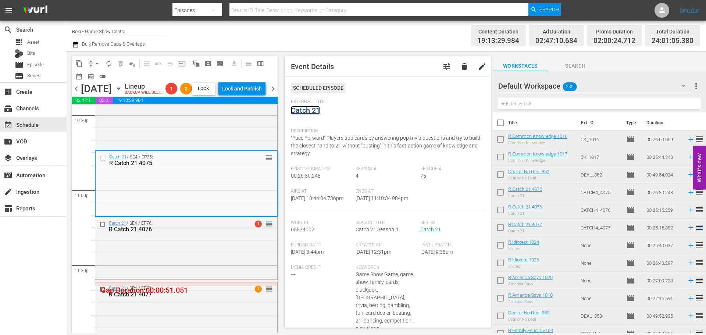
click at [303, 111] on link "Catch 21" at bounding box center [305, 110] width 29 height 9
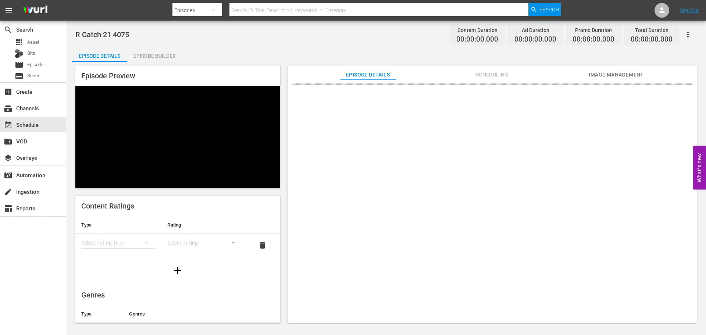
click at [156, 54] on div "Episode Builder" at bounding box center [154, 56] width 55 height 18
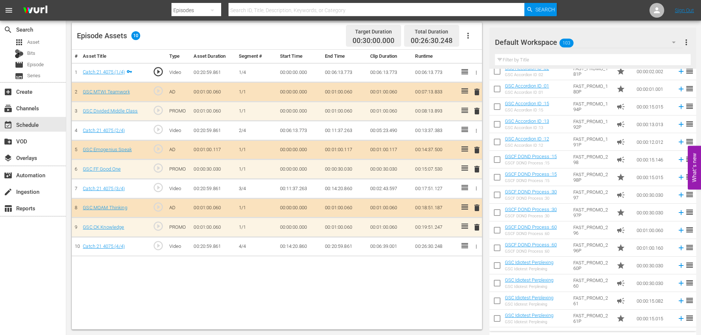
scroll to position [37, 0]
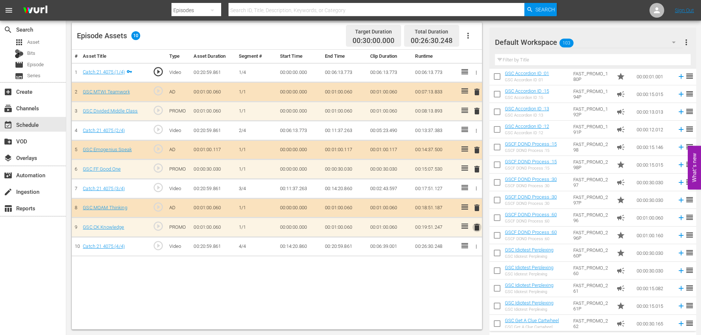
click at [477, 230] on span "delete" at bounding box center [476, 227] width 9 height 9
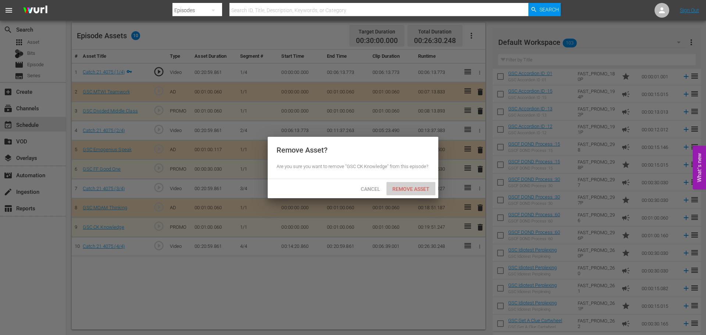
click at [416, 184] on div "Remove Asset" at bounding box center [411, 189] width 49 height 14
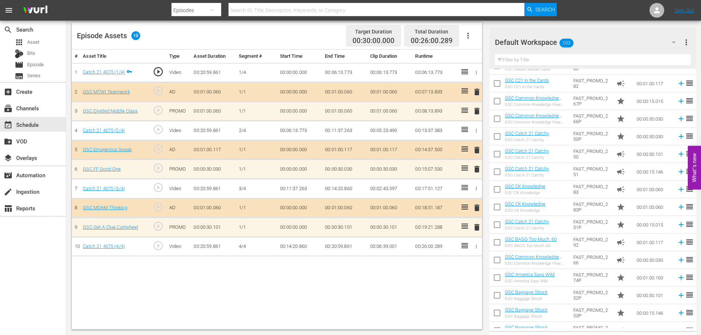
scroll to position [784, 0]
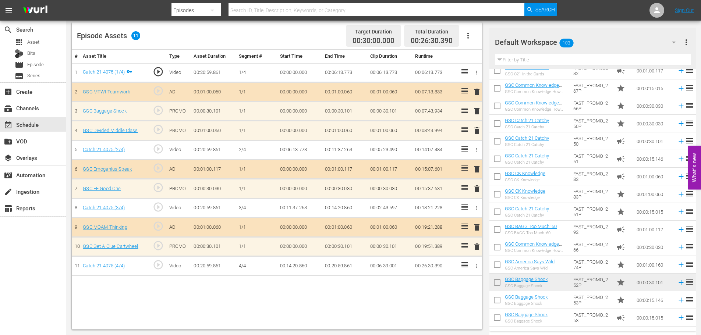
click at [479, 129] on span "delete" at bounding box center [476, 130] width 9 height 9
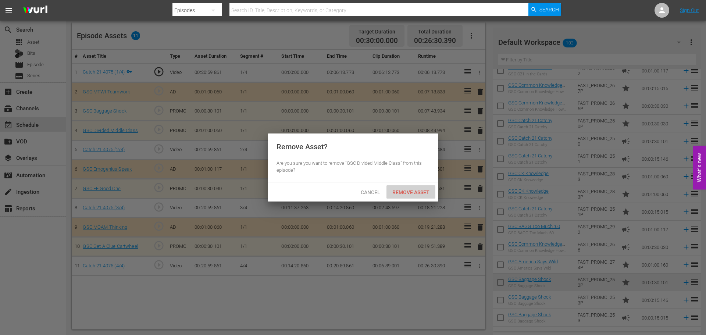
drag, startPoint x: 424, startPoint y: 186, endPoint x: 414, endPoint y: 191, distance: 11.0
click at [418, 189] on div "Remove Asset" at bounding box center [411, 192] width 49 height 14
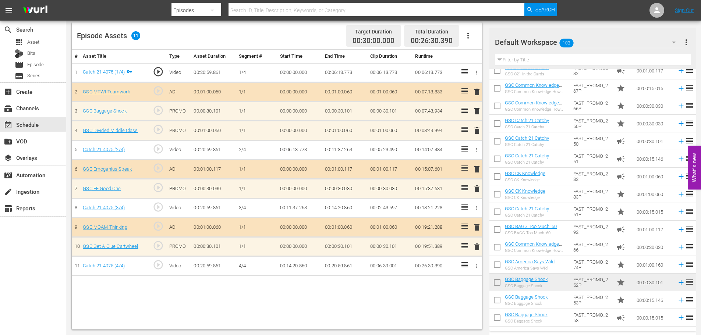
click at [12, 121] on span "event_available" at bounding box center [8, 125] width 9 height 9
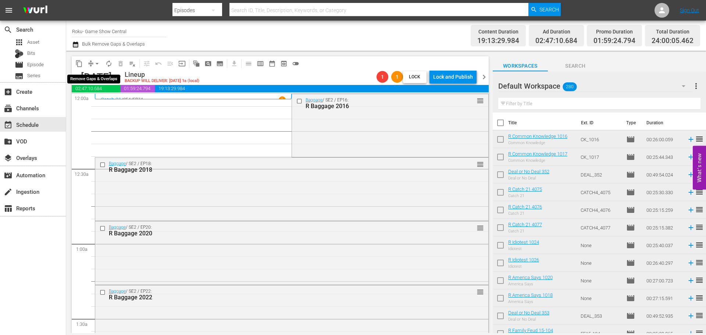
click at [97, 59] on button "arrow_drop_down" at bounding box center [97, 64] width 12 height 12
click at [96, 83] on li "Align to Midnight" at bounding box center [97, 78] width 77 height 12
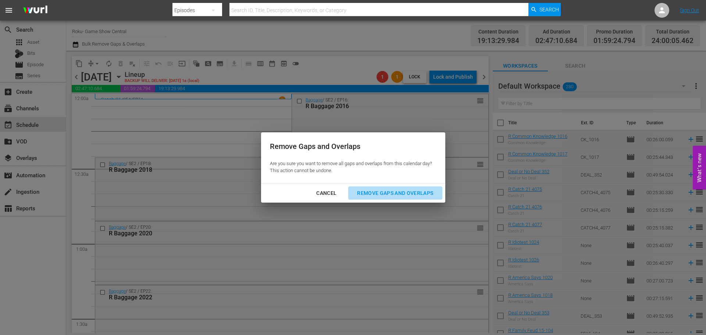
click at [389, 194] on div "Remove Gaps and Overlaps" at bounding box center [395, 193] width 88 height 9
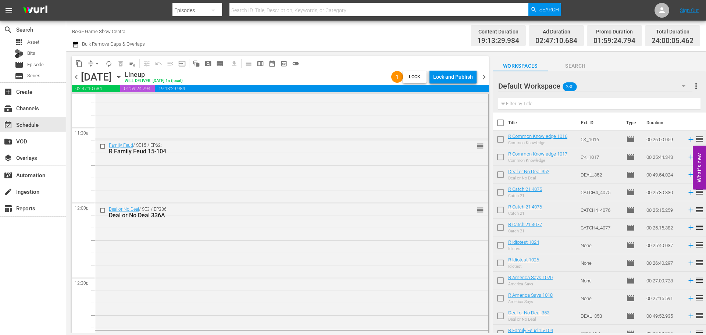
scroll to position [1839, 0]
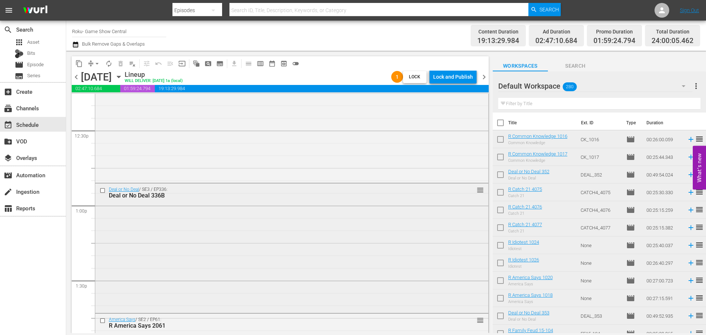
click at [483, 224] on div "Deal or No Deal / SE3 / EP336: Deal or No Deal 336B reorder" at bounding box center [292, 248] width 394 height 130
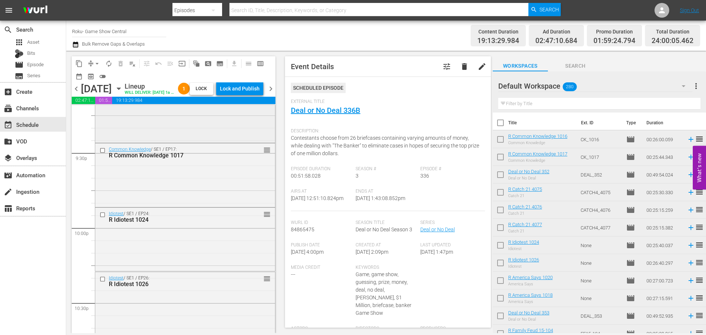
scroll to position [3092, 0]
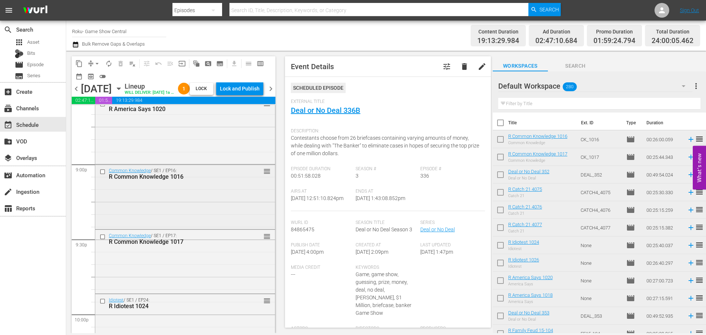
click at [194, 203] on div "Common Knowledge / SE1 / EP16: R Common Knowledge 1016 reorder" at bounding box center [185, 196] width 180 height 63
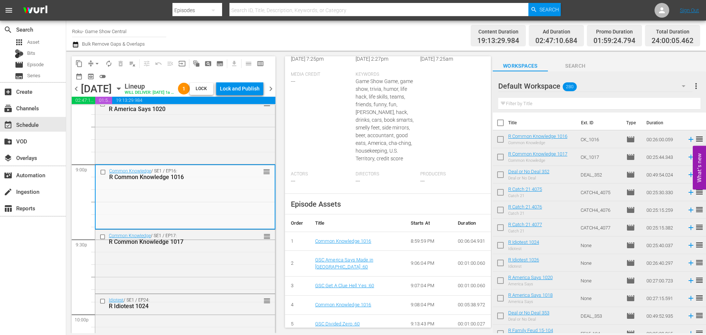
scroll to position [317, 0]
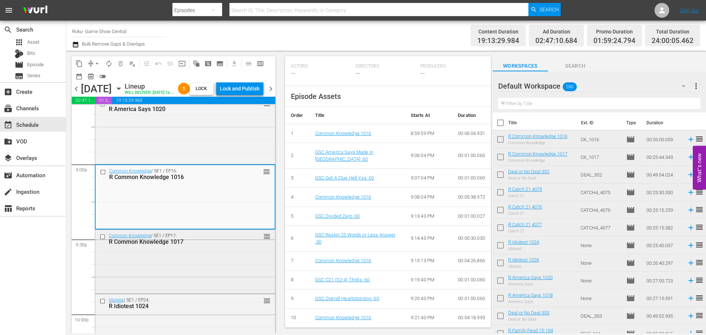
click at [230, 270] on div "Common Knowledge / SE1 / EP17: R Common Knowledge 1017 reorder" at bounding box center [185, 261] width 180 height 62
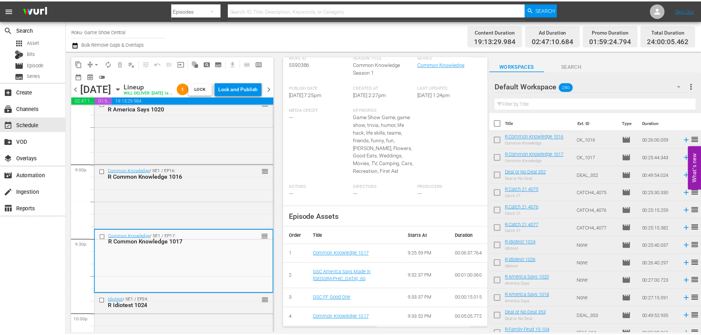
scroll to position [0, 0]
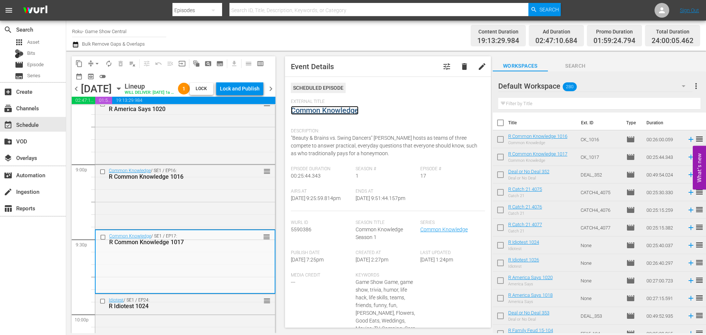
click at [313, 114] on link "Common Knowledge" at bounding box center [325, 110] width 68 height 9
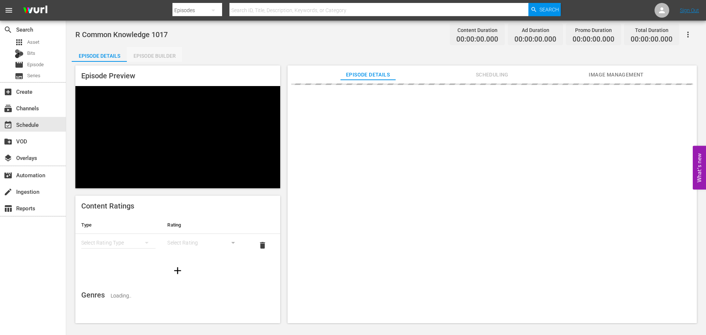
drag, startPoint x: 146, startPoint y: 50, endPoint x: 435, endPoint y: 167, distance: 311.7
click at [147, 50] on div "Episode Builder" at bounding box center [154, 56] width 55 height 18
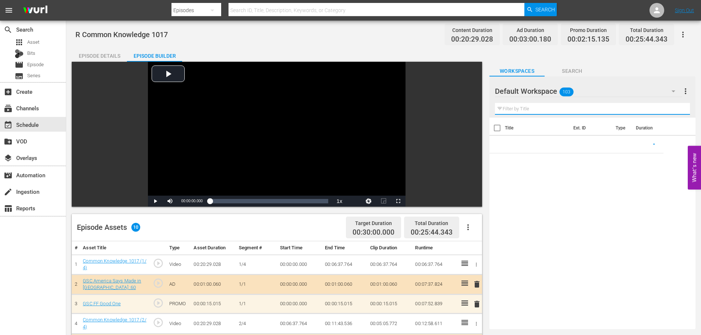
click at [501, 107] on input "text" at bounding box center [592, 109] width 195 height 12
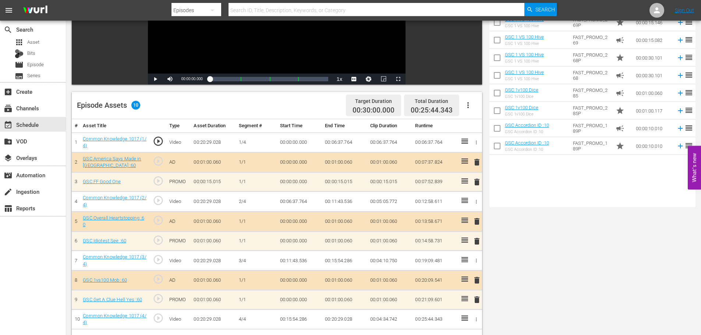
scroll to position [192, 0]
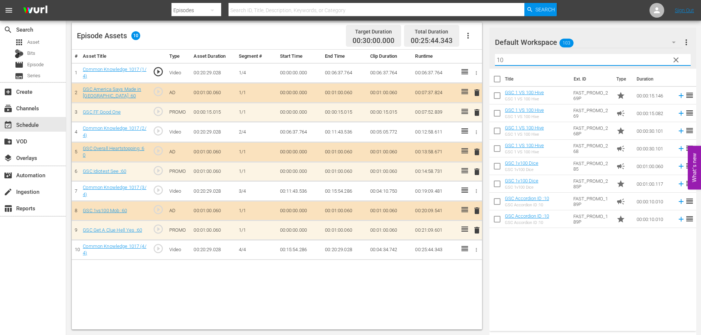
type input "10"
click at [476, 114] on span "delete" at bounding box center [476, 112] width 9 height 9
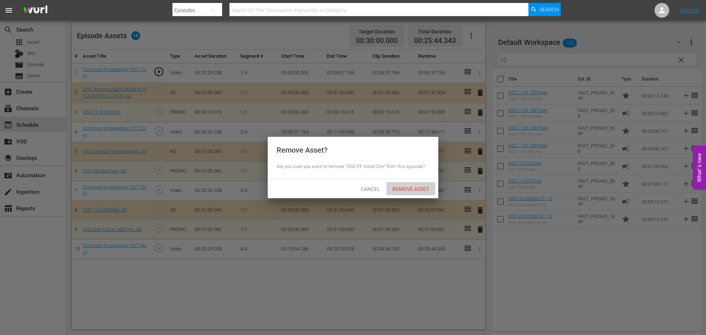
click at [431, 186] on span "Remove Asset" at bounding box center [411, 189] width 49 height 6
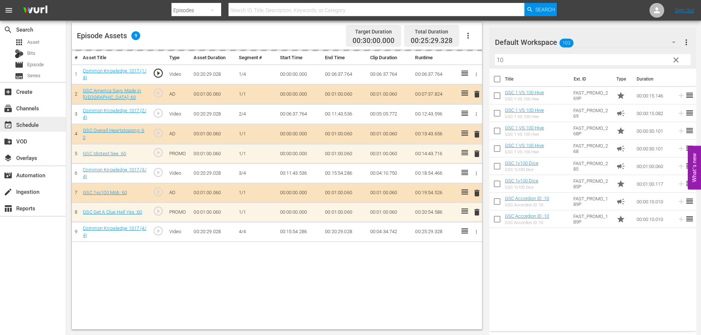
click at [45, 121] on div "event_available Schedule" at bounding box center [33, 124] width 66 height 15
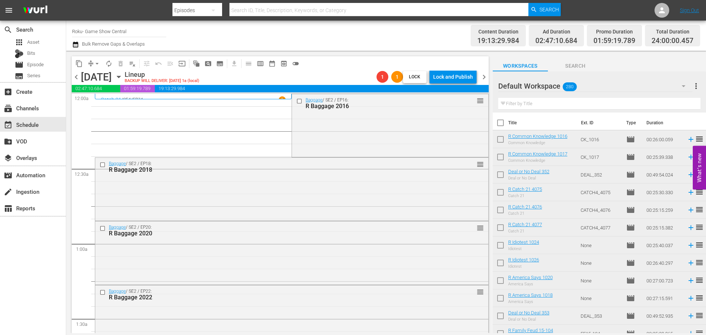
click at [96, 63] on span "arrow_drop_down" at bounding box center [96, 63] width 7 height 7
click at [95, 79] on li "Align to Midnight" at bounding box center [97, 78] width 77 height 12
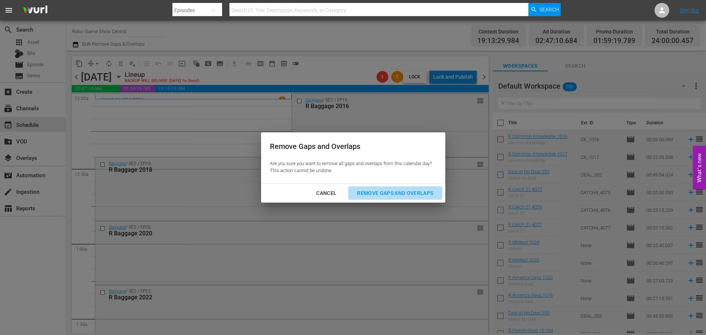
click at [378, 196] on div "Remove Gaps and Overlaps" at bounding box center [395, 193] width 88 height 9
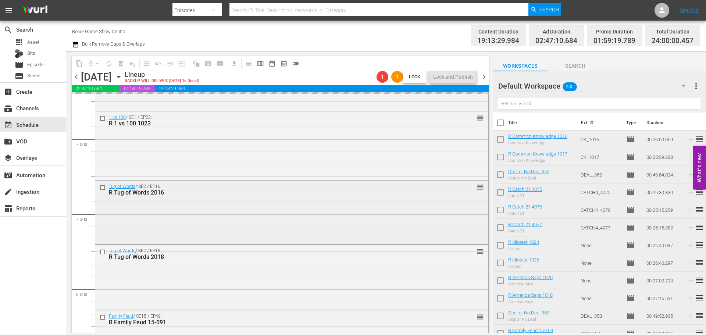
scroll to position [1030, 0]
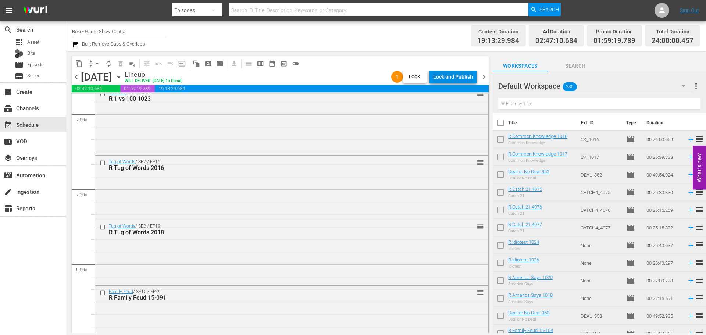
click at [448, 76] on div "Lock and Publish" at bounding box center [453, 76] width 40 height 13
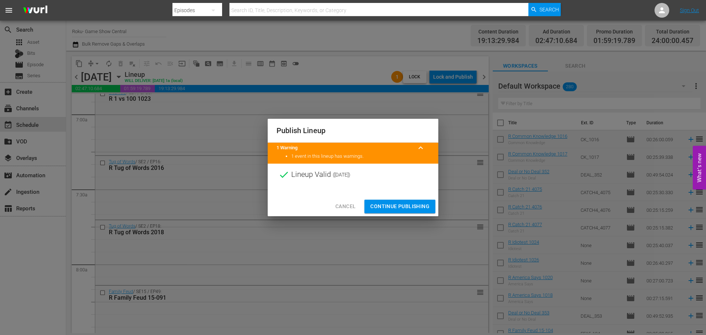
click at [390, 207] on span "Continue Publishing" at bounding box center [399, 206] width 59 height 9
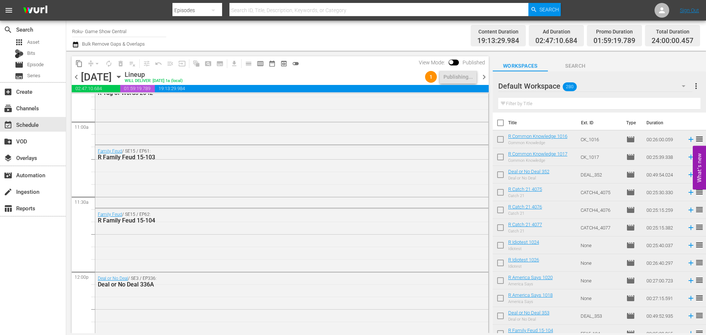
scroll to position [1802, 0]
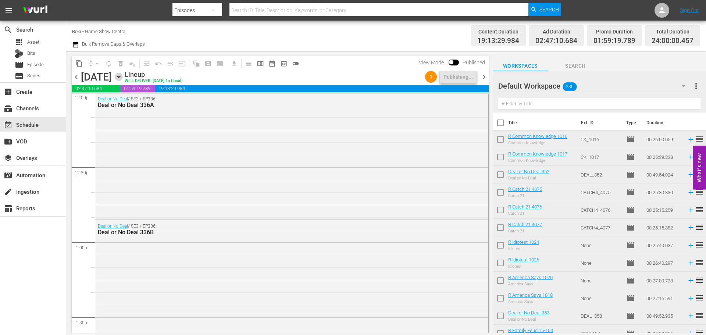
click at [123, 75] on icon "button" at bounding box center [119, 77] width 8 height 8
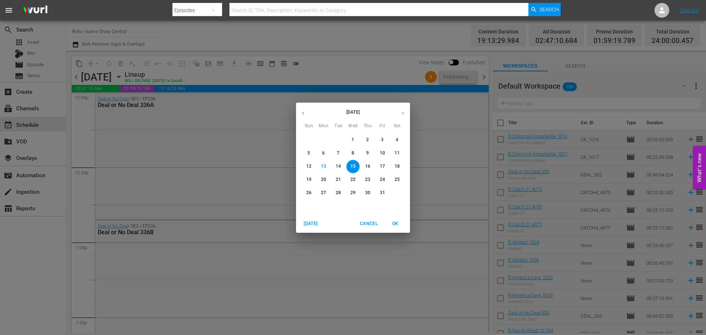
click at [338, 179] on p "21" at bounding box center [338, 180] width 5 height 6
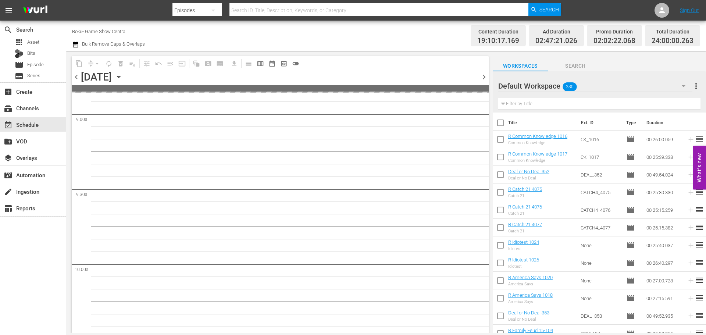
scroll to position [1214, 0]
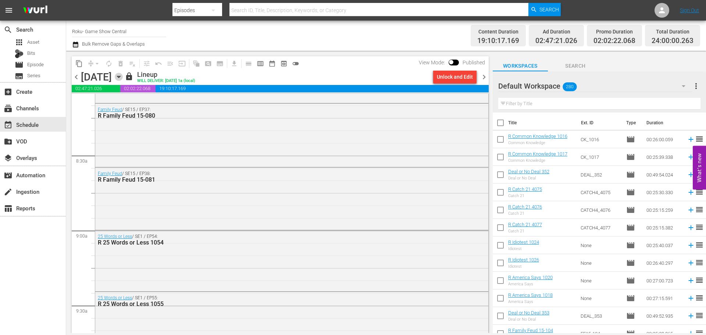
click at [123, 78] on icon "button" at bounding box center [119, 77] width 8 height 8
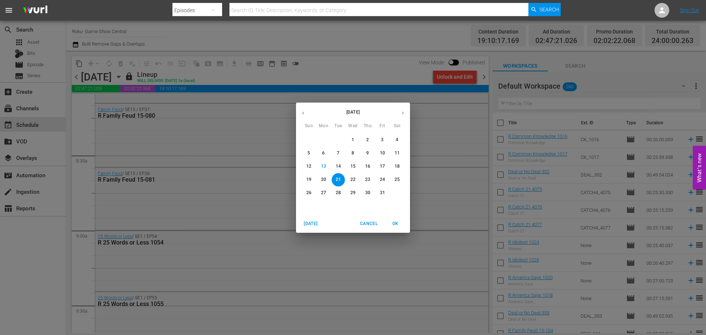
click at [352, 183] on button "22" at bounding box center [352, 179] width 13 height 13
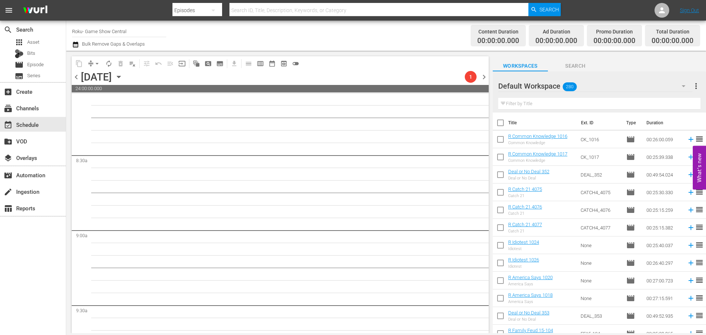
scroll to position [1201, 0]
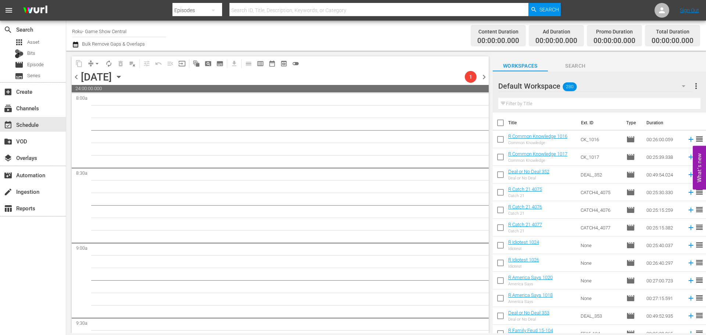
click at [123, 81] on div "Wednesday, October 22nd October 22nd" at bounding box center [102, 77] width 42 height 12
click at [123, 75] on icon "button" at bounding box center [119, 77] width 8 height 8
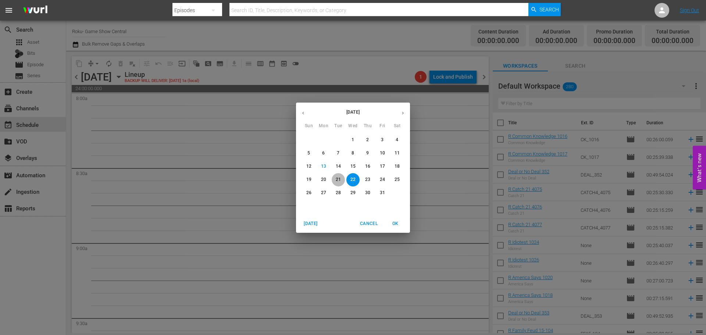
click at [339, 178] on p "21" at bounding box center [338, 180] width 5 height 6
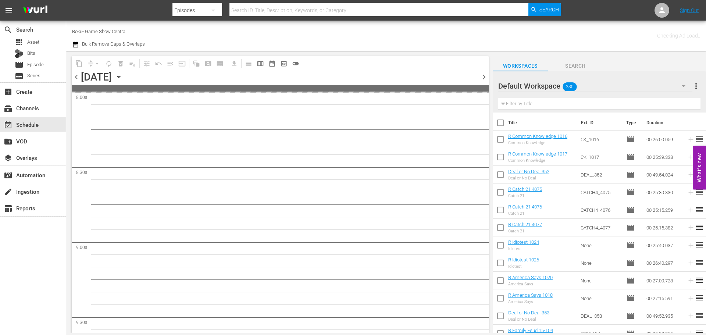
scroll to position [1214, 0]
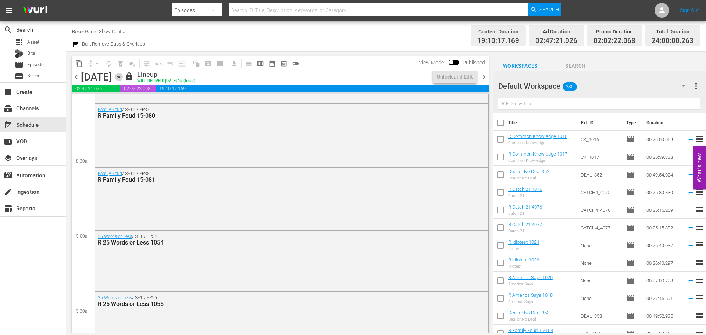
click at [123, 74] on icon "button" at bounding box center [119, 77] width 8 height 8
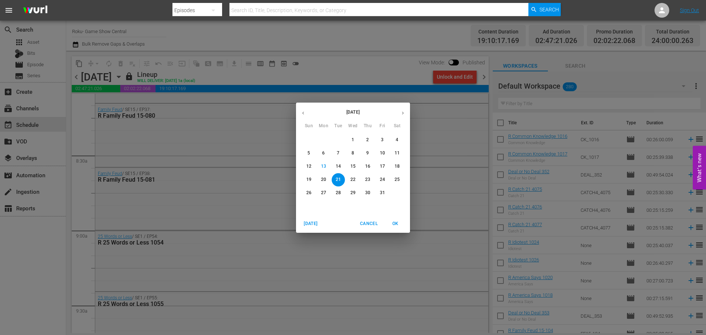
click at [355, 169] on p "15" at bounding box center [353, 166] width 5 height 6
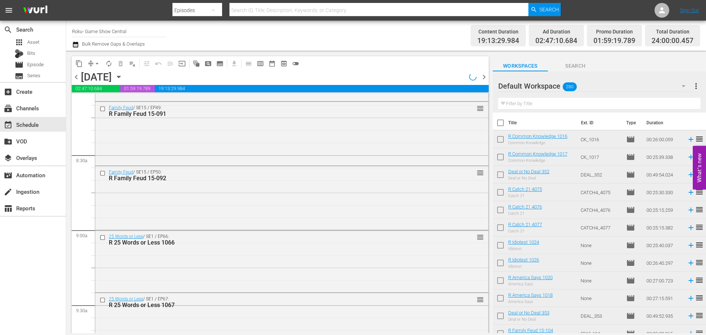
scroll to position [1076, 0]
